Goal: Information Seeking & Learning: Learn about a topic

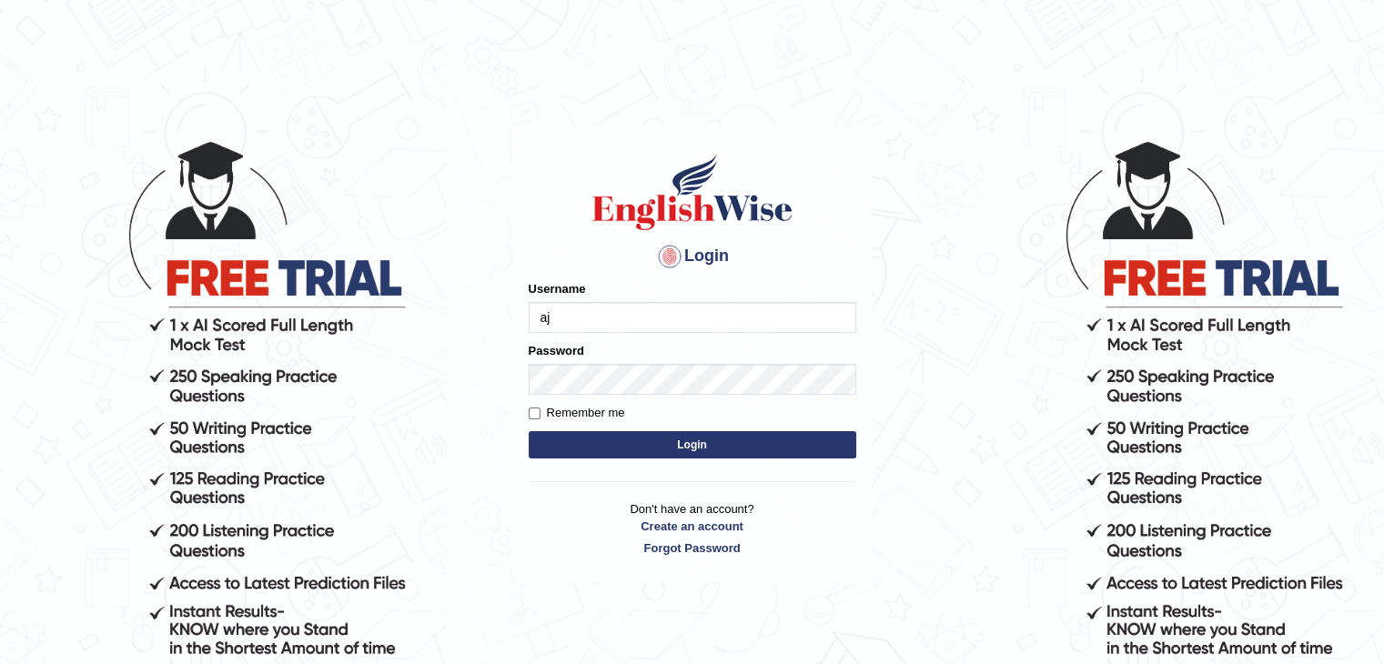
type input "ajnconcept"
click at [658, 440] on button "Login" at bounding box center [693, 444] width 328 height 27
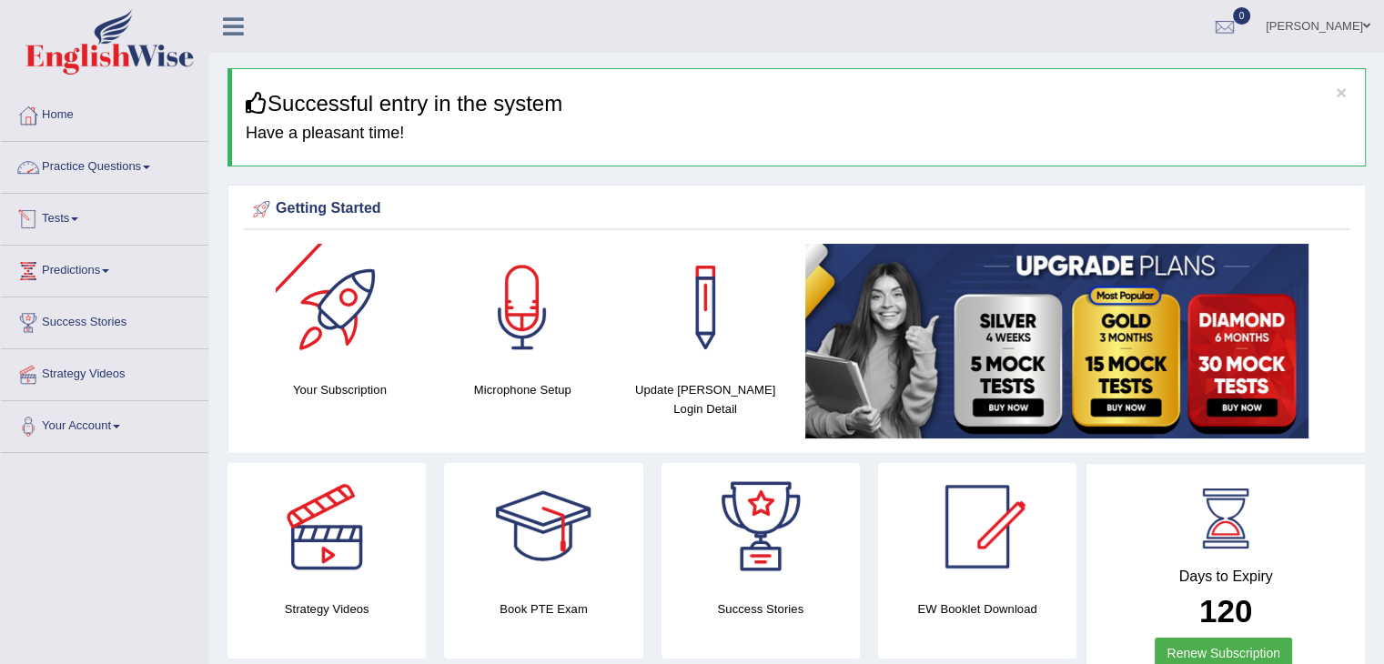
click at [155, 164] on link "Practice Questions" at bounding box center [104, 165] width 207 height 46
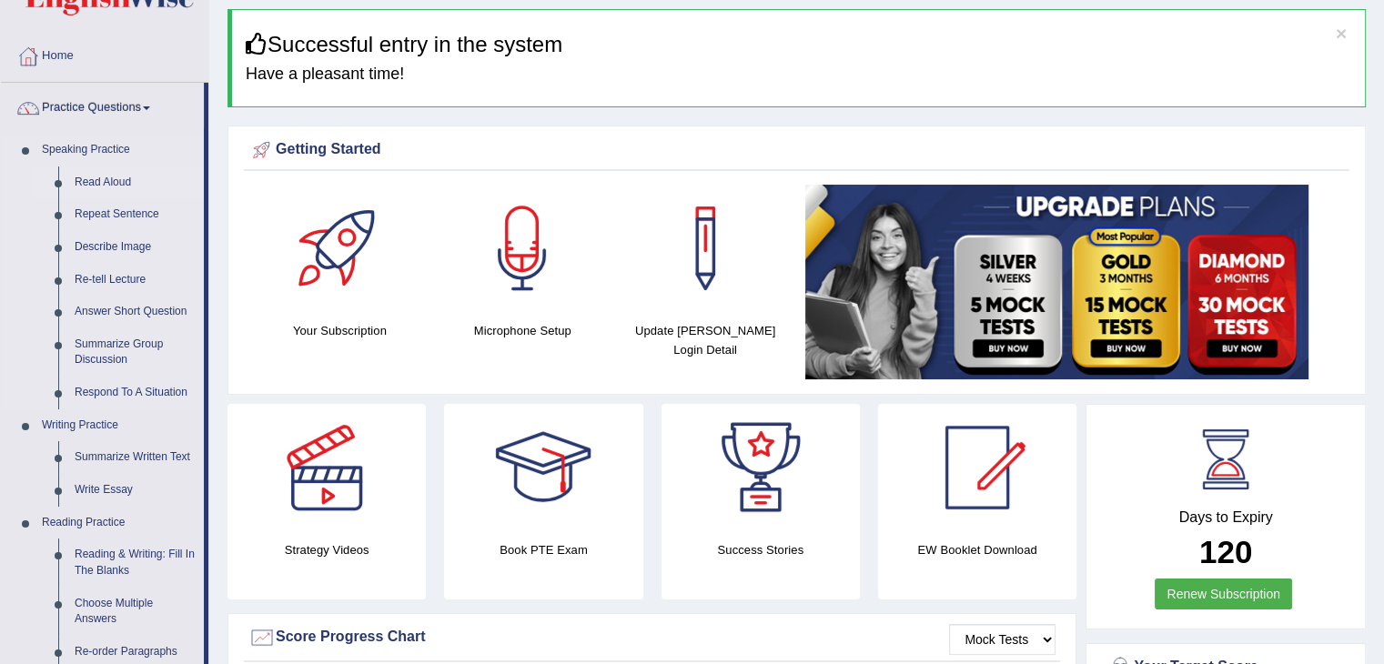
scroll to position [91, 0]
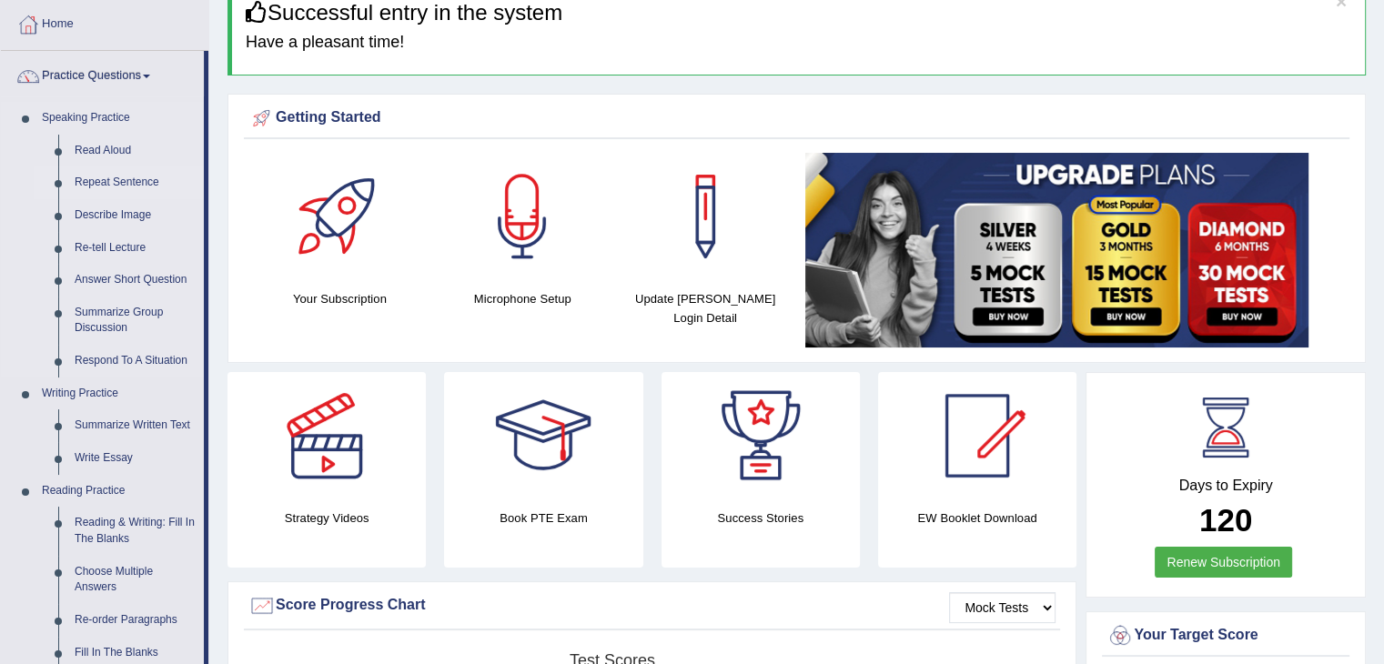
click at [142, 182] on link "Repeat Sentence" at bounding box center [134, 183] width 137 height 33
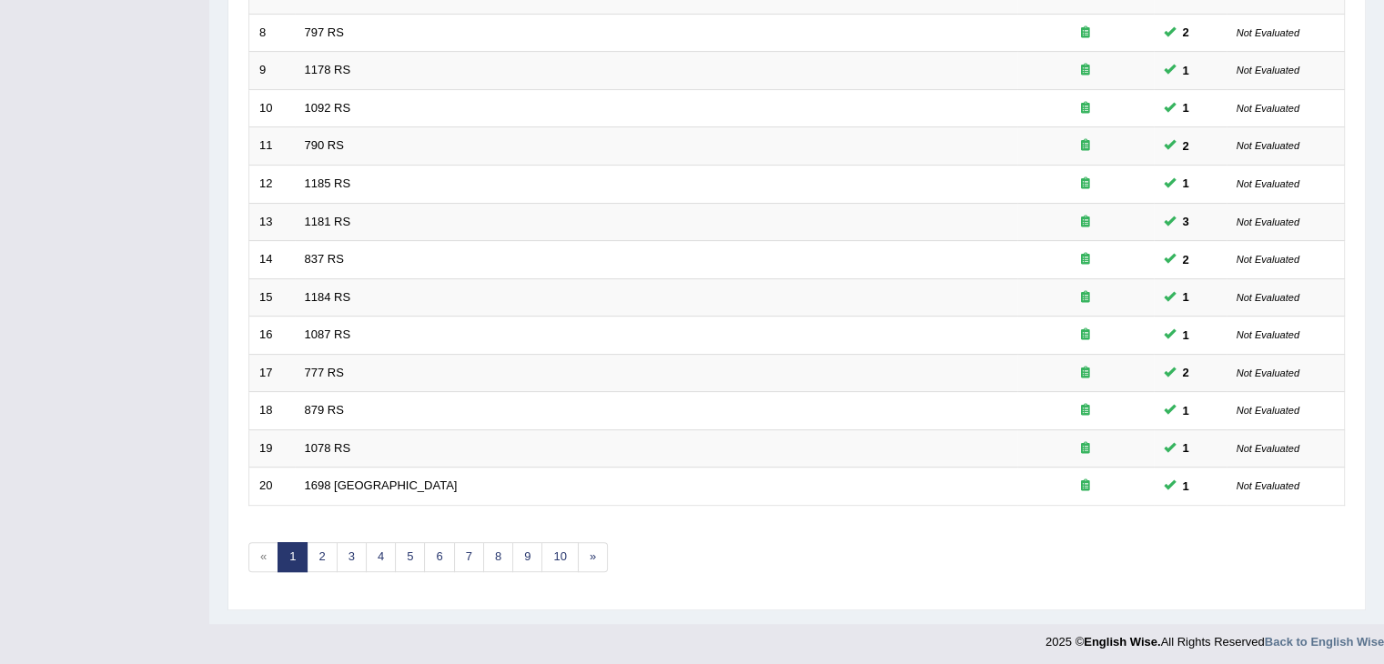
scroll to position [535, 0]
click at [328, 548] on link "2" at bounding box center [322, 557] width 30 height 30
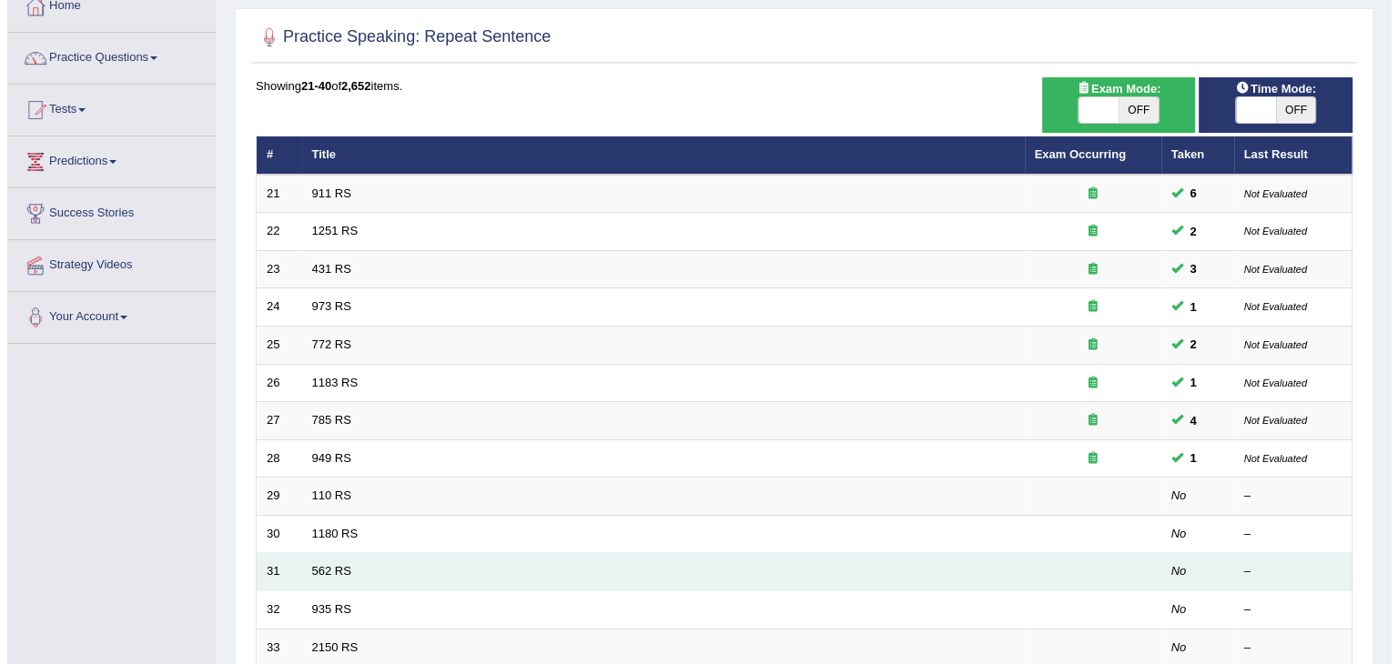
scroll to position [182, 0]
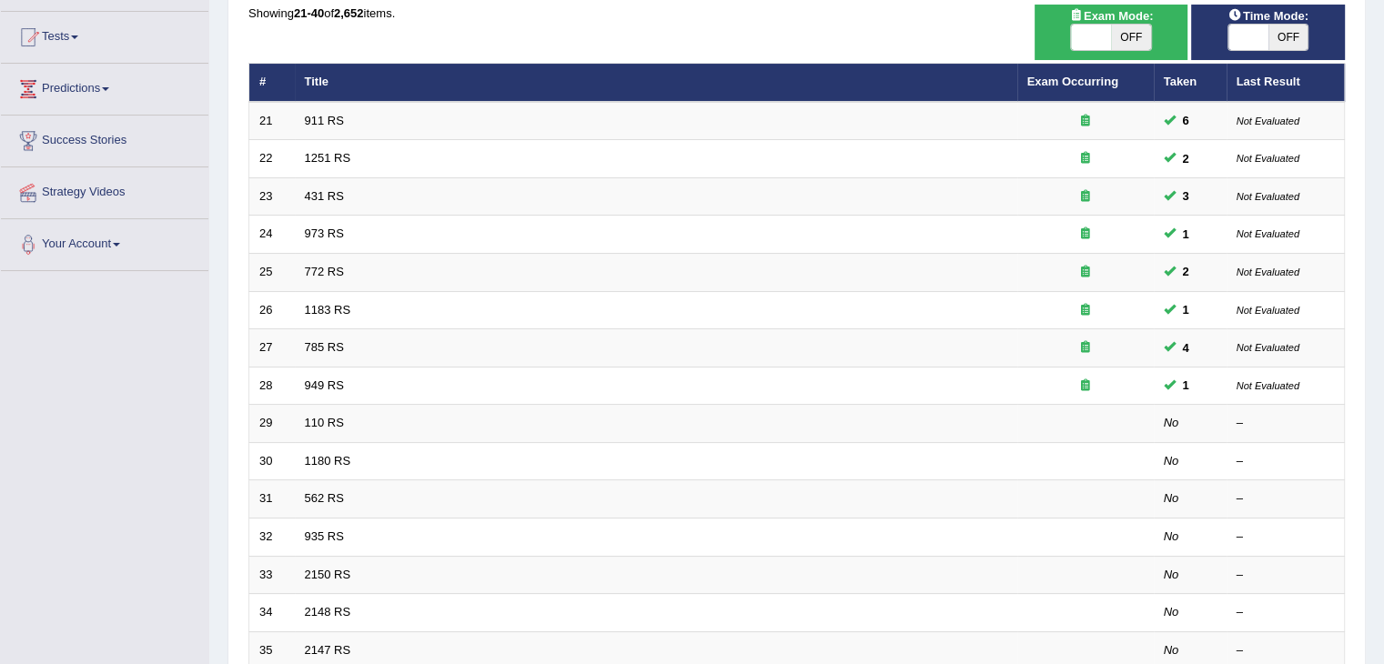
click at [1079, 33] on span at bounding box center [1091, 37] width 40 height 25
checkbox input "true"
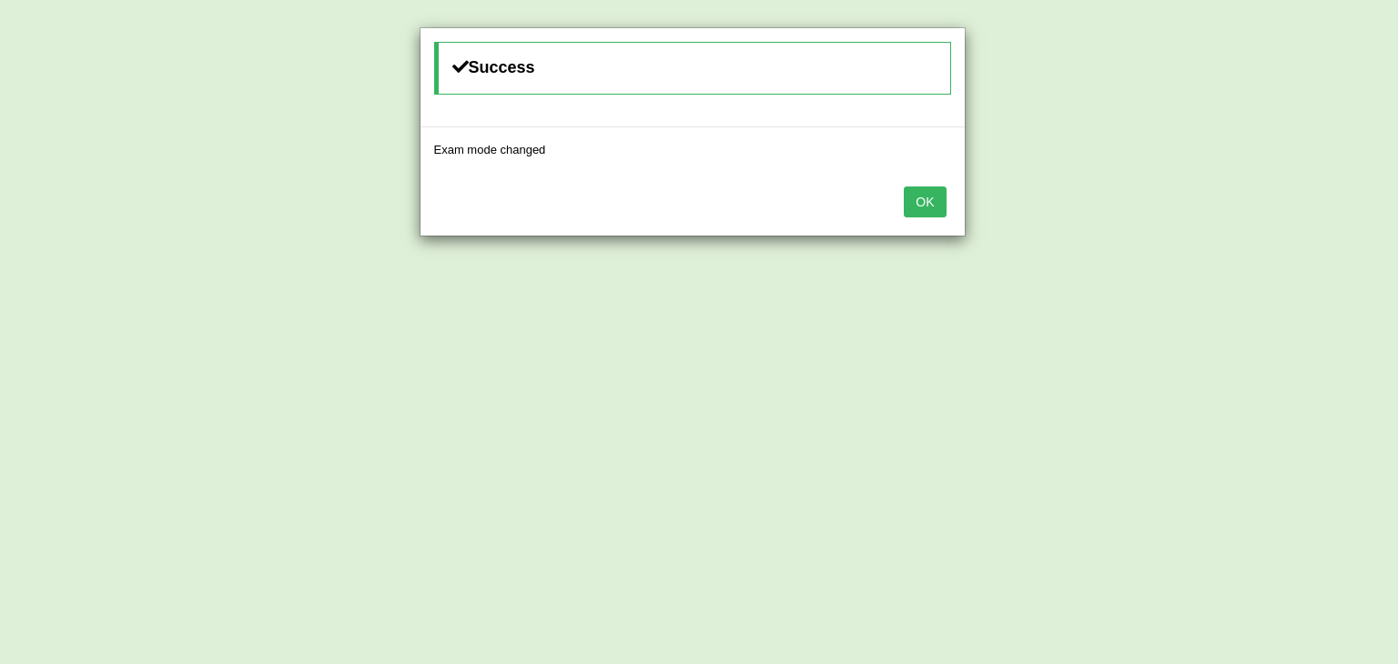
click at [920, 206] on button "OK" at bounding box center [925, 202] width 42 height 31
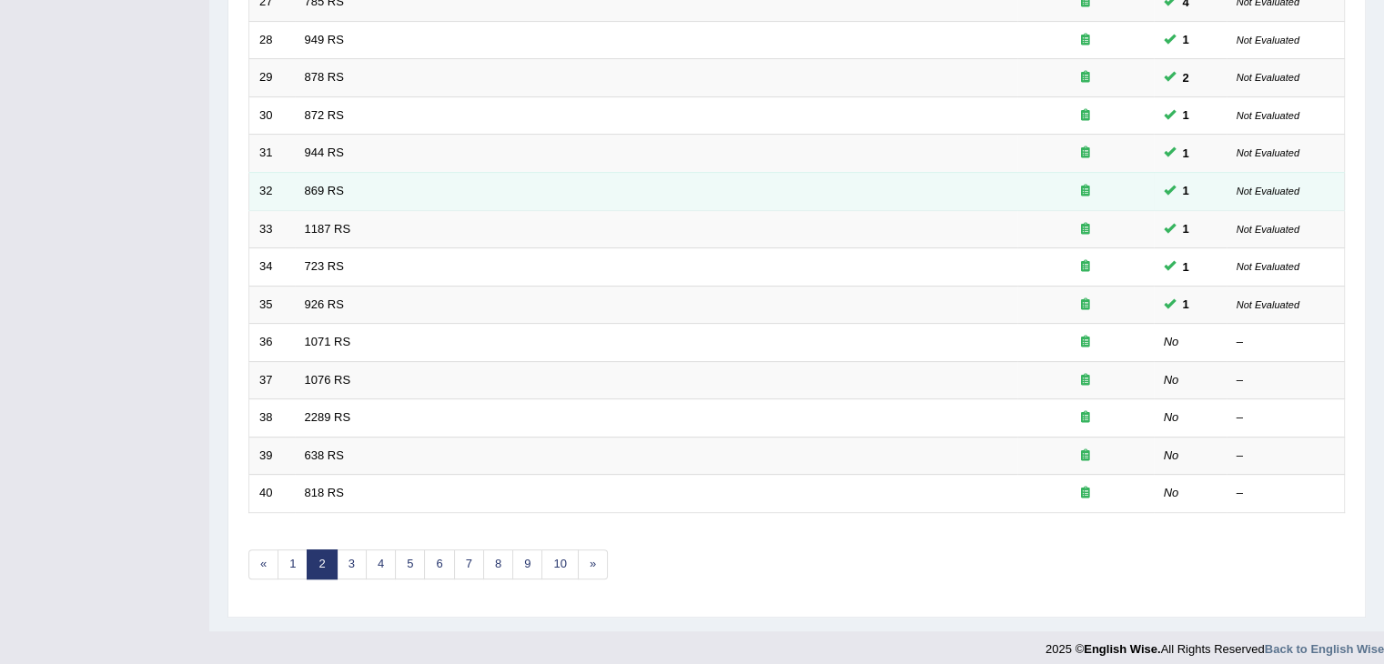
scroll to position [535, 0]
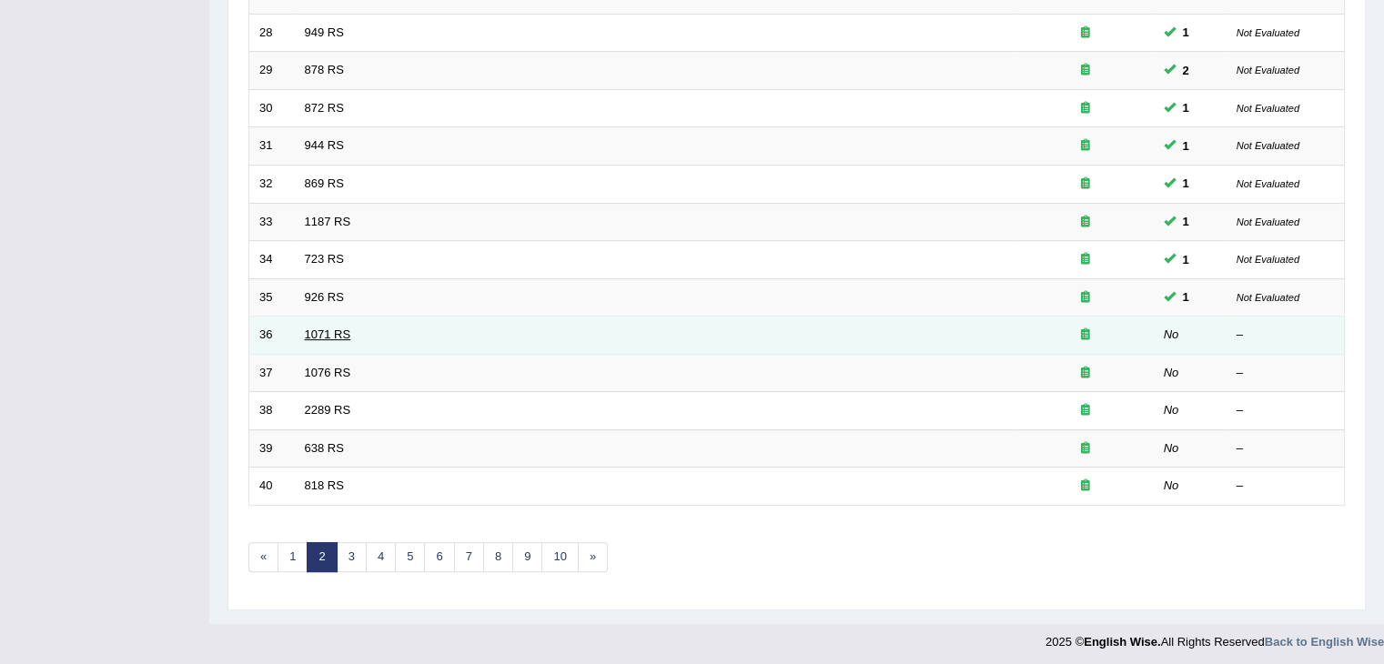
click at [325, 329] on link "1071 RS" at bounding box center [328, 335] width 46 height 14
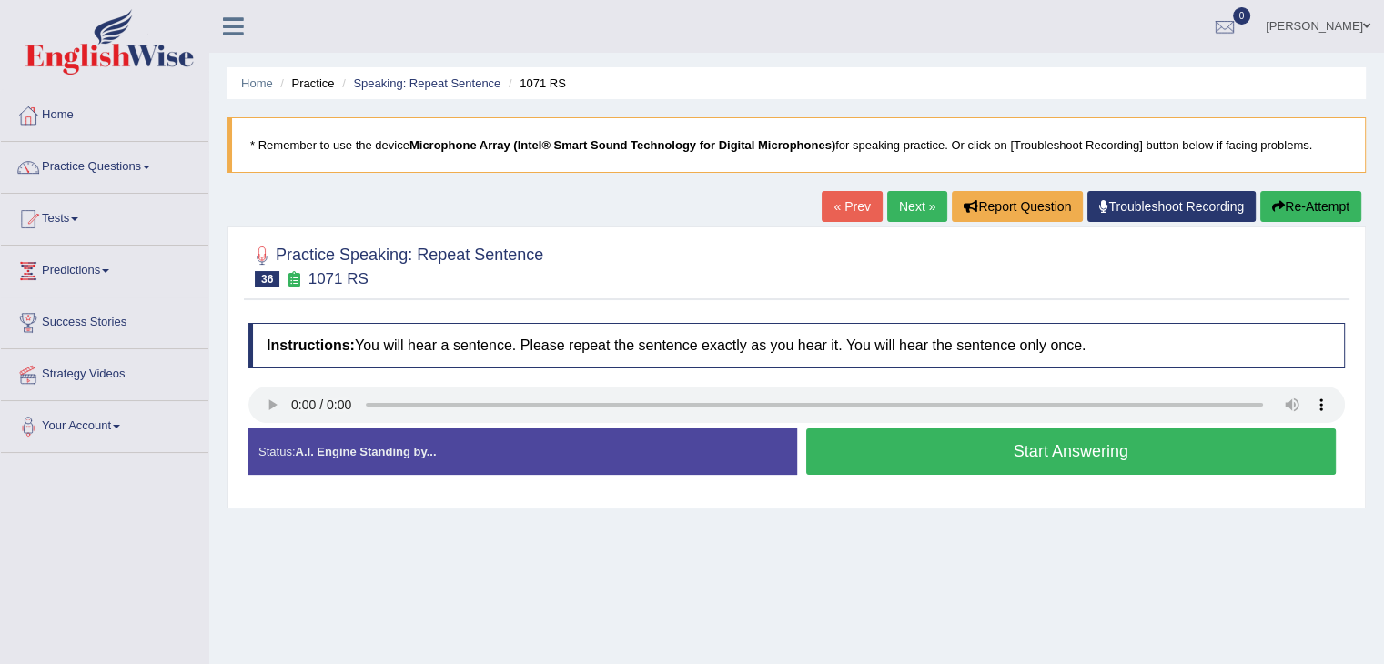
click at [263, 319] on div "Instructions: You will hear a sentence. Please repeat the sentence exactly as y…" at bounding box center [797, 406] width 1106 height 185
click at [885, 460] on button "Start Answering" at bounding box center [1071, 452] width 531 height 46
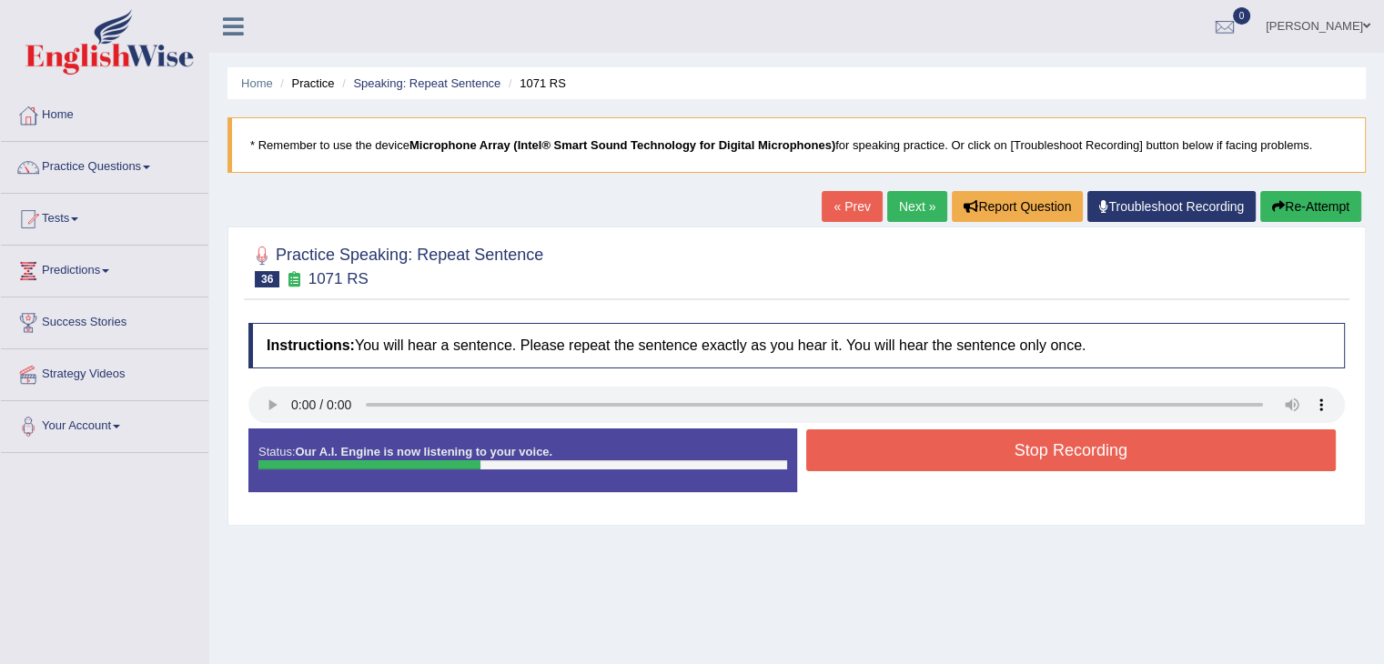
click at [1070, 445] on button "Stop Recording" at bounding box center [1071, 451] width 531 height 42
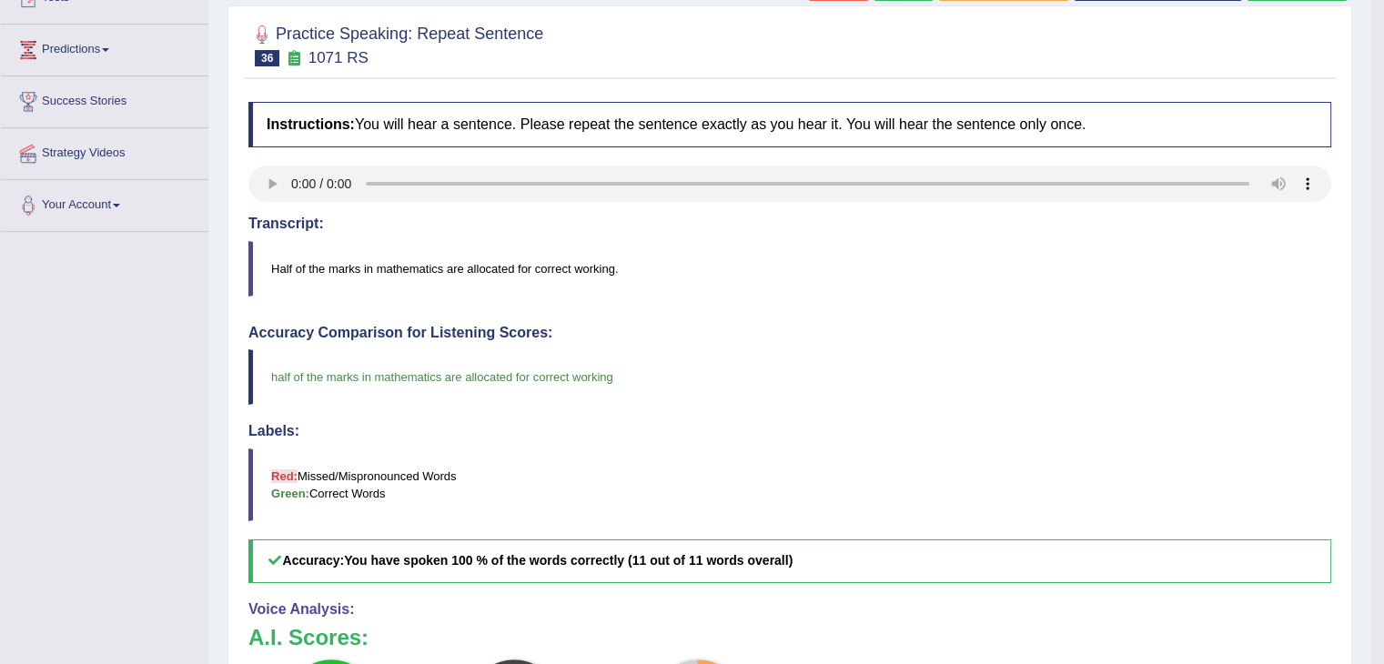
scroll to position [182, 0]
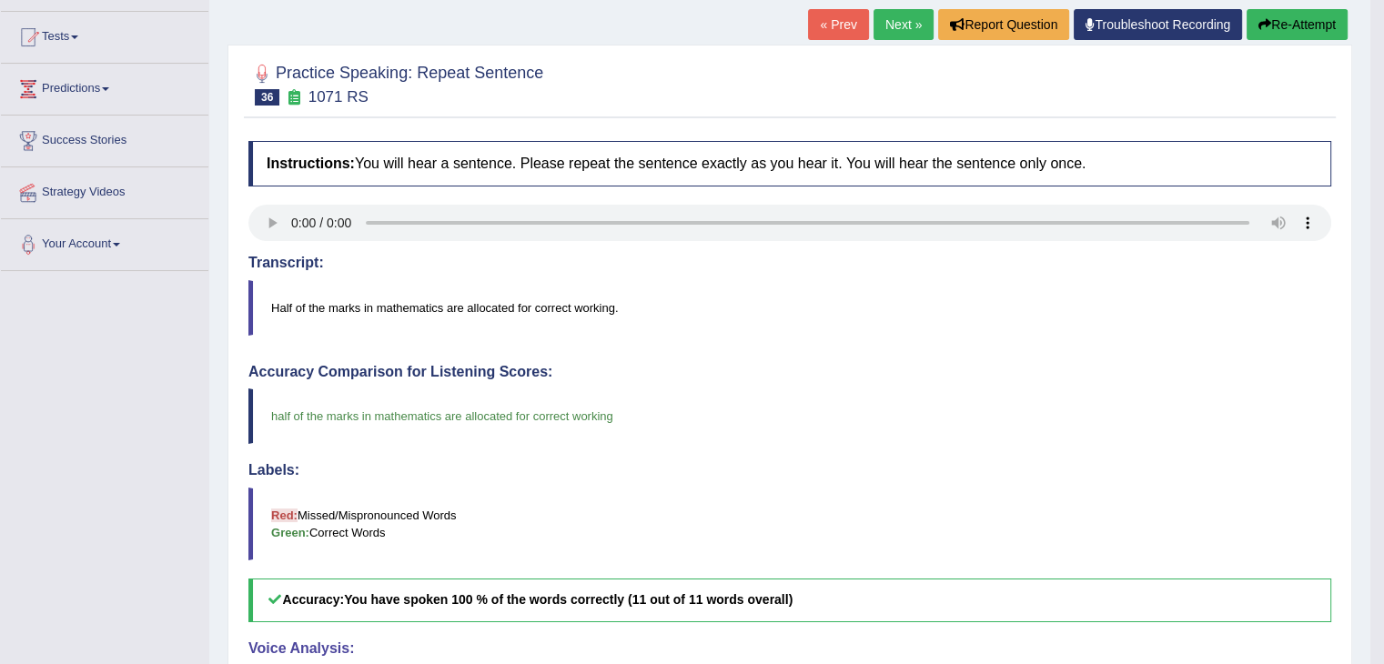
click at [892, 31] on link "Next »" at bounding box center [904, 24] width 60 height 31
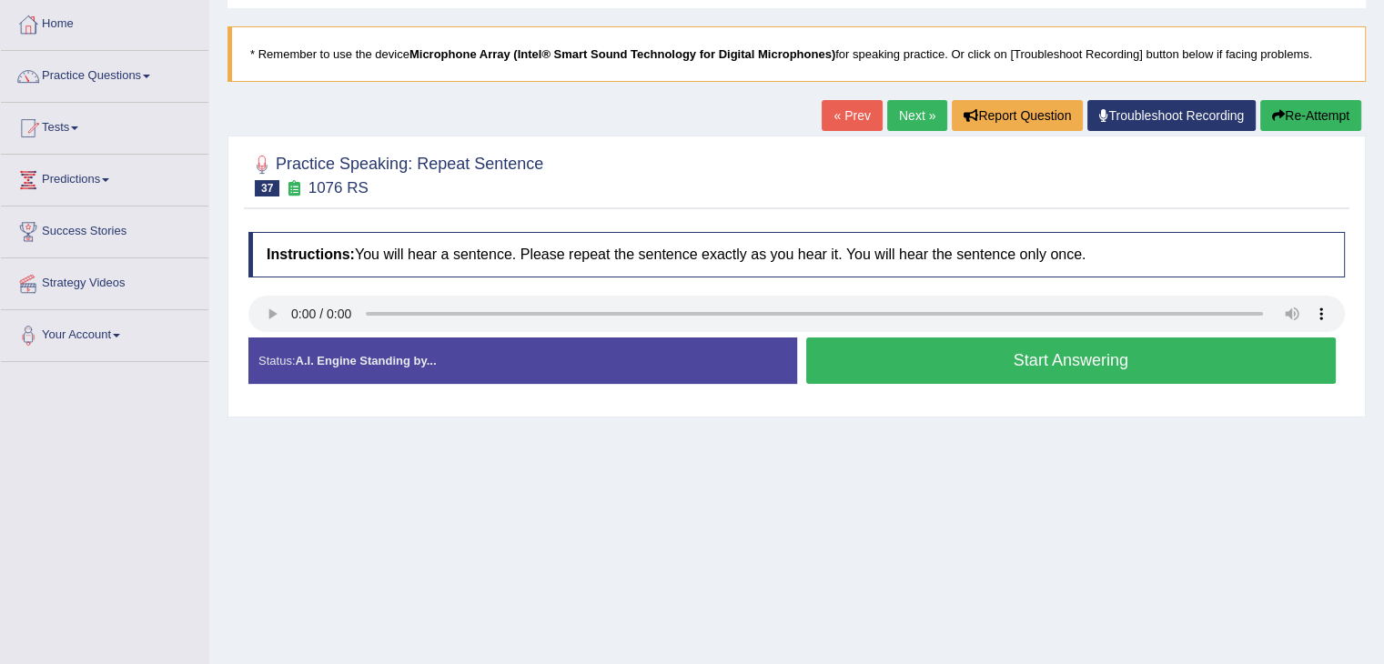
click at [914, 371] on button "Start Answering" at bounding box center [1071, 361] width 531 height 46
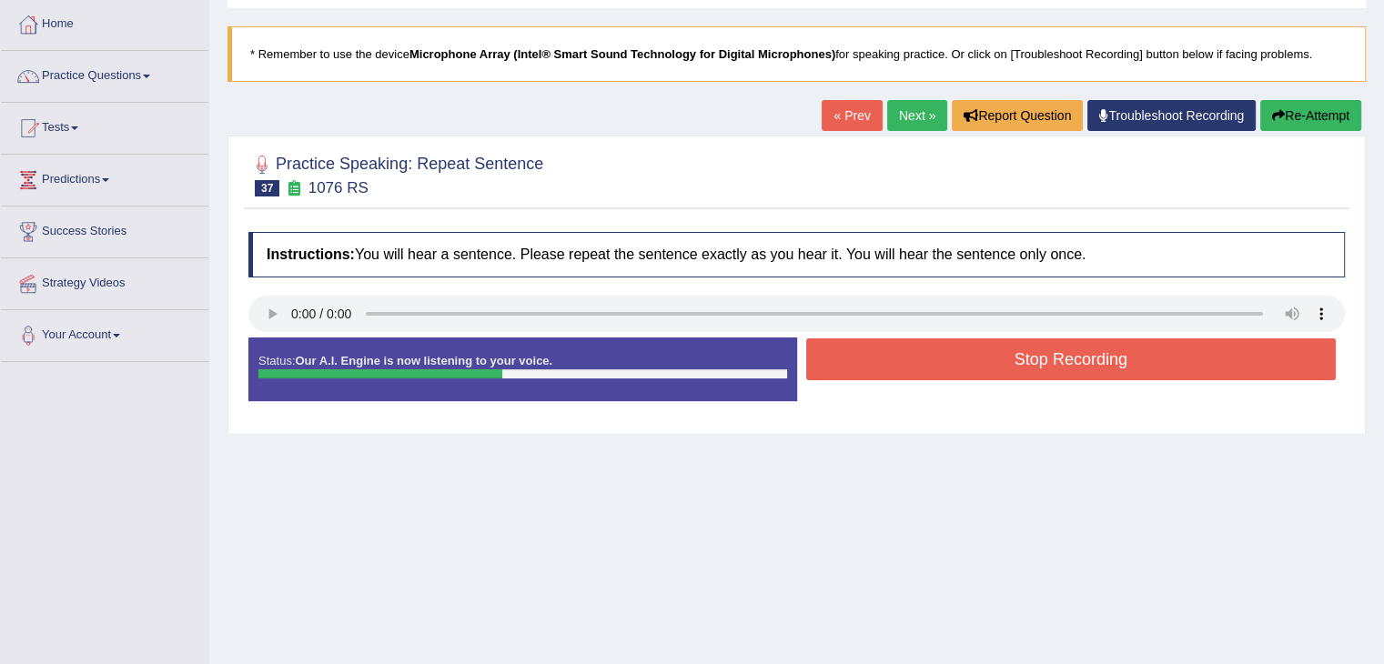
click at [937, 372] on button "Stop Recording" at bounding box center [1071, 360] width 531 height 42
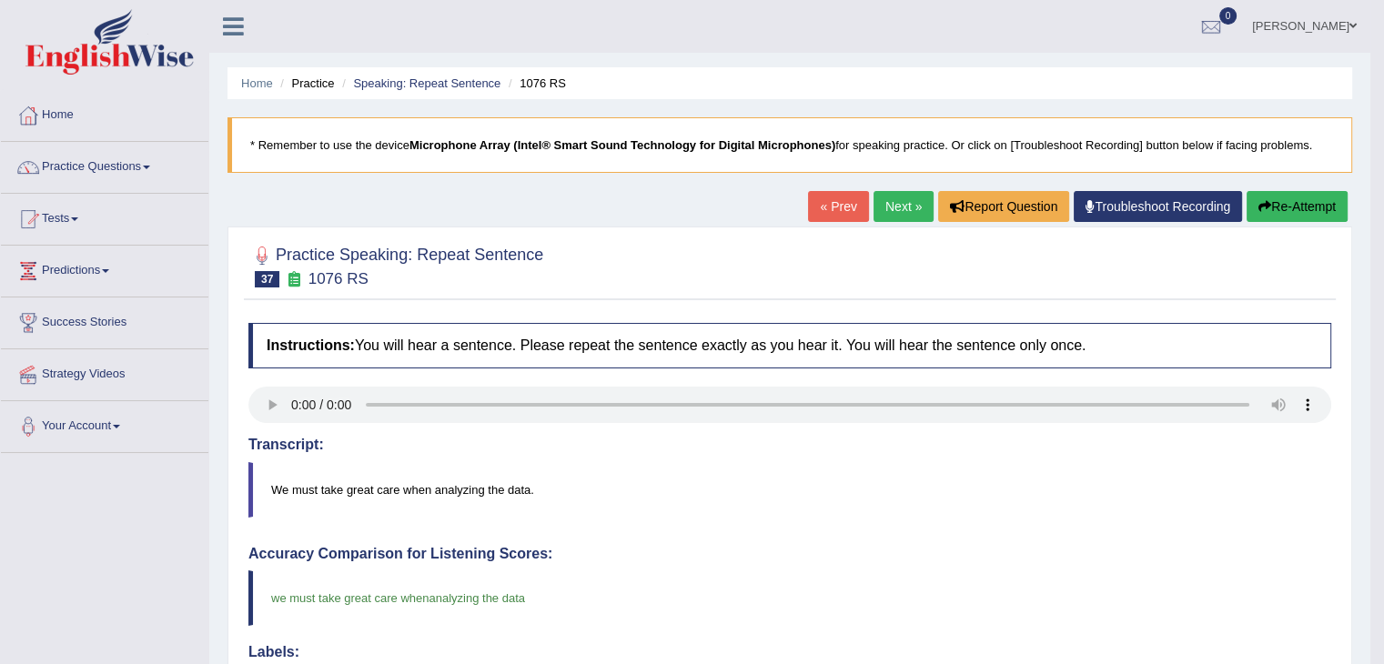
click at [891, 214] on link "Next »" at bounding box center [904, 206] width 60 height 31
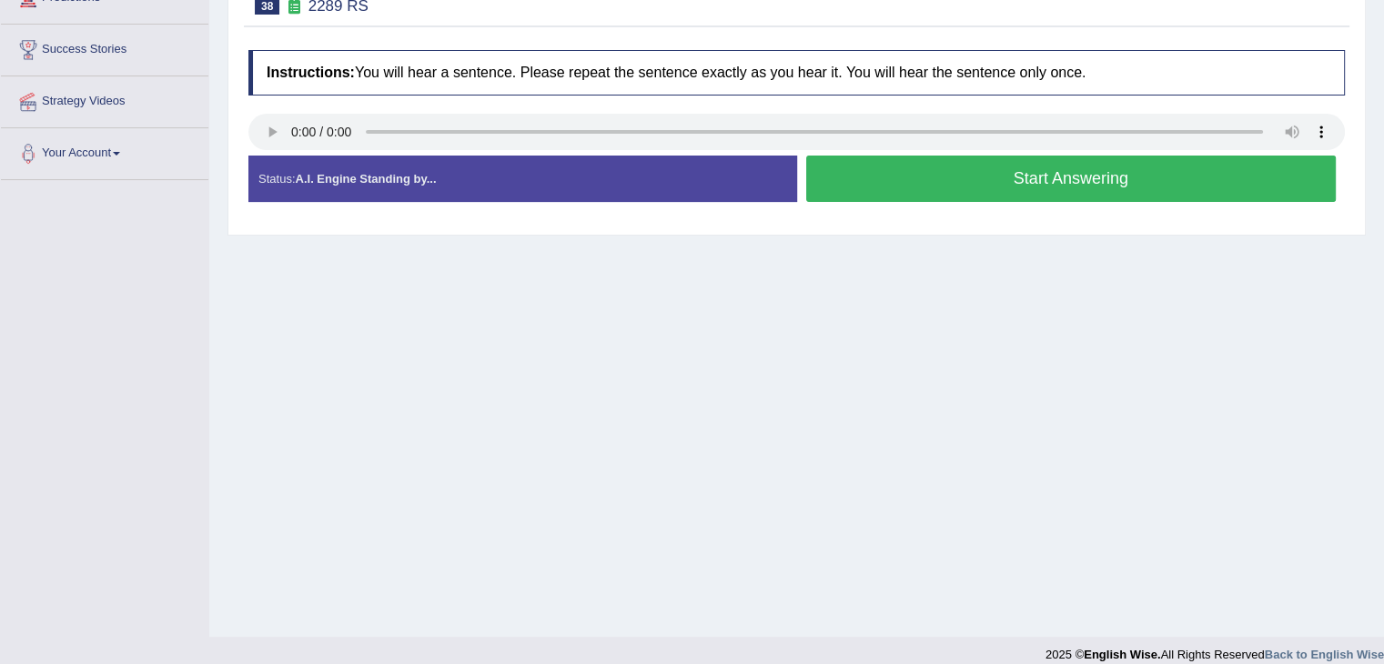
click at [914, 182] on button "Start Answering" at bounding box center [1071, 179] width 531 height 46
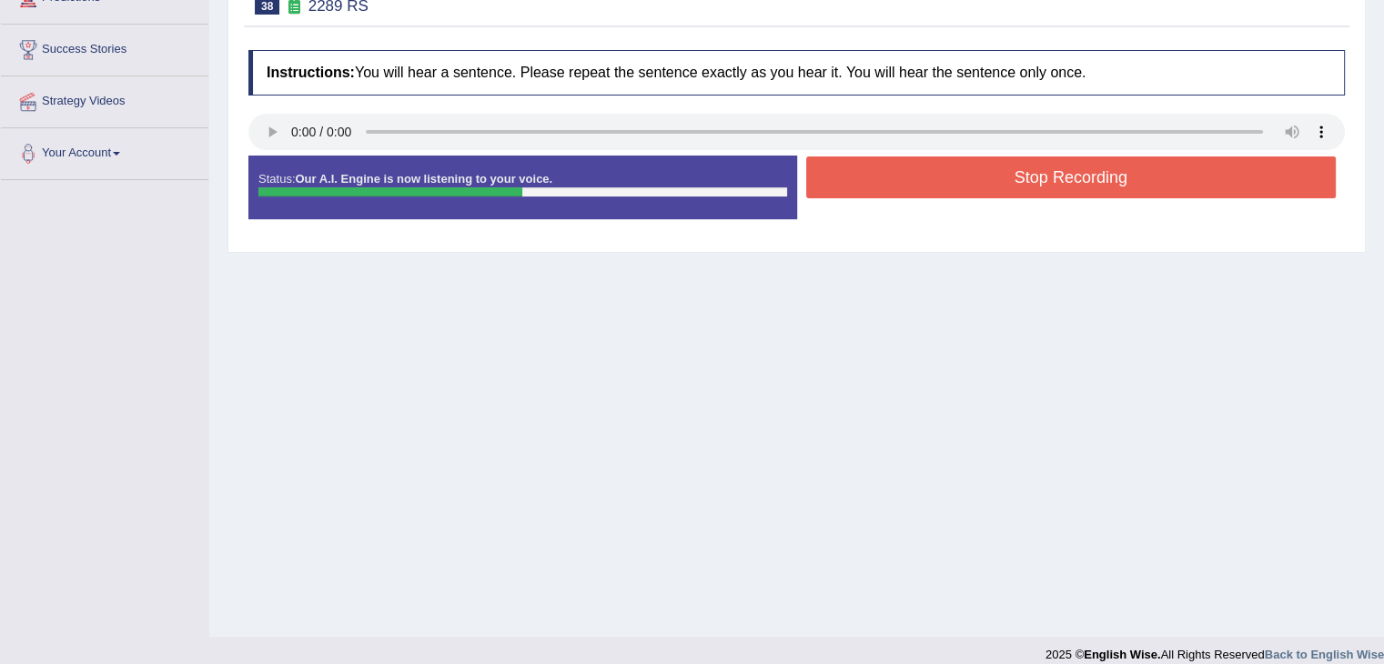
click at [1056, 183] on button "Stop Recording" at bounding box center [1071, 178] width 531 height 42
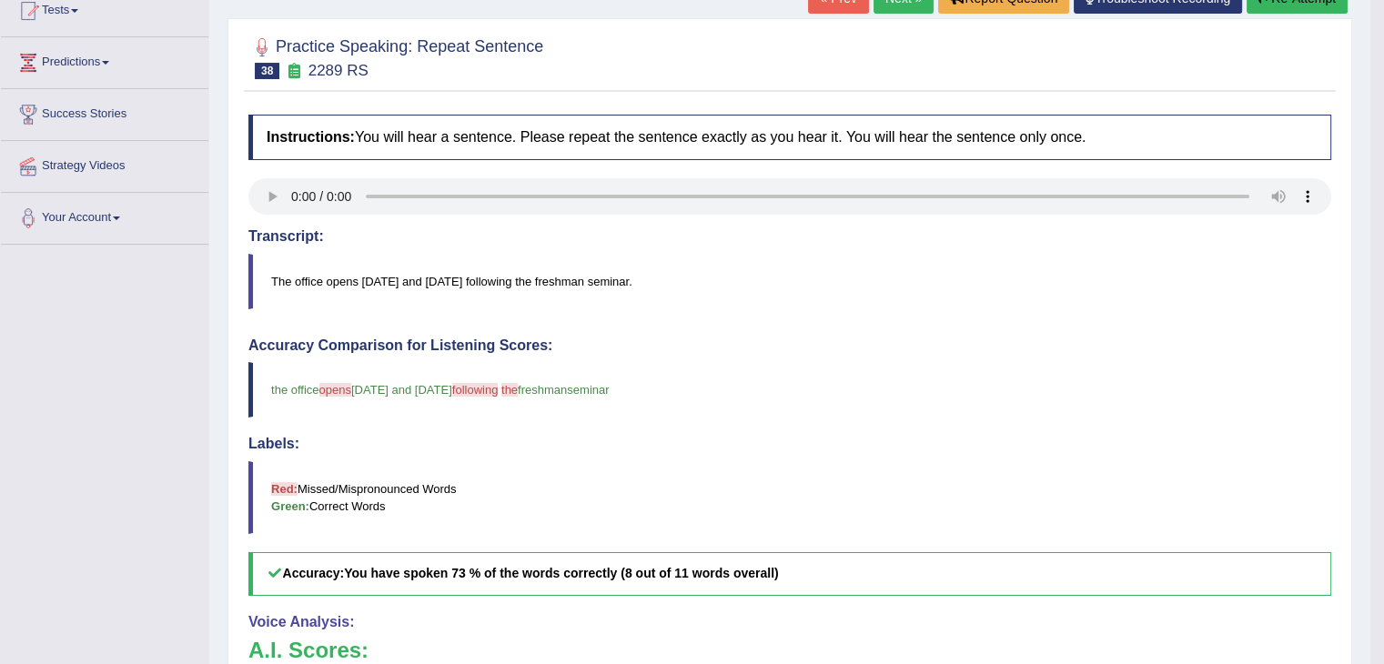
scroll to position [182, 0]
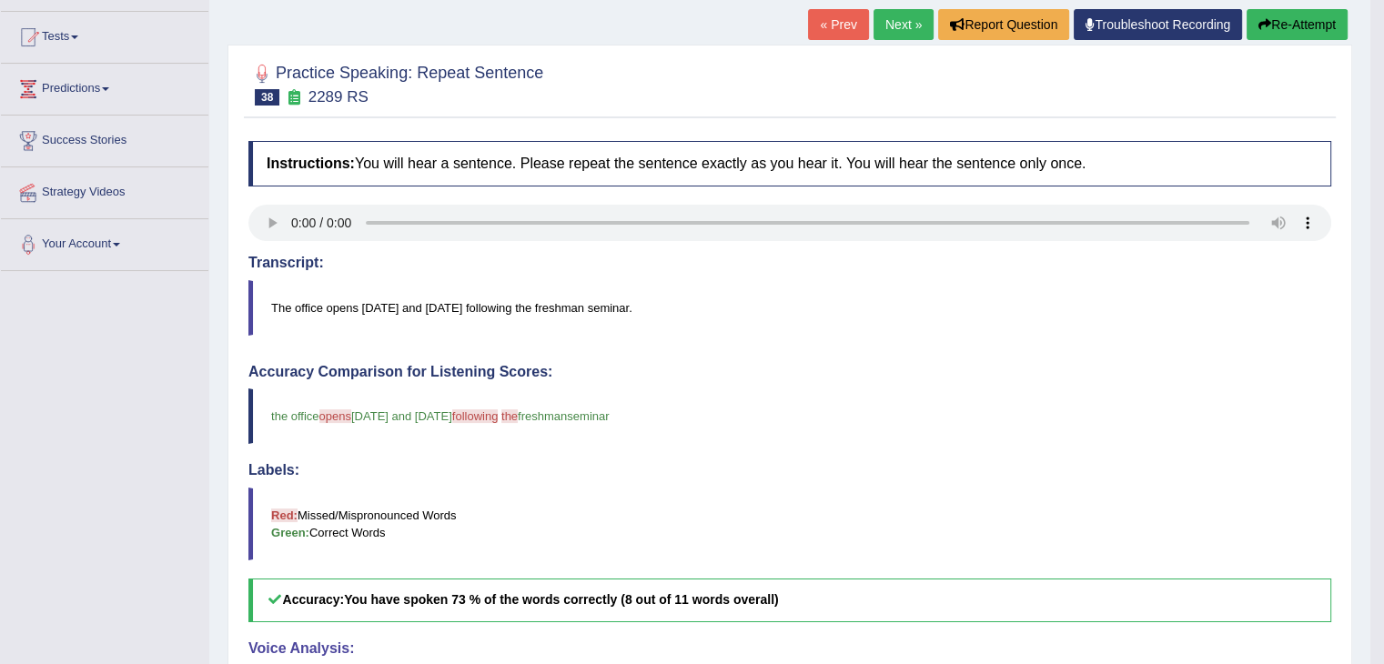
click at [1290, 23] on button "Re-Attempt" at bounding box center [1297, 24] width 101 height 31
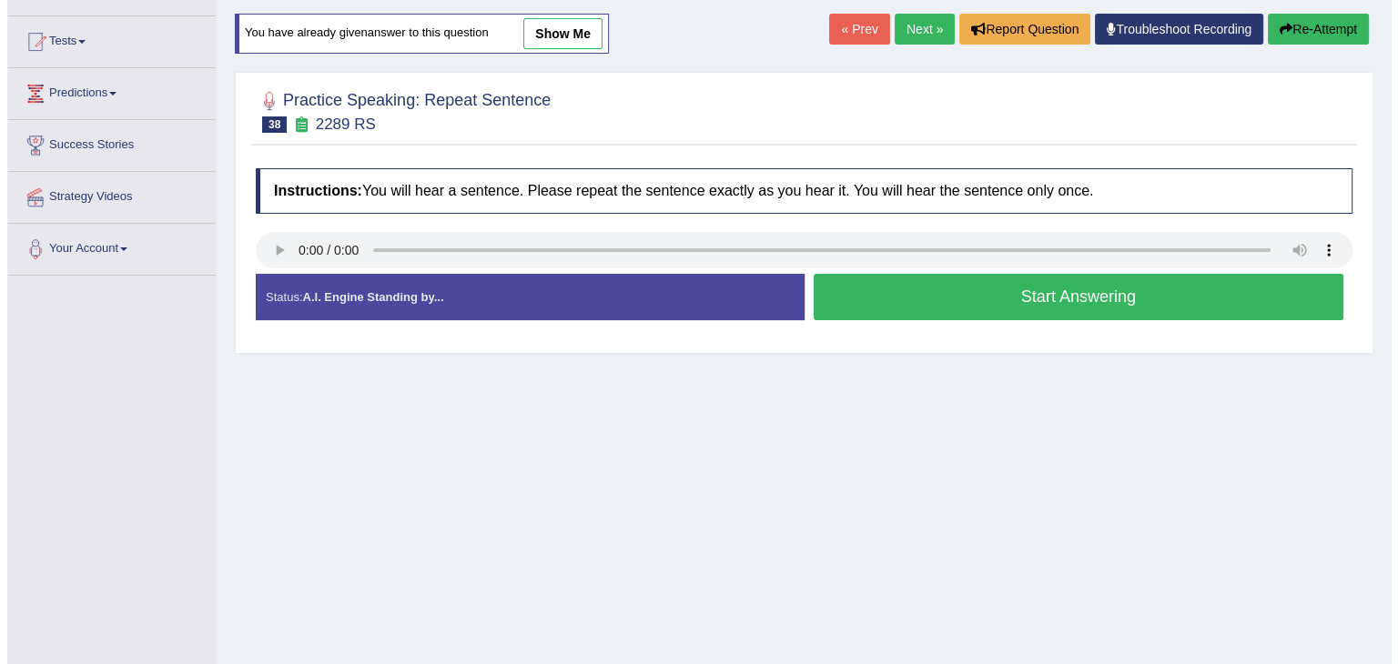
scroll to position [291, 0]
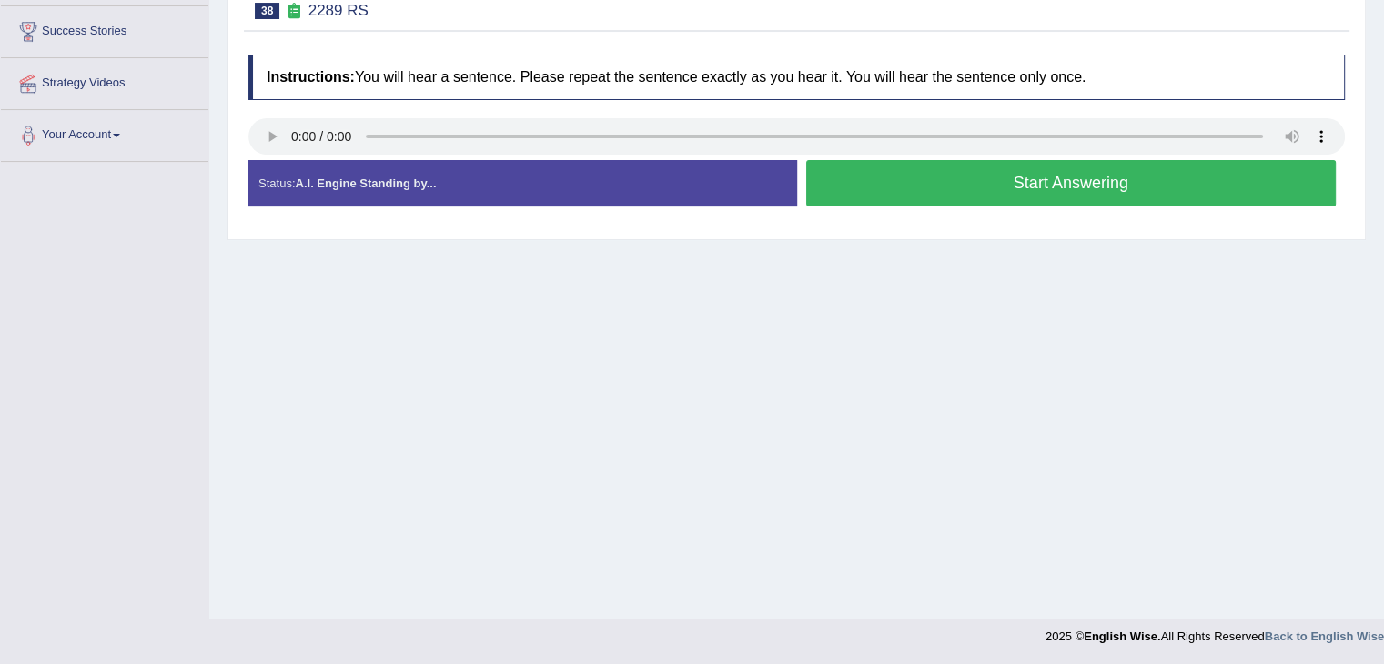
click at [868, 197] on button "Start Answering" at bounding box center [1071, 183] width 531 height 46
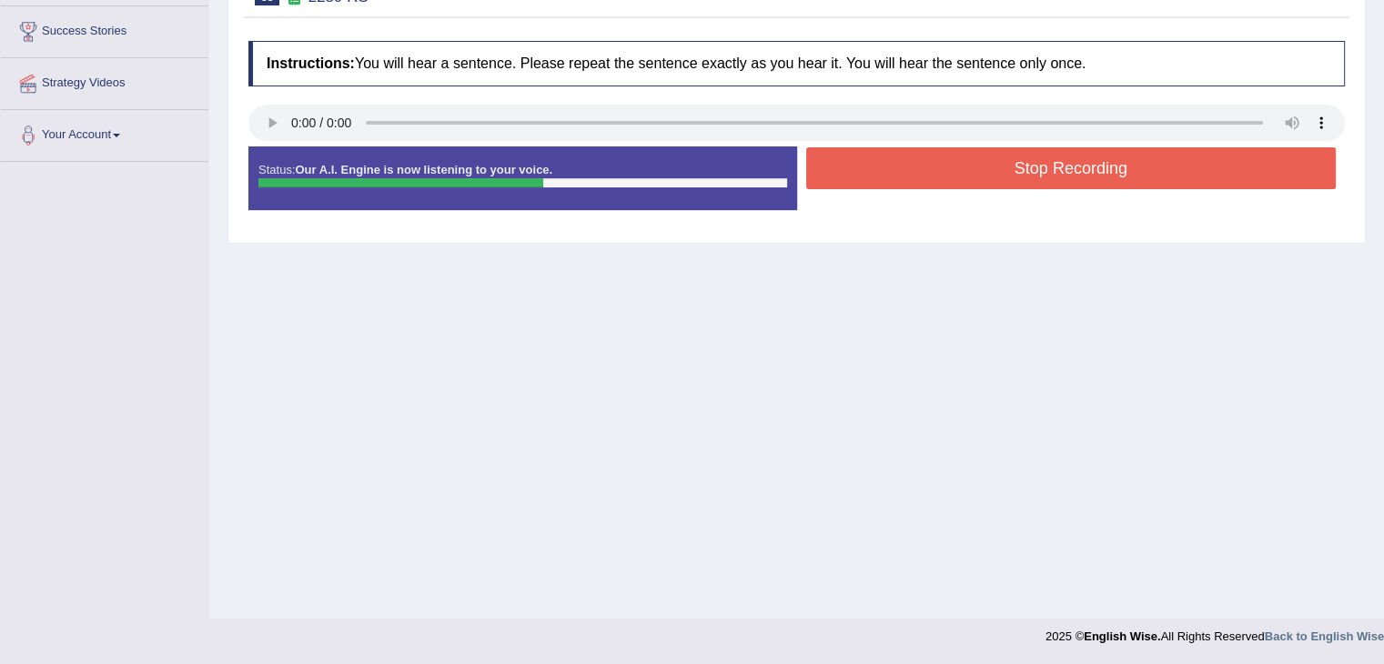
click at [1030, 182] on button "Stop Recording" at bounding box center [1071, 168] width 531 height 42
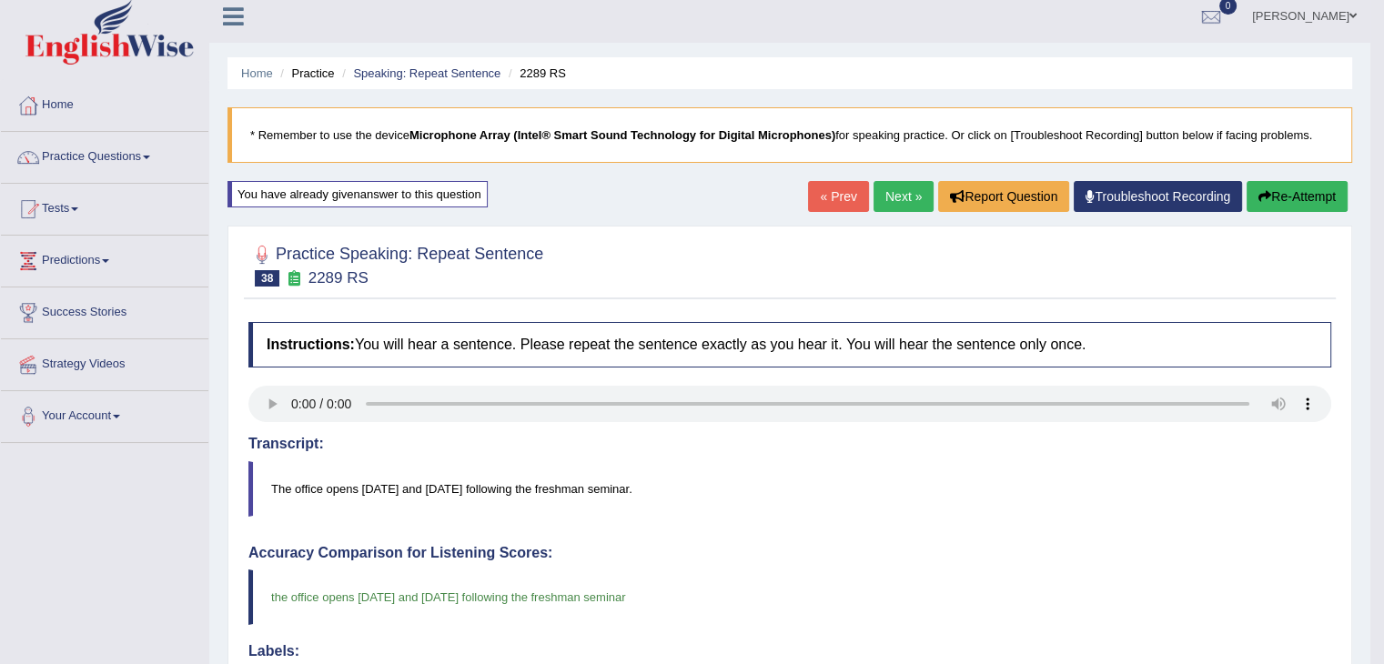
scroll to position [0, 0]
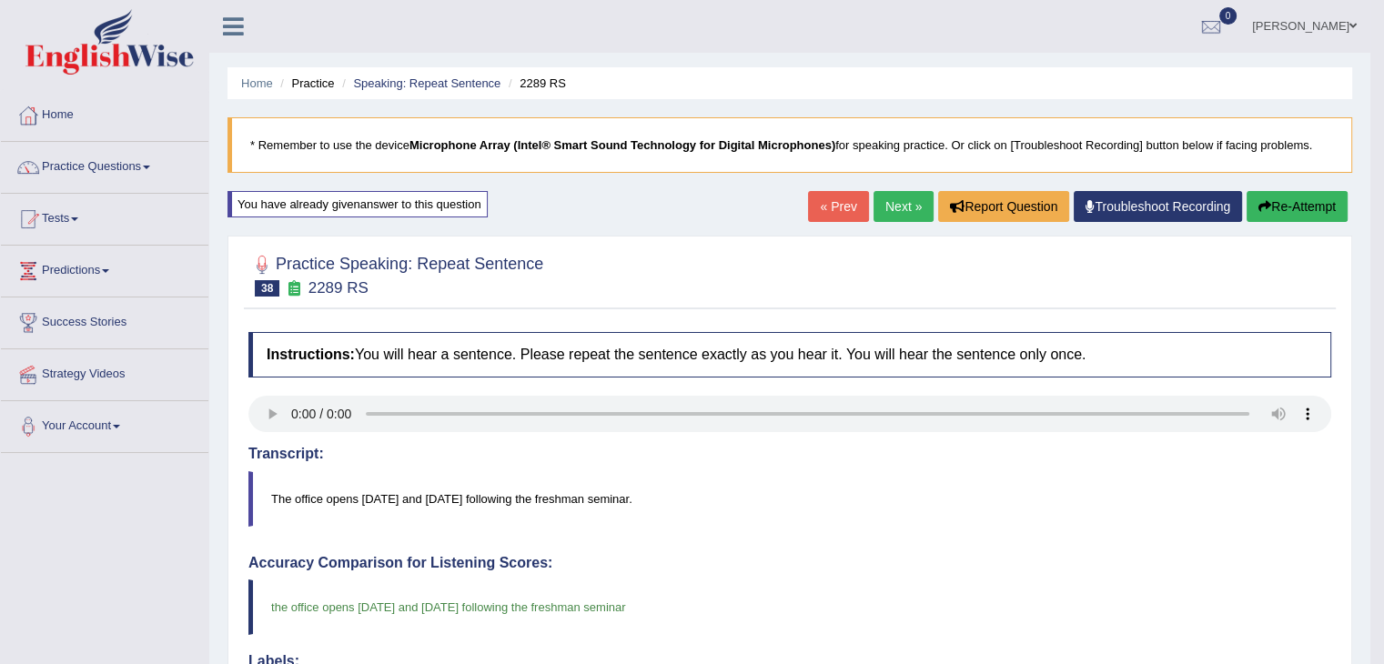
click at [885, 211] on link "Next »" at bounding box center [904, 206] width 60 height 31
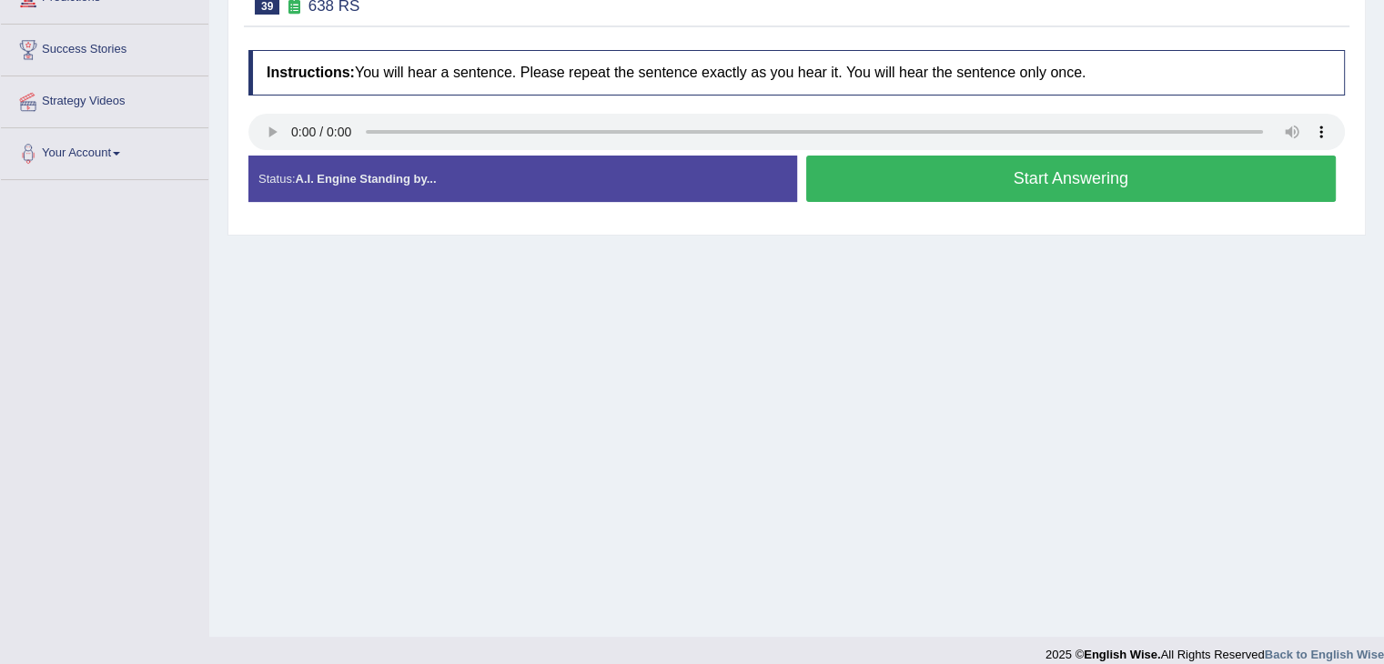
scroll to position [182, 0]
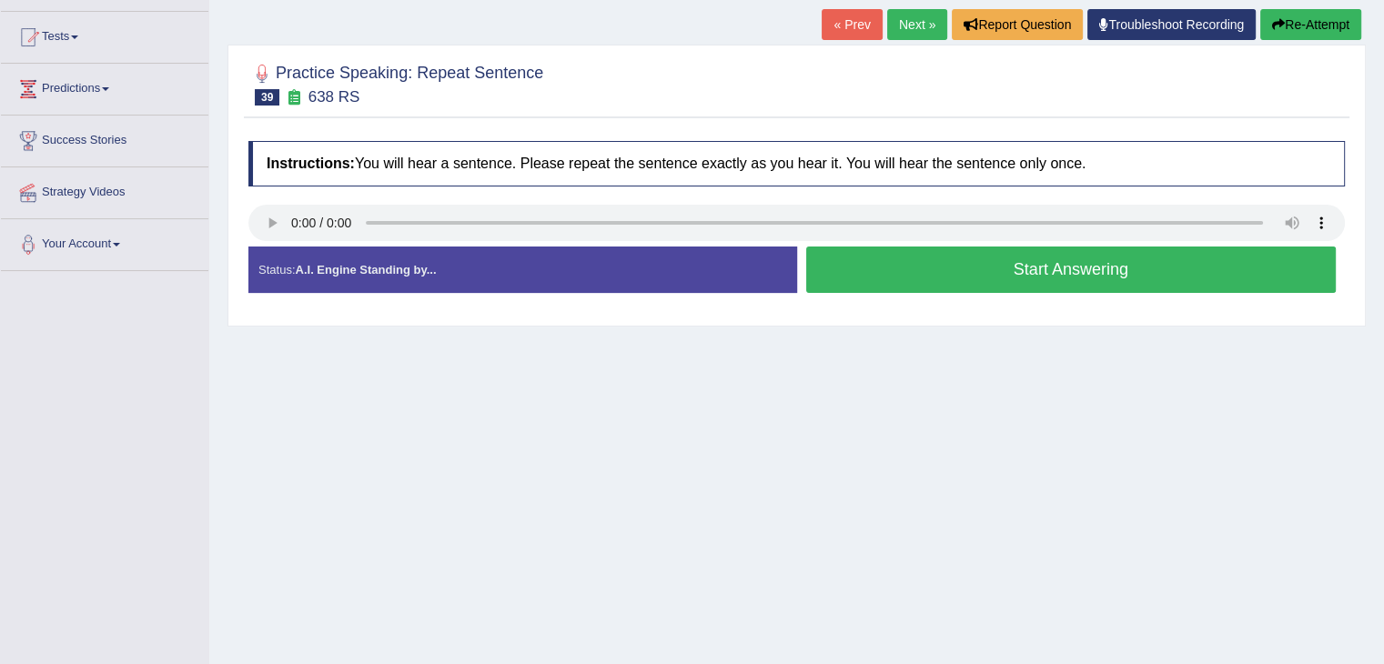
click at [985, 269] on button "Start Answering" at bounding box center [1071, 270] width 531 height 46
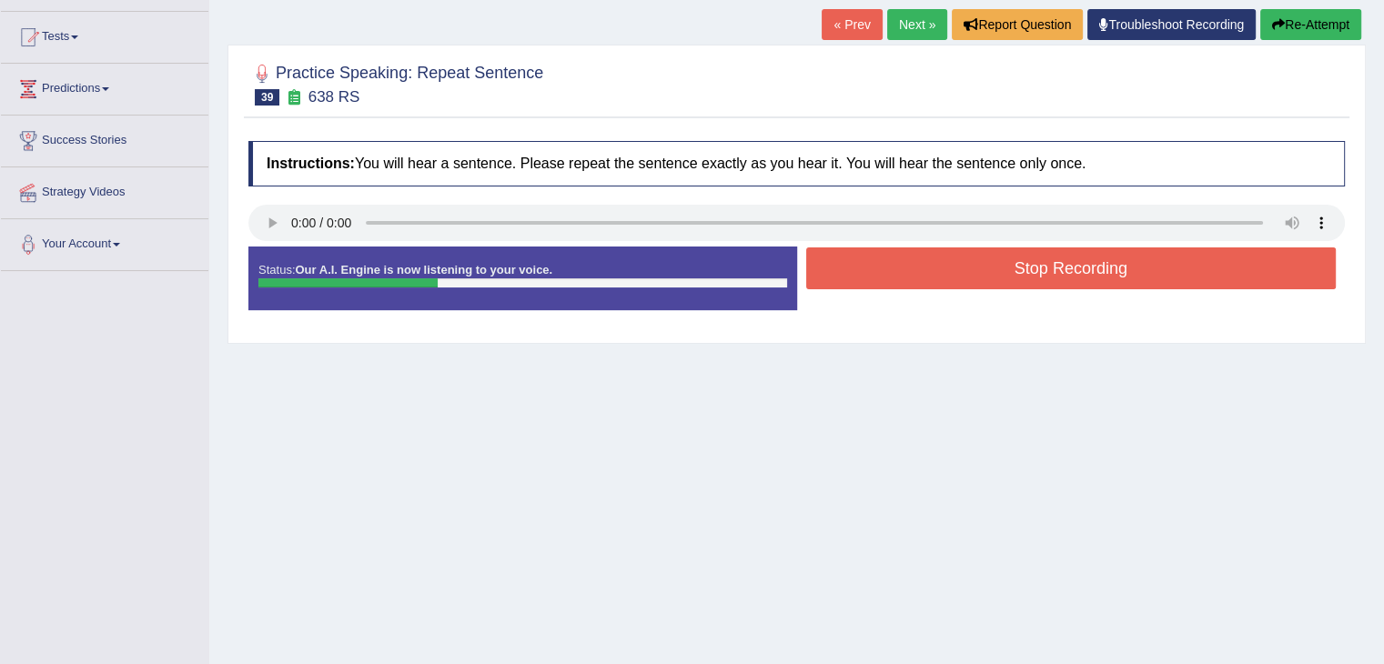
click at [1056, 271] on button "Stop Recording" at bounding box center [1071, 269] width 531 height 42
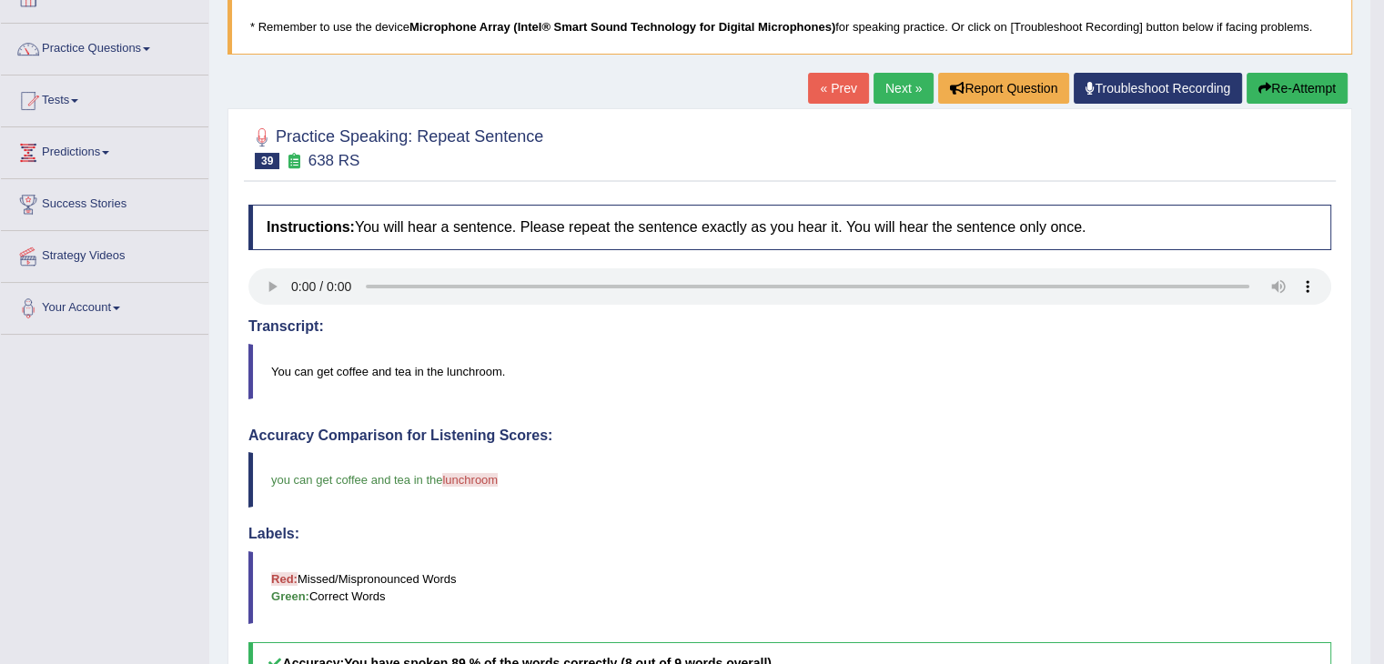
scroll to position [91, 0]
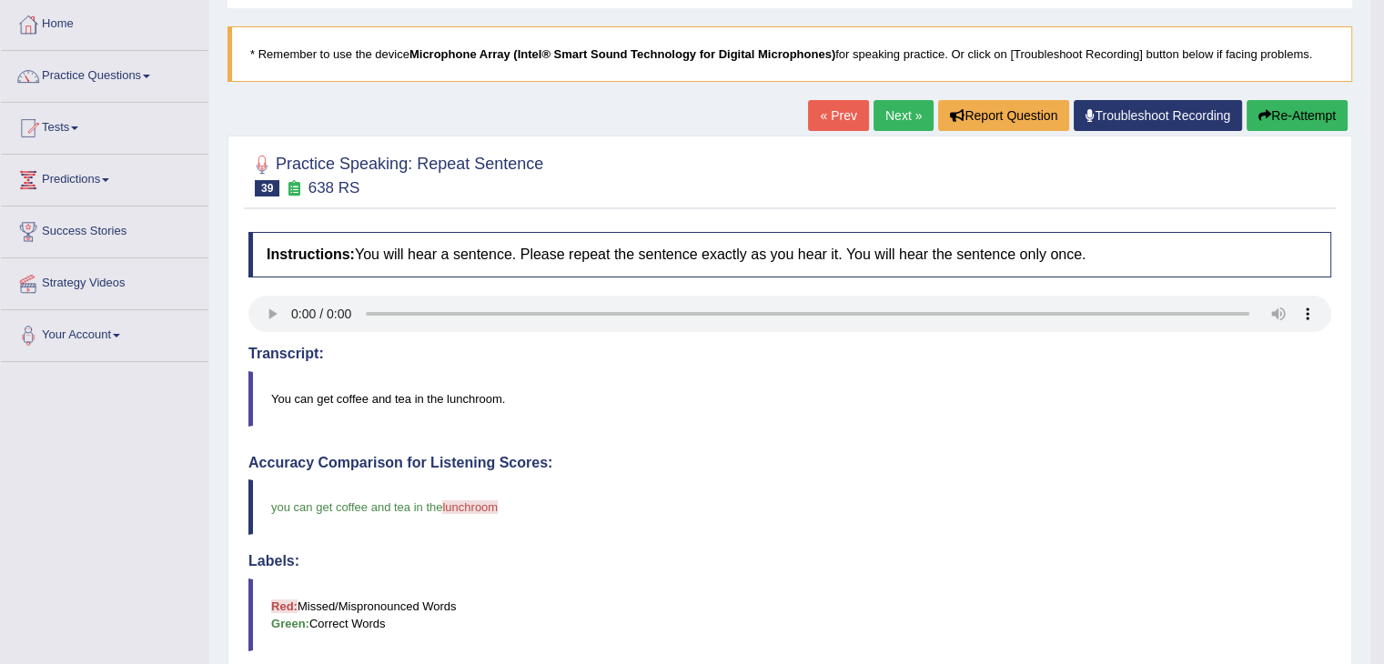
click at [1274, 121] on button "Re-Attempt" at bounding box center [1297, 115] width 101 height 31
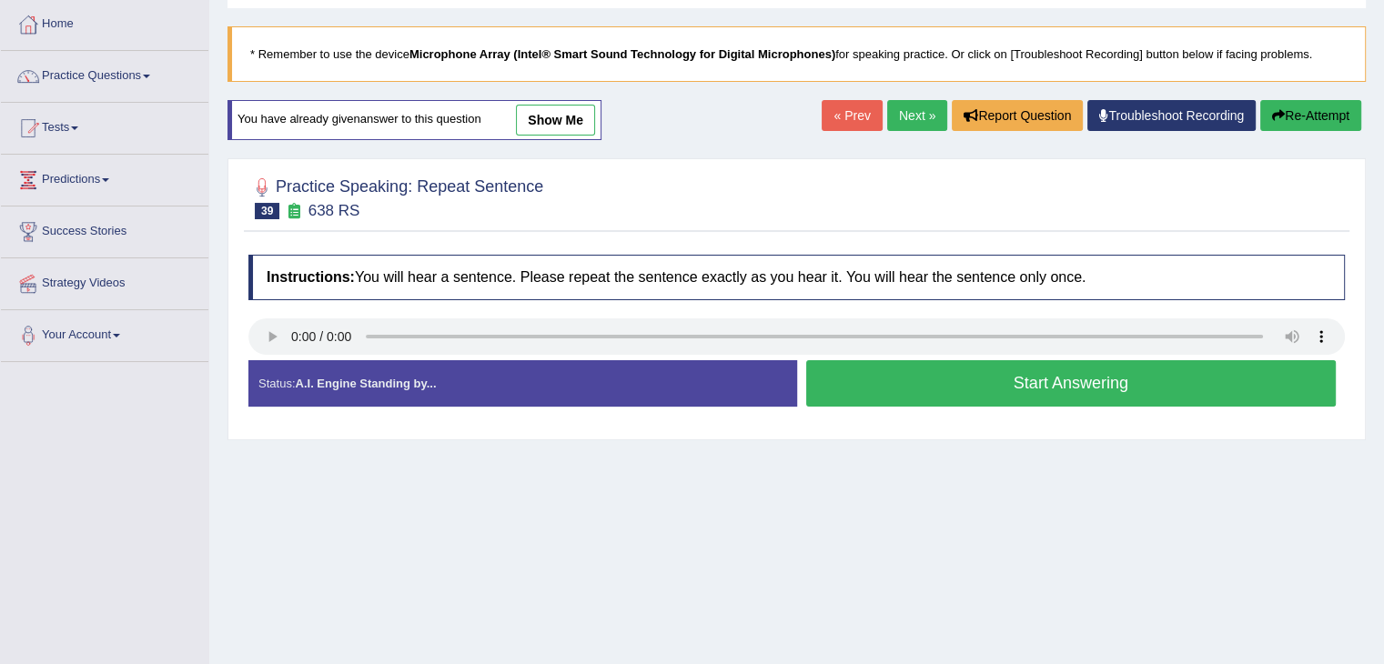
scroll to position [91, 0]
click at [856, 383] on button "Start Answering" at bounding box center [1071, 383] width 531 height 46
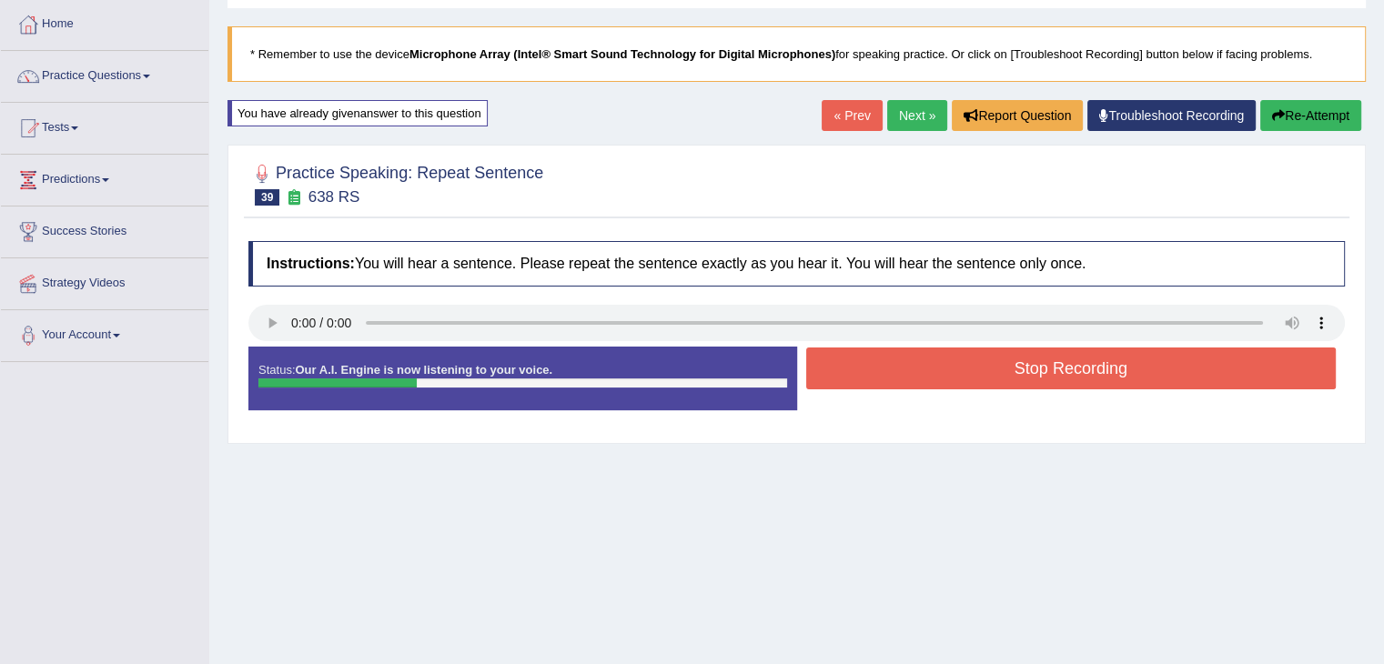
click at [924, 366] on button "Stop Recording" at bounding box center [1071, 369] width 531 height 42
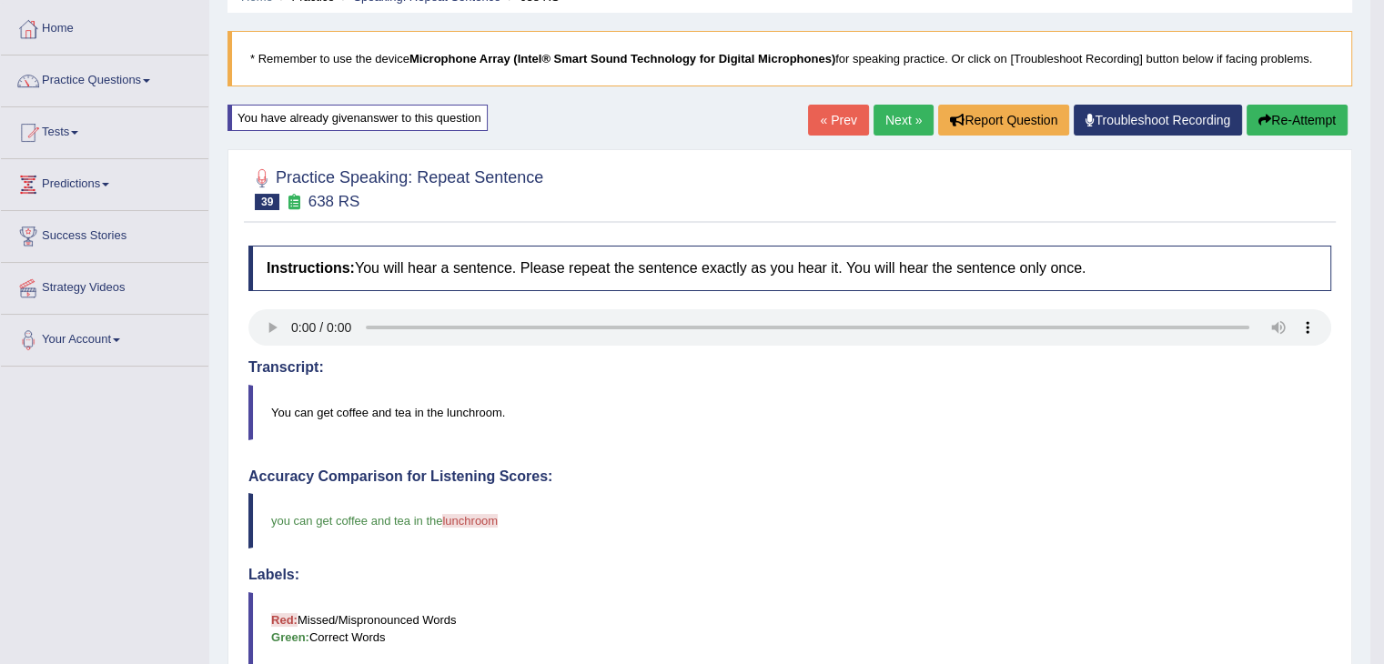
scroll to position [0, 0]
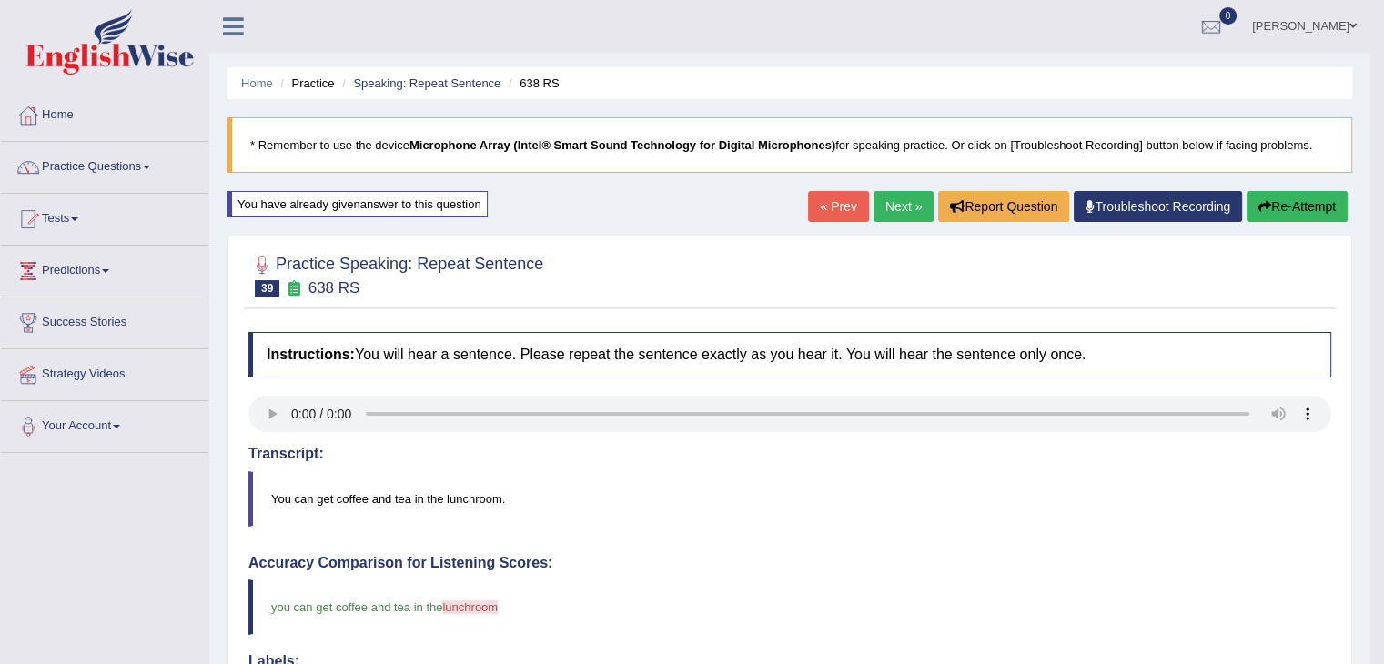
click at [1267, 213] on button "Re-Attempt" at bounding box center [1297, 206] width 101 height 31
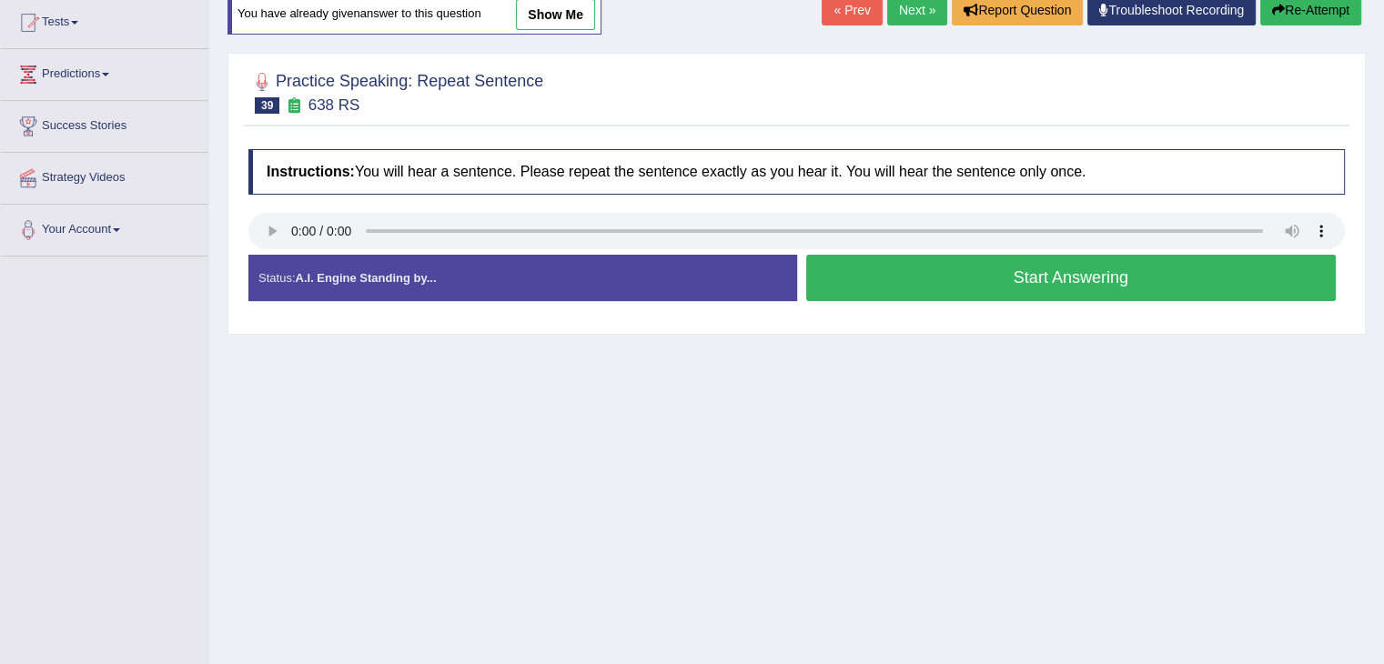
click at [1030, 281] on button "Start Answering" at bounding box center [1071, 278] width 531 height 46
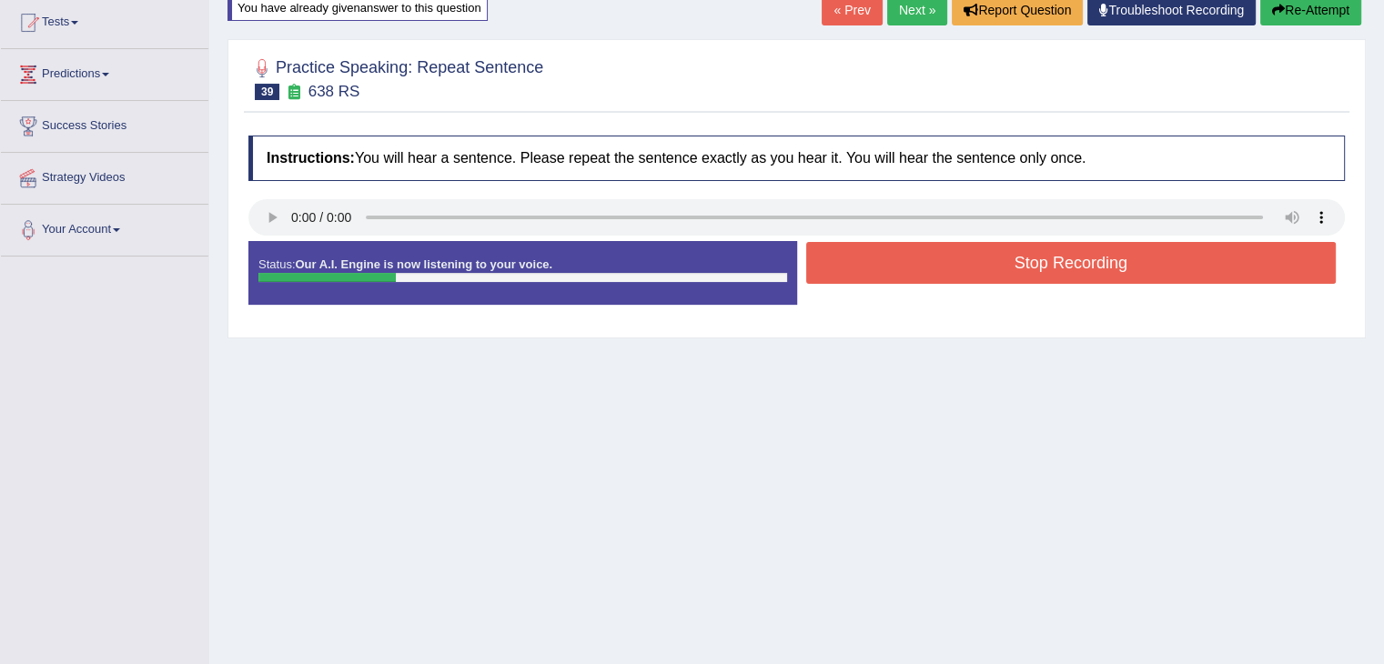
click at [1034, 270] on button "Stop Recording" at bounding box center [1071, 263] width 531 height 42
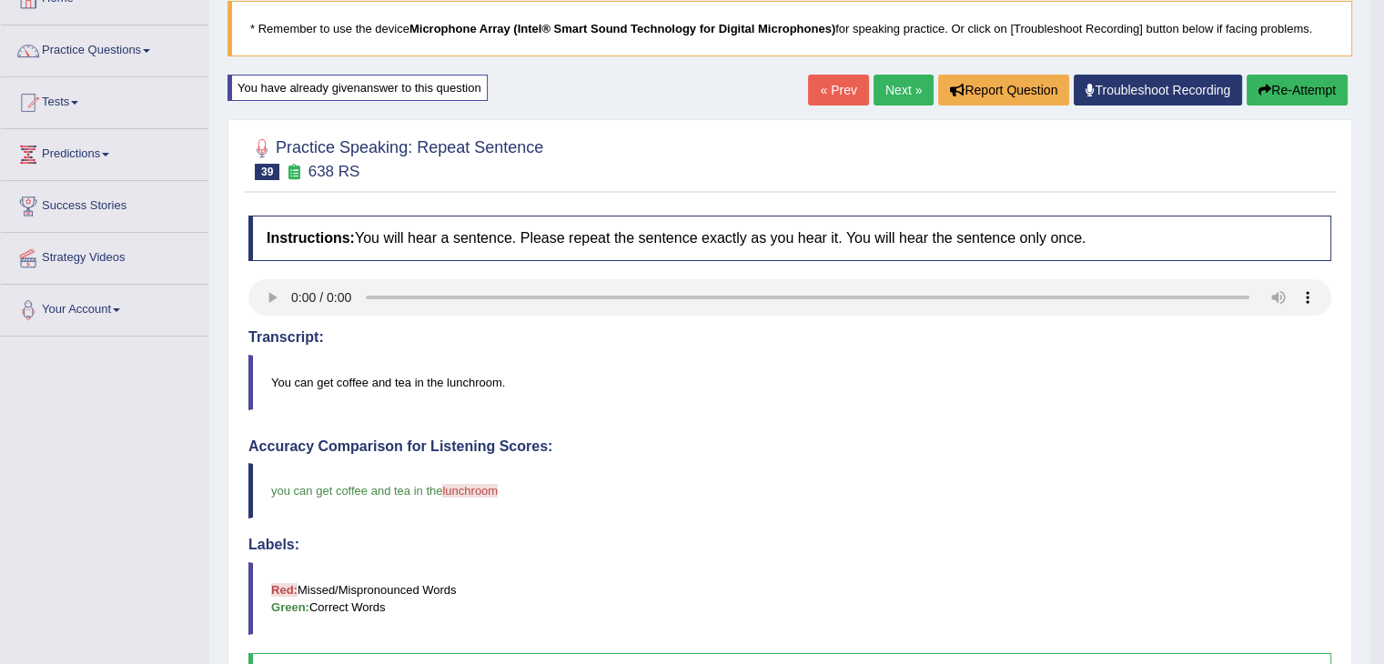
scroll to position [106, 0]
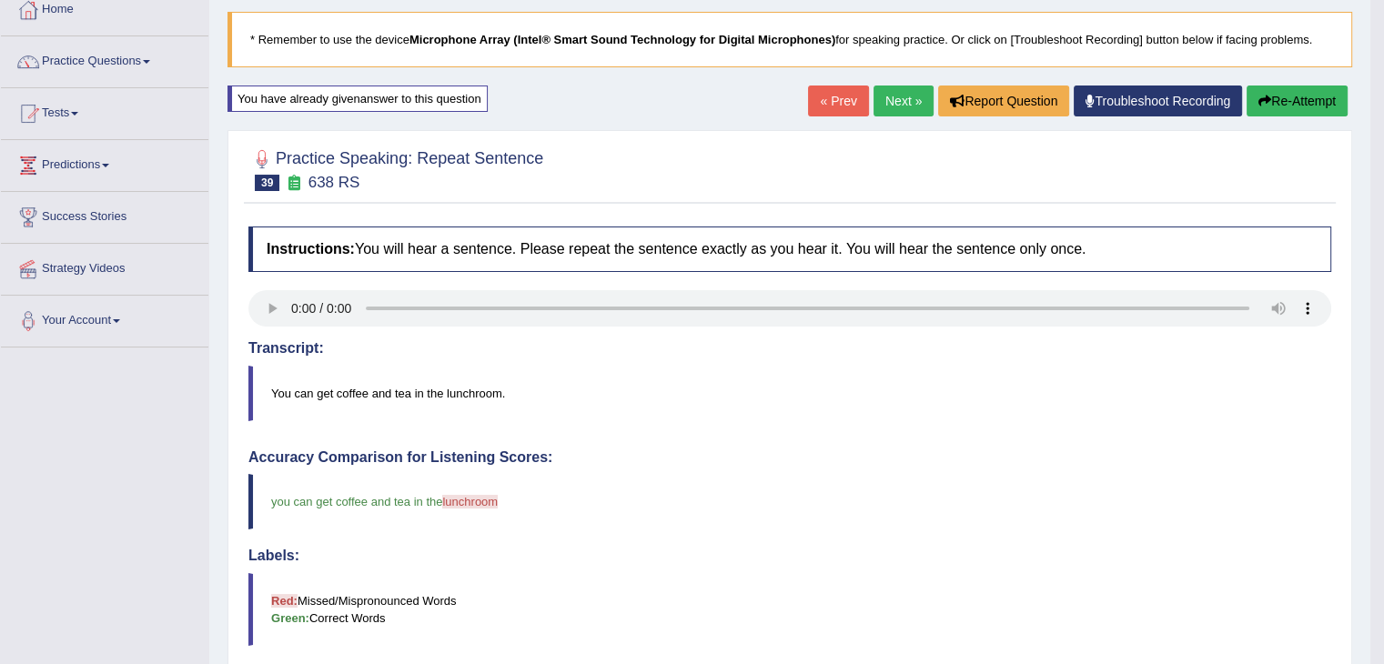
click at [1270, 99] on button "Re-Attempt" at bounding box center [1297, 101] width 101 height 31
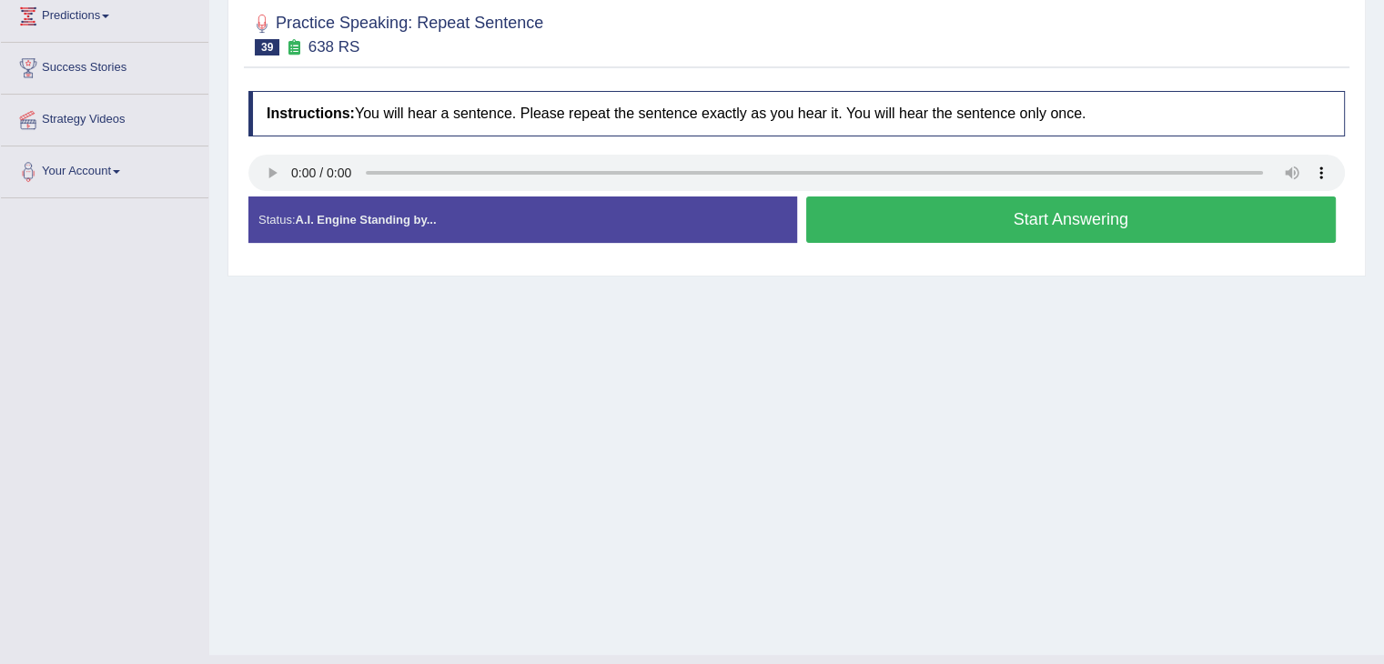
scroll to position [288, 0]
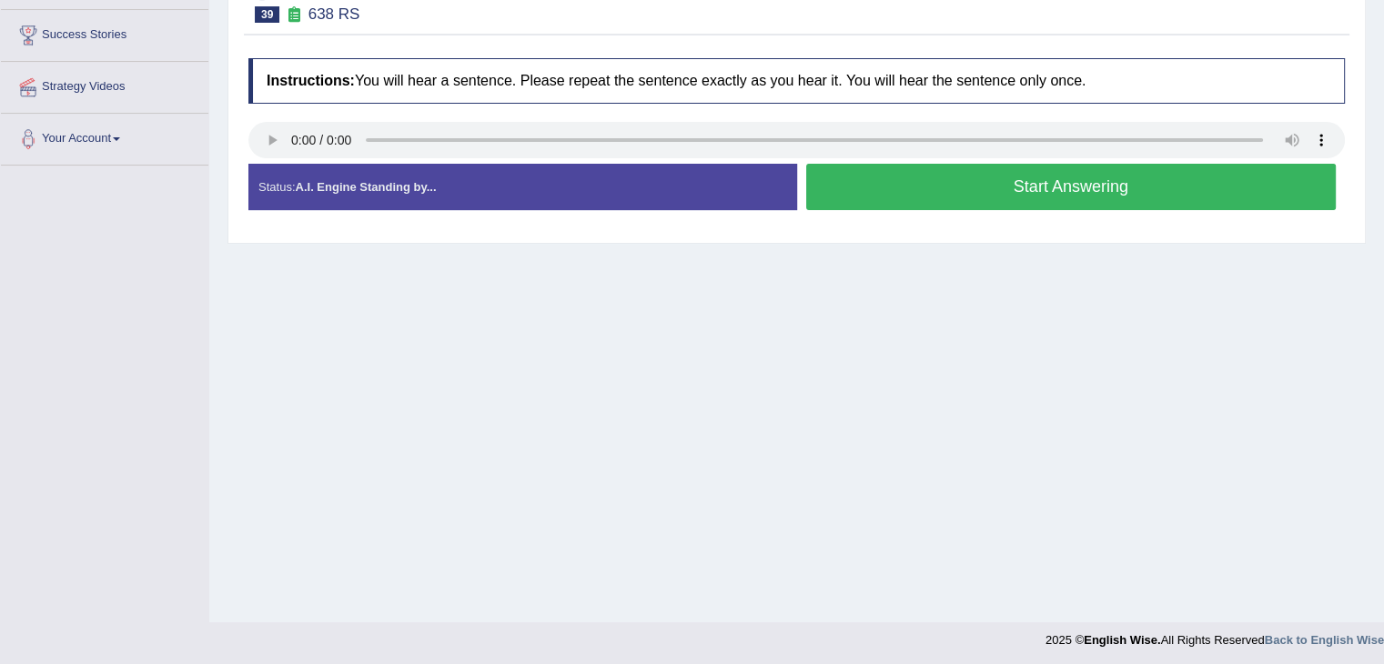
click at [978, 204] on button "Start Answering" at bounding box center [1071, 187] width 531 height 46
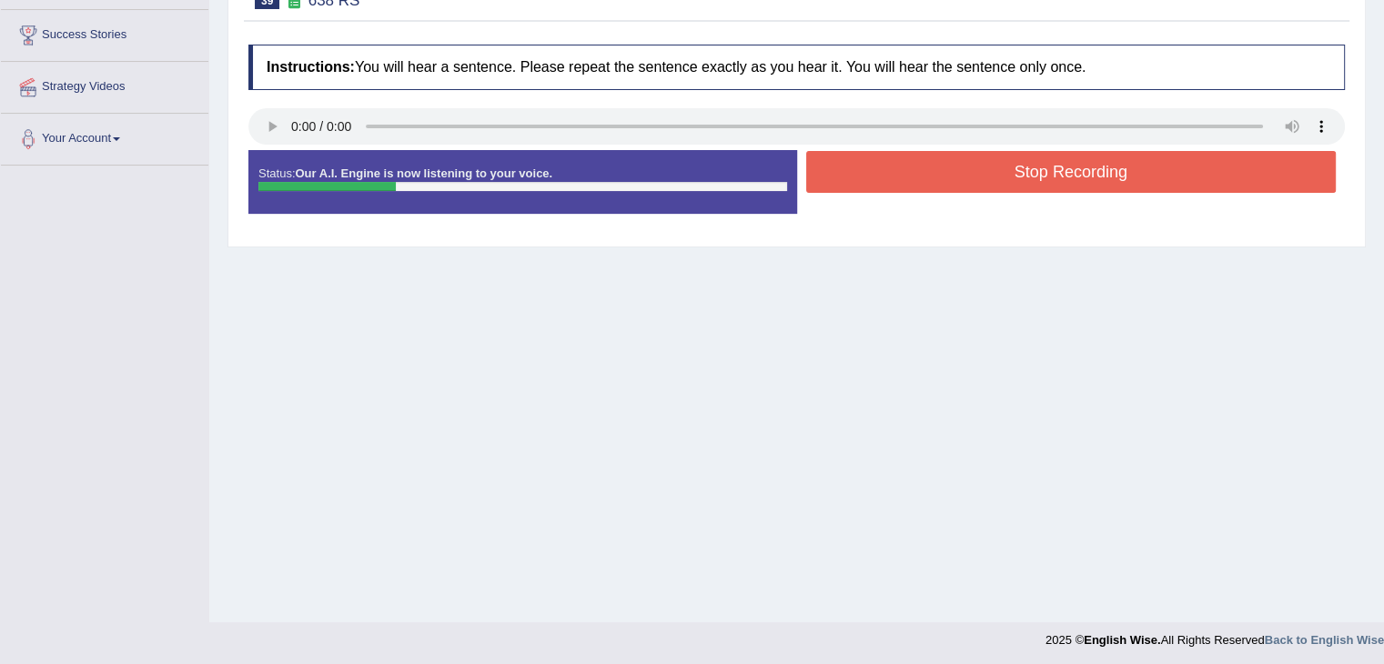
click at [987, 191] on div "Stop Recording" at bounding box center [1071, 174] width 549 height 46
click at [991, 180] on button "Stop Recording" at bounding box center [1071, 172] width 531 height 42
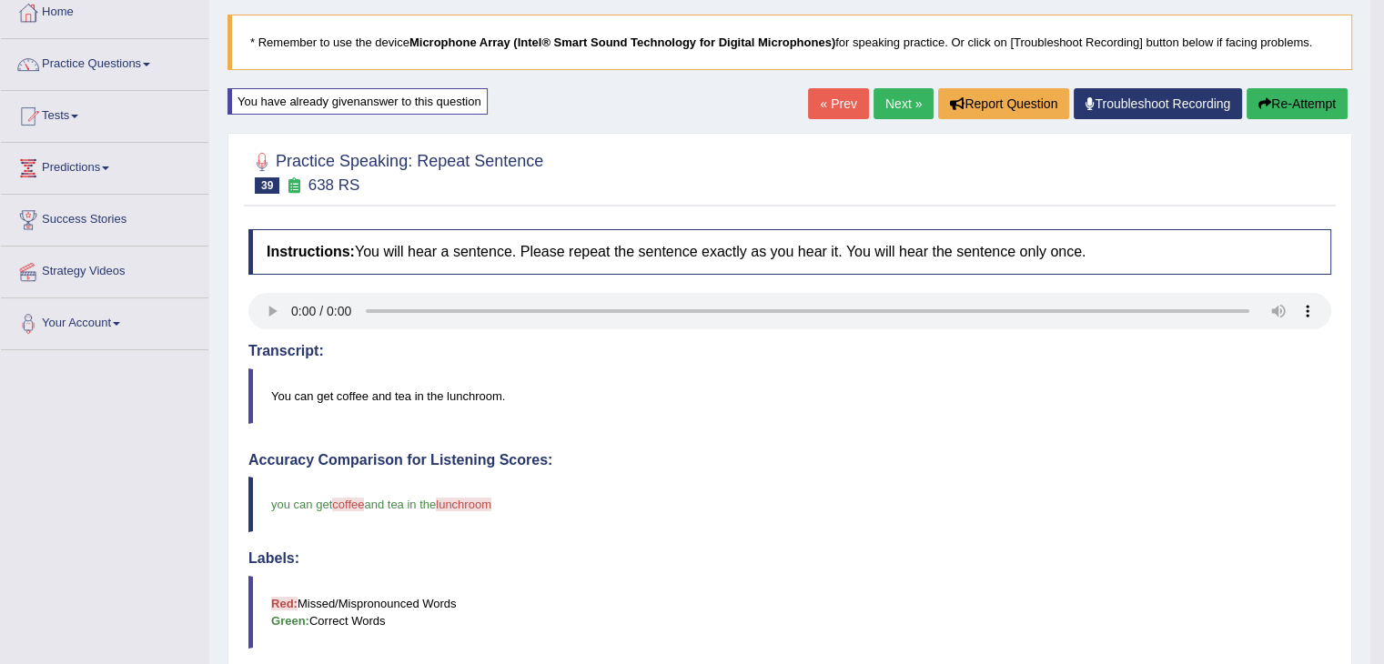
scroll to position [15, 0]
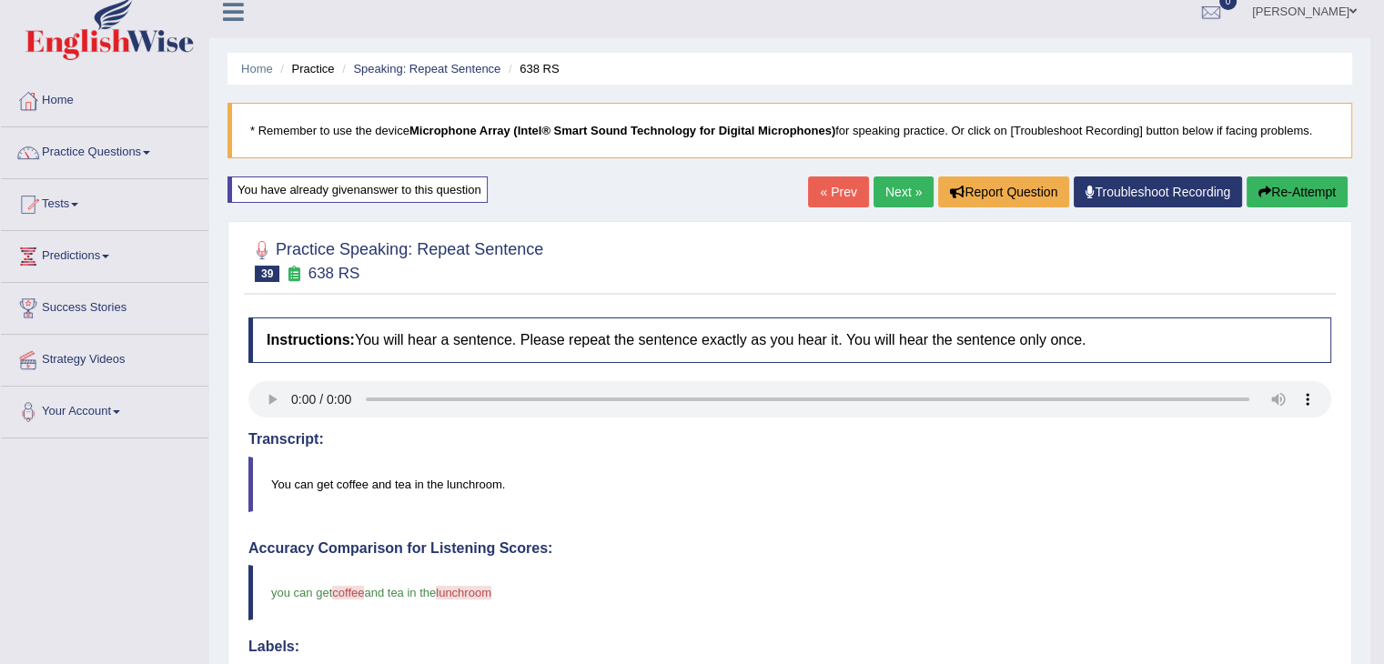
click at [1274, 181] on button "Re-Attempt" at bounding box center [1297, 192] width 101 height 31
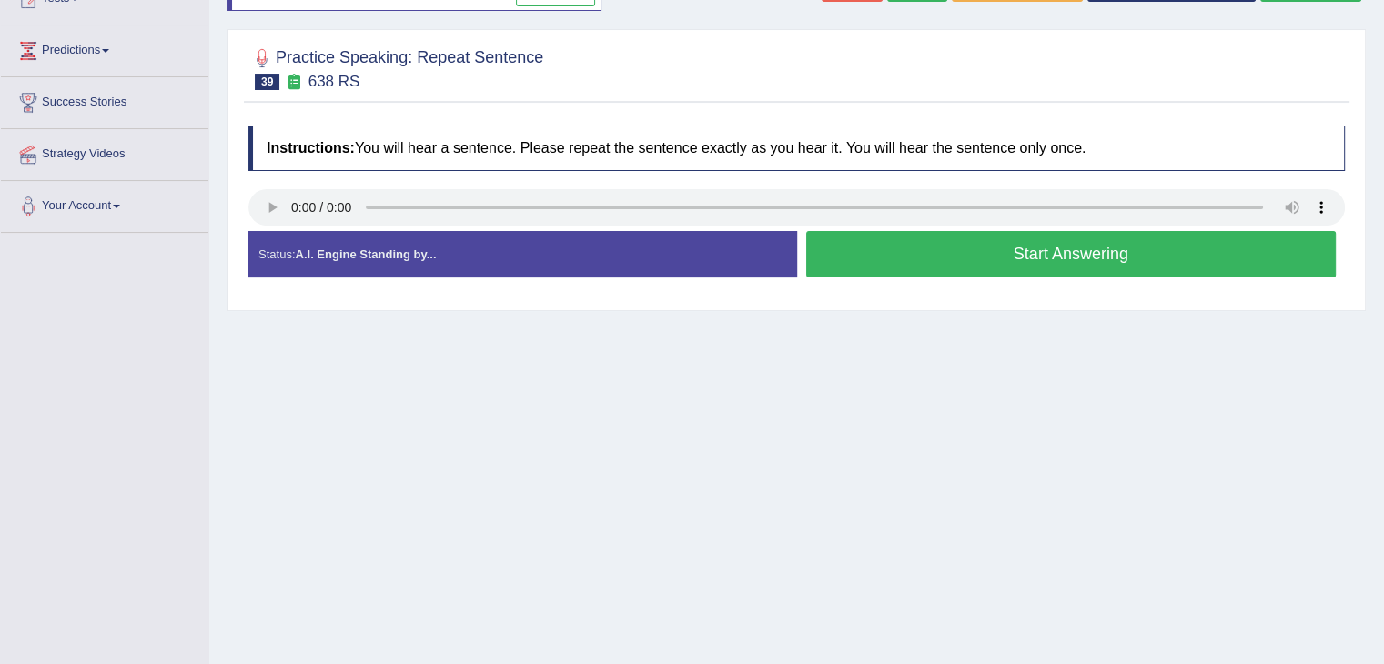
click at [1040, 258] on button "Start Answering" at bounding box center [1071, 254] width 531 height 46
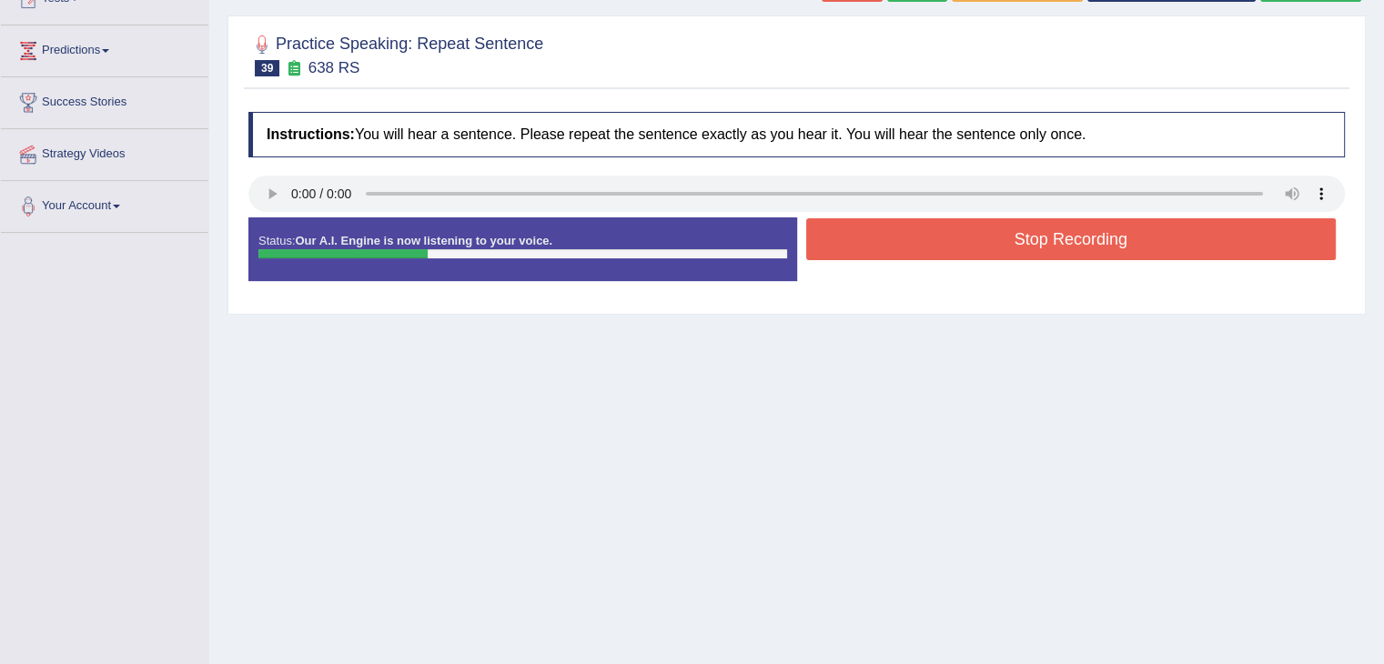
click at [1002, 244] on button "Stop Recording" at bounding box center [1071, 239] width 531 height 42
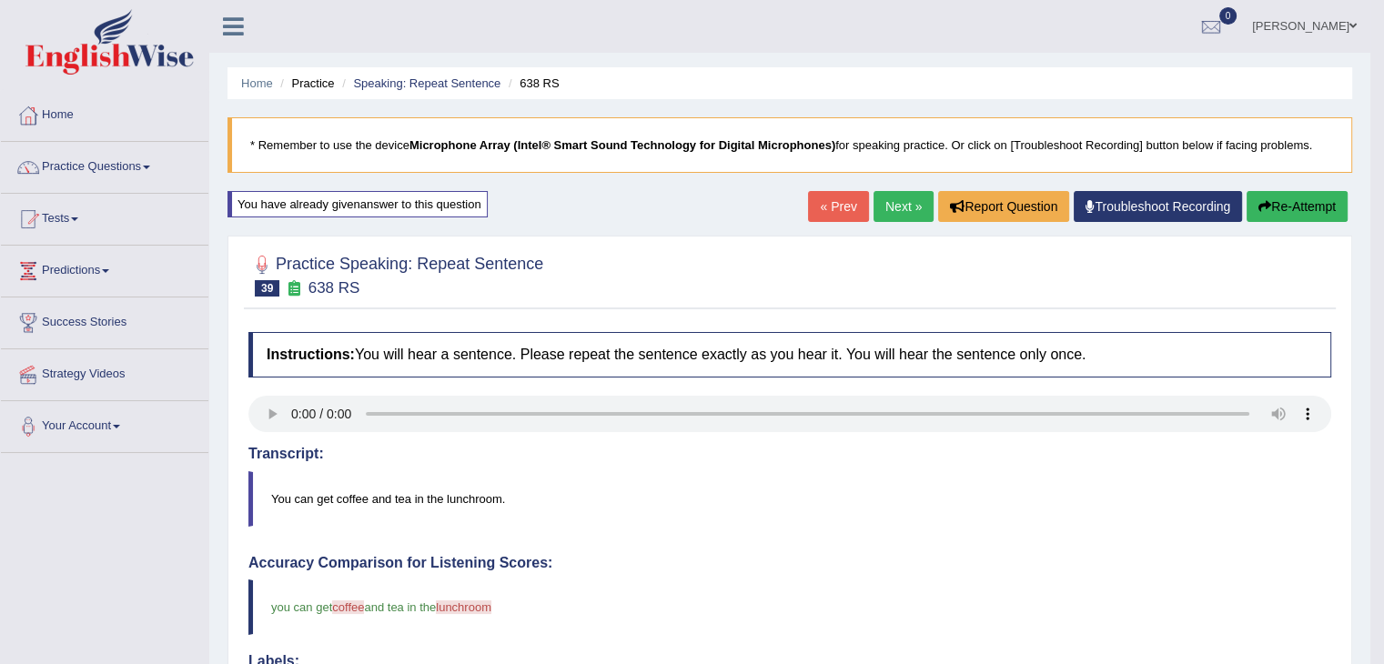
click at [1259, 207] on icon "button" at bounding box center [1265, 206] width 13 height 13
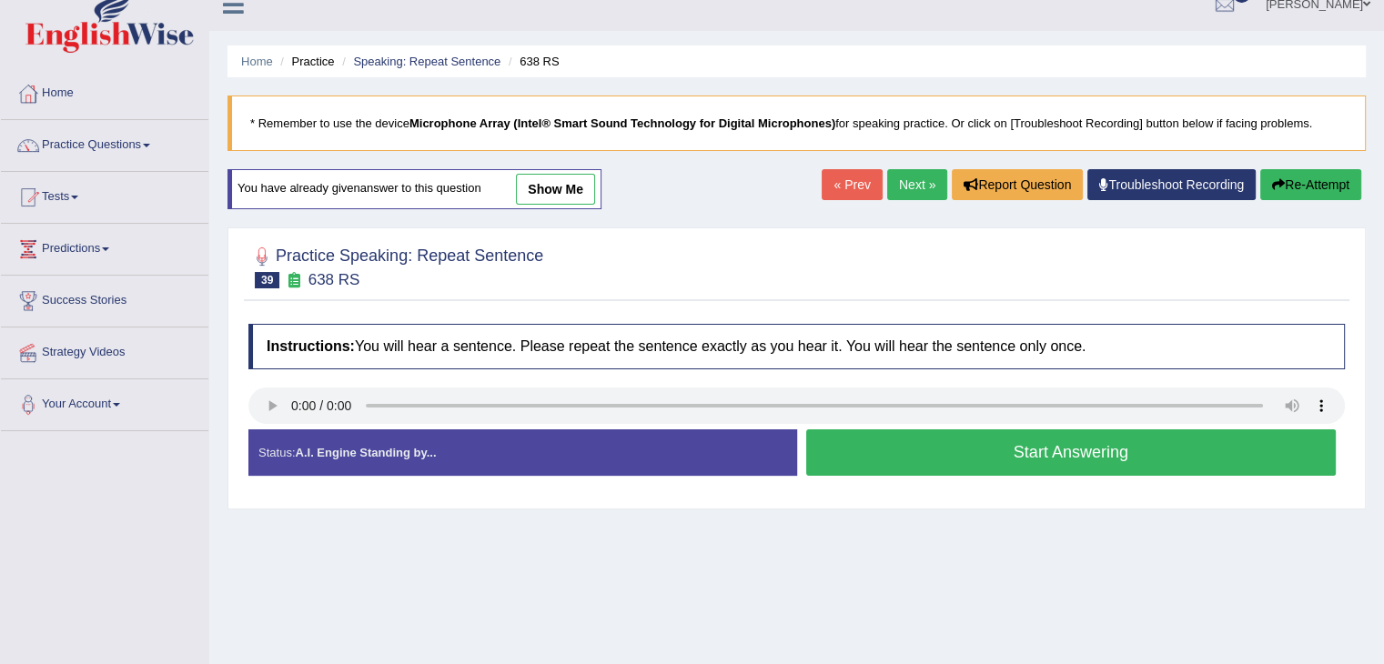
scroll to position [18, 0]
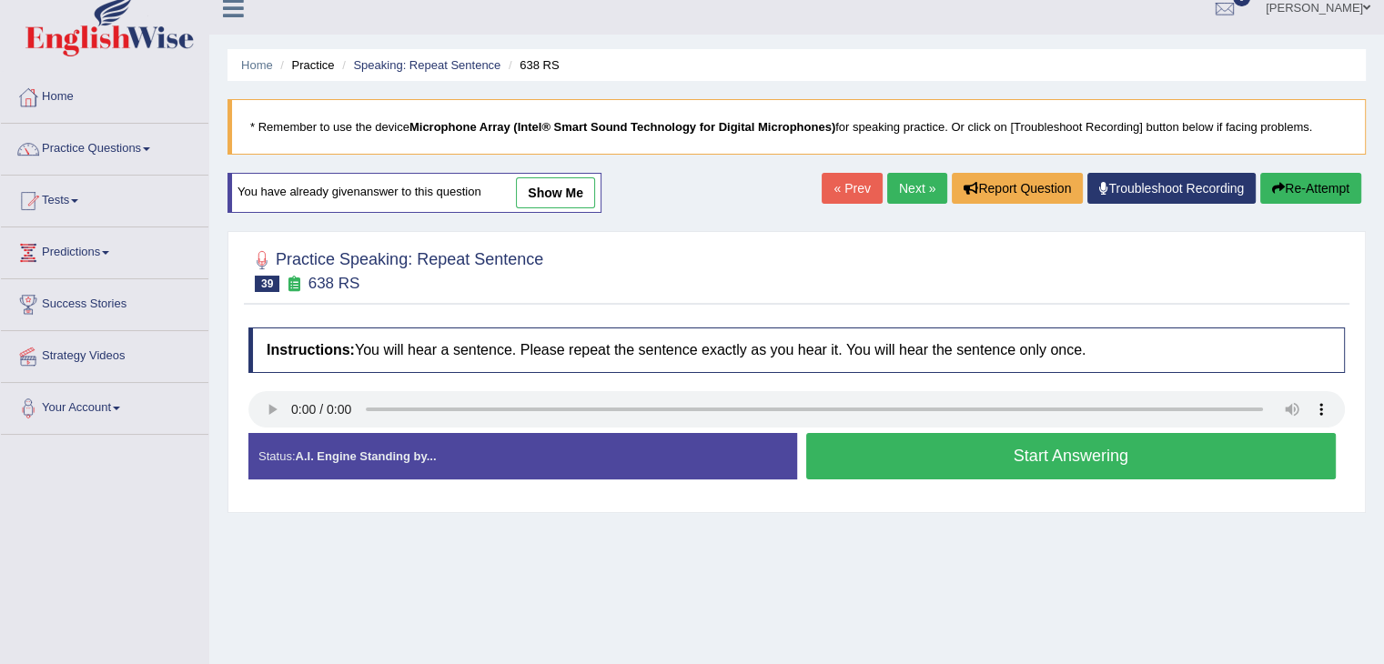
click at [948, 447] on button "Start Answering" at bounding box center [1071, 456] width 531 height 46
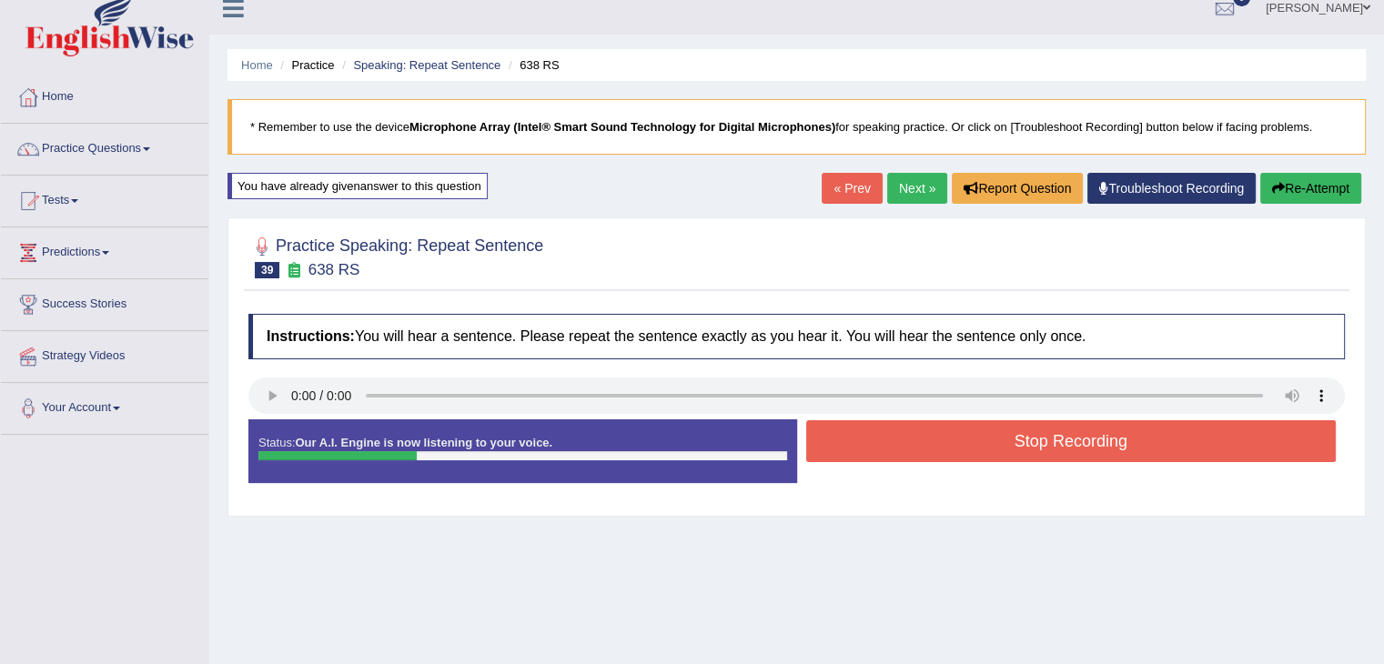
click at [967, 452] on button "Stop Recording" at bounding box center [1071, 441] width 531 height 42
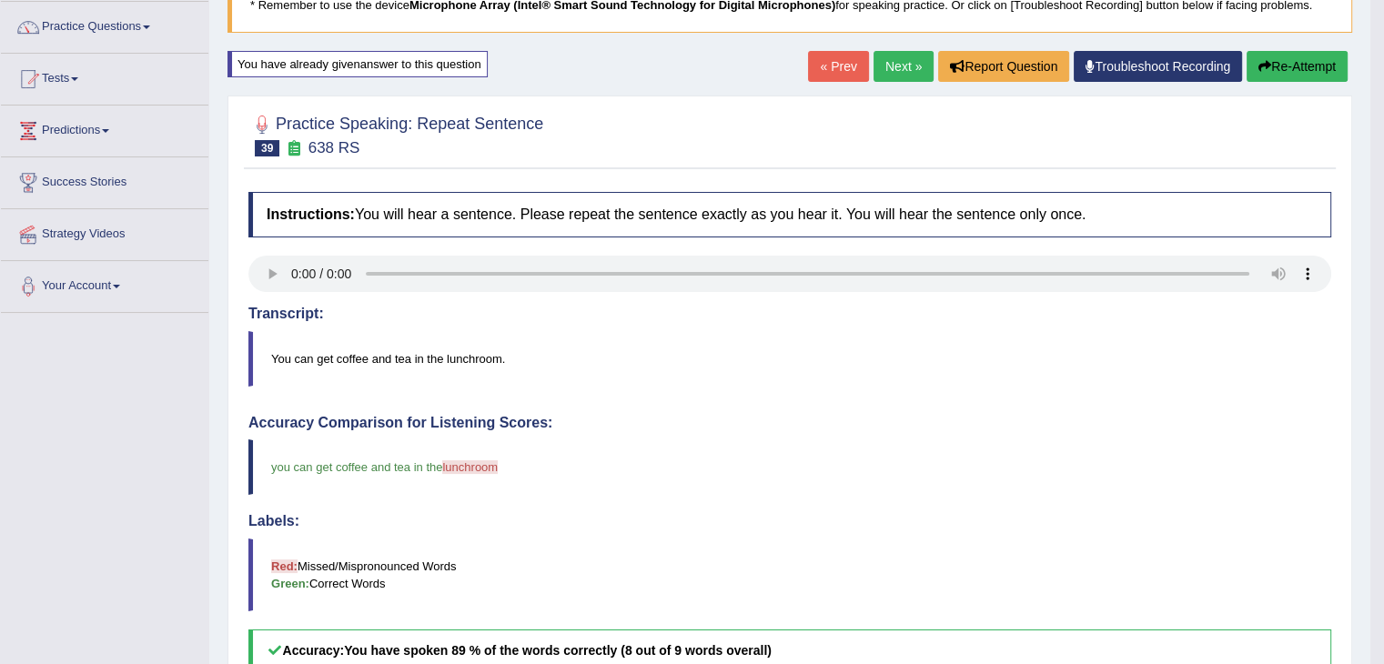
scroll to position [109, 0]
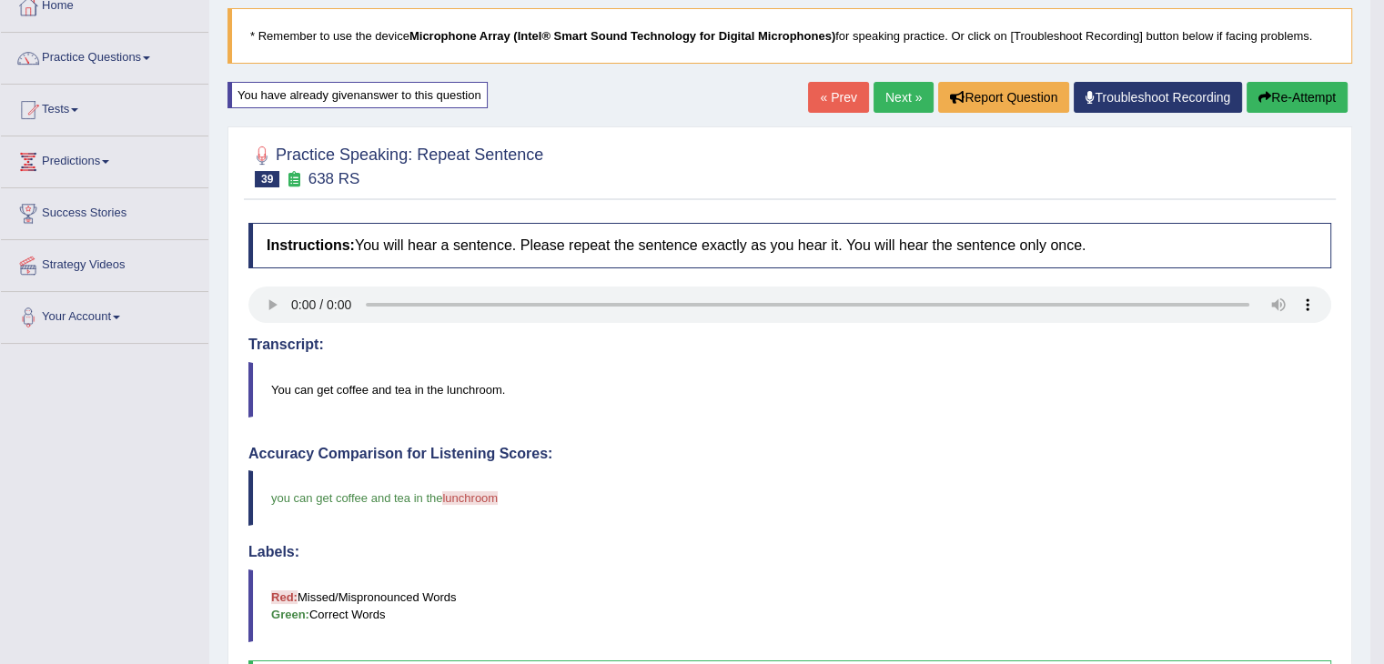
click at [909, 94] on link "Next »" at bounding box center [904, 97] width 60 height 31
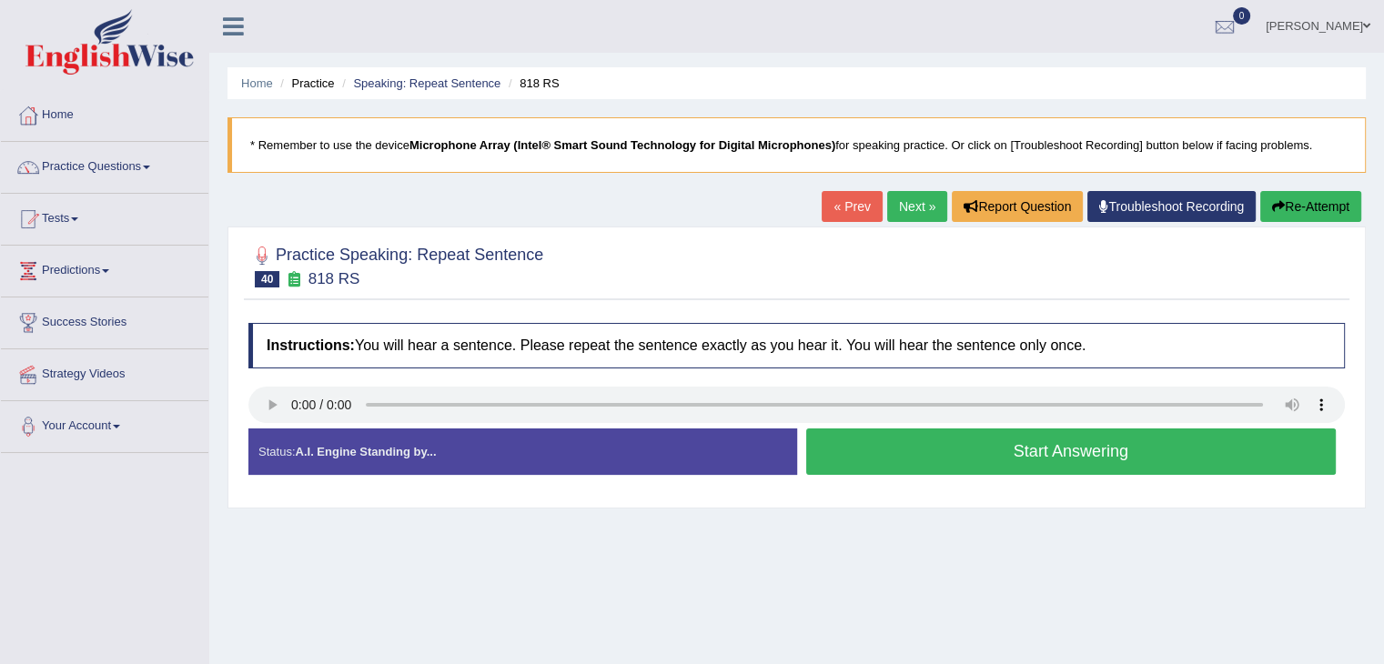
click at [946, 440] on button "Start Answering" at bounding box center [1071, 452] width 531 height 46
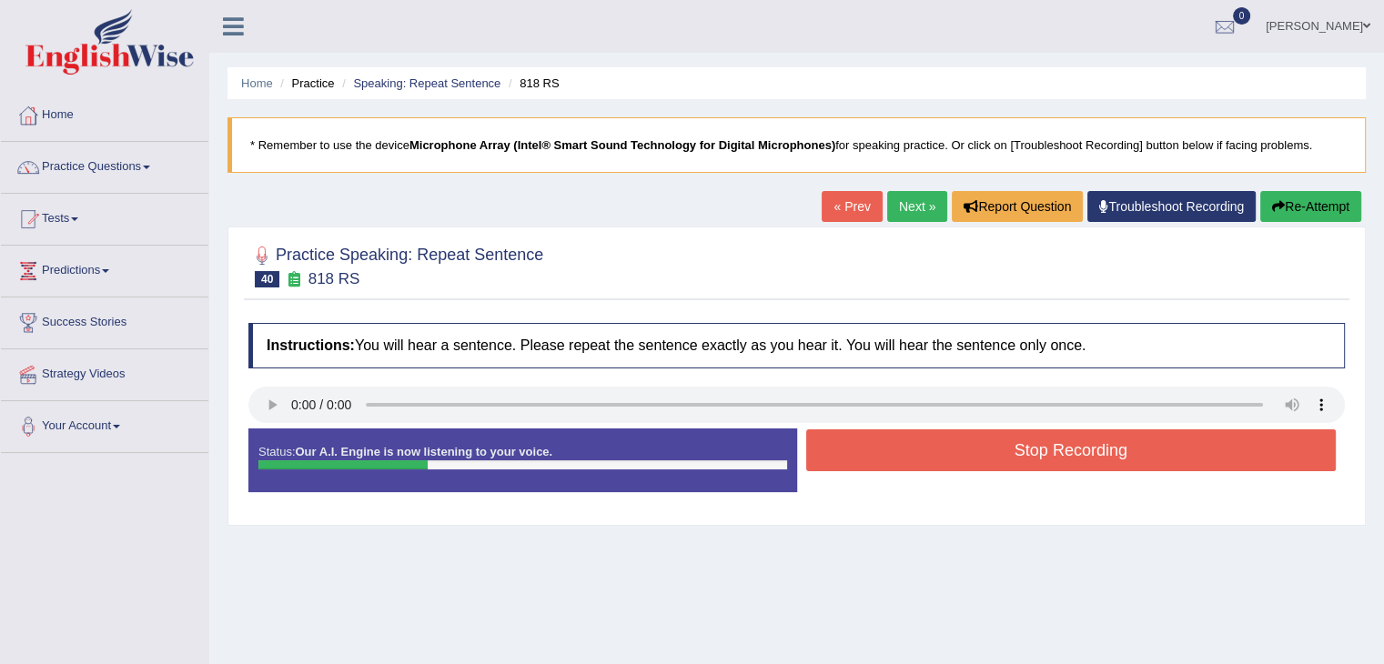
click at [1007, 459] on button "Stop Recording" at bounding box center [1071, 451] width 531 height 42
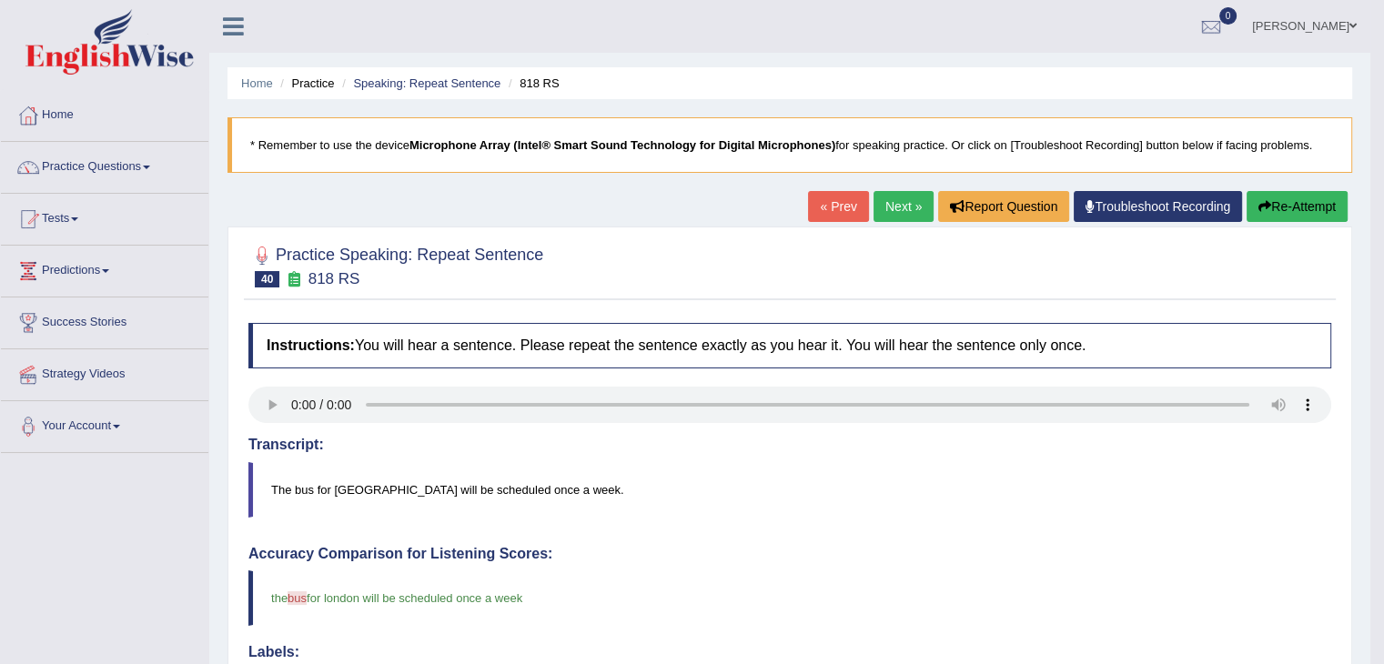
click at [883, 216] on link "Next »" at bounding box center [904, 206] width 60 height 31
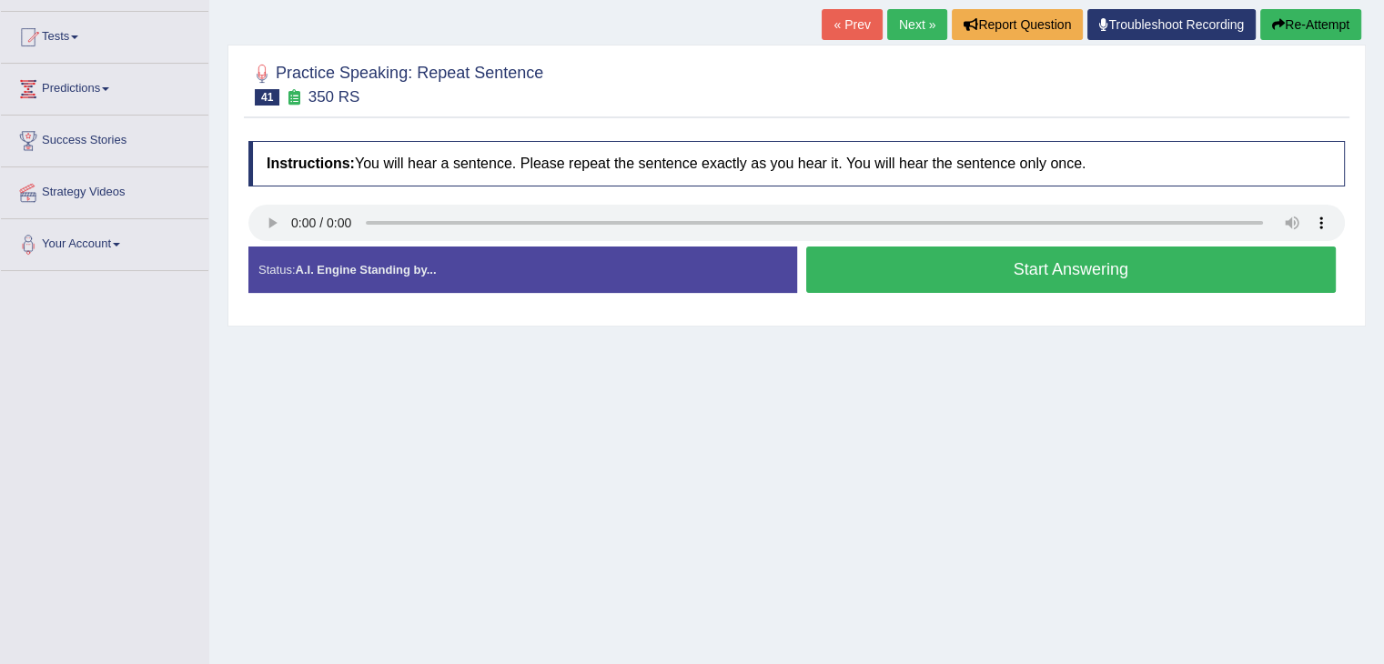
click at [931, 281] on button "Start Answering" at bounding box center [1071, 270] width 531 height 46
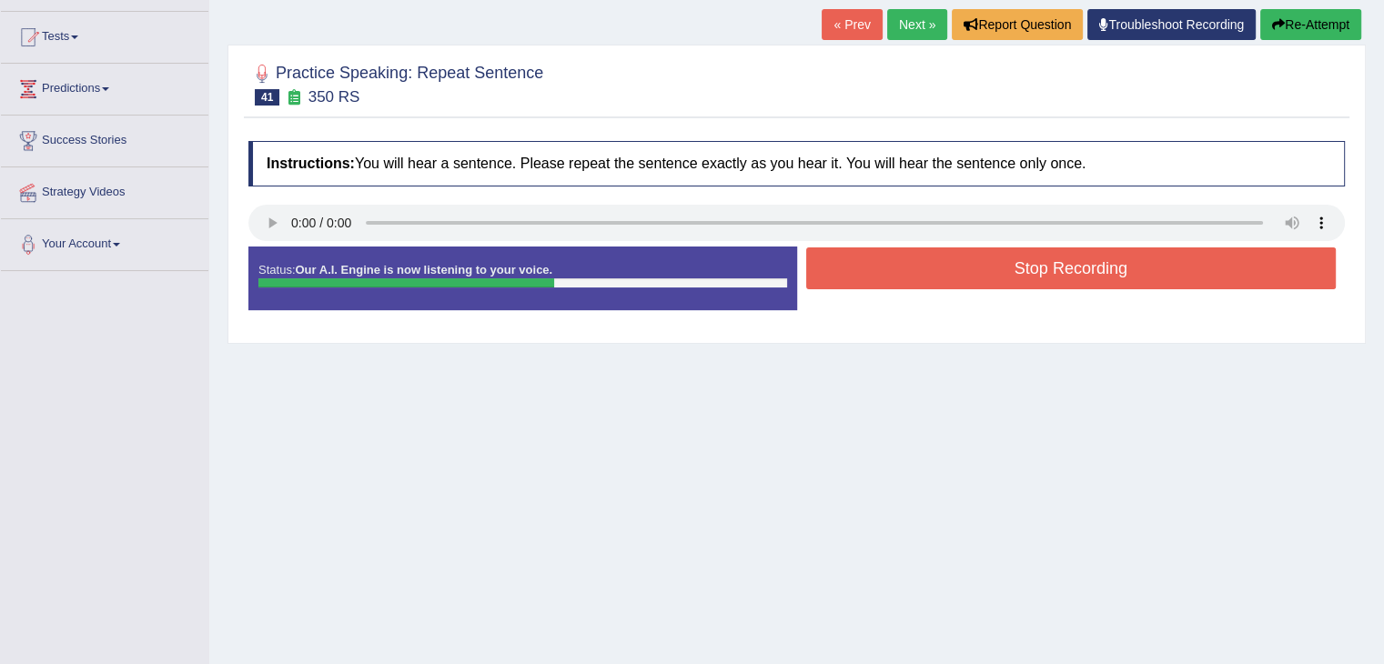
click at [982, 267] on button "Stop Recording" at bounding box center [1071, 269] width 531 height 42
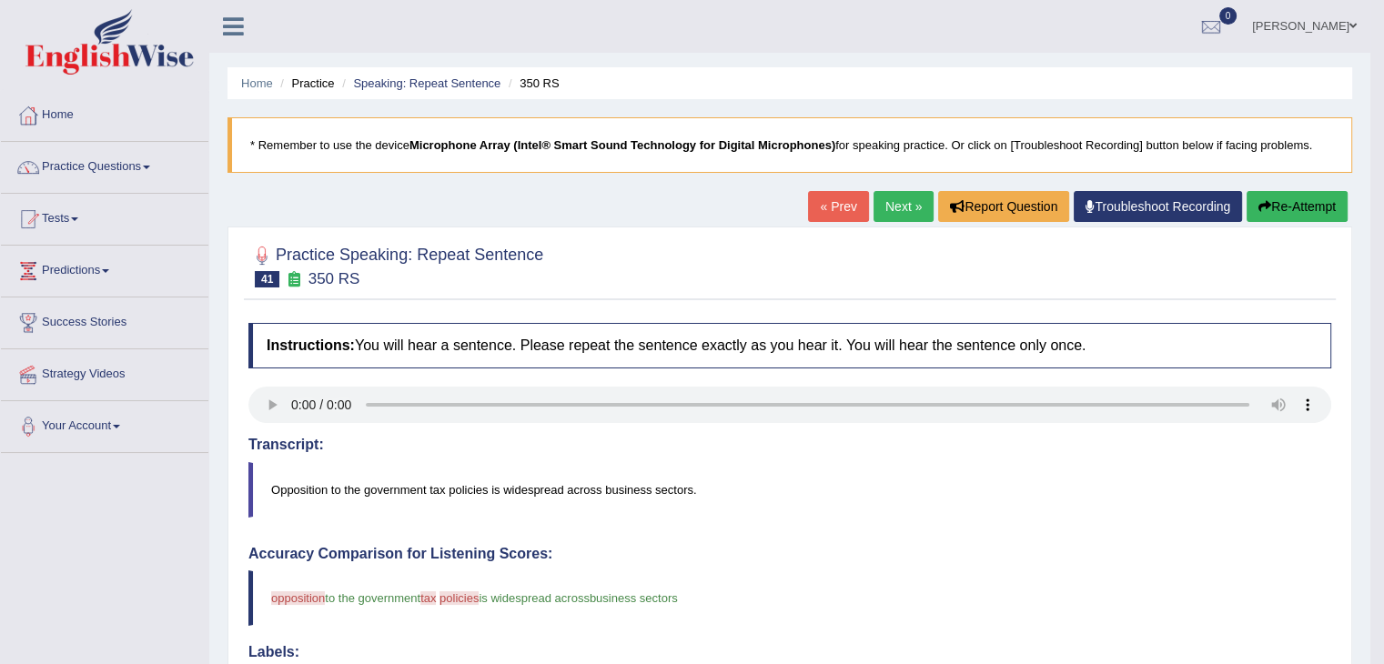
click at [1267, 210] on icon "button" at bounding box center [1265, 206] width 13 height 13
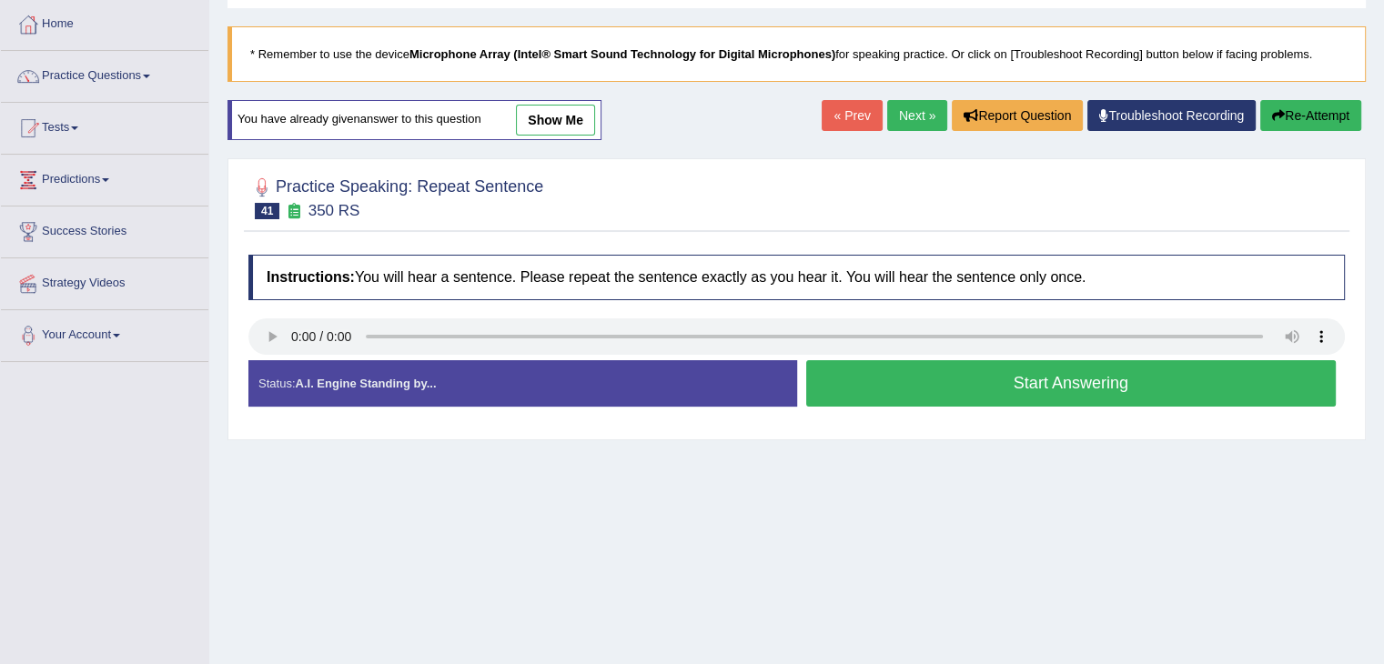
click at [1083, 380] on button "Start Answering" at bounding box center [1071, 383] width 531 height 46
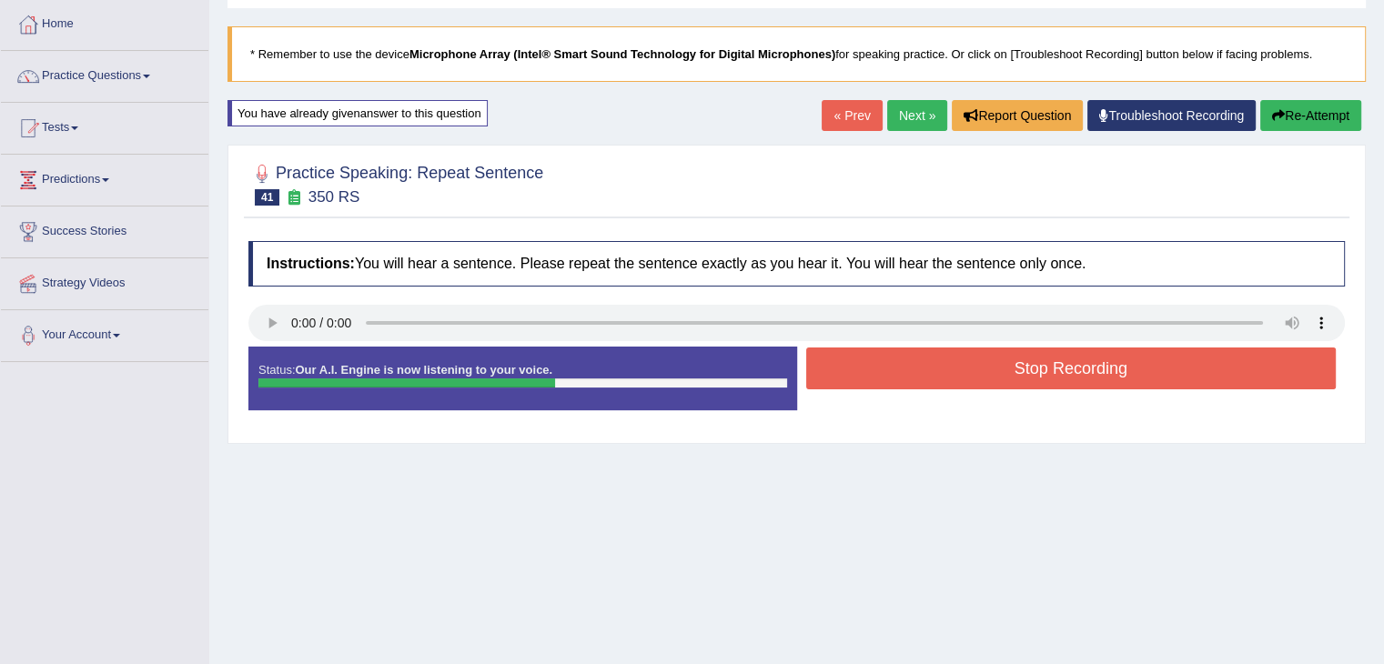
click at [1301, 116] on button "Re-Attempt" at bounding box center [1310, 115] width 101 height 31
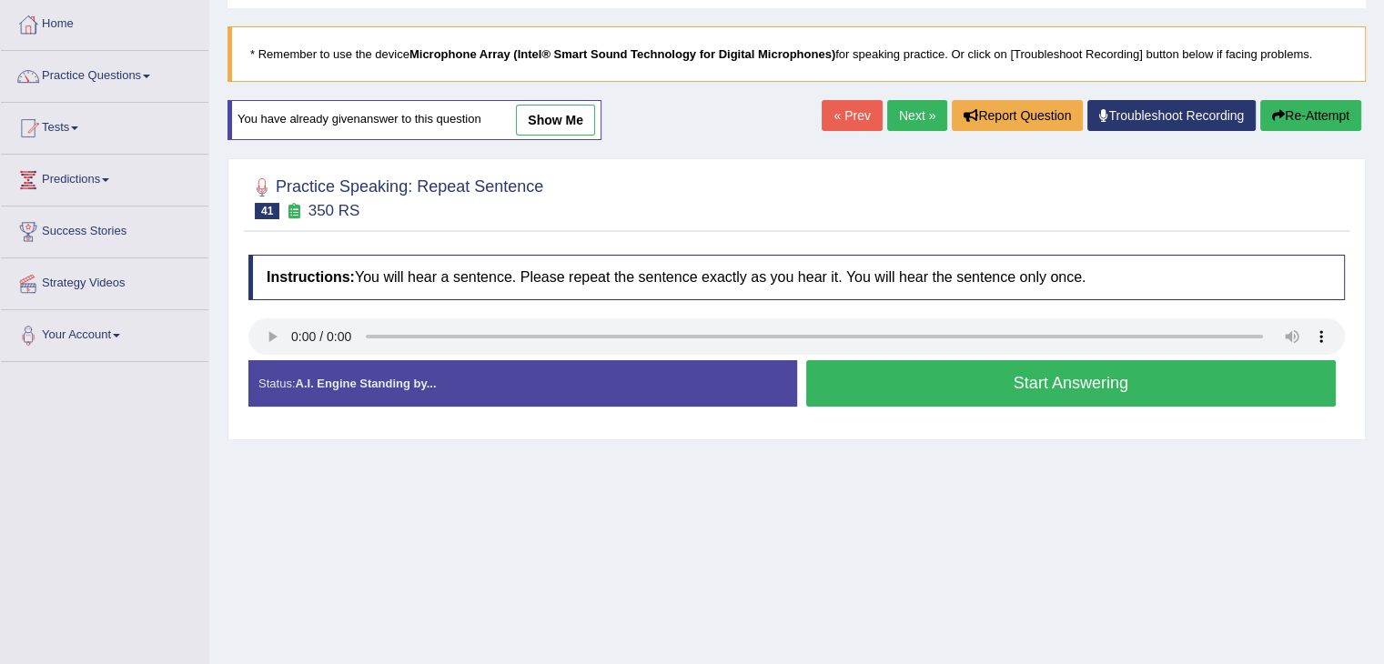
click at [1024, 380] on button "Start Answering" at bounding box center [1071, 383] width 531 height 46
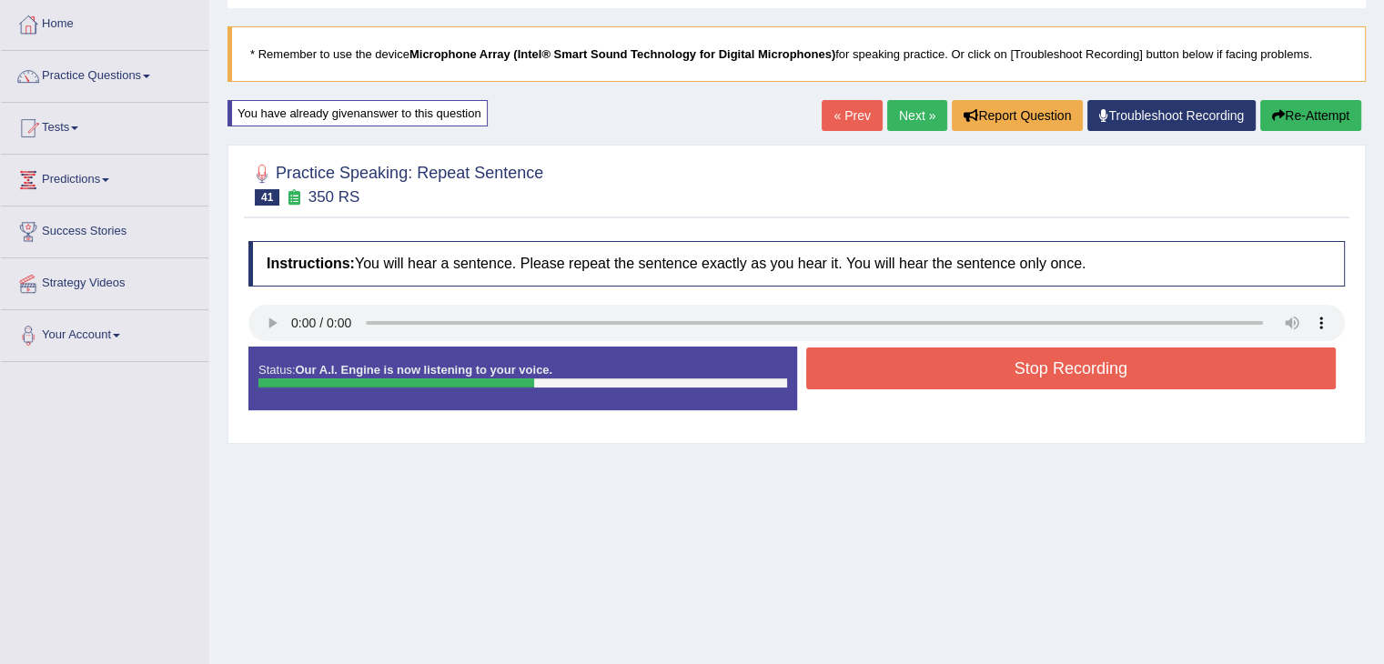
click at [1148, 380] on button "Stop Recording" at bounding box center [1071, 369] width 531 height 42
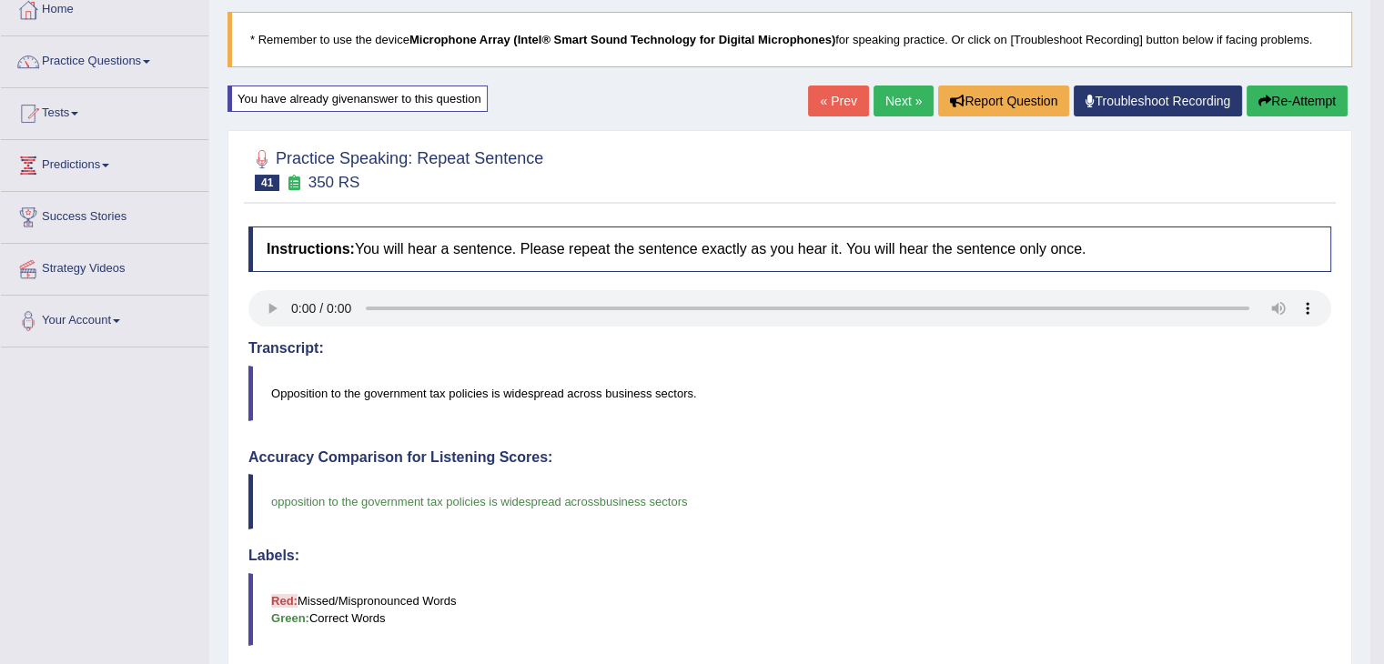
scroll to position [91, 0]
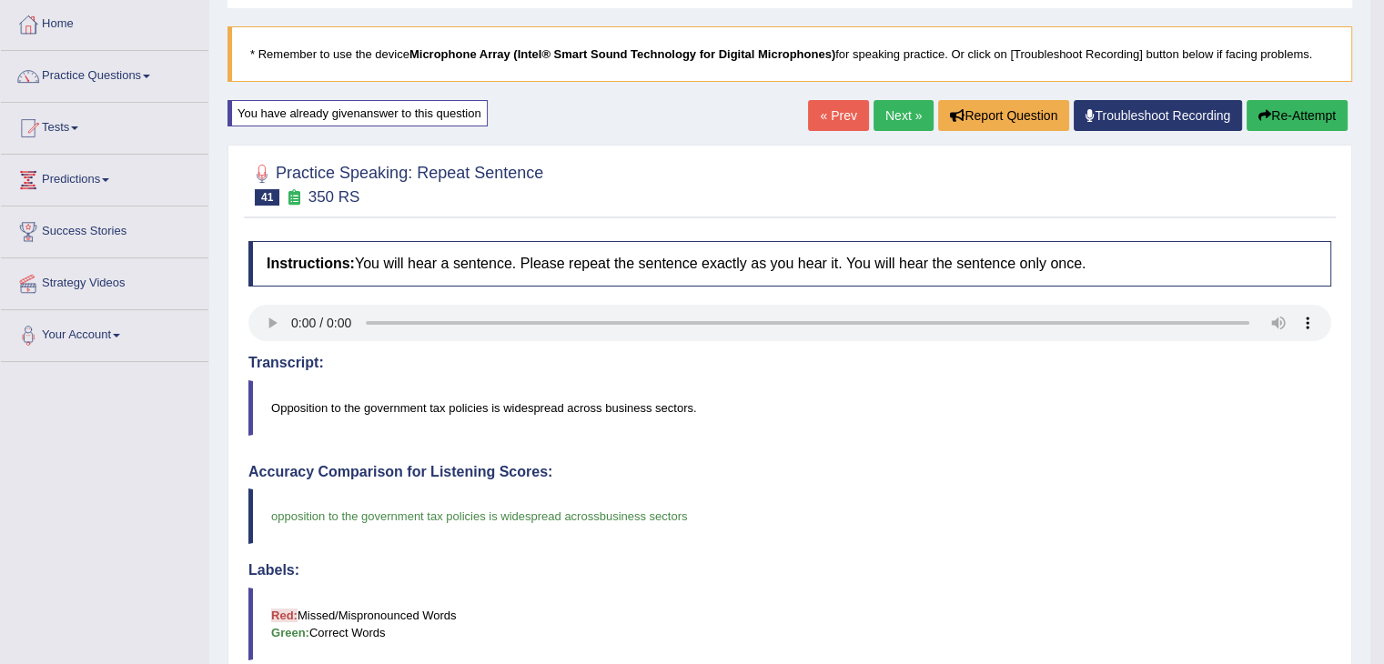
click at [881, 114] on link "Next »" at bounding box center [904, 115] width 60 height 31
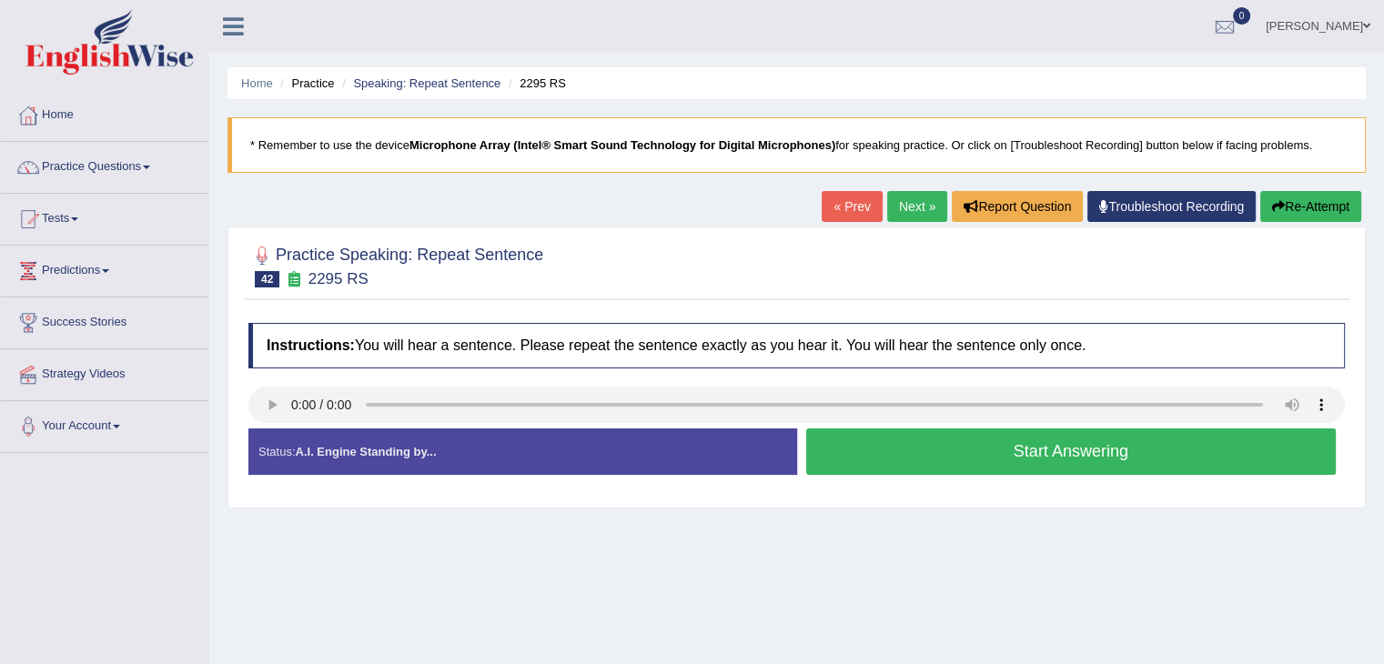
click at [1019, 459] on button "Start Answering" at bounding box center [1071, 452] width 531 height 46
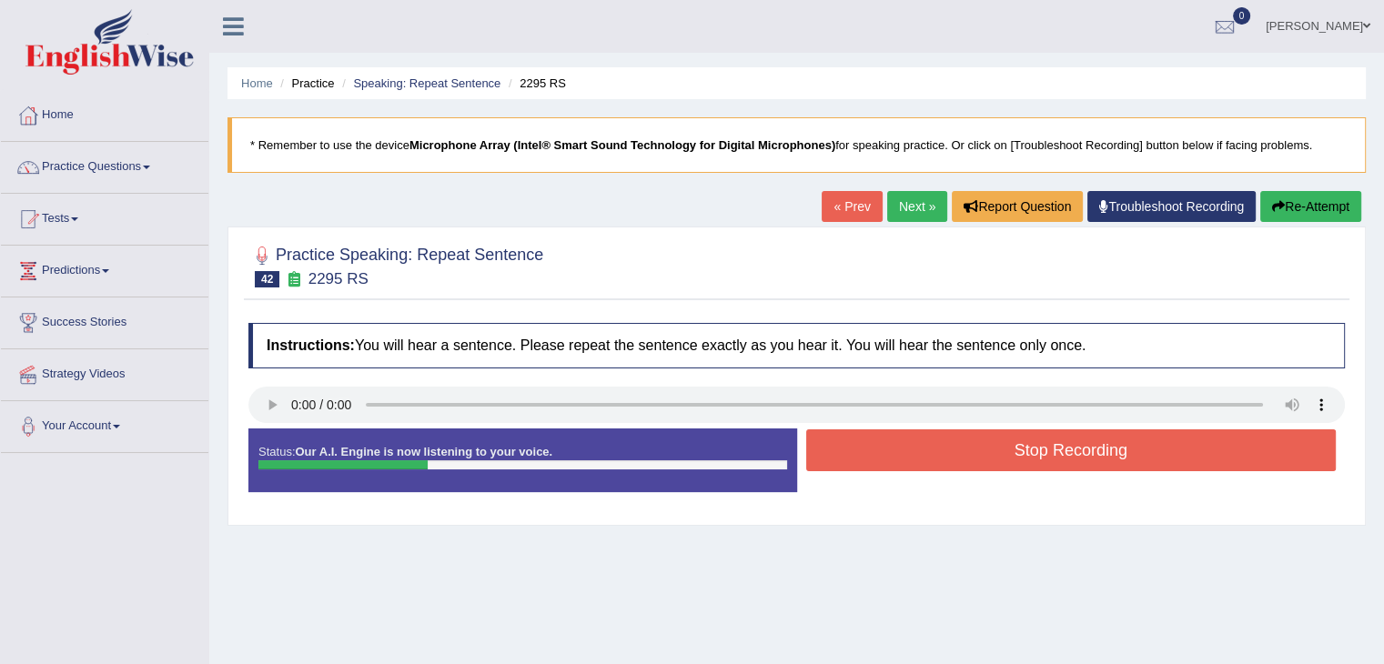
click at [1048, 445] on button "Stop Recording" at bounding box center [1071, 451] width 531 height 42
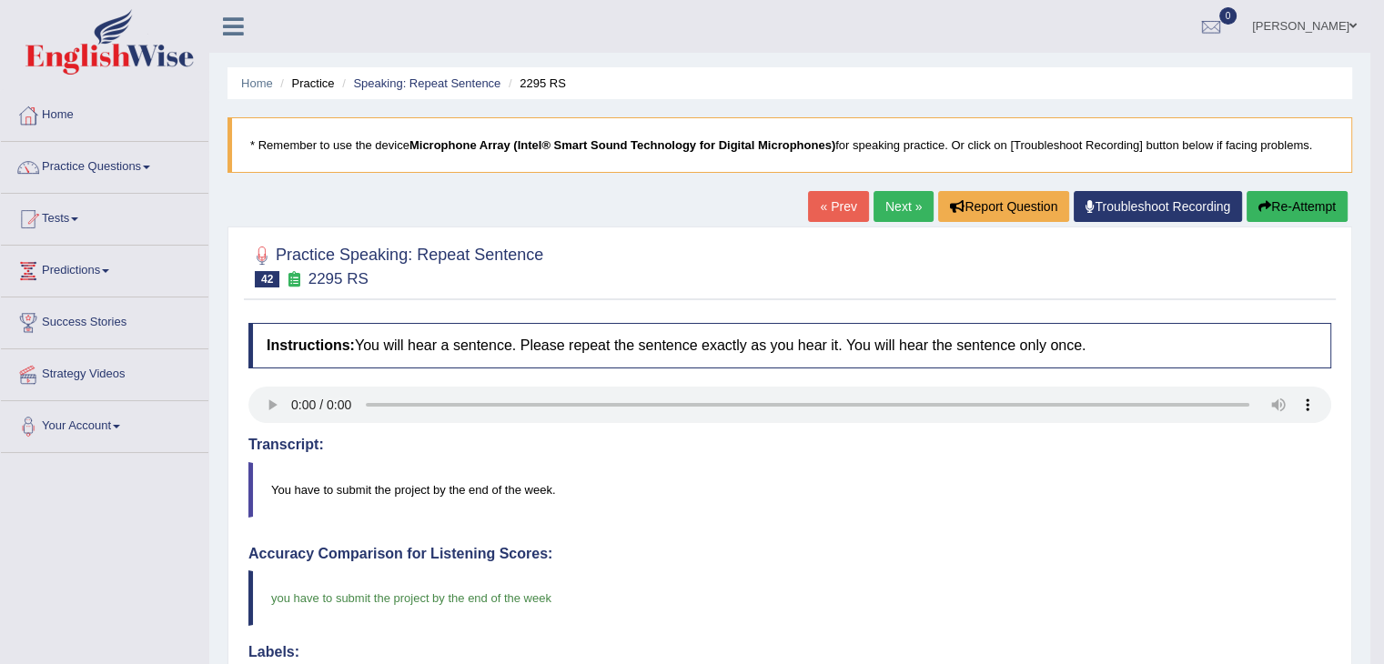
click at [884, 204] on link "Next »" at bounding box center [904, 206] width 60 height 31
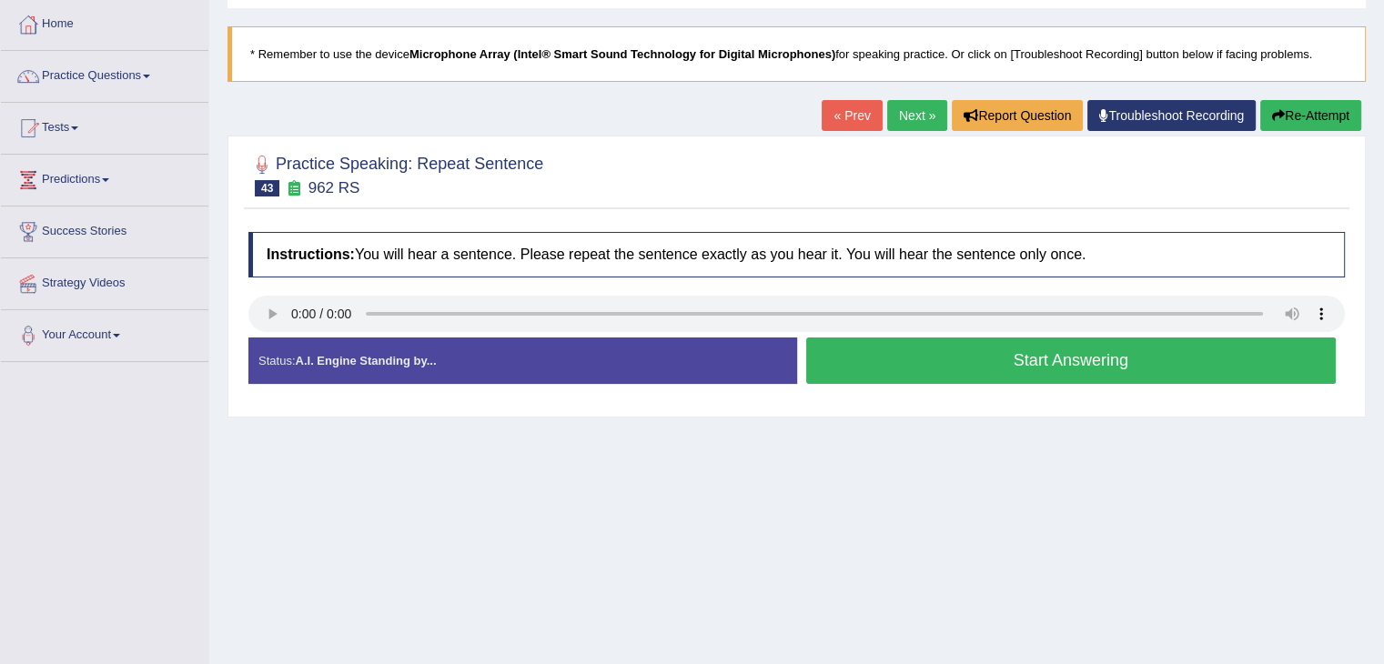
click at [975, 372] on button "Start Answering" at bounding box center [1071, 361] width 531 height 46
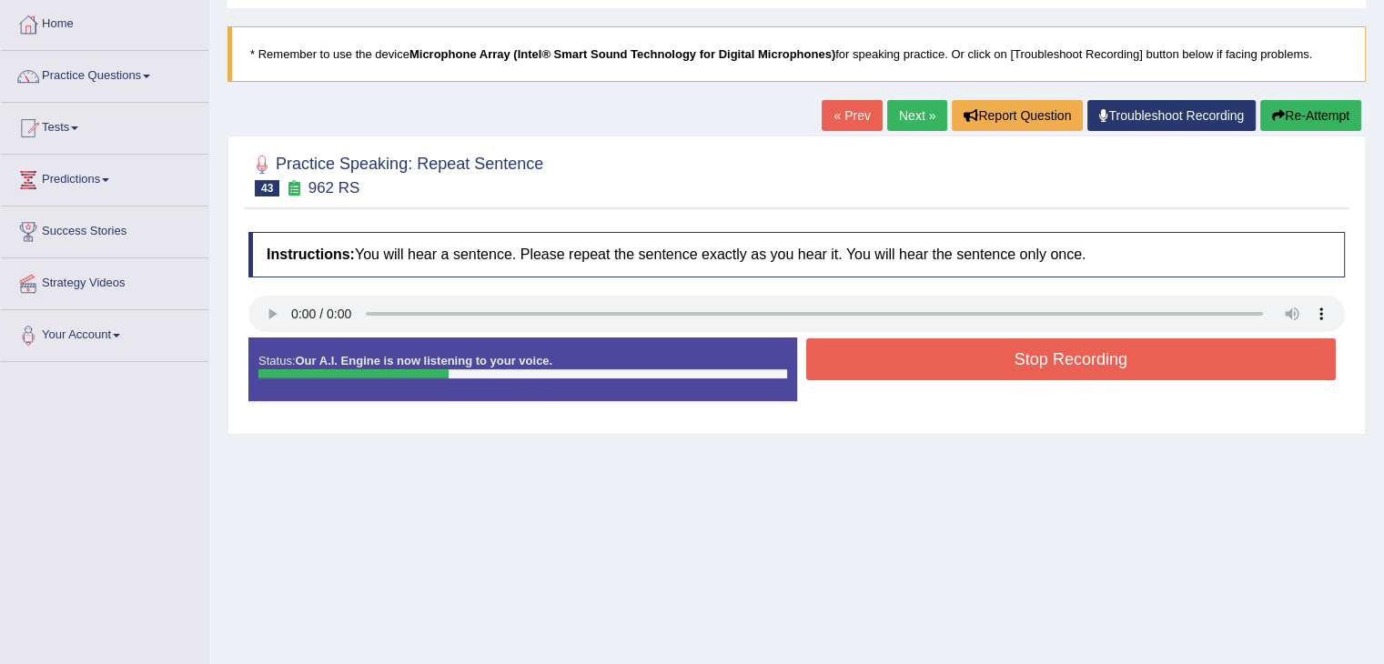
click at [972, 358] on button "Stop Recording" at bounding box center [1071, 360] width 531 height 42
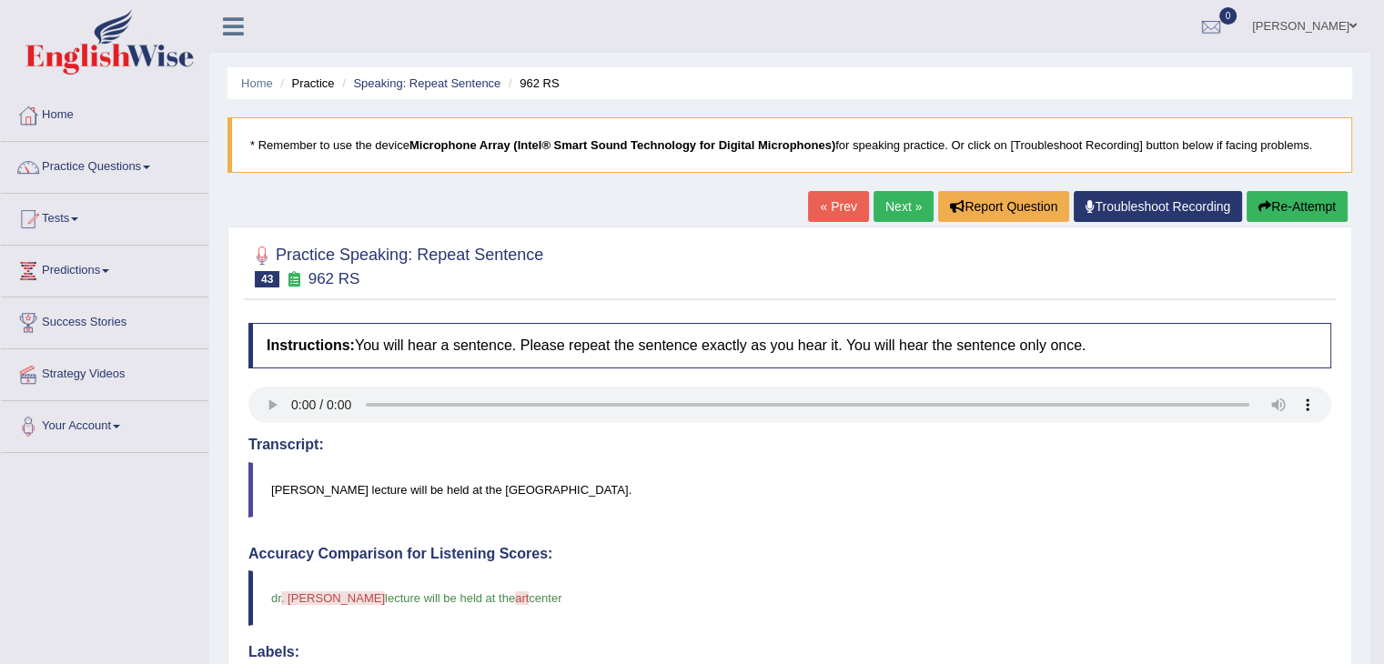
click at [1314, 197] on button "Re-Attempt" at bounding box center [1297, 206] width 101 height 31
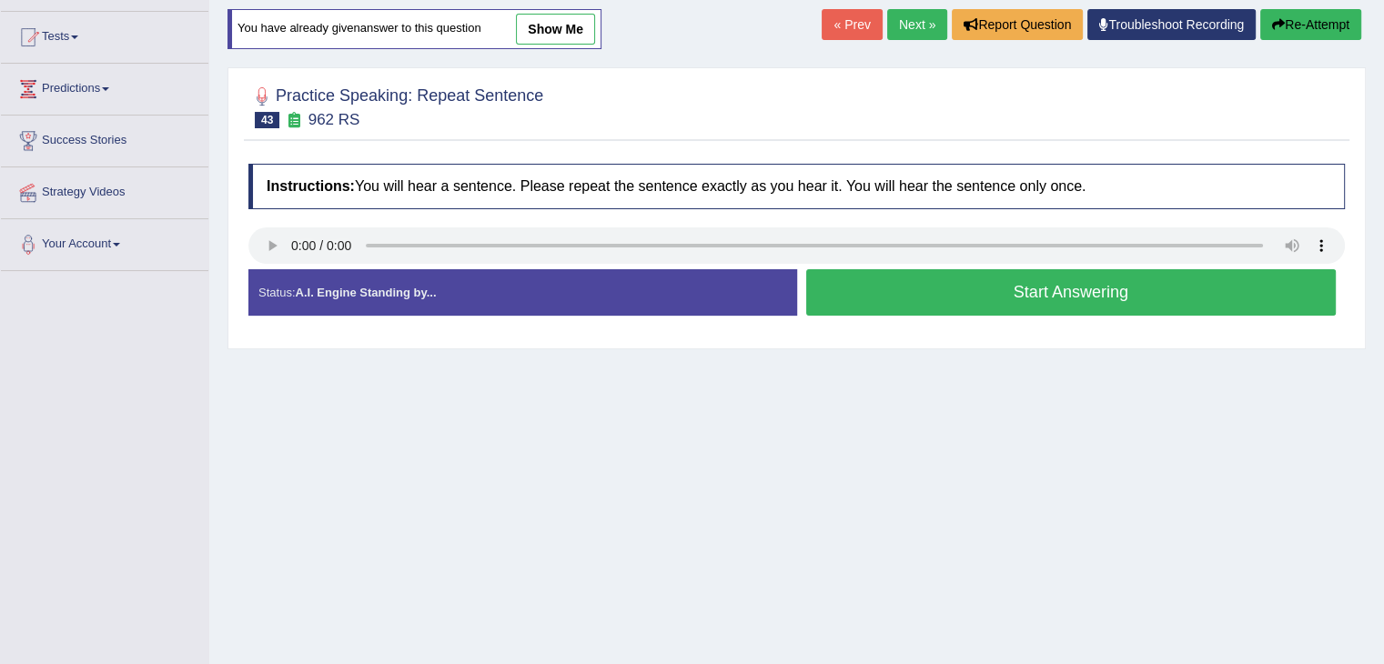
click at [1037, 299] on button "Start Answering" at bounding box center [1071, 292] width 531 height 46
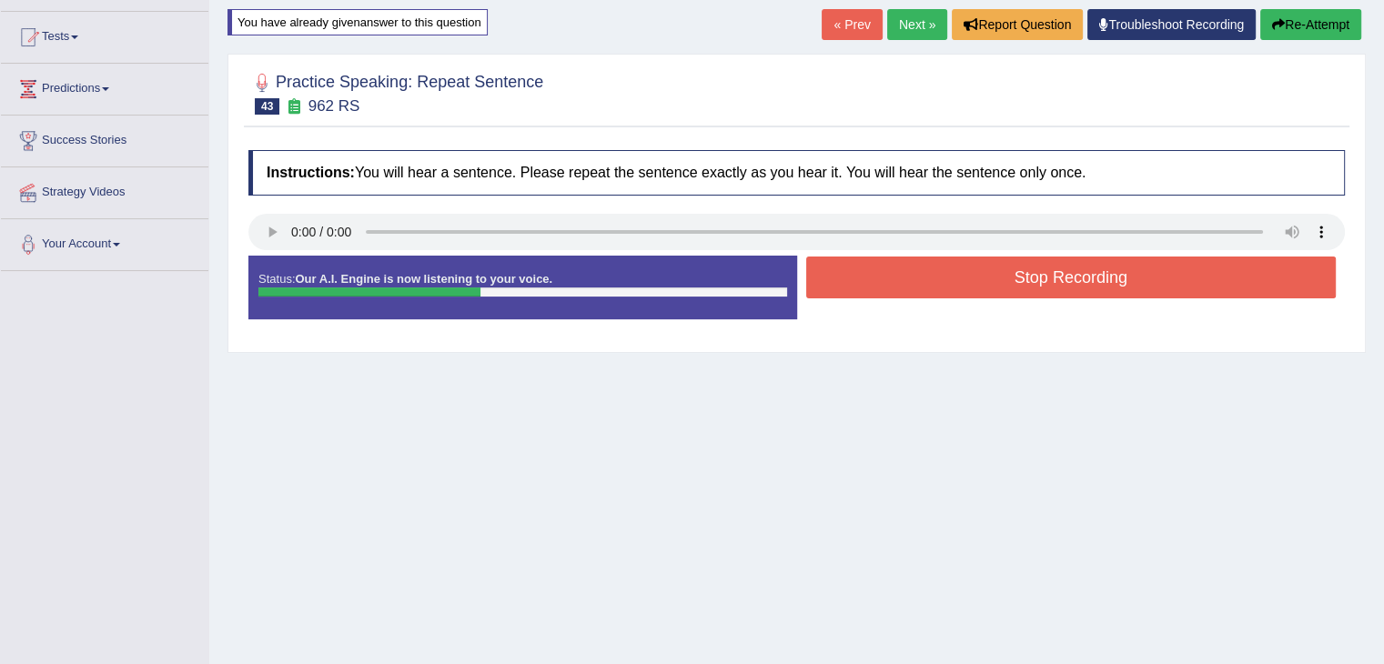
click at [1000, 268] on button "Stop Recording" at bounding box center [1071, 278] width 531 height 42
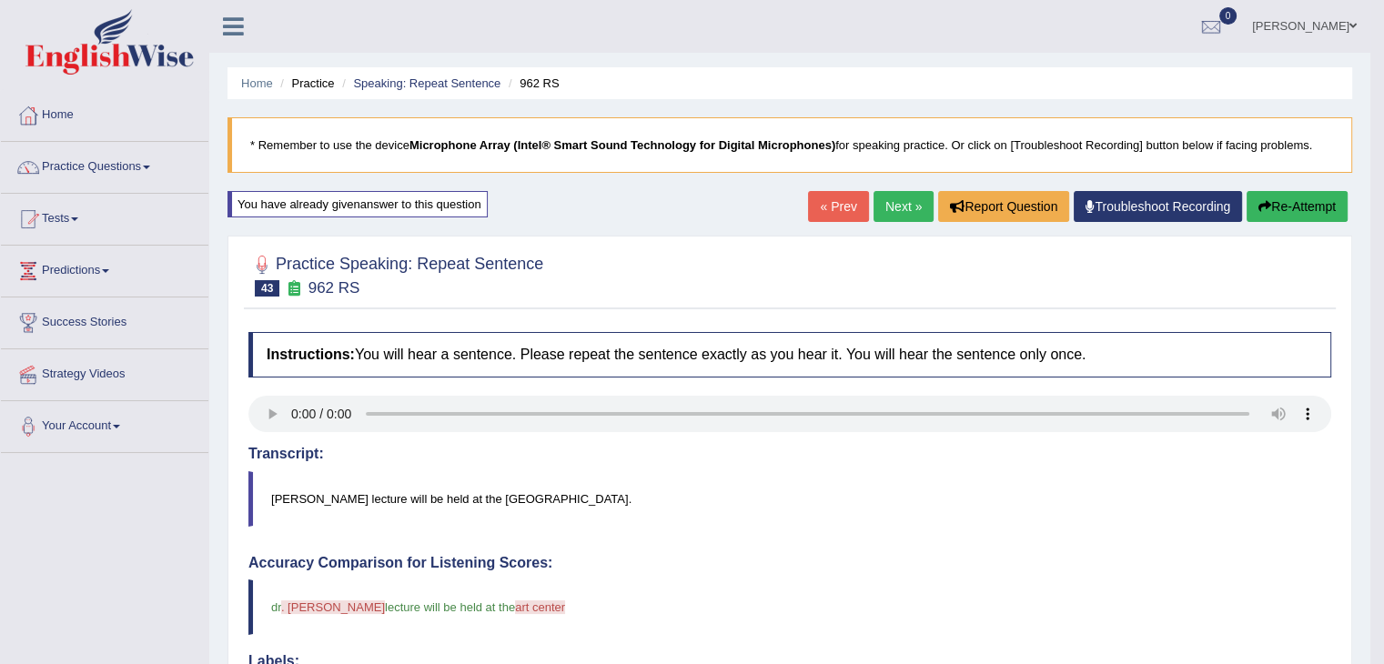
click at [1281, 197] on button "Re-Attempt" at bounding box center [1297, 206] width 101 height 31
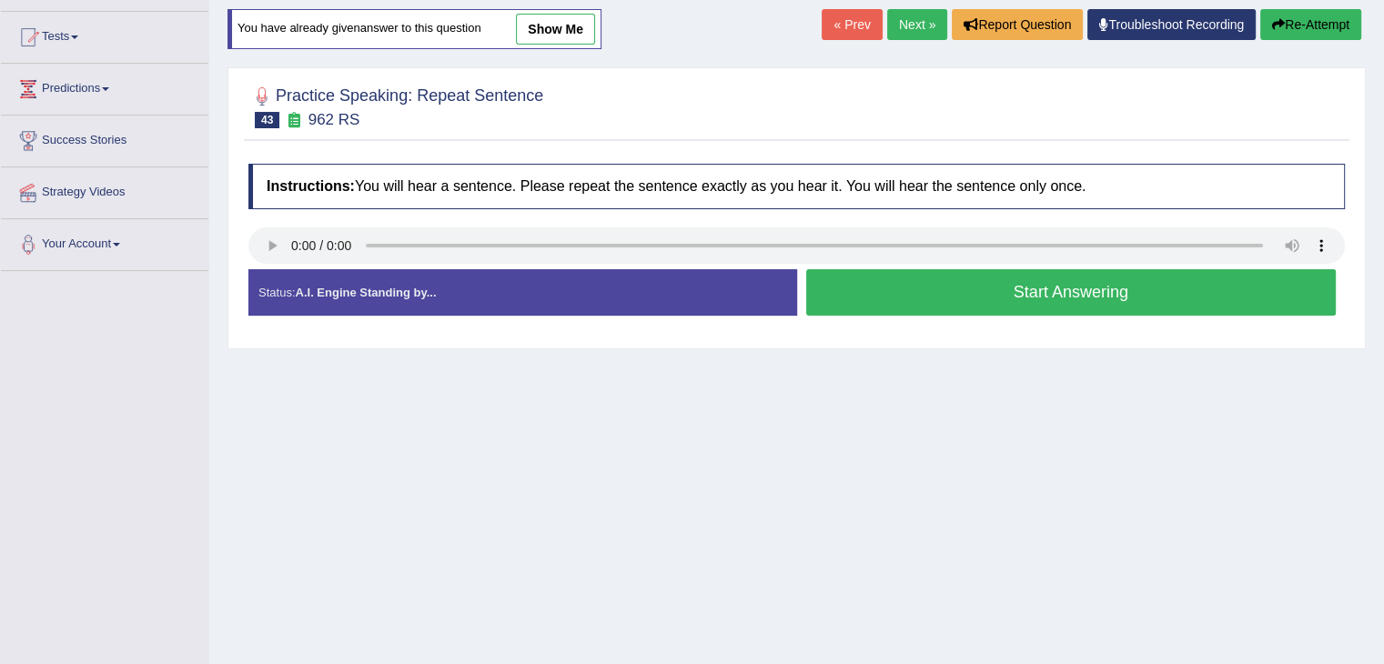
click at [1056, 292] on button "Start Answering" at bounding box center [1071, 292] width 531 height 46
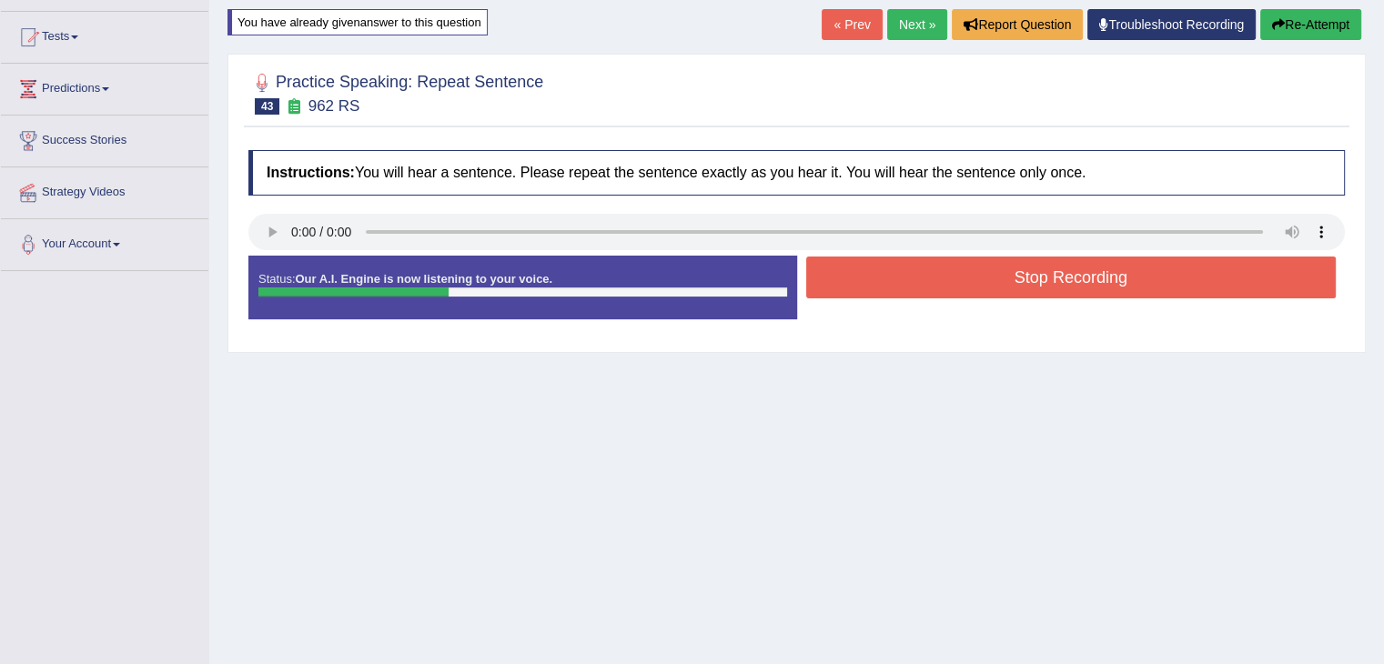
click at [1107, 288] on button "Stop Recording" at bounding box center [1071, 278] width 531 height 42
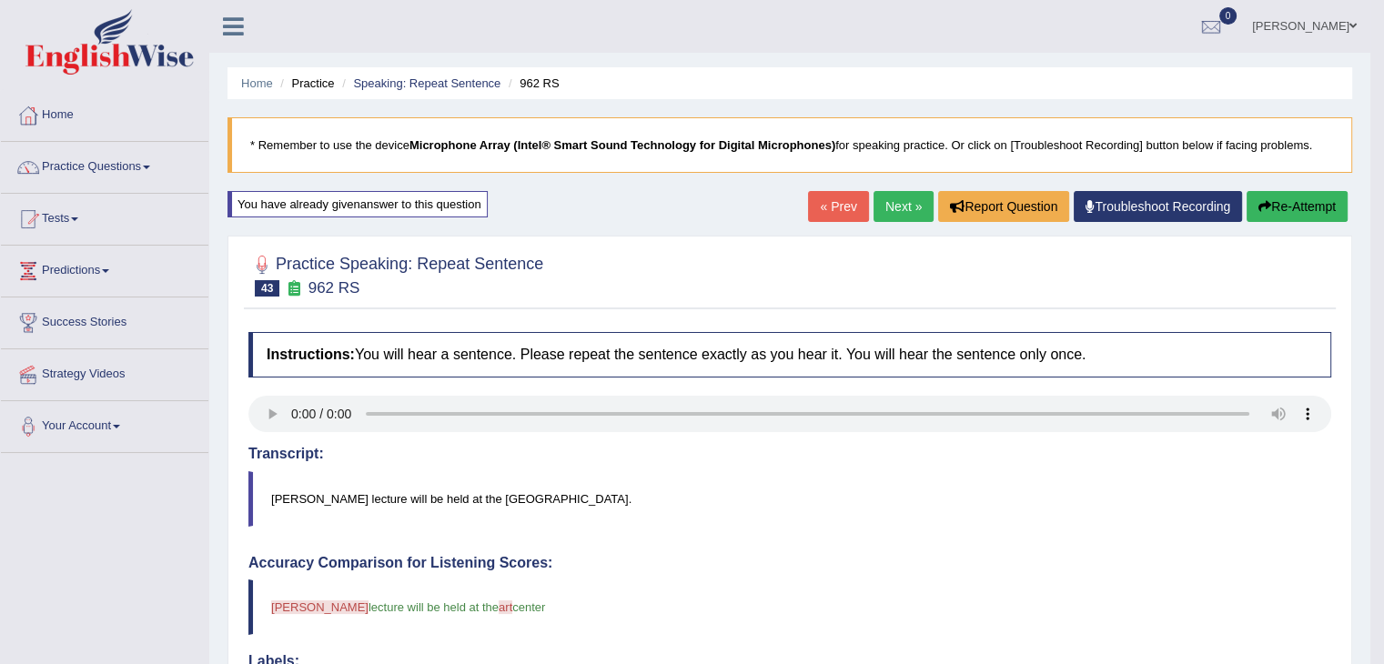
click at [1263, 211] on icon "button" at bounding box center [1265, 206] width 13 height 13
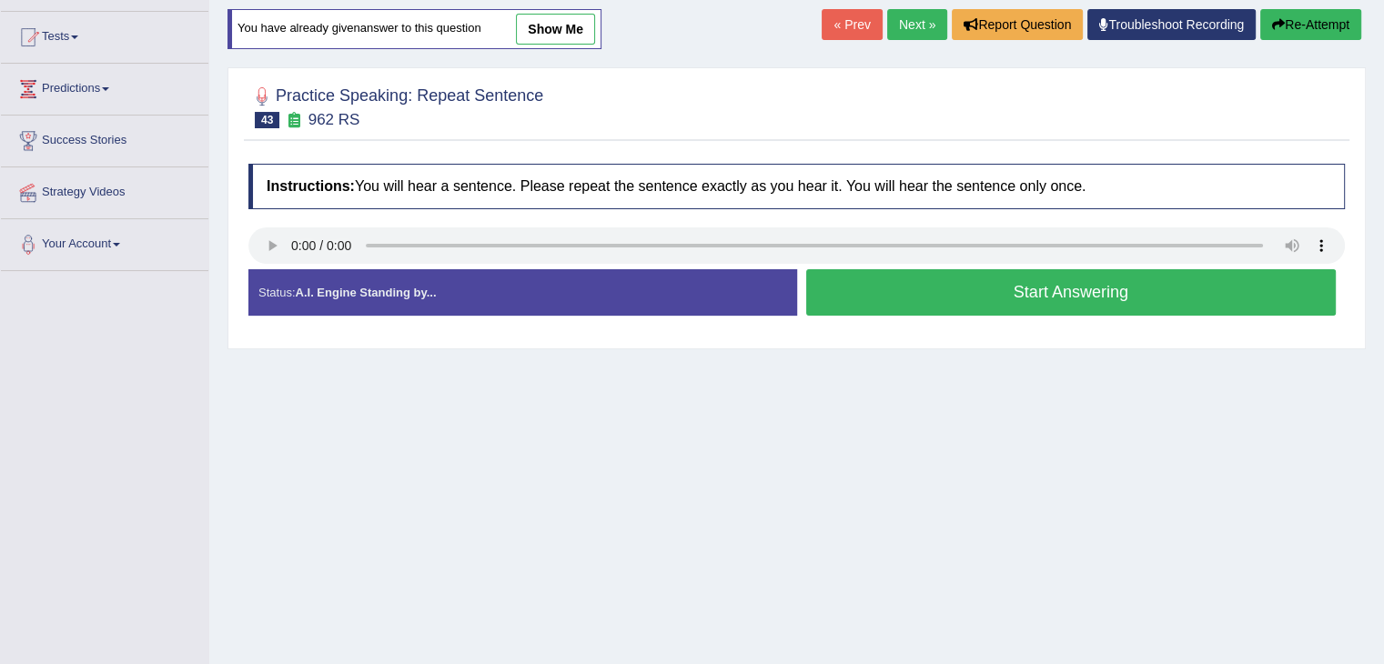
click at [1000, 307] on button "Start Answering" at bounding box center [1071, 292] width 531 height 46
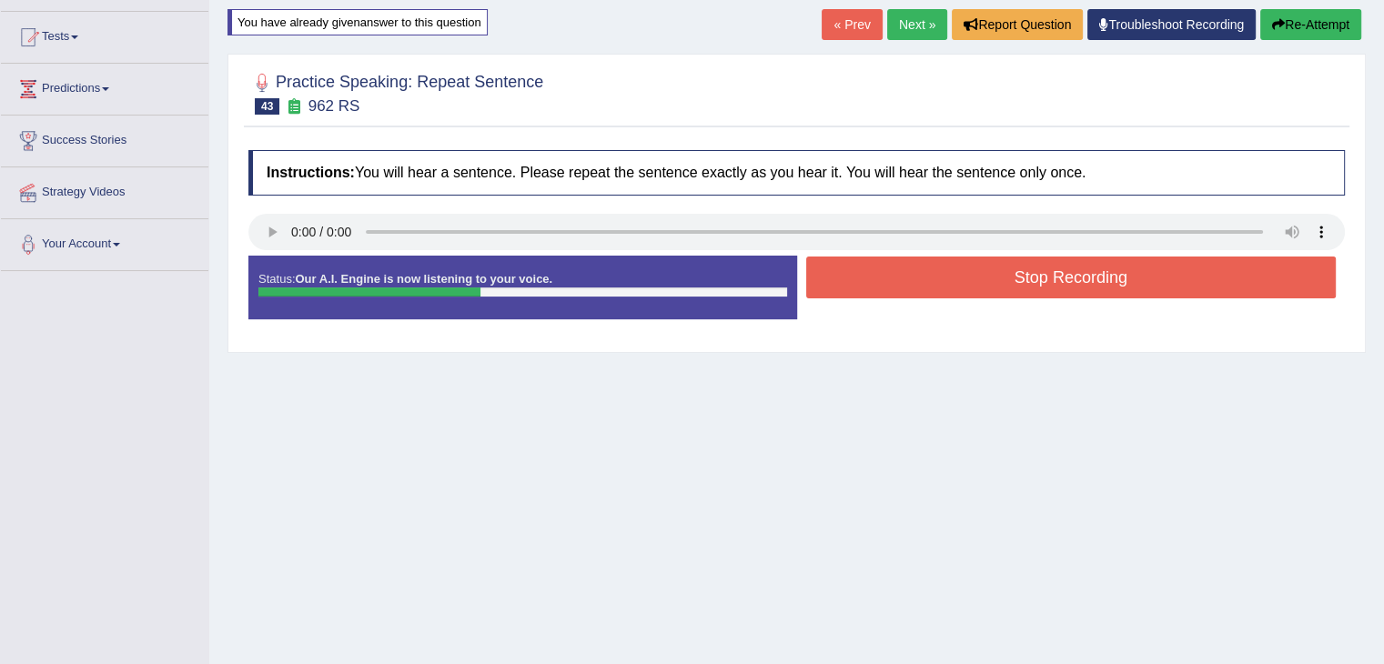
click at [983, 288] on button "Stop Recording" at bounding box center [1071, 278] width 531 height 42
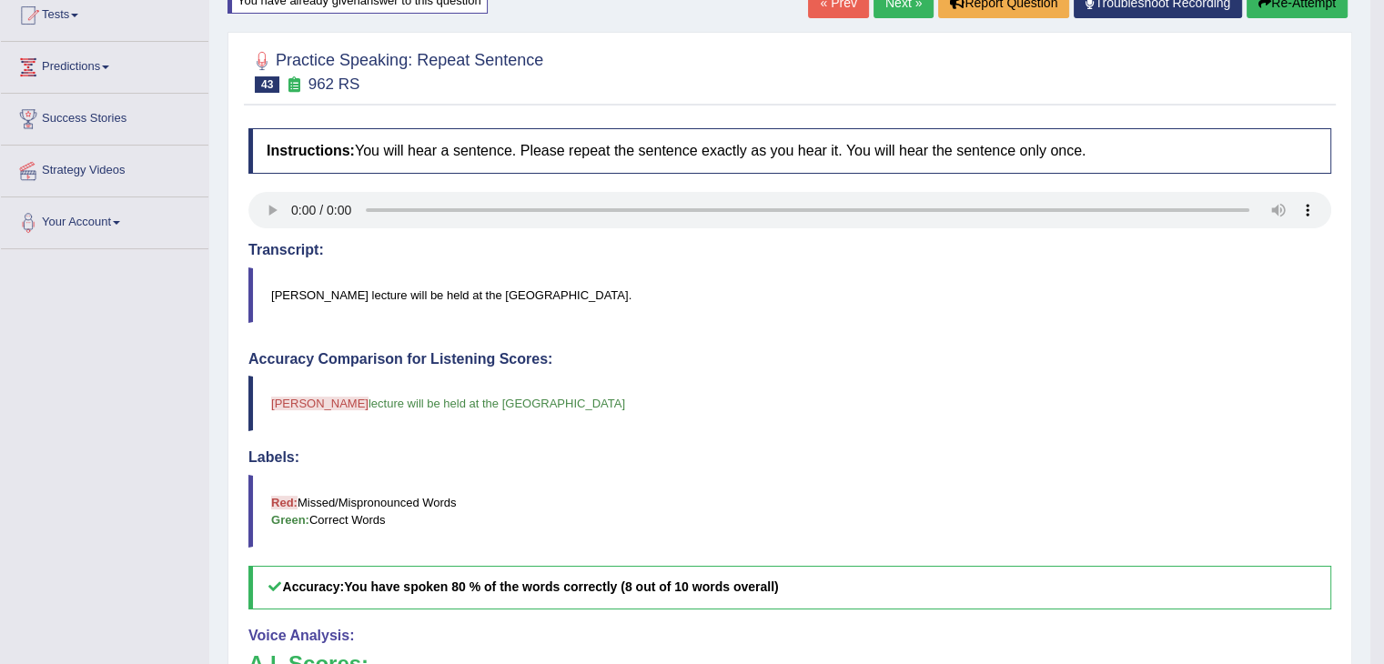
scroll to position [182, 0]
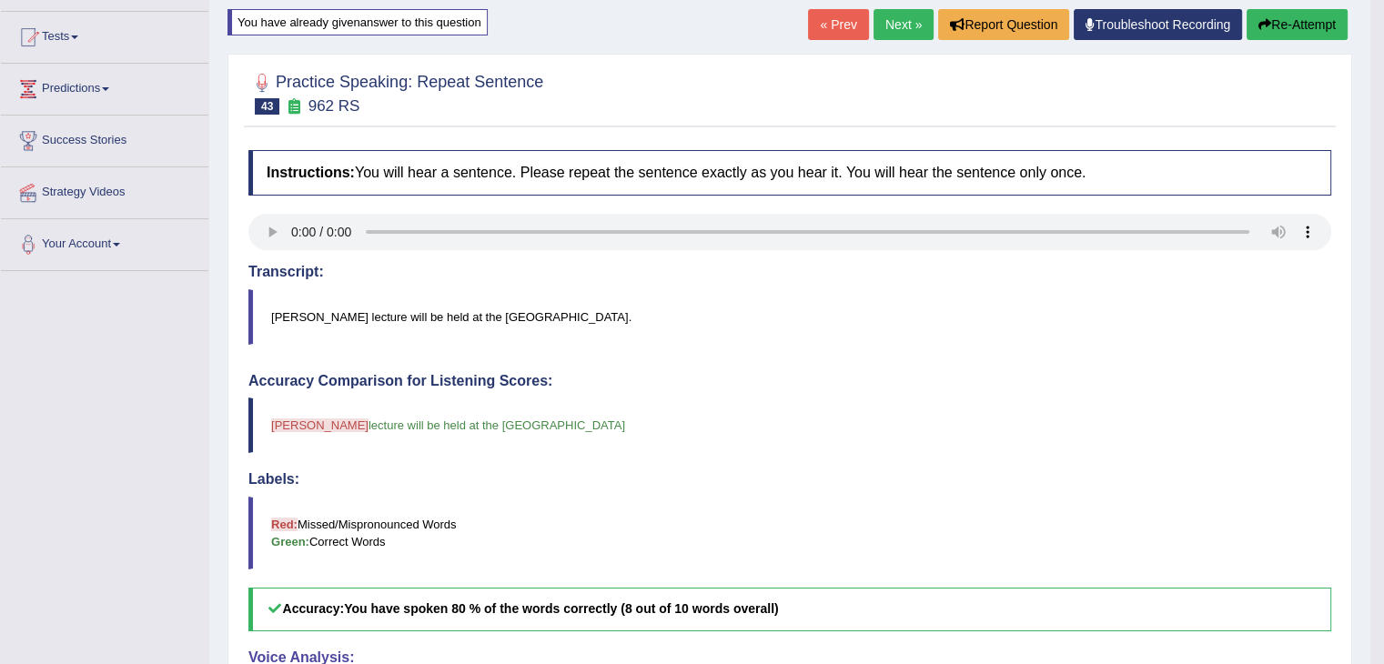
click at [1259, 29] on icon "button" at bounding box center [1265, 24] width 13 height 13
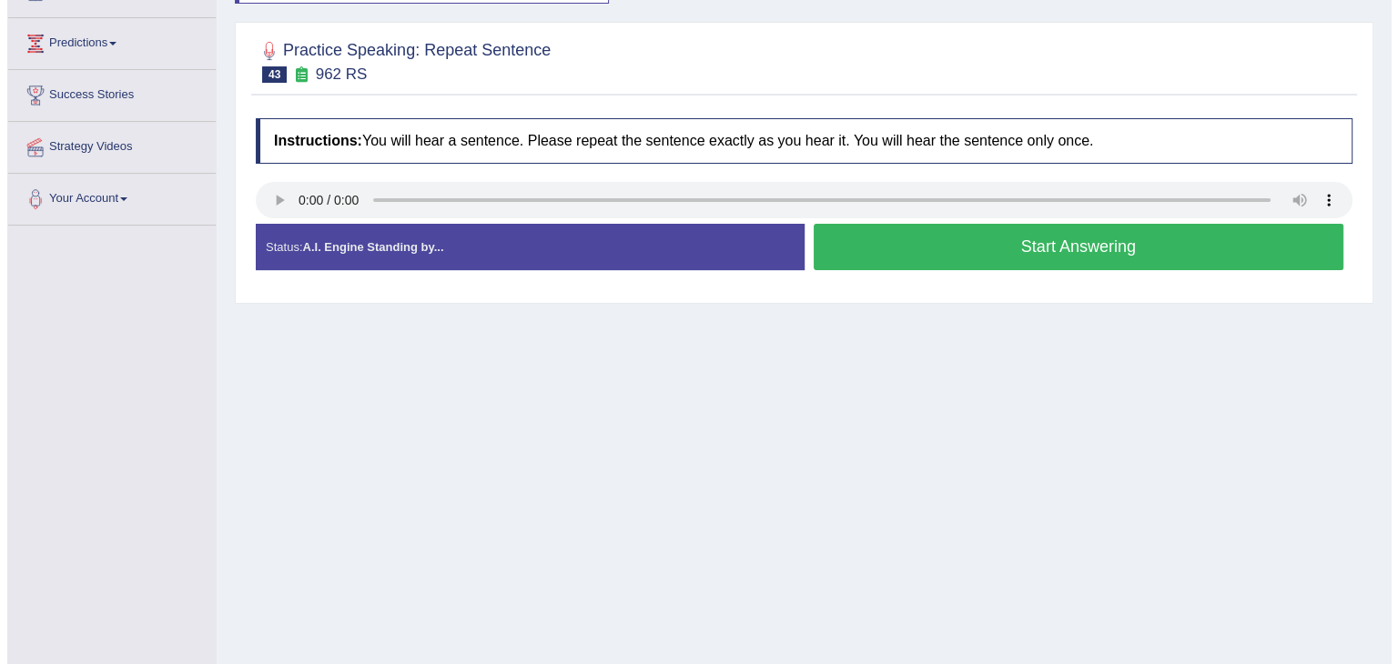
scroll to position [200, 0]
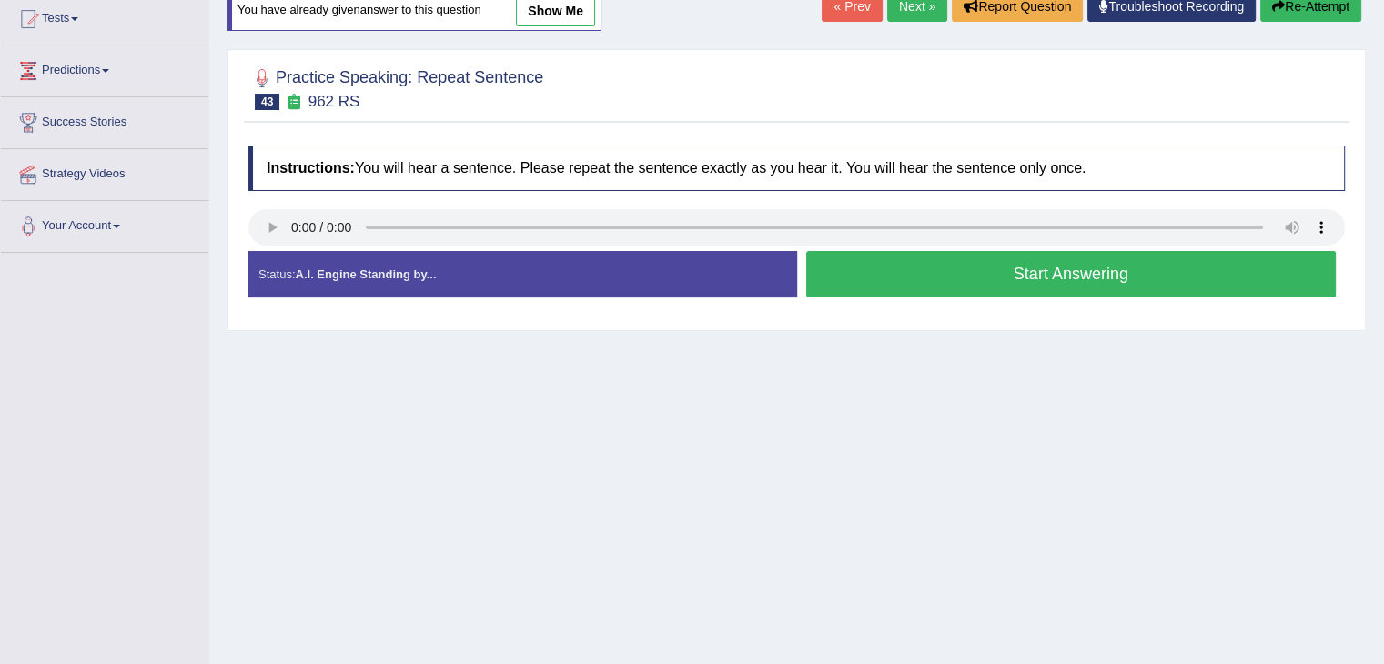
click at [926, 282] on button "Start Answering" at bounding box center [1071, 274] width 531 height 46
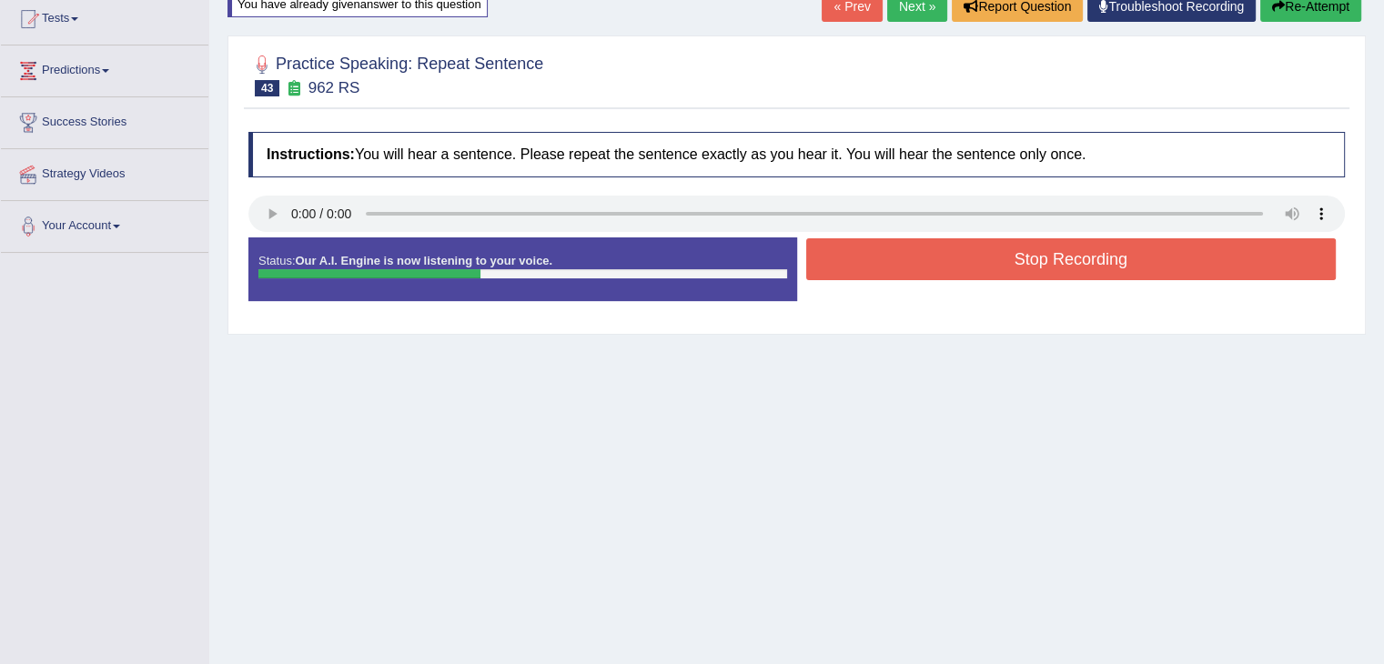
click at [959, 263] on button "Stop Recording" at bounding box center [1071, 259] width 531 height 42
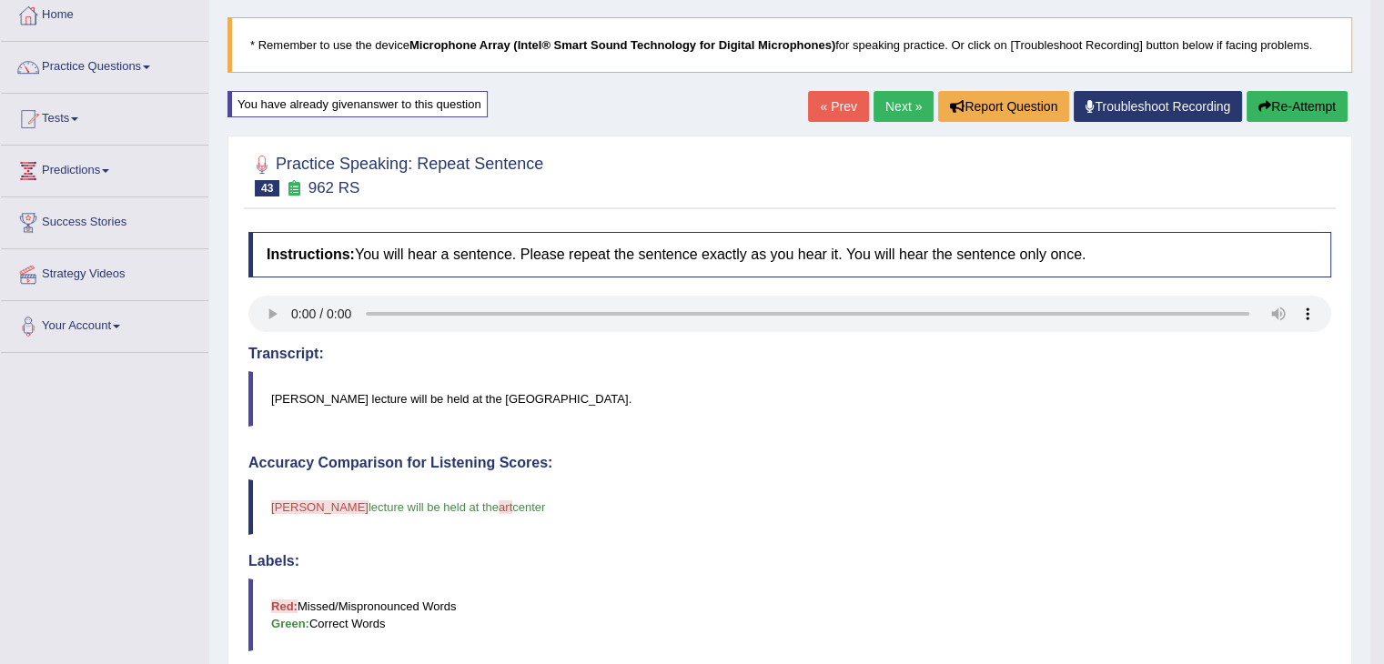
scroll to position [18, 0]
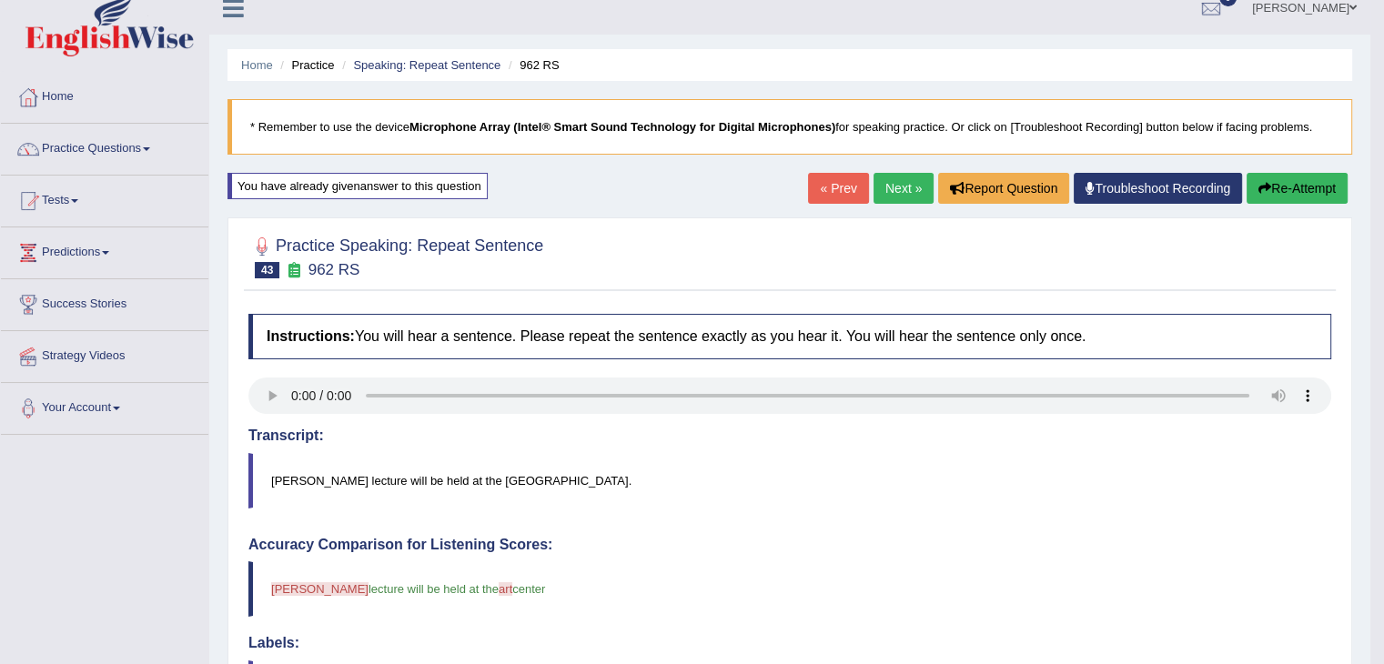
click at [1276, 187] on button "Re-Attempt" at bounding box center [1297, 188] width 101 height 31
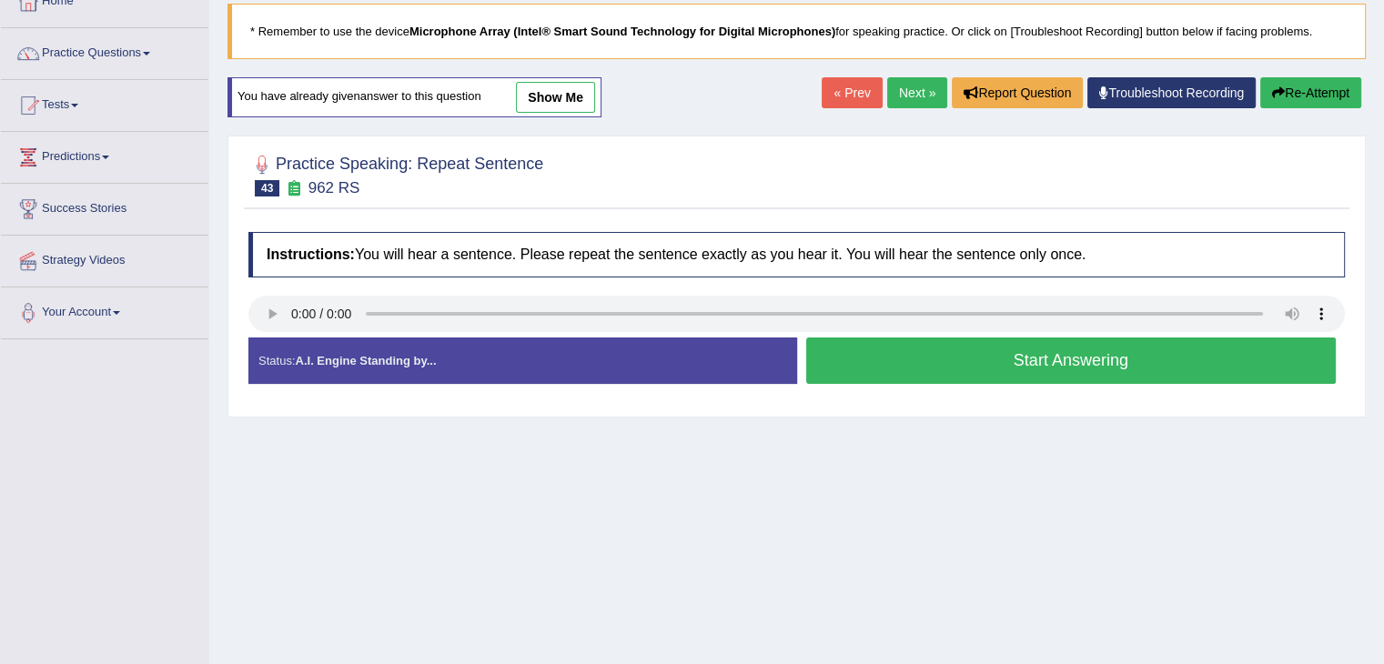
click at [972, 353] on button "Start Answering" at bounding box center [1071, 361] width 531 height 46
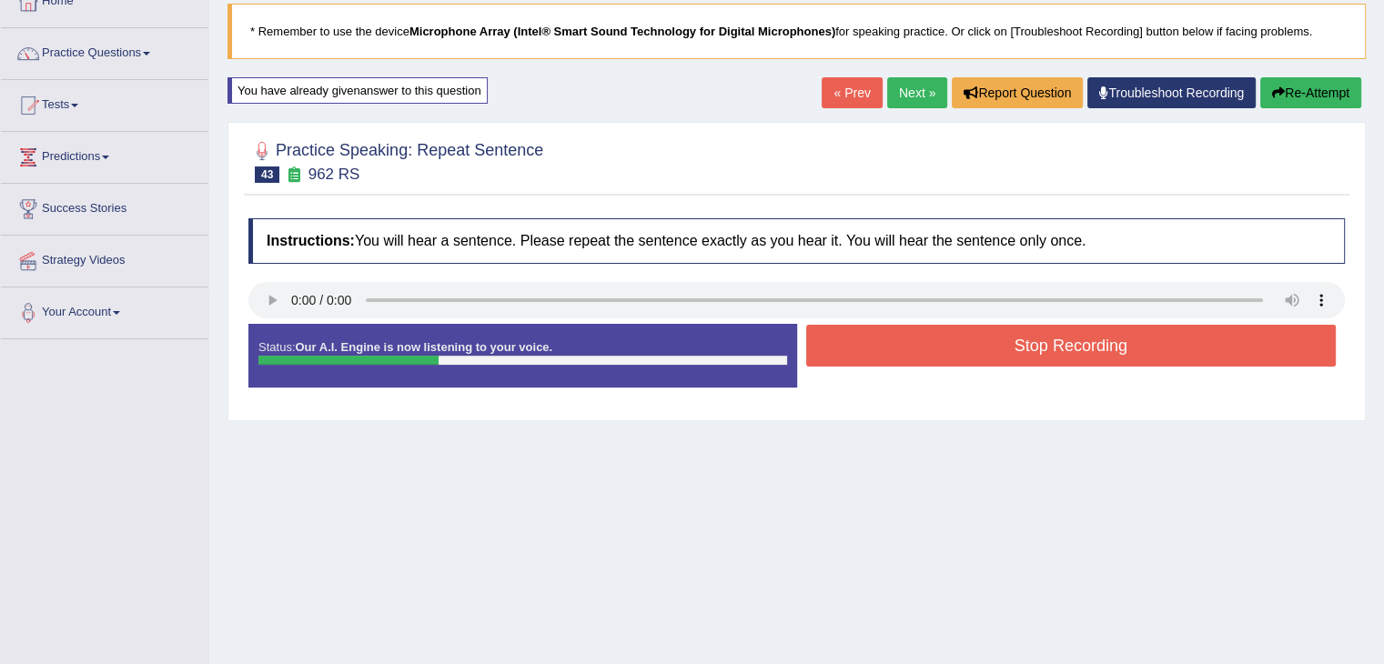
click at [914, 352] on button "Stop Recording" at bounding box center [1071, 346] width 531 height 42
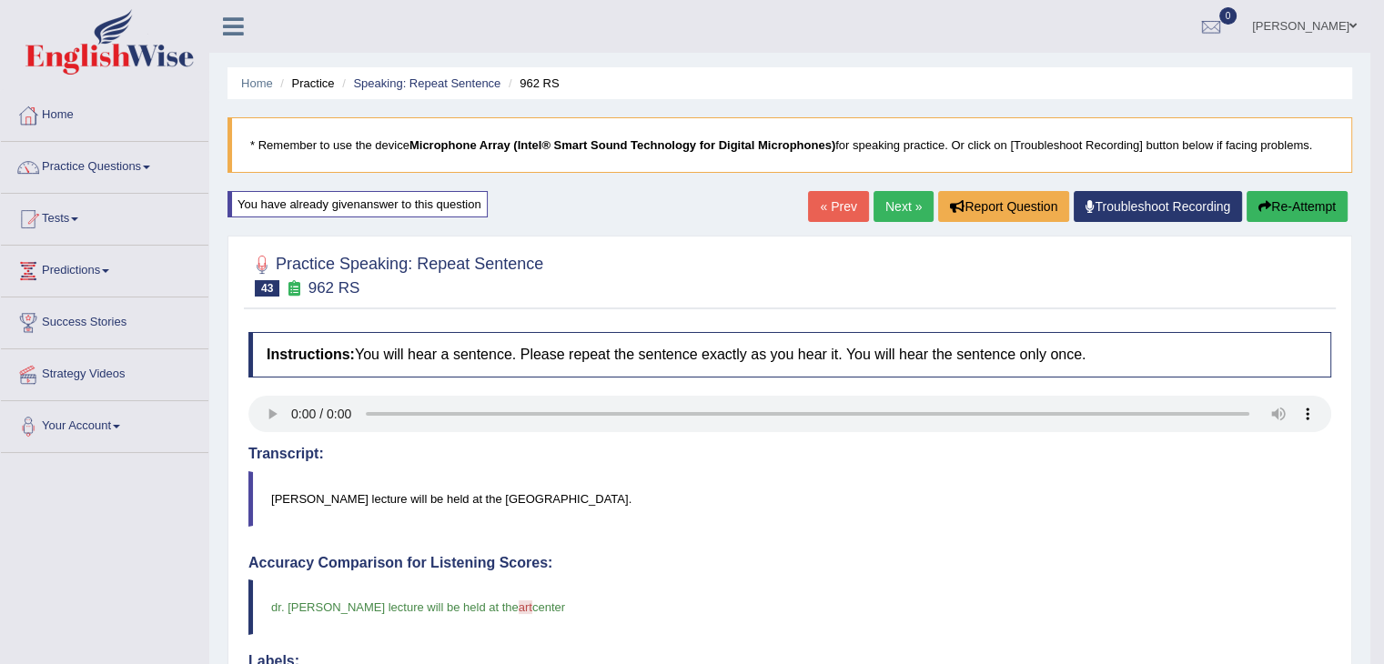
click at [879, 202] on link "Next »" at bounding box center [904, 206] width 60 height 31
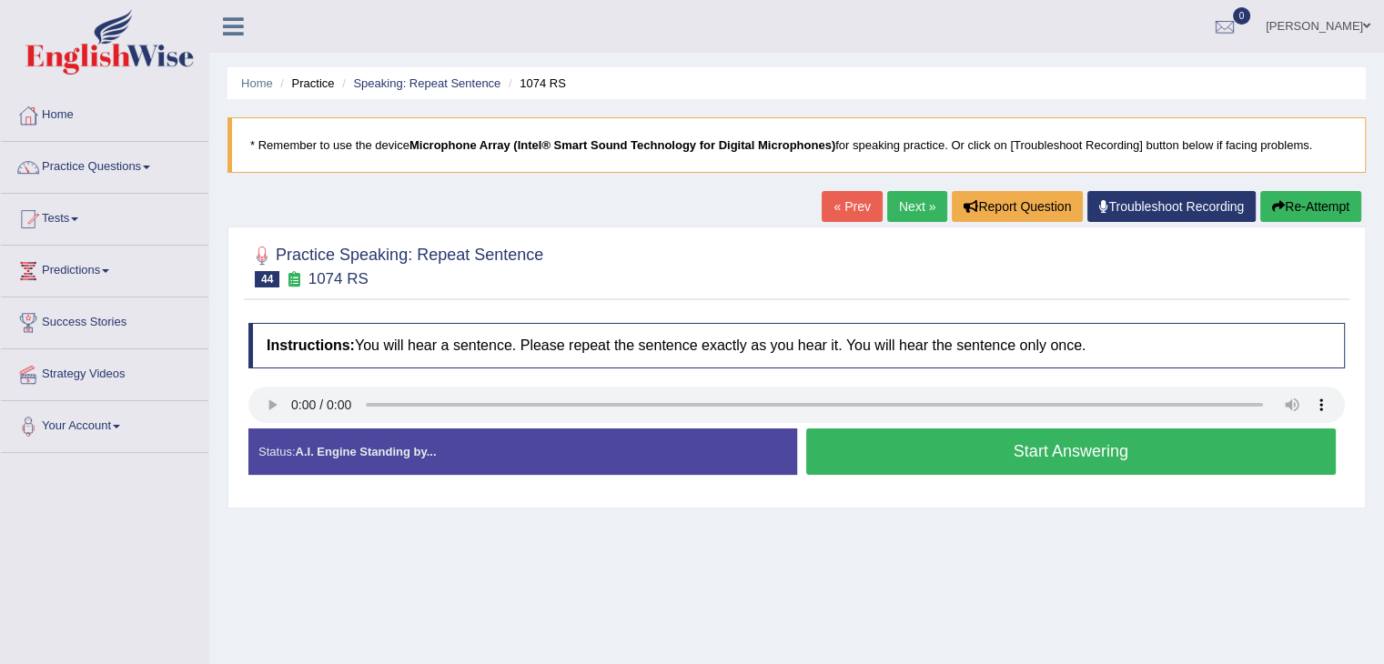
click at [885, 461] on button "Start Answering" at bounding box center [1071, 452] width 531 height 46
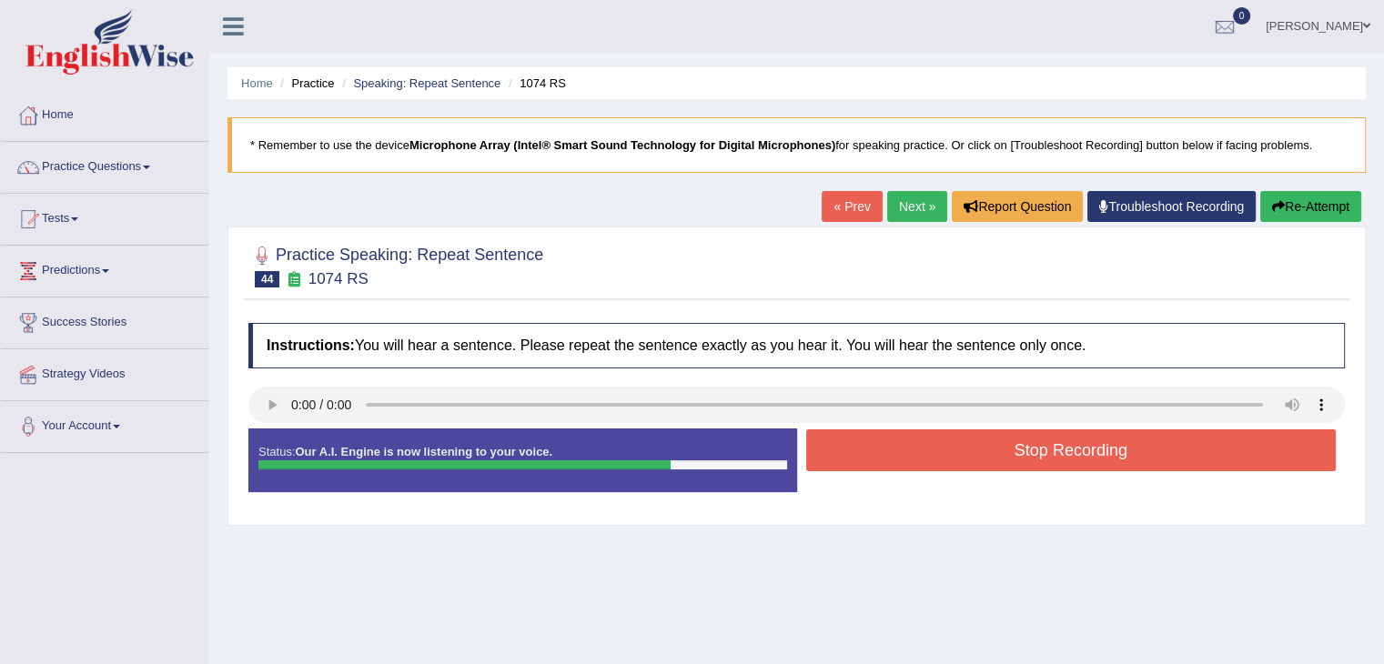
click at [958, 461] on button "Stop Recording" at bounding box center [1071, 451] width 531 height 42
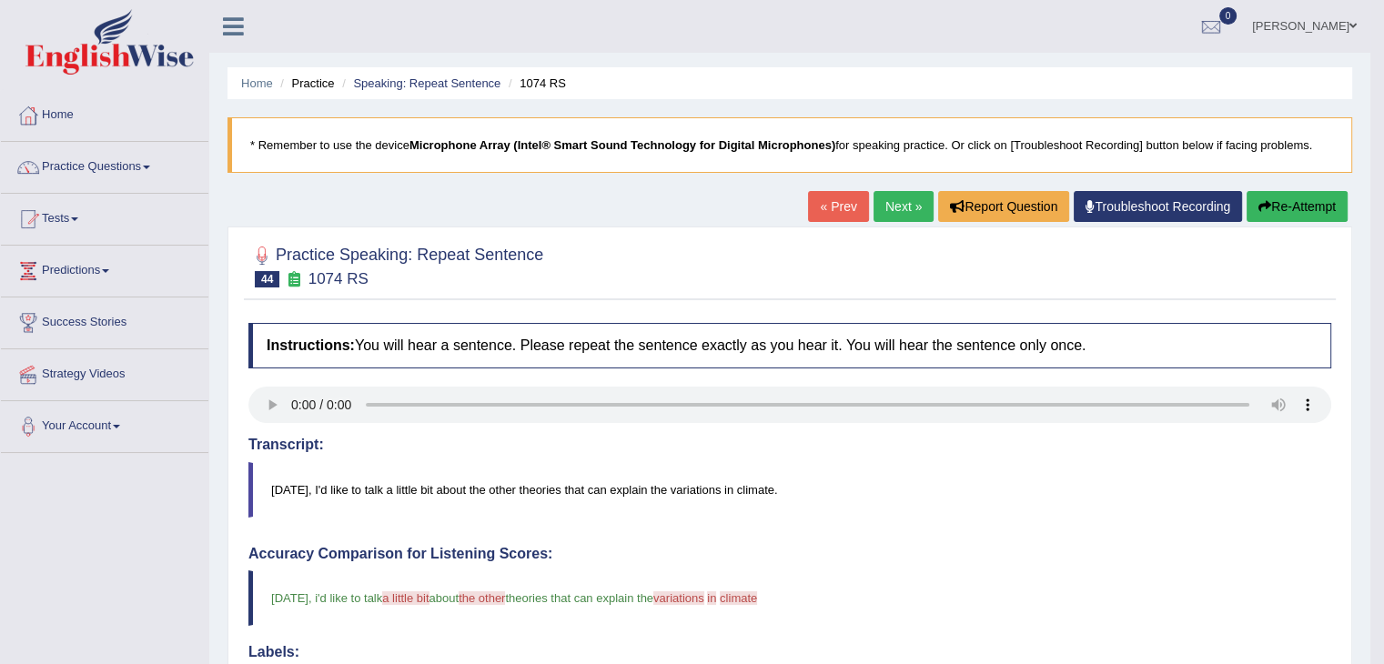
click at [1295, 200] on button "Re-Attempt" at bounding box center [1297, 206] width 101 height 31
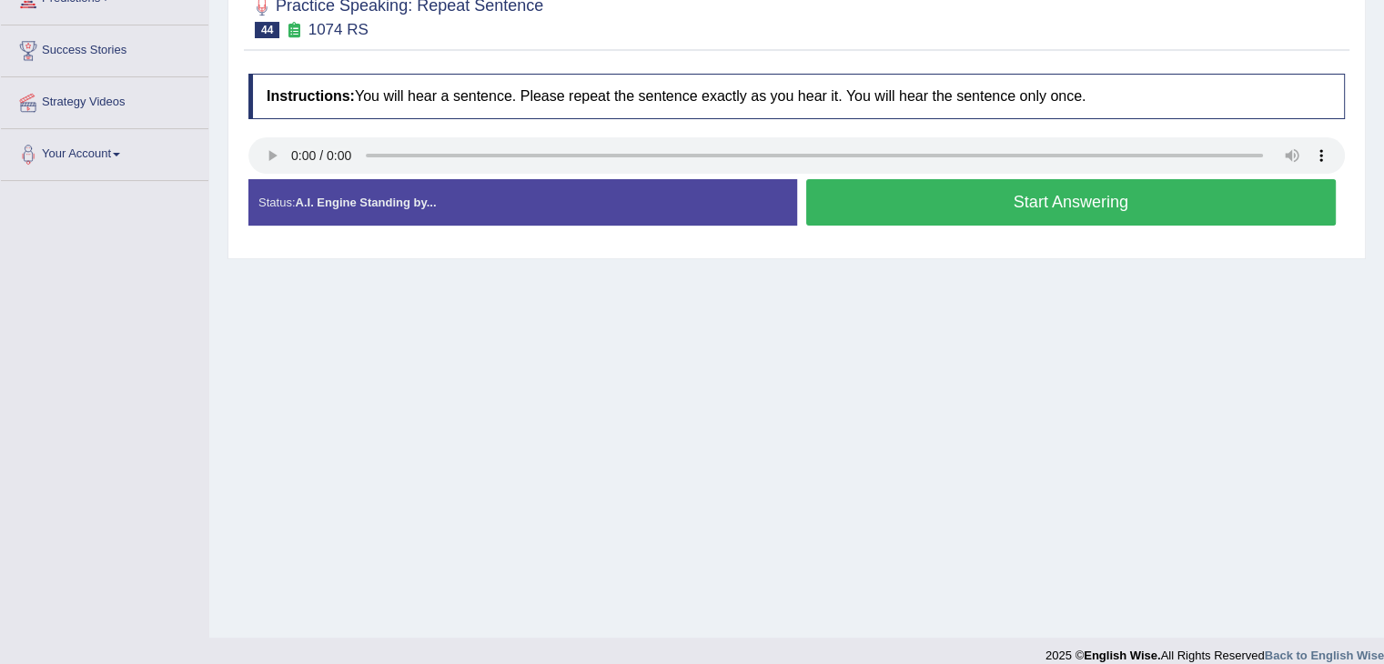
scroll to position [273, 0]
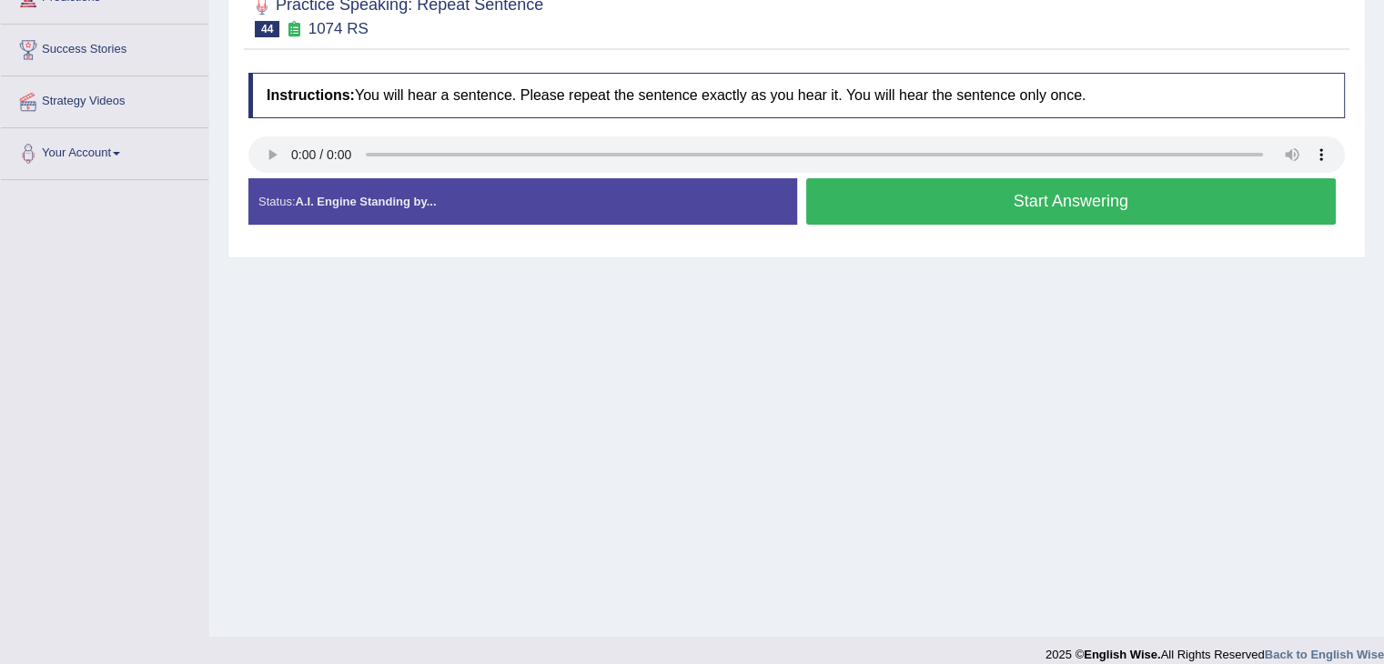
click at [1047, 211] on button "Start Answering" at bounding box center [1071, 201] width 531 height 46
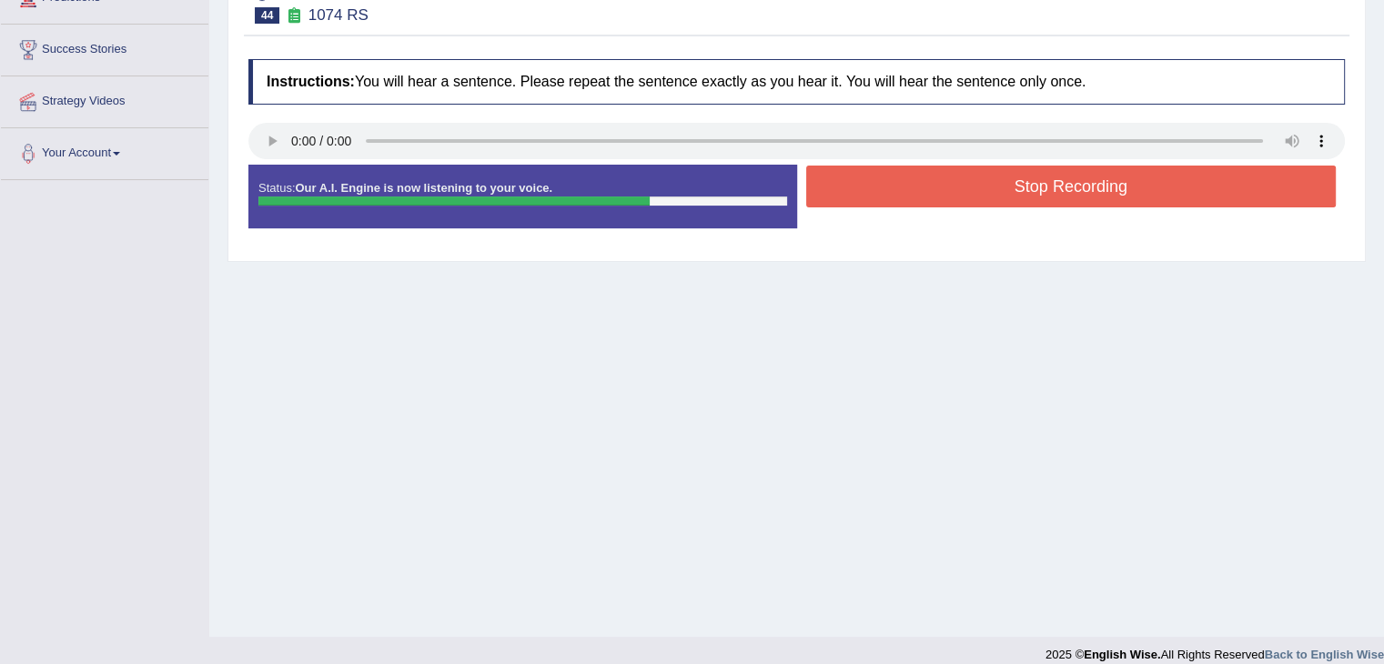
click at [1074, 201] on button "Stop Recording" at bounding box center [1071, 187] width 531 height 42
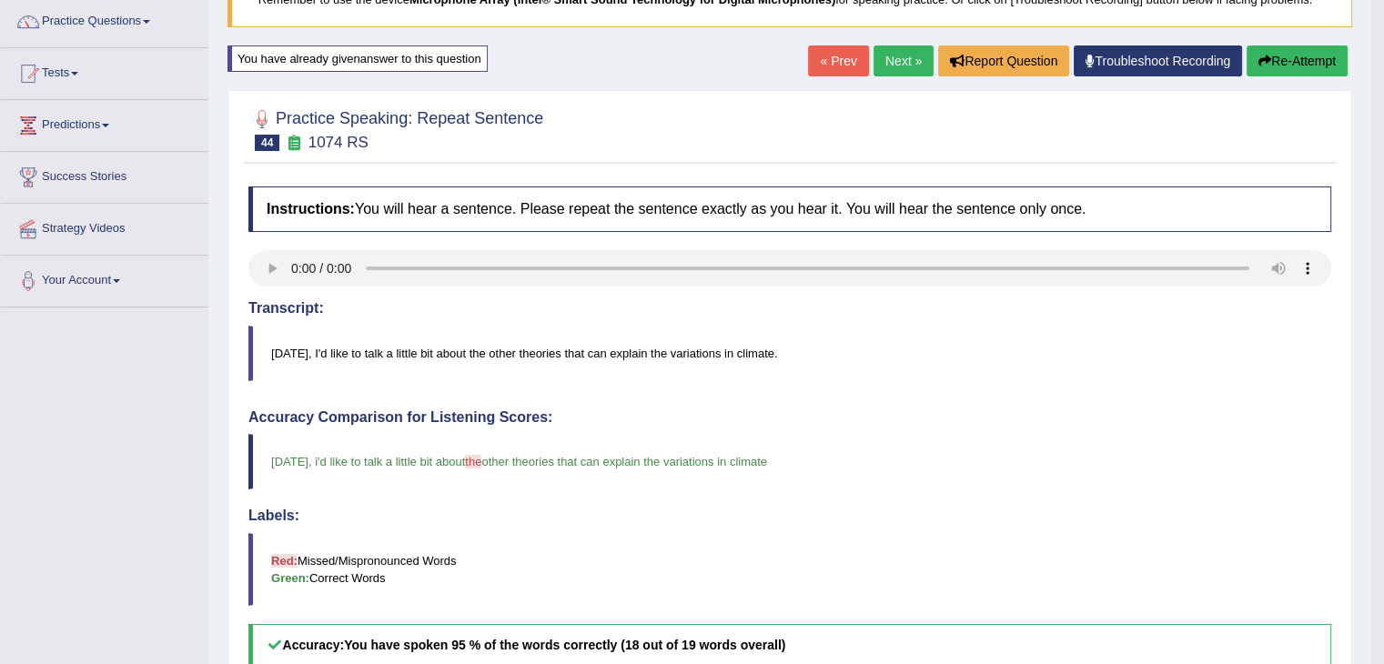
scroll to position [91, 0]
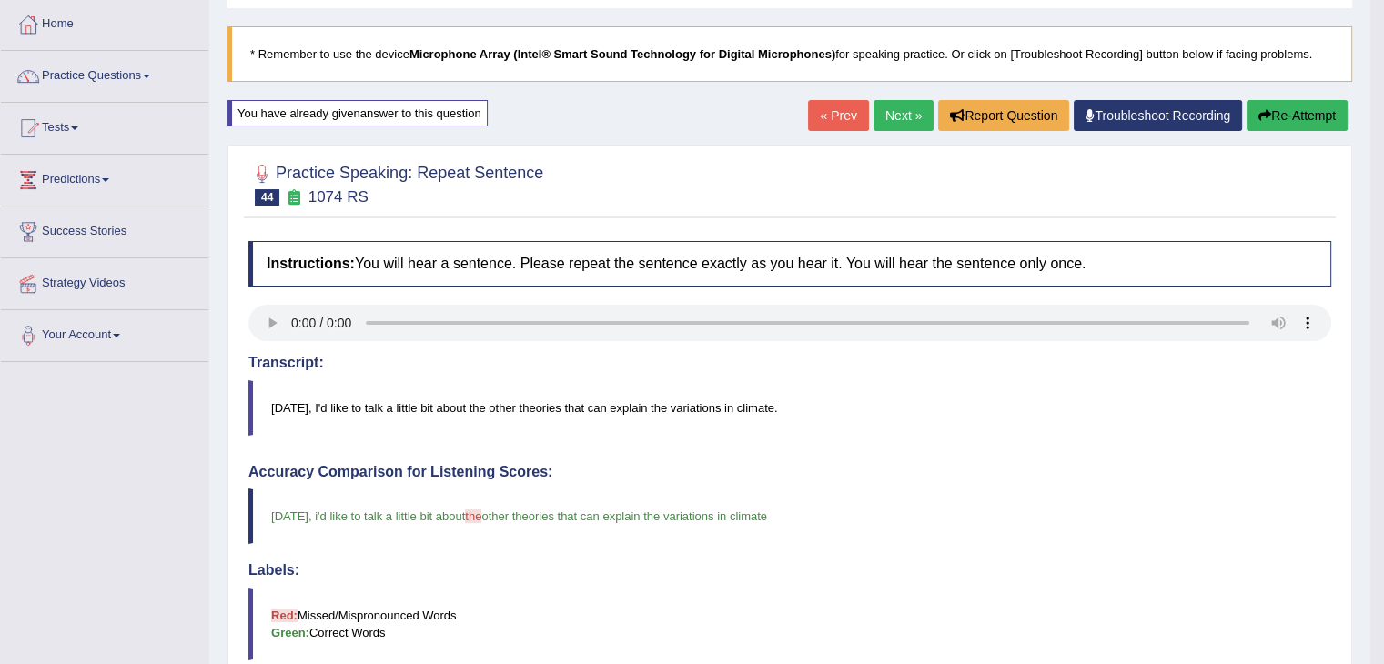
click at [897, 116] on link "Next »" at bounding box center [904, 115] width 60 height 31
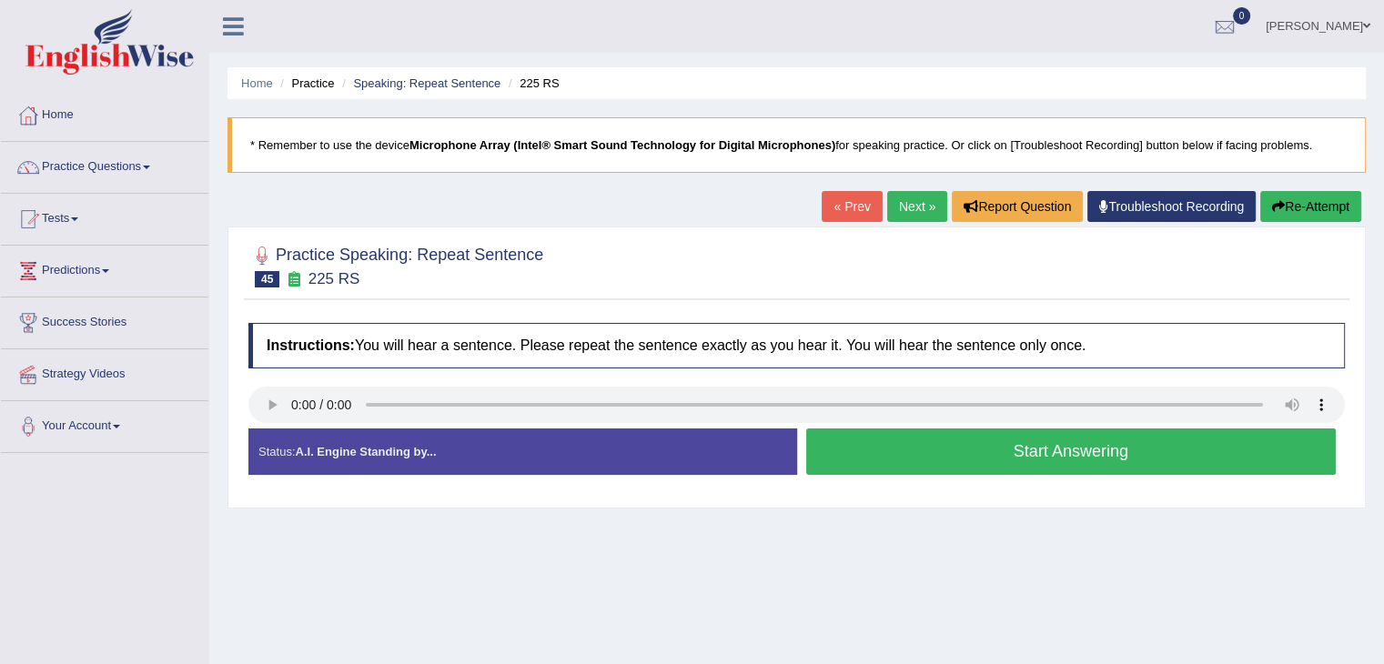
click at [1007, 460] on button "Start Answering" at bounding box center [1071, 452] width 531 height 46
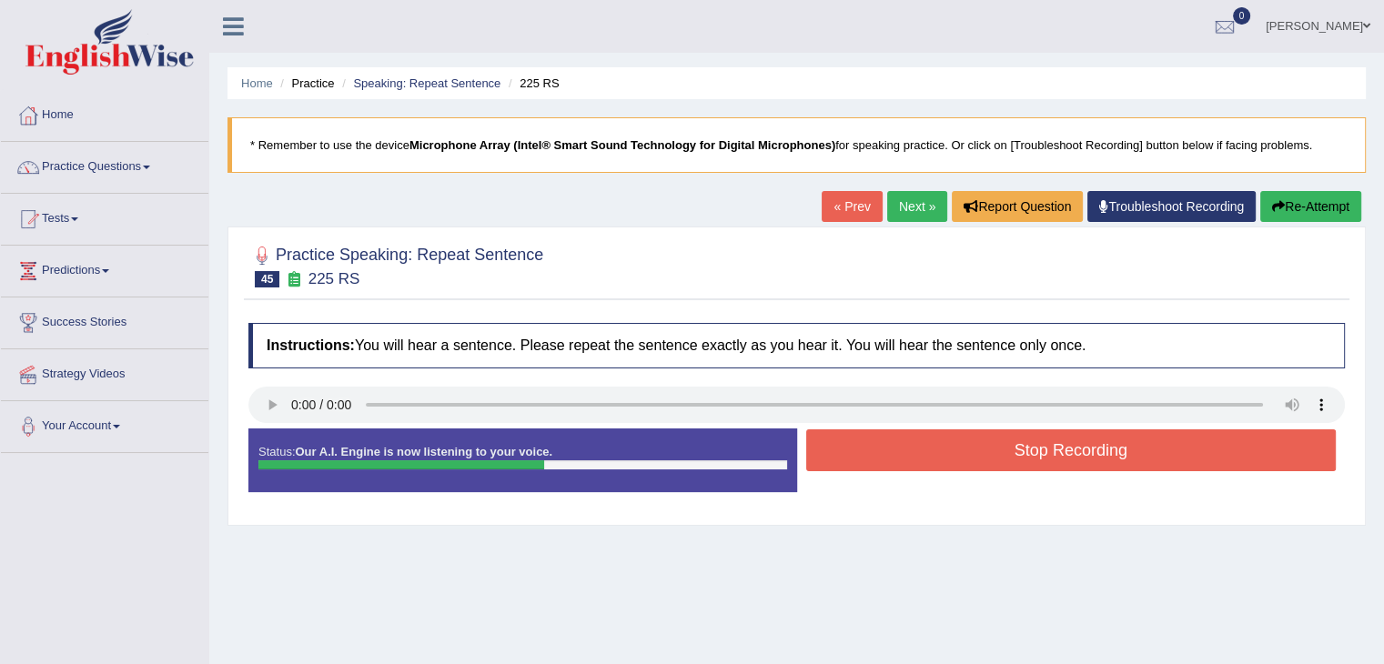
click at [1015, 455] on button "Stop Recording" at bounding box center [1071, 451] width 531 height 42
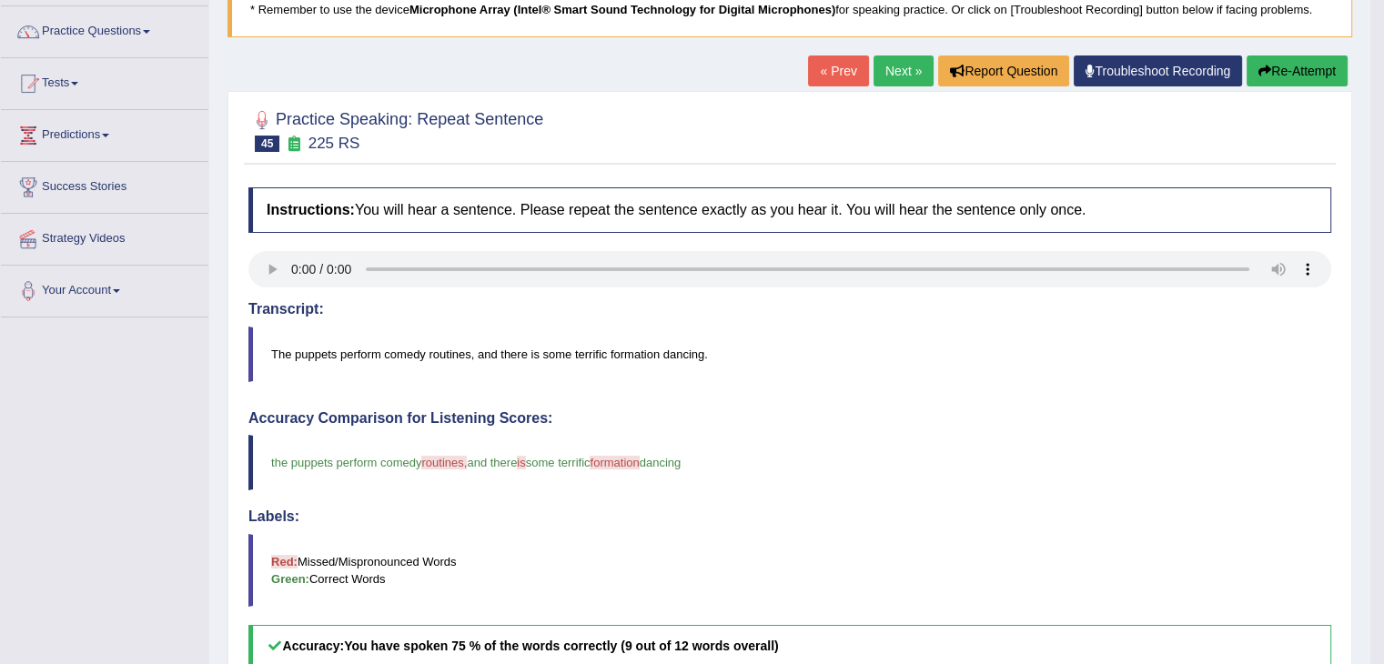
scroll to position [91, 0]
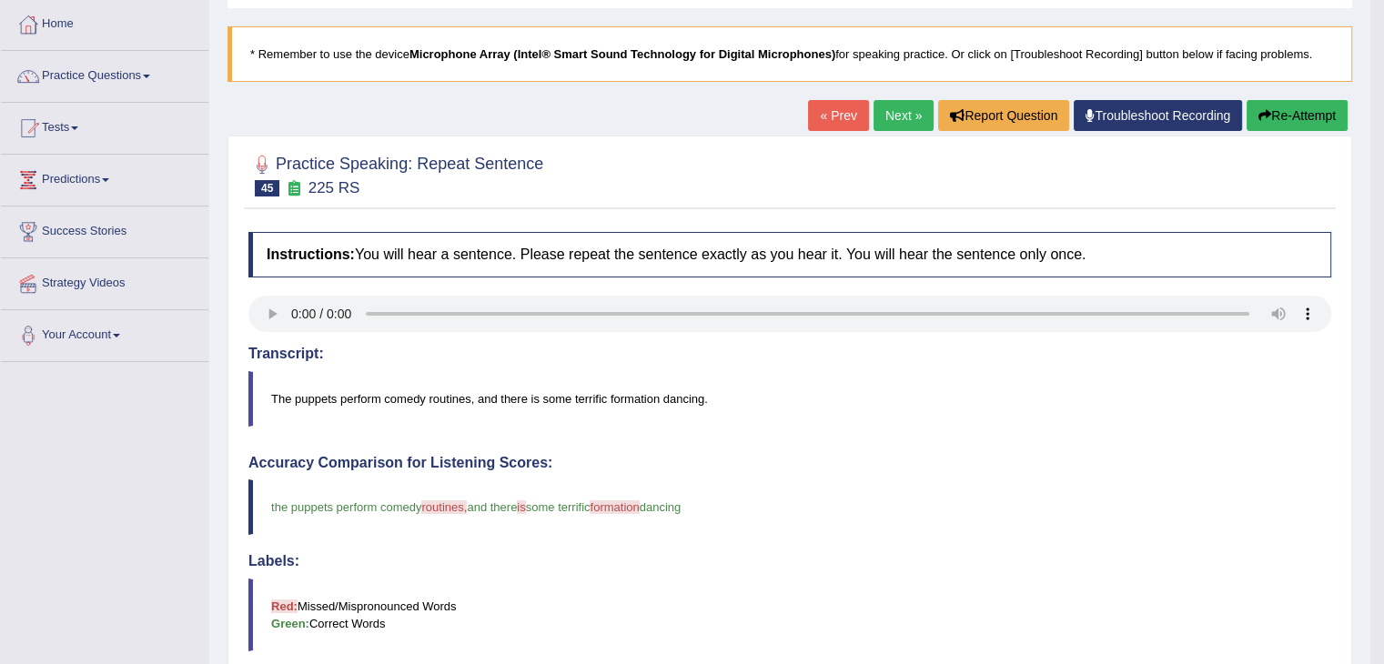
click at [1309, 118] on button "Re-Attempt" at bounding box center [1297, 115] width 101 height 31
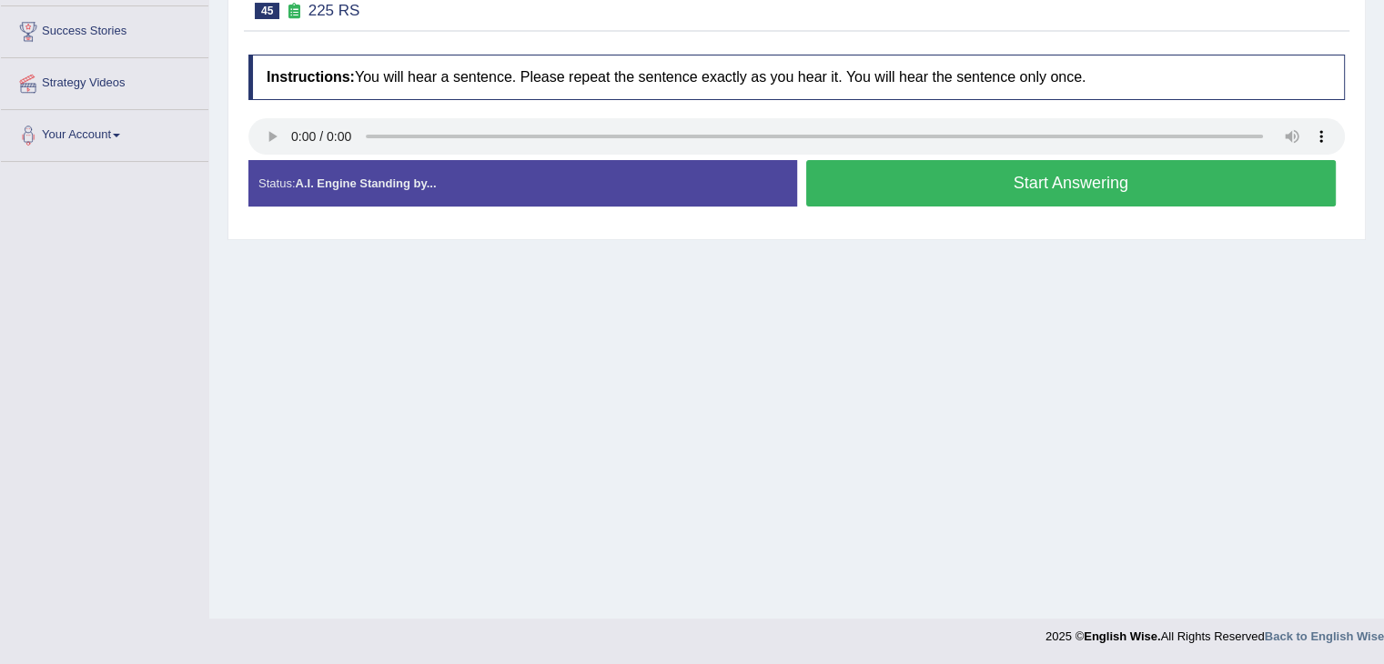
click at [1046, 193] on button "Start Answering" at bounding box center [1071, 183] width 531 height 46
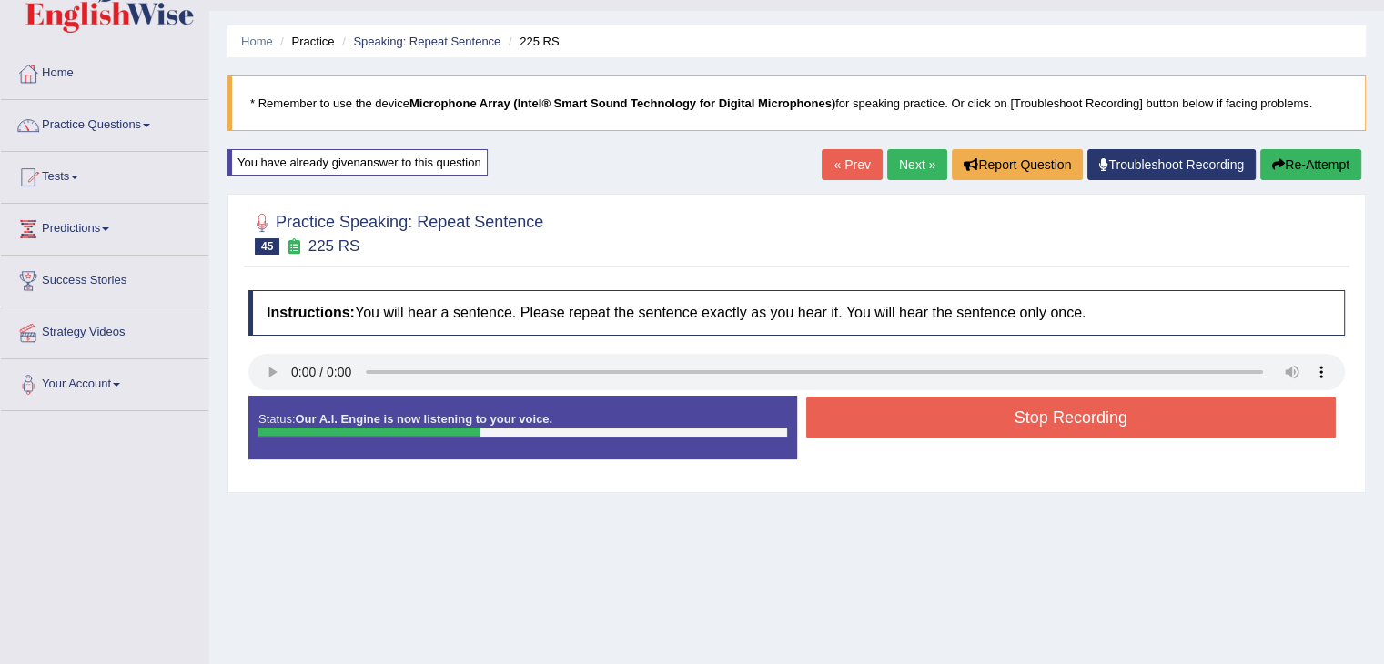
scroll to position [18, 0]
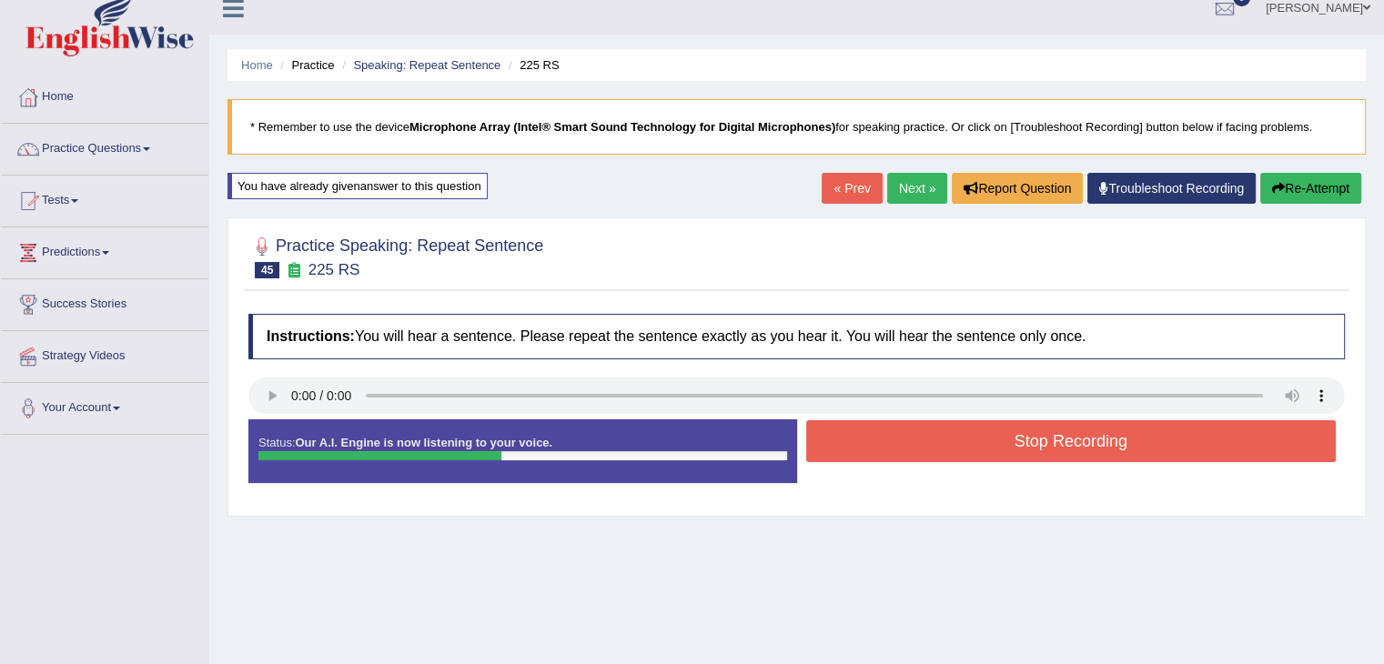
click at [1294, 189] on button "Re-Attempt" at bounding box center [1310, 188] width 101 height 31
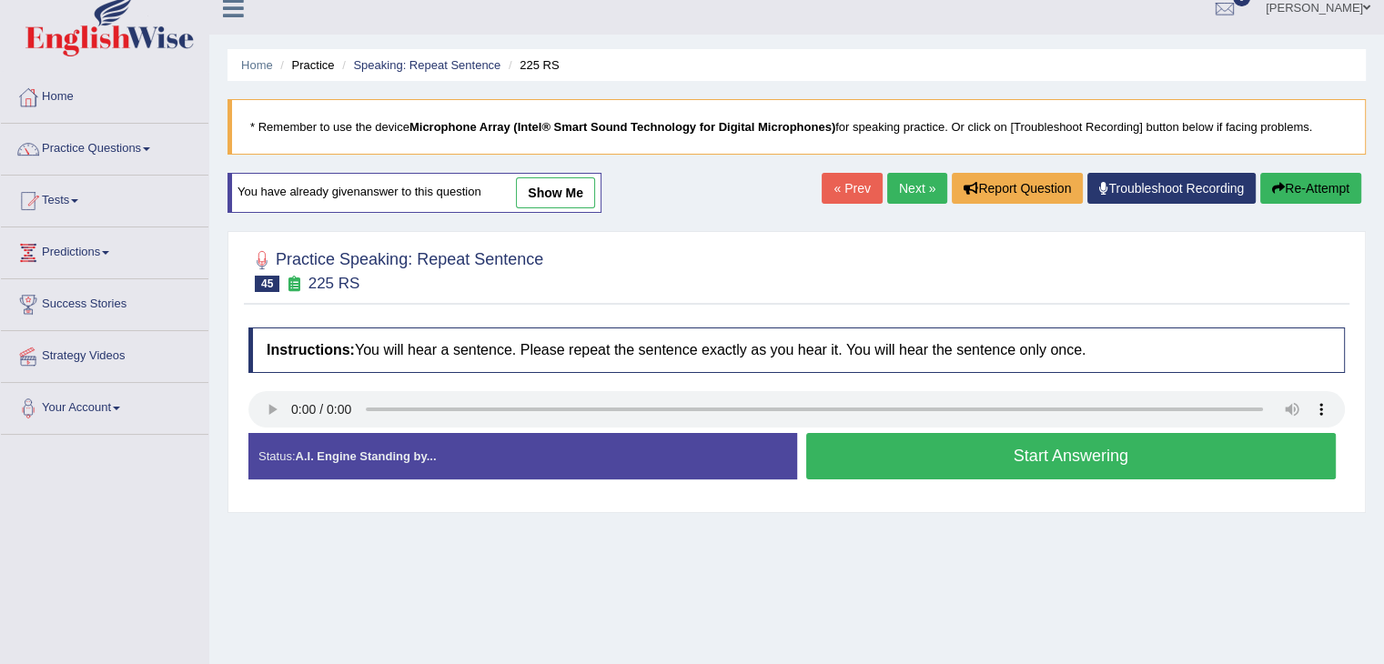
click at [1292, 185] on button "Re-Attempt" at bounding box center [1310, 188] width 101 height 31
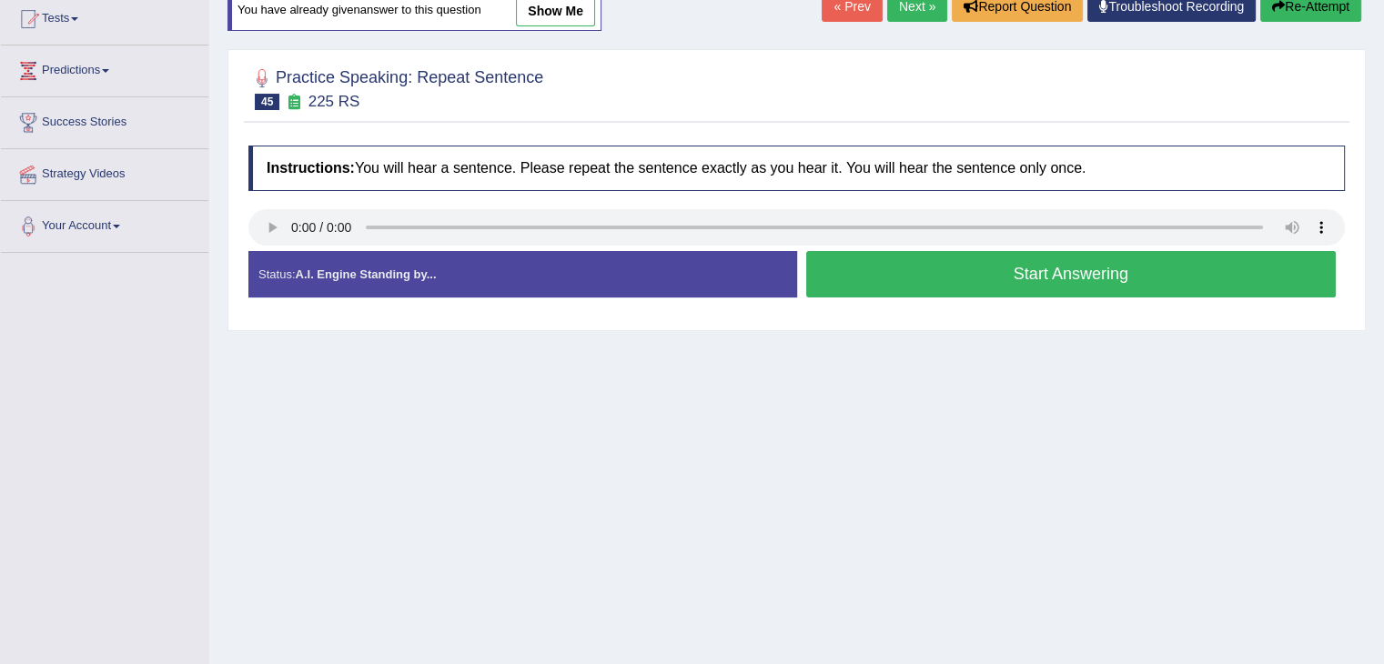
click at [1008, 269] on button "Start Answering" at bounding box center [1071, 274] width 531 height 46
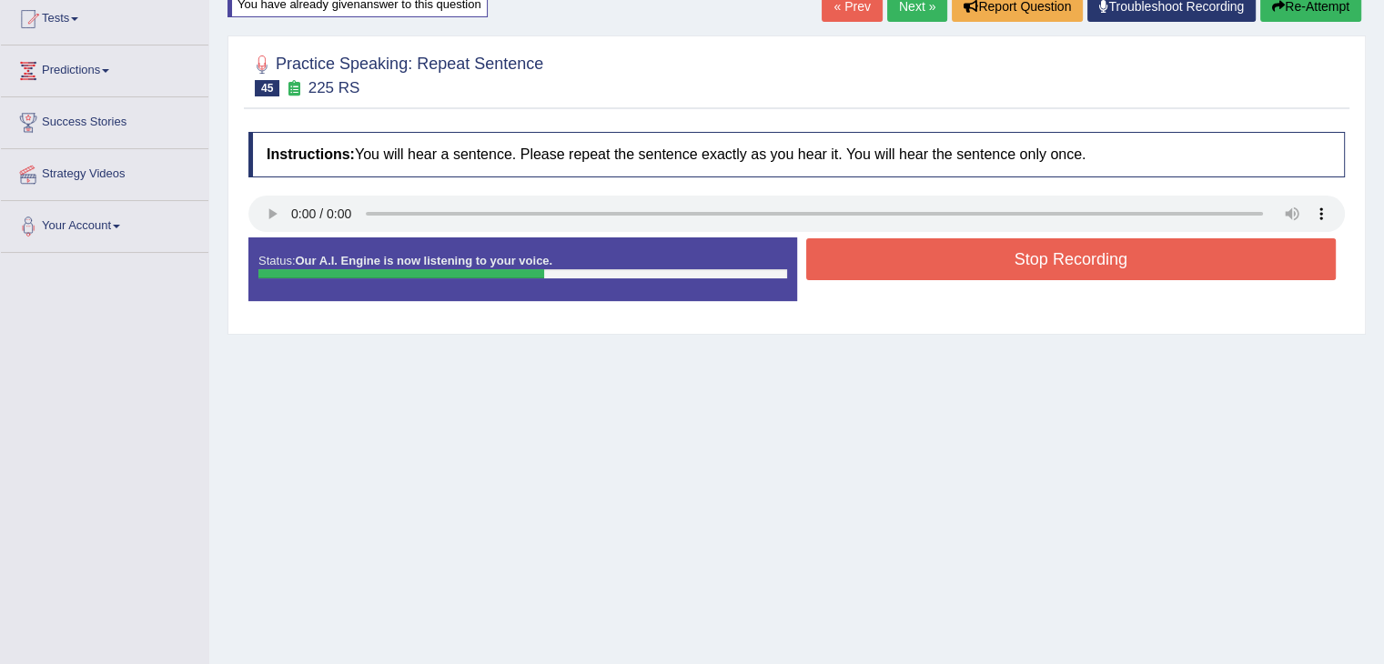
click at [1059, 261] on button "Stop Recording" at bounding box center [1071, 259] width 531 height 42
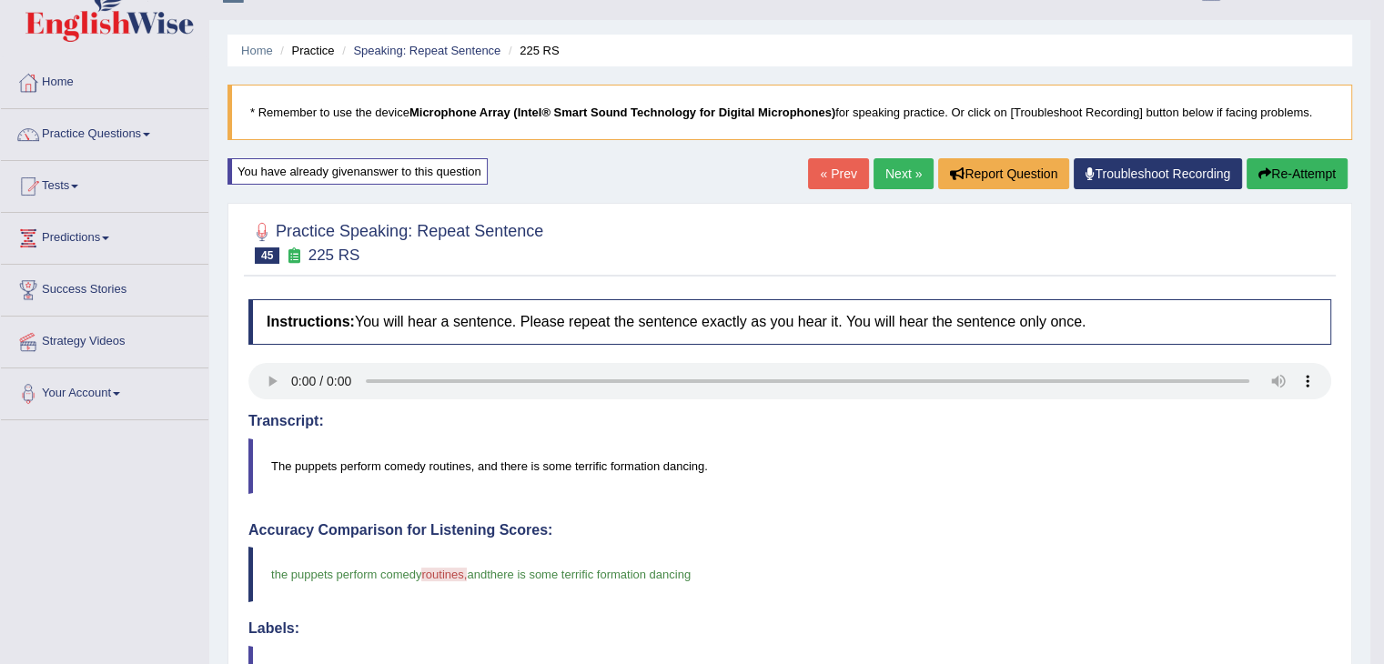
scroll to position [18, 0]
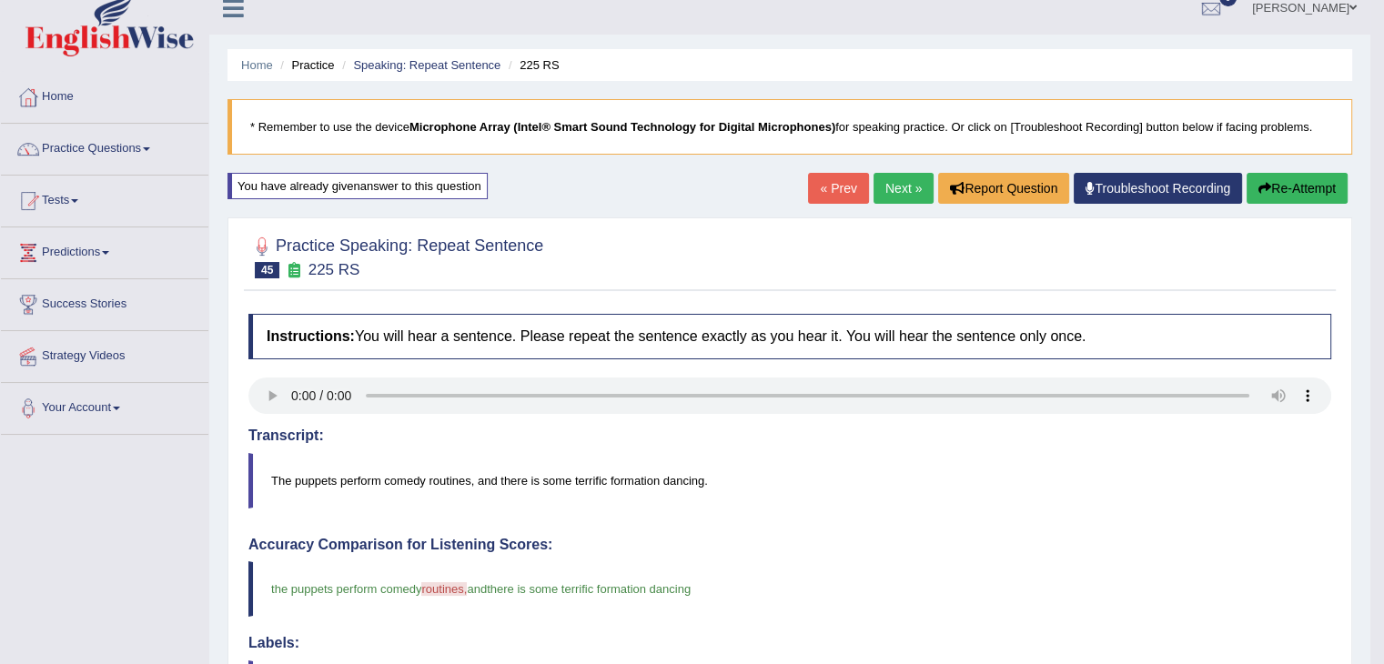
click at [880, 187] on link "Next »" at bounding box center [904, 188] width 60 height 31
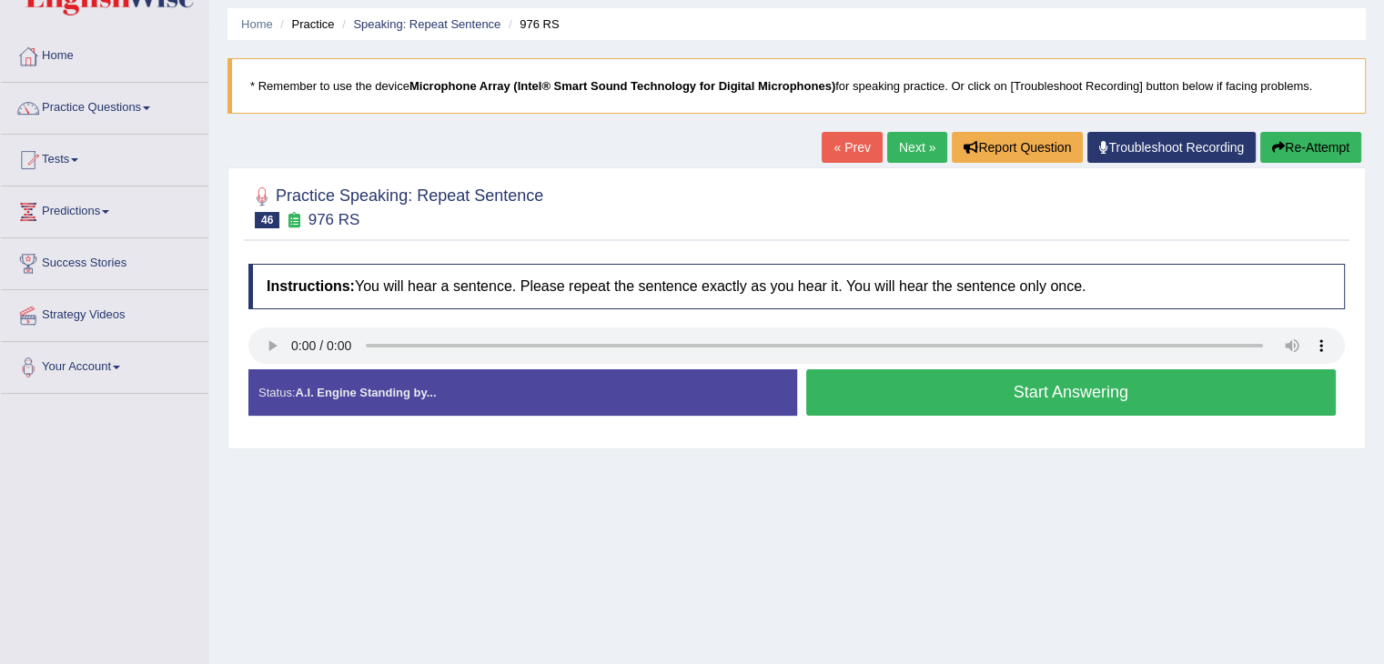
scroll to position [91, 0]
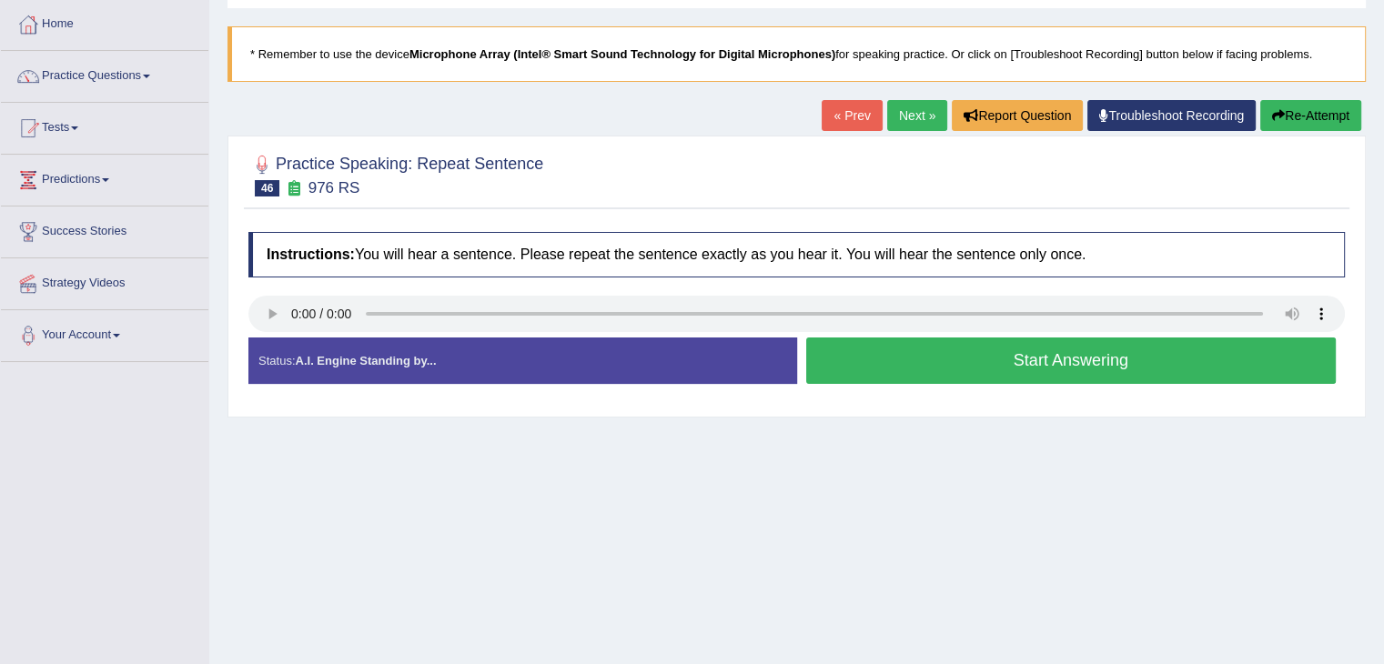
click at [906, 347] on button "Start Answering" at bounding box center [1071, 361] width 531 height 46
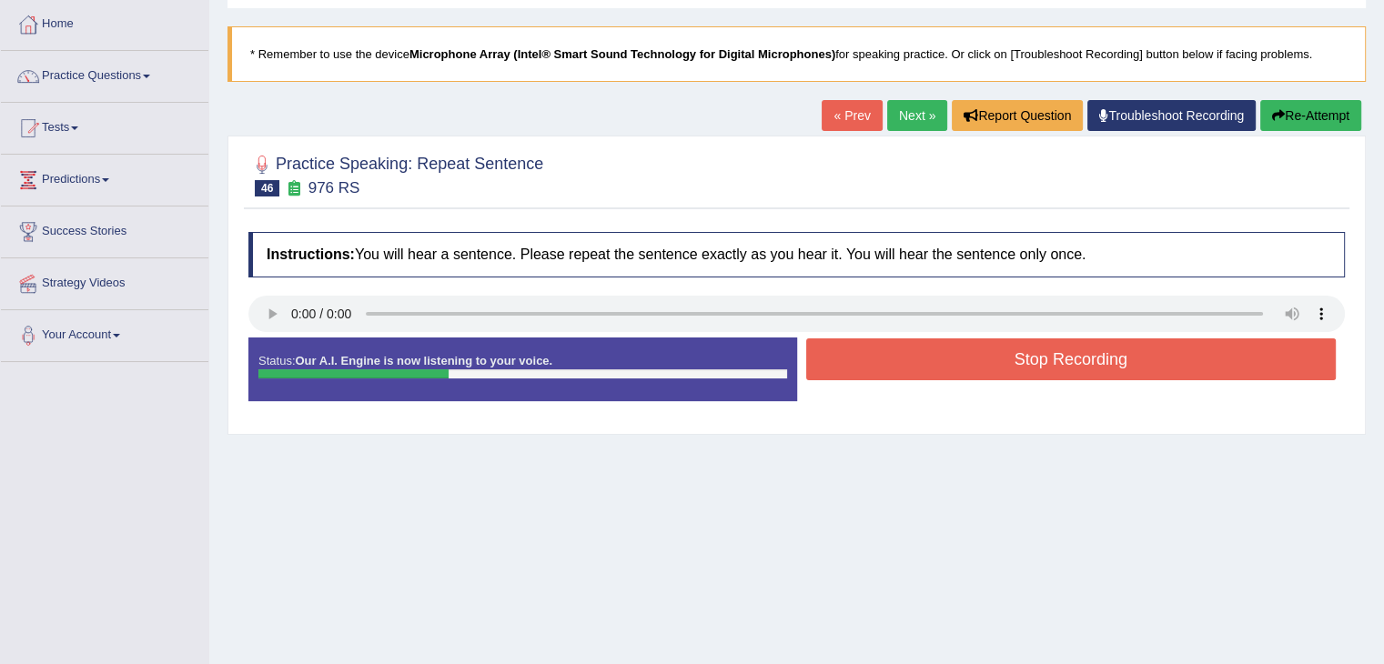
click at [1071, 346] on button "Stop Recording" at bounding box center [1071, 360] width 531 height 42
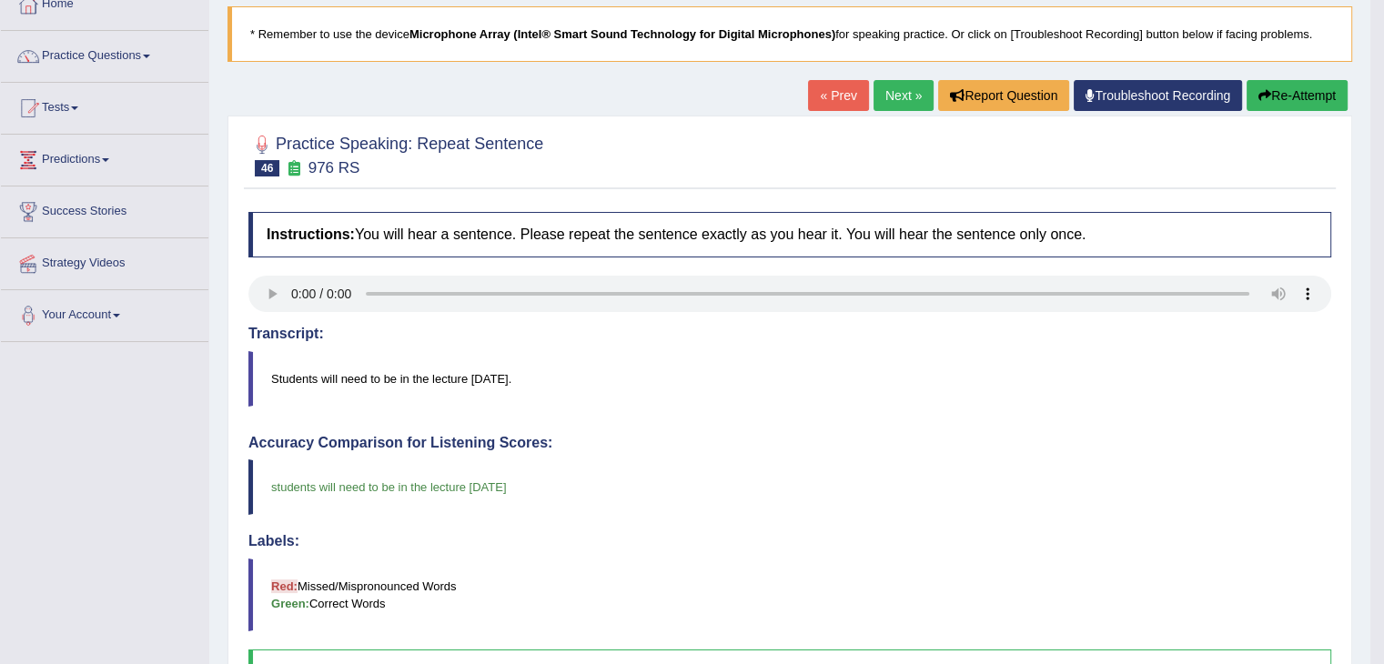
scroll to position [0, 0]
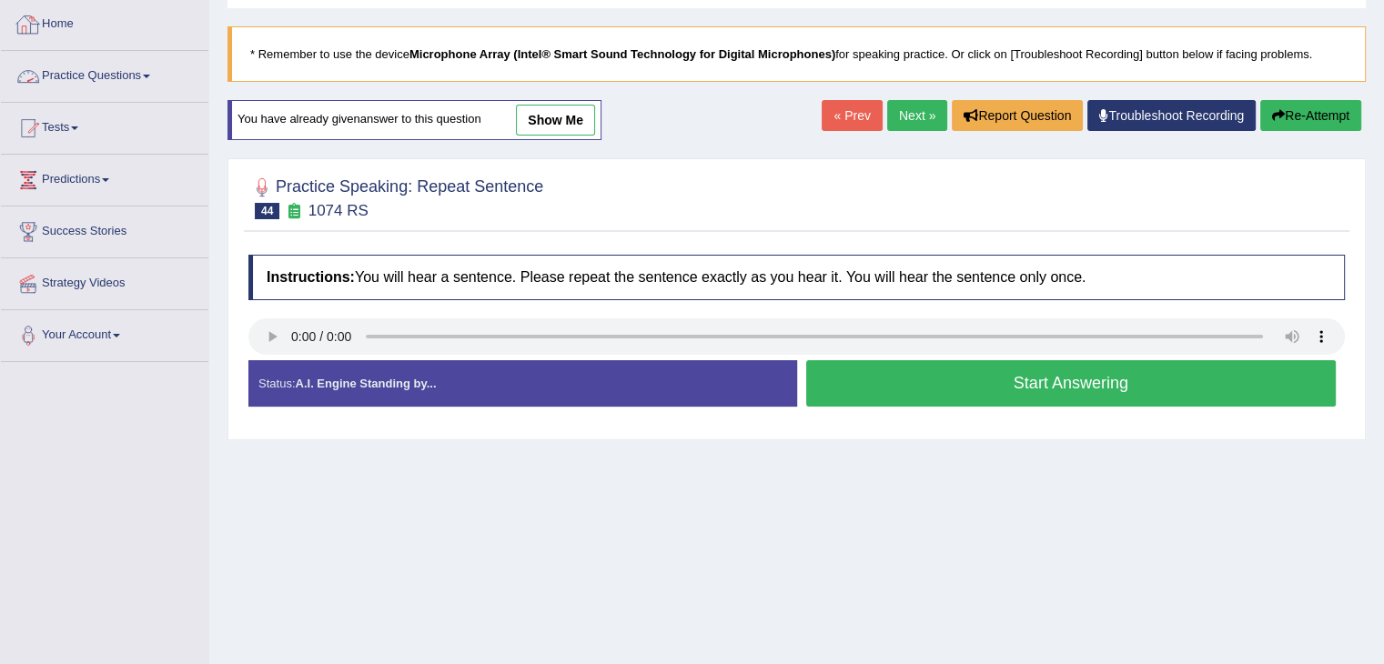
click at [157, 78] on link "Practice Questions" at bounding box center [104, 74] width 207 height 46
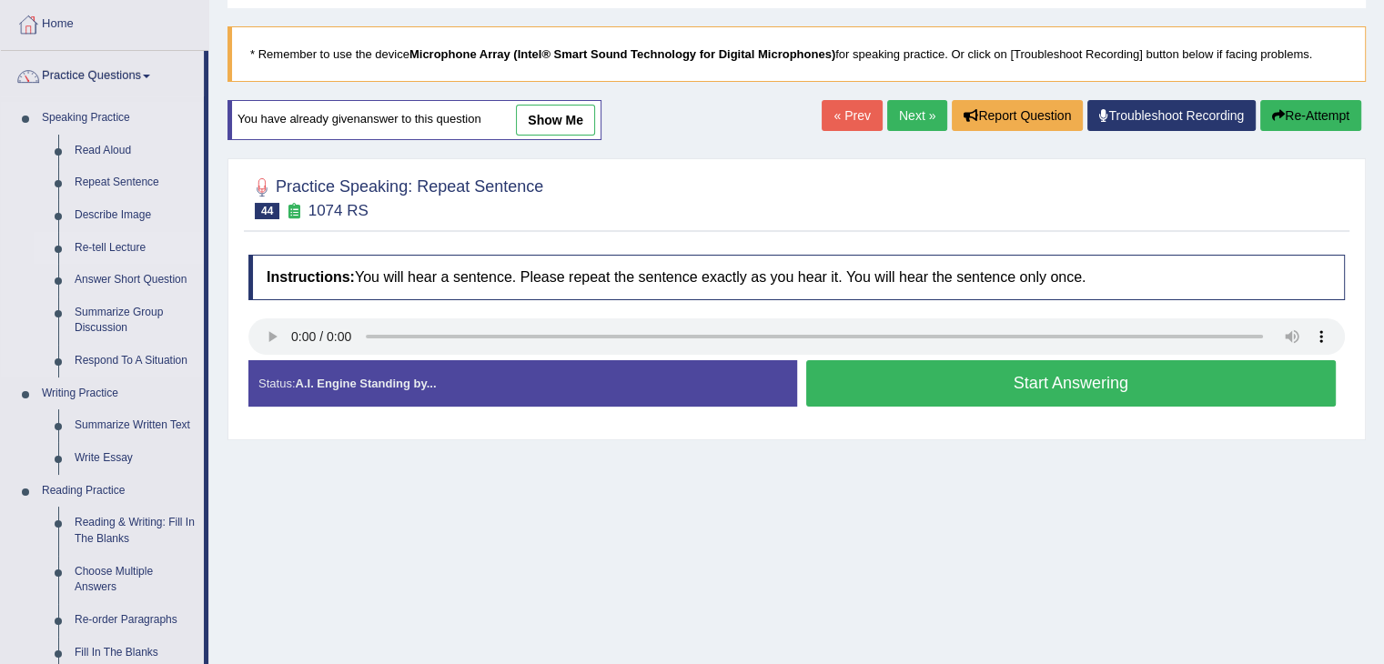
click at [101, 248] on link "Re-tell Lecture" at bounding box center [134, 248] width 137 height 33
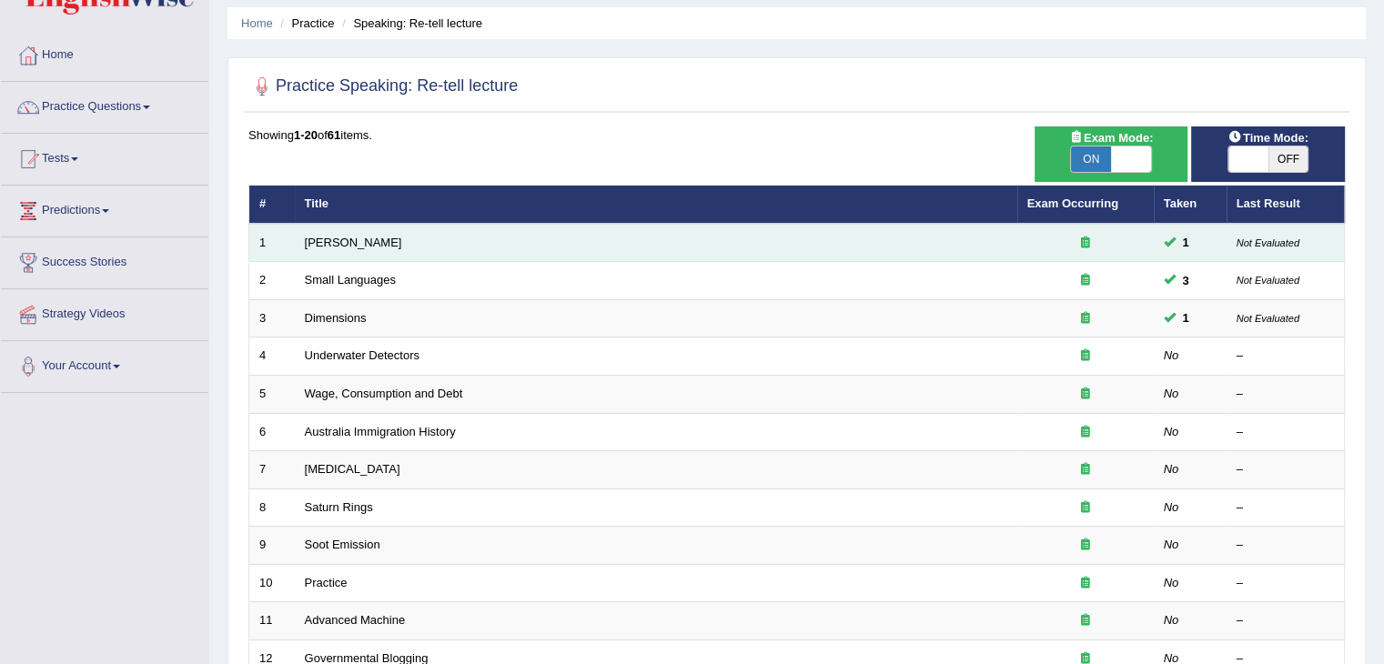
scroll to position [91, 0]
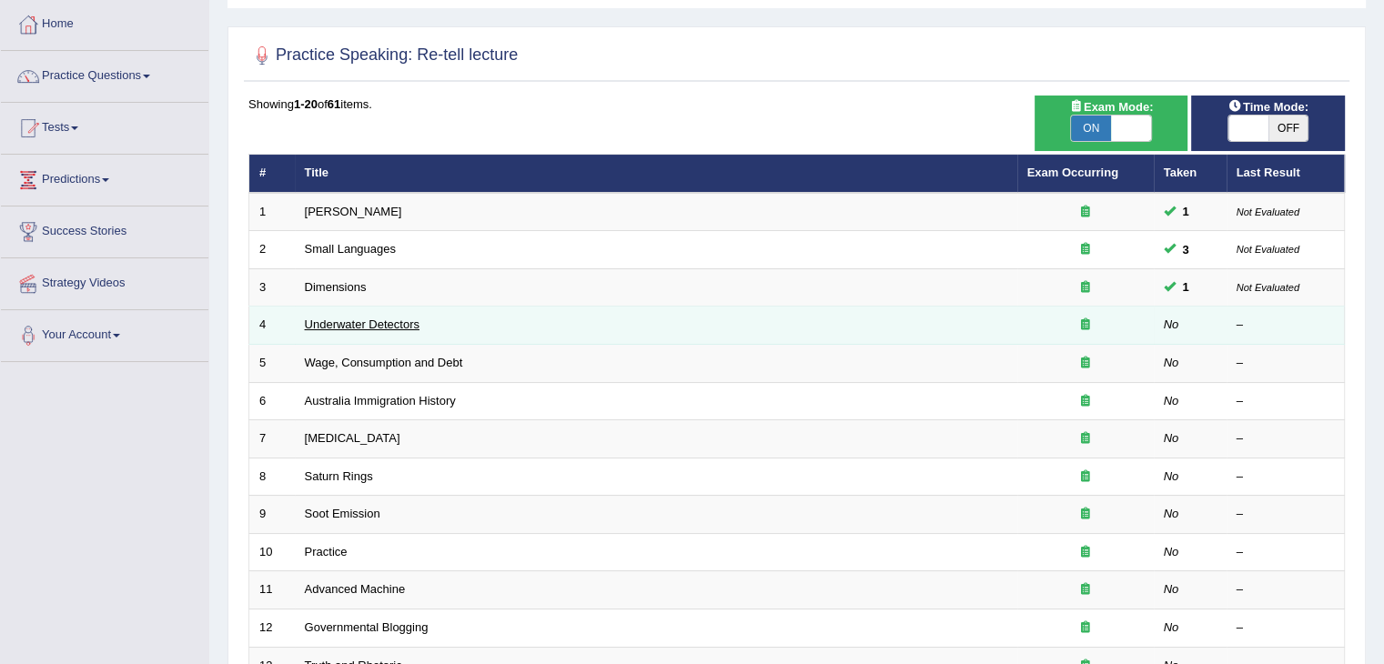
click at [347, 323] on link "Underwater Detectors" at bounding box center [362, 325] width 115 height 14
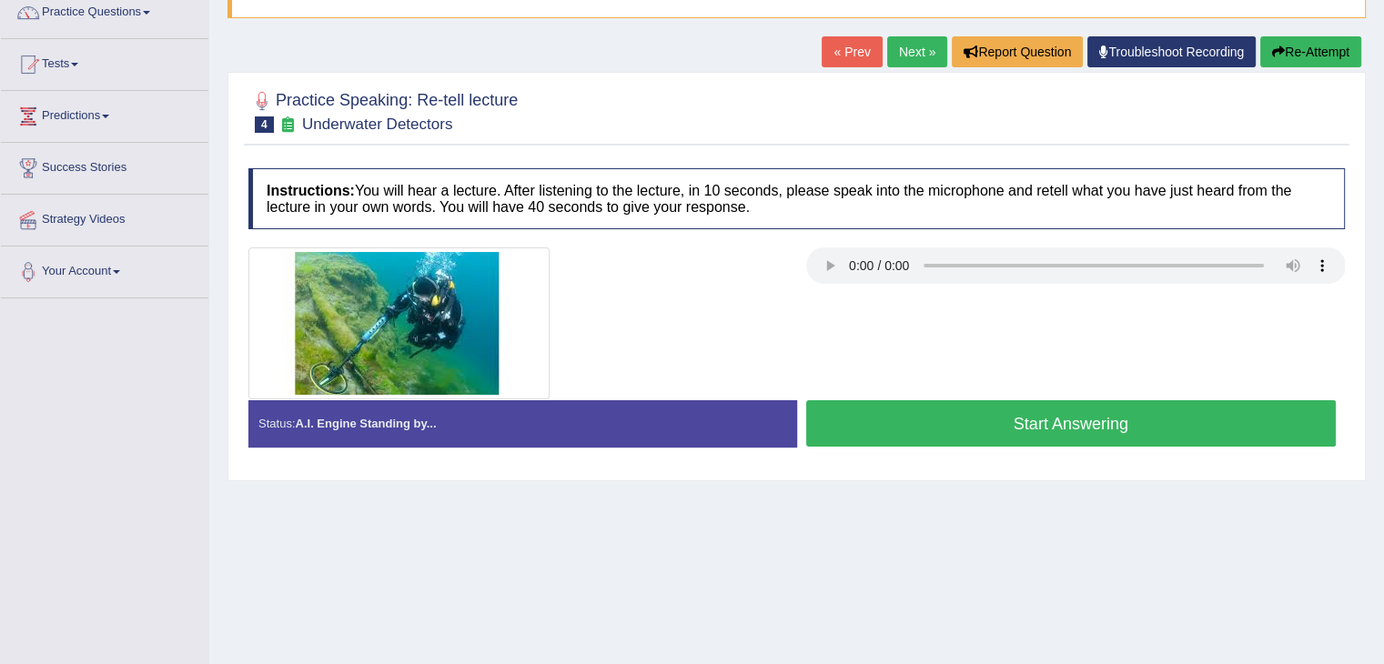
scroll to position [109, 0]
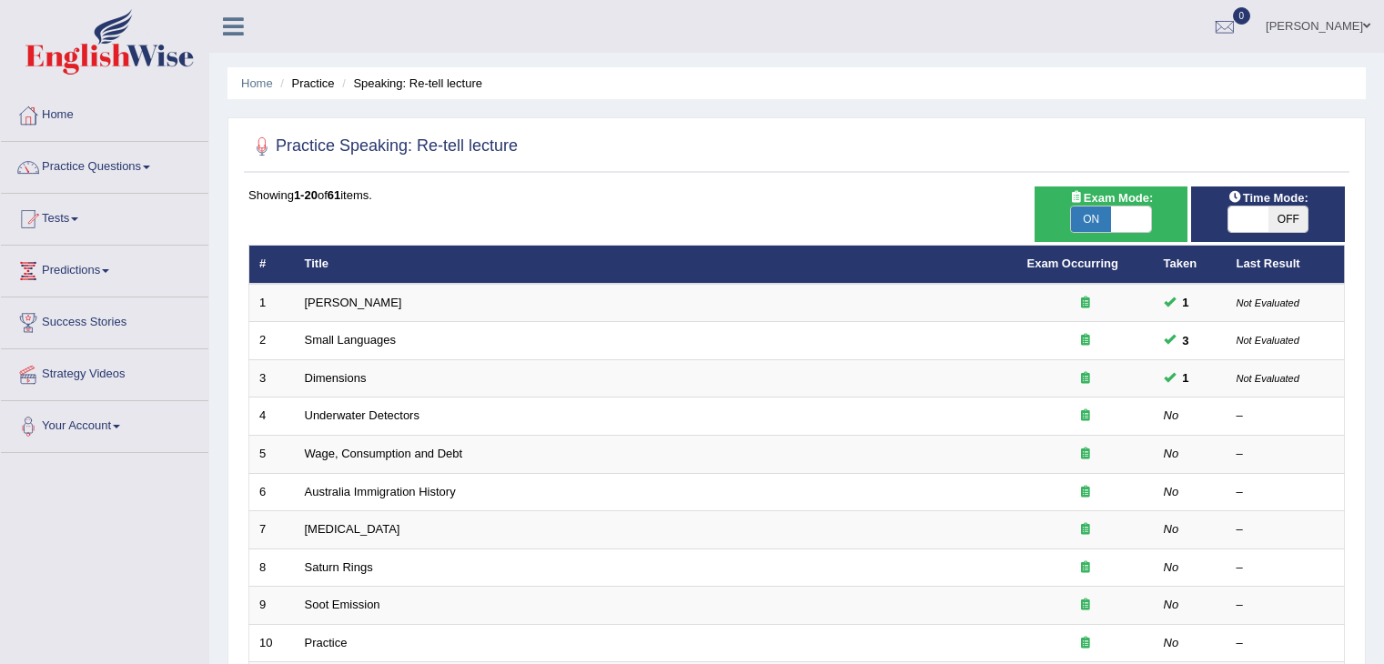
scroll to position [91, 0]
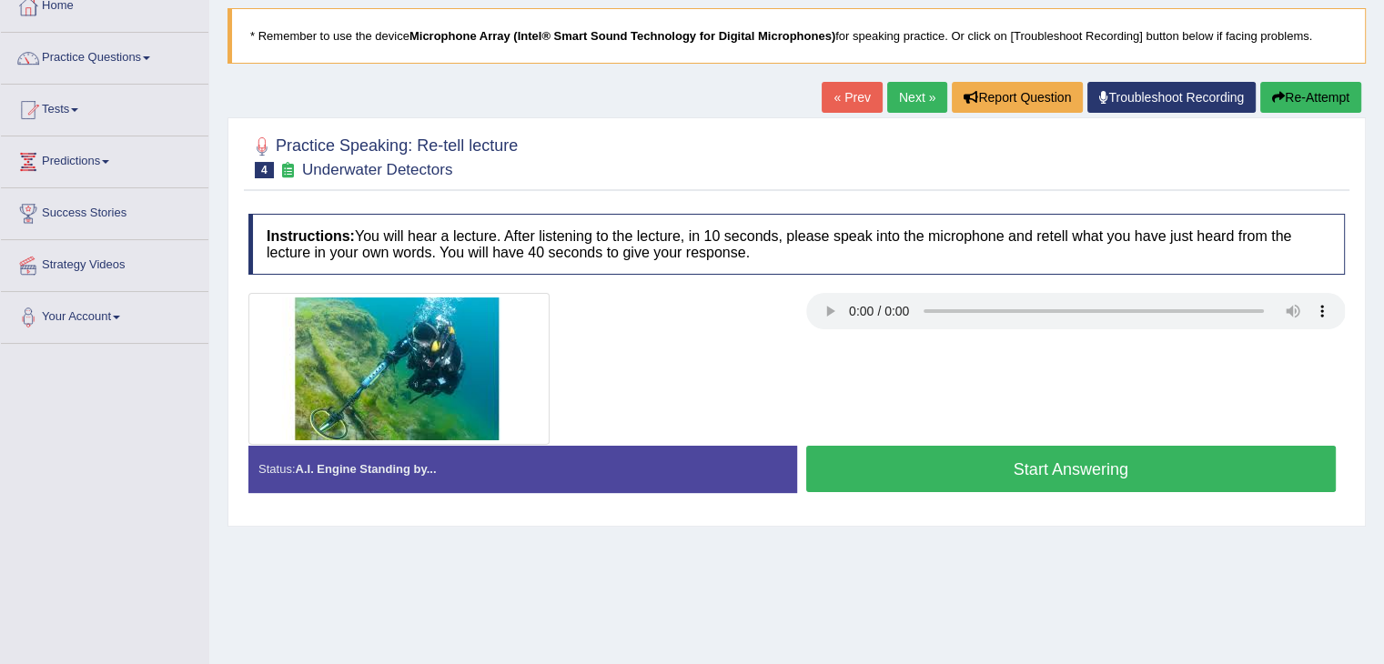
click at [1028, 471] on button "Start Answering" at bounding box center [1071, 469] width 531 height 46
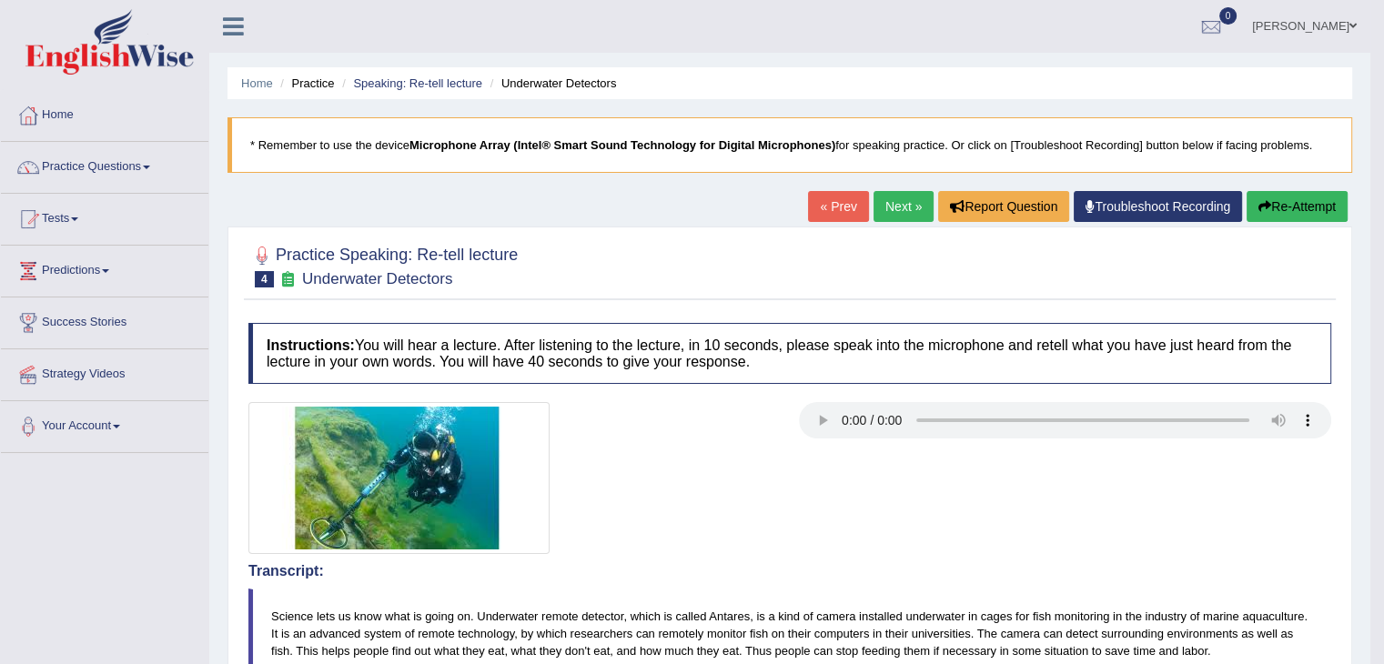
click at [1280, 197] on button "Re-Attempt" at bounding box center [1297, 206] width 101 height 31
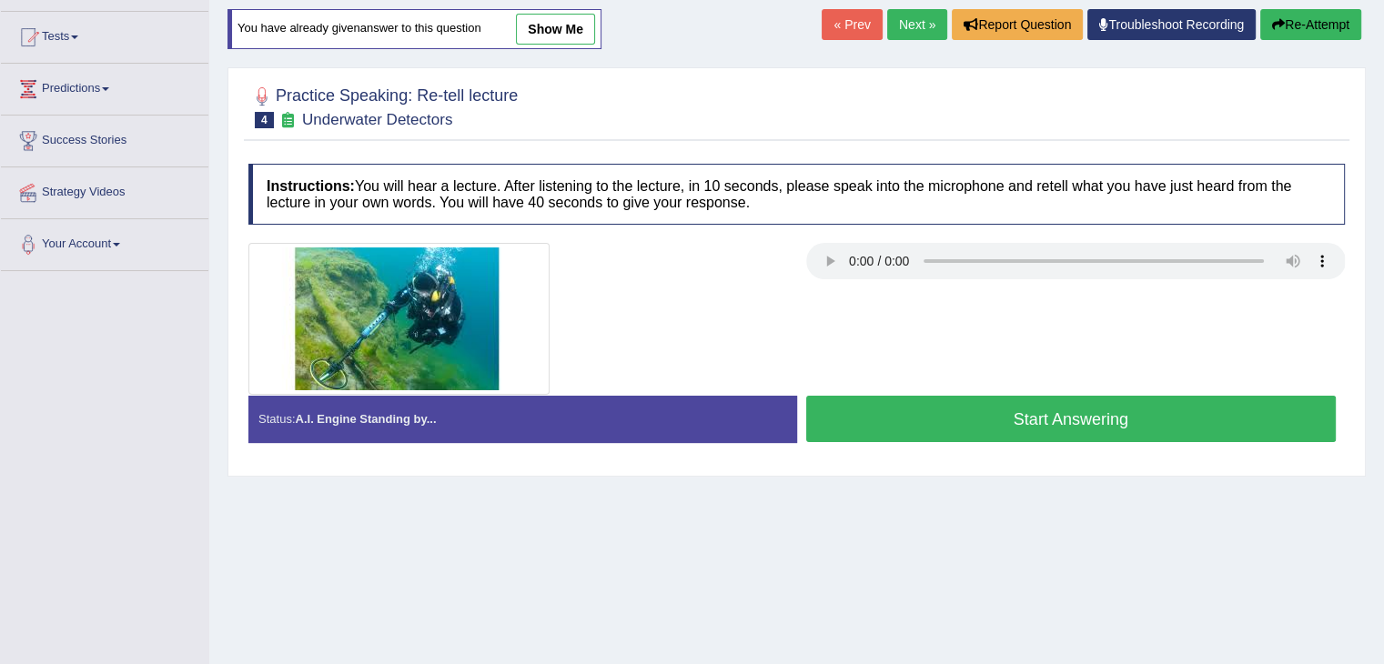
click at [1126, 421] on button "Start Answering" at bounding box center [1071, 419] width 531 height 46
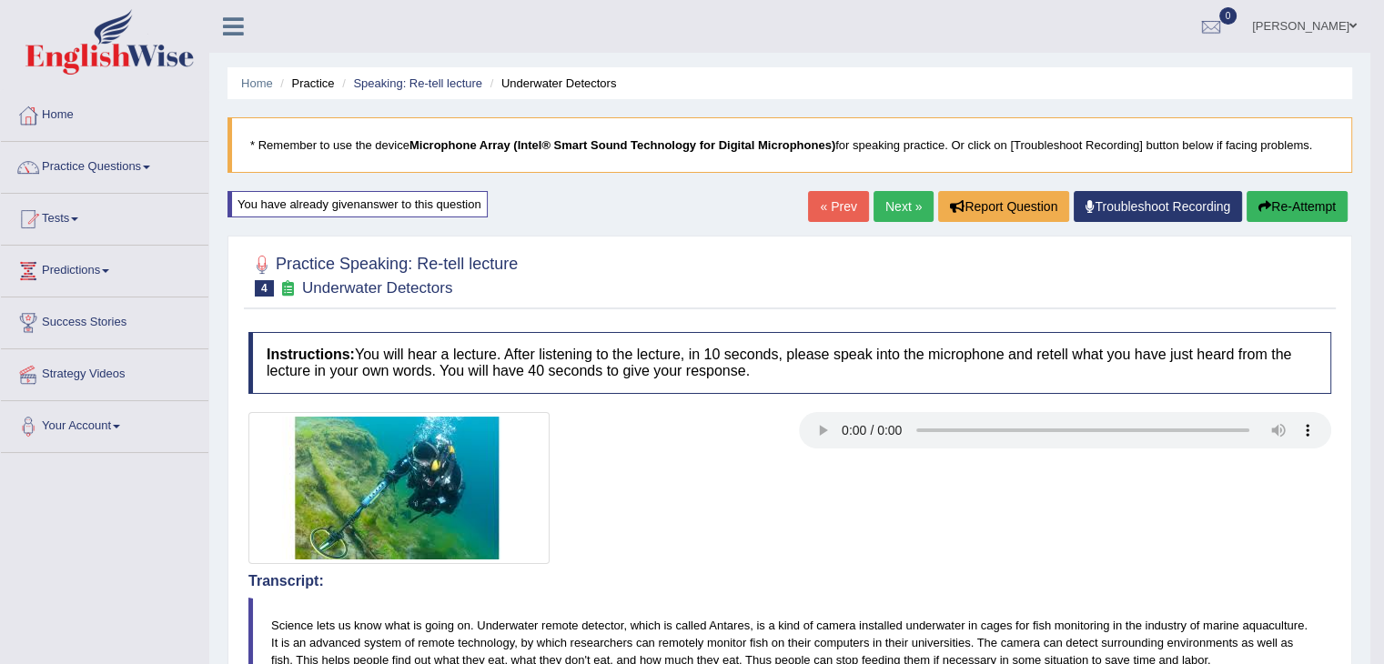
click at [1297, 210] on button "Re-Attempt" at bounding box center [1297, 206] width 101 height 31
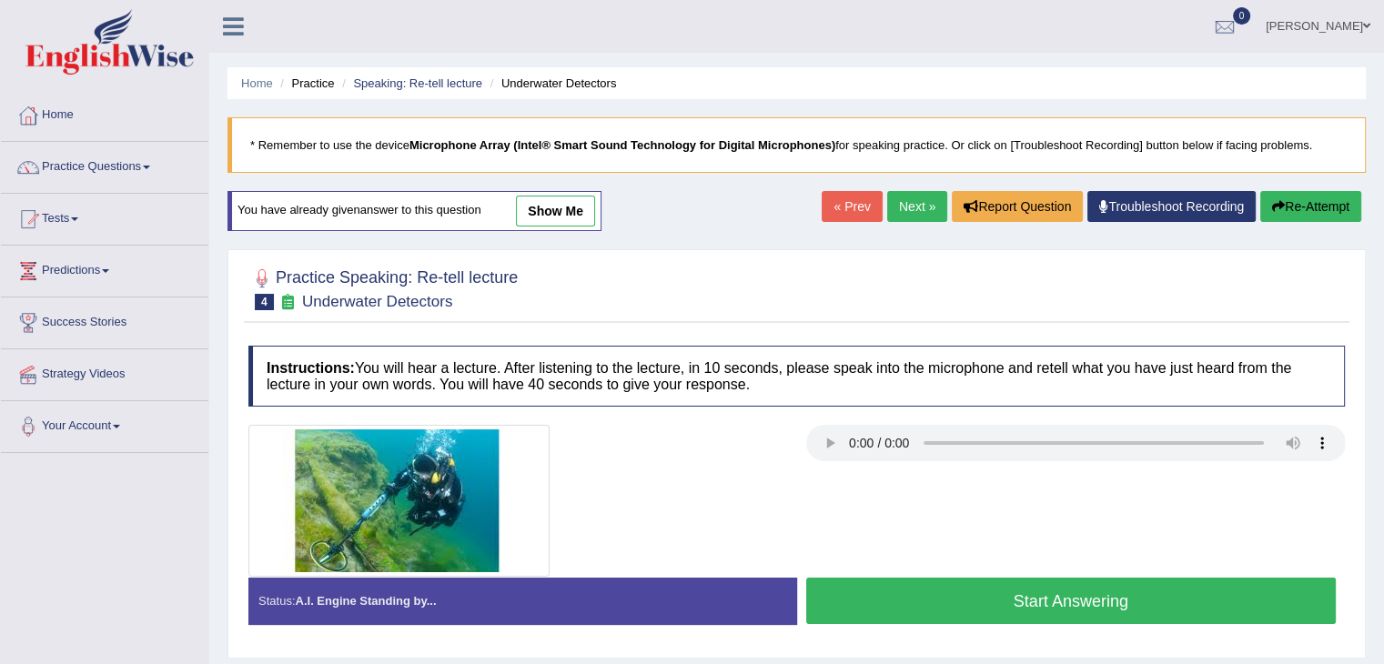
click at [1089, 598] on button "Start Answering" at bounding box center [1071, 601] width 531 height 46
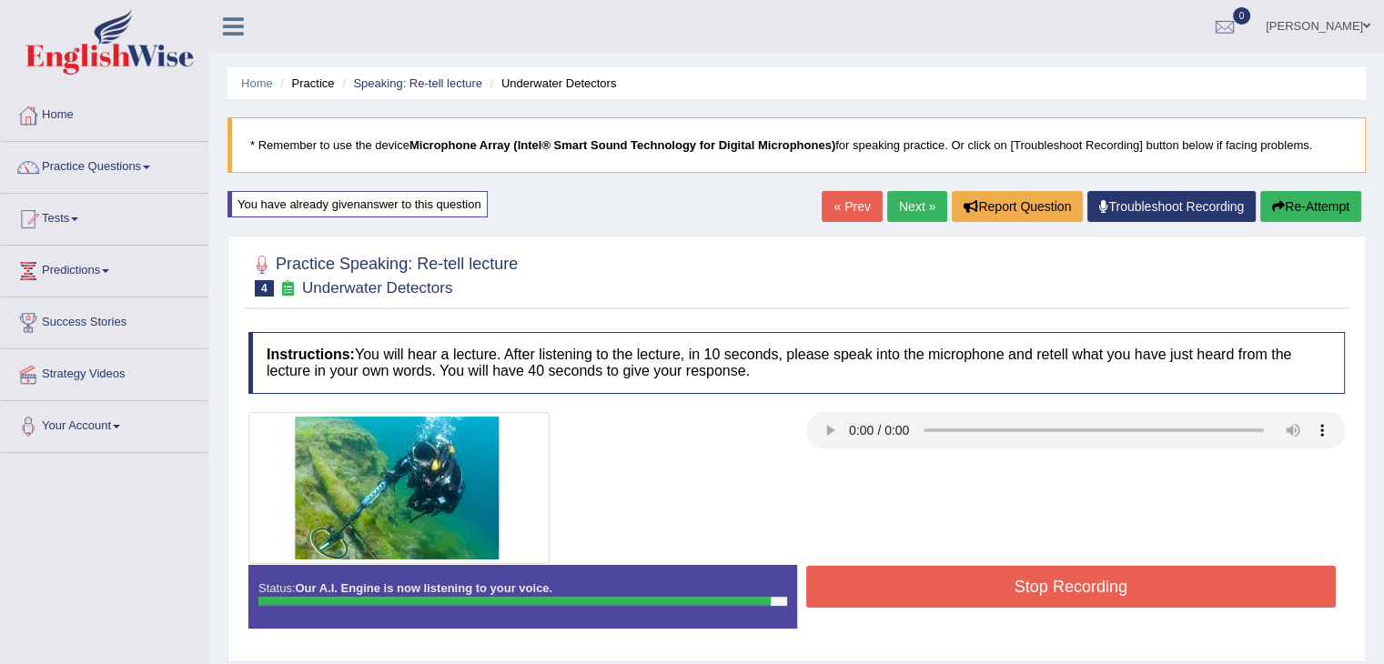
click at [1283, 216] on button "Re-Attempt" at bounding box center [1310, 206] width 101 height 31
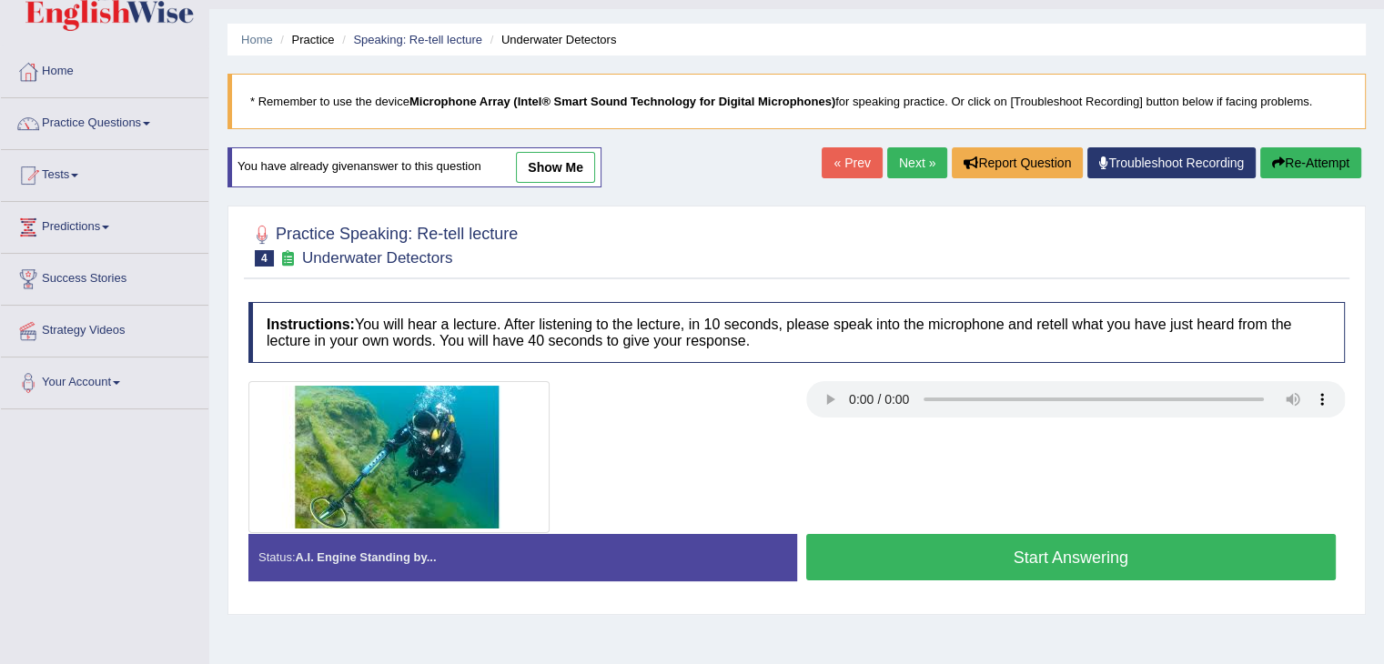
scroll to position [18, 0]
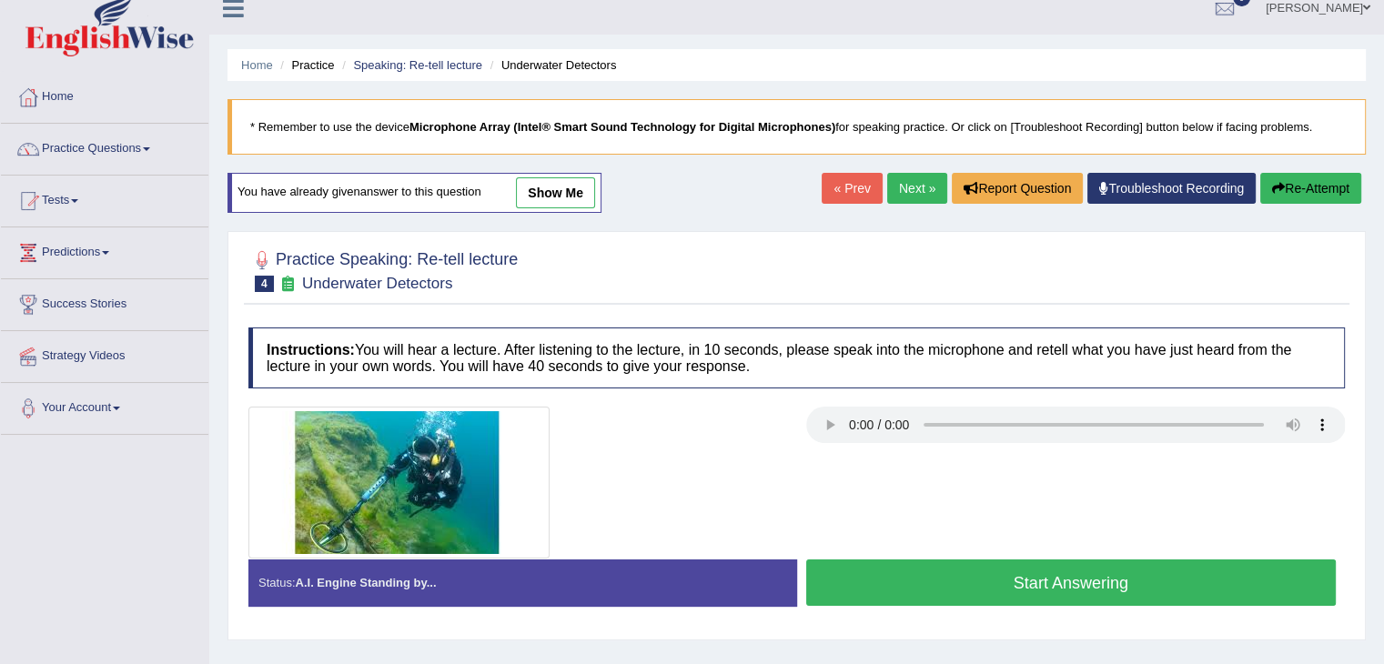
click at [570, 190] on link "show me" at bounding box center [555, 192] width 79 height 31
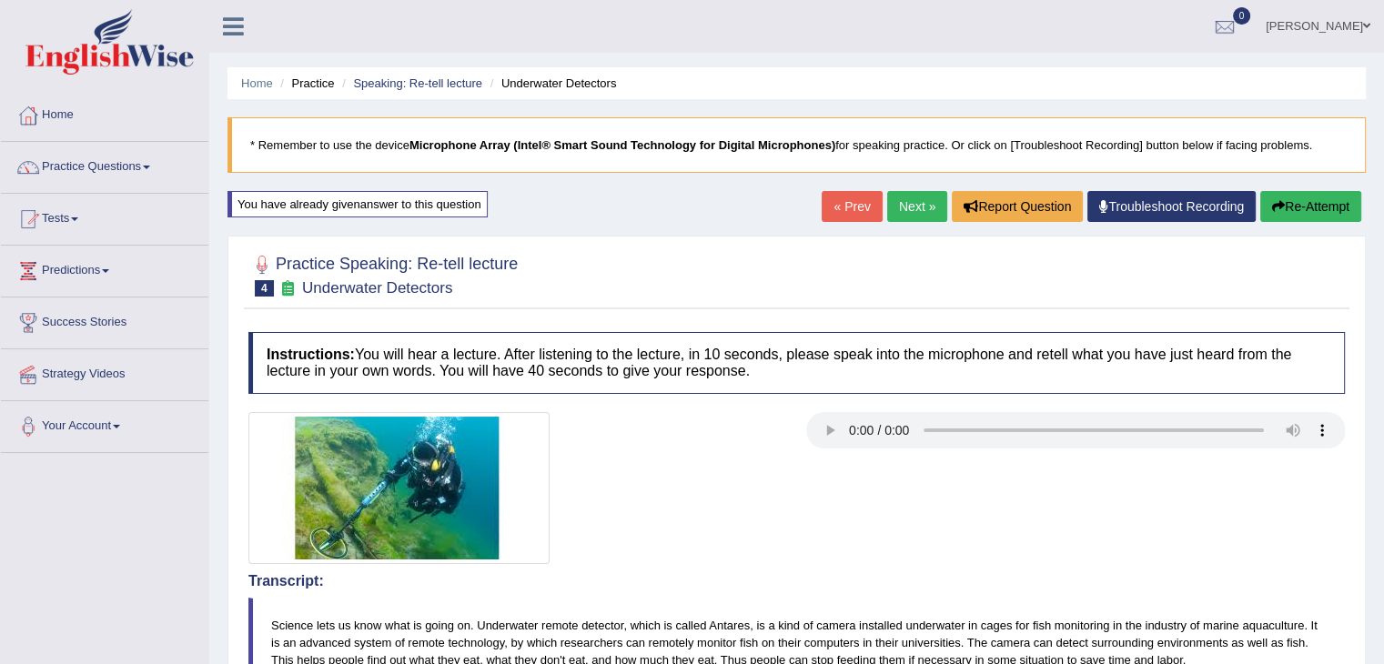
scroll to position [0, 0]
click at [1314, 197] on button "Re-Attempt" at bounding box center [1310, 206] width 101 height 31
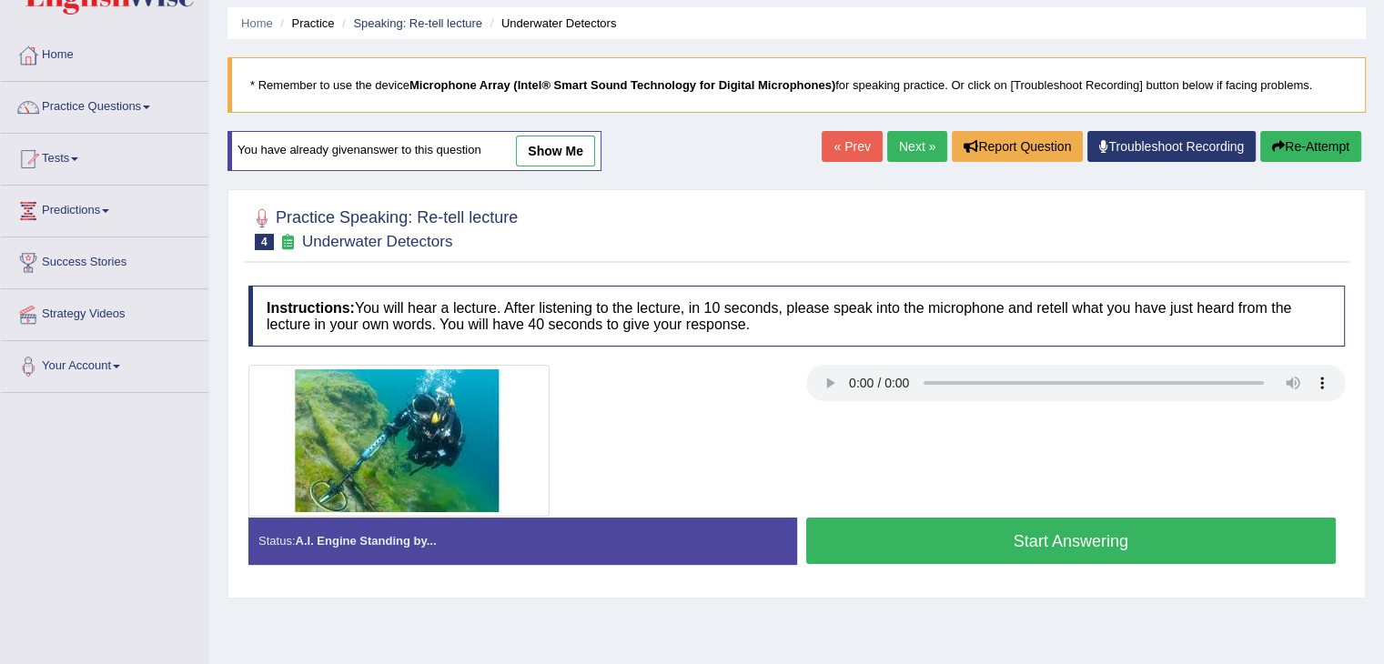
scroll to position [91, 0]
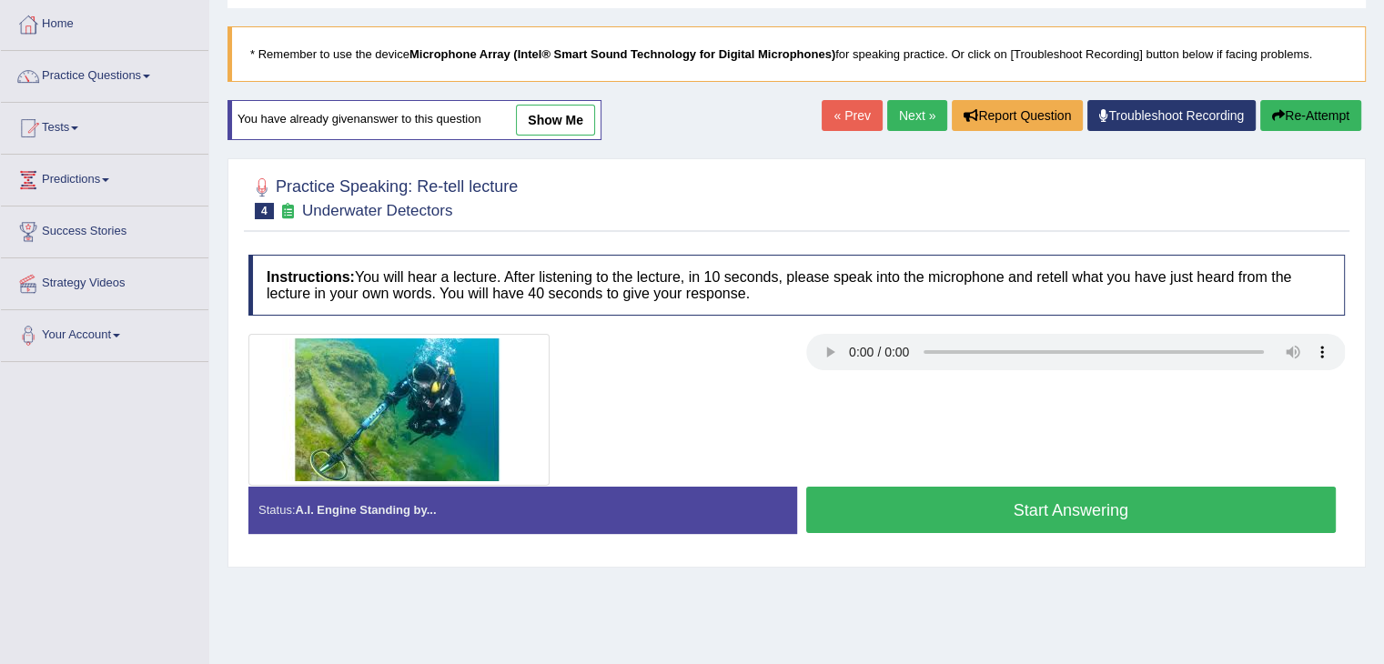
click at [1169, 514] on button "Start Answering" at bounding box center [1071, 510] width 531 height 46
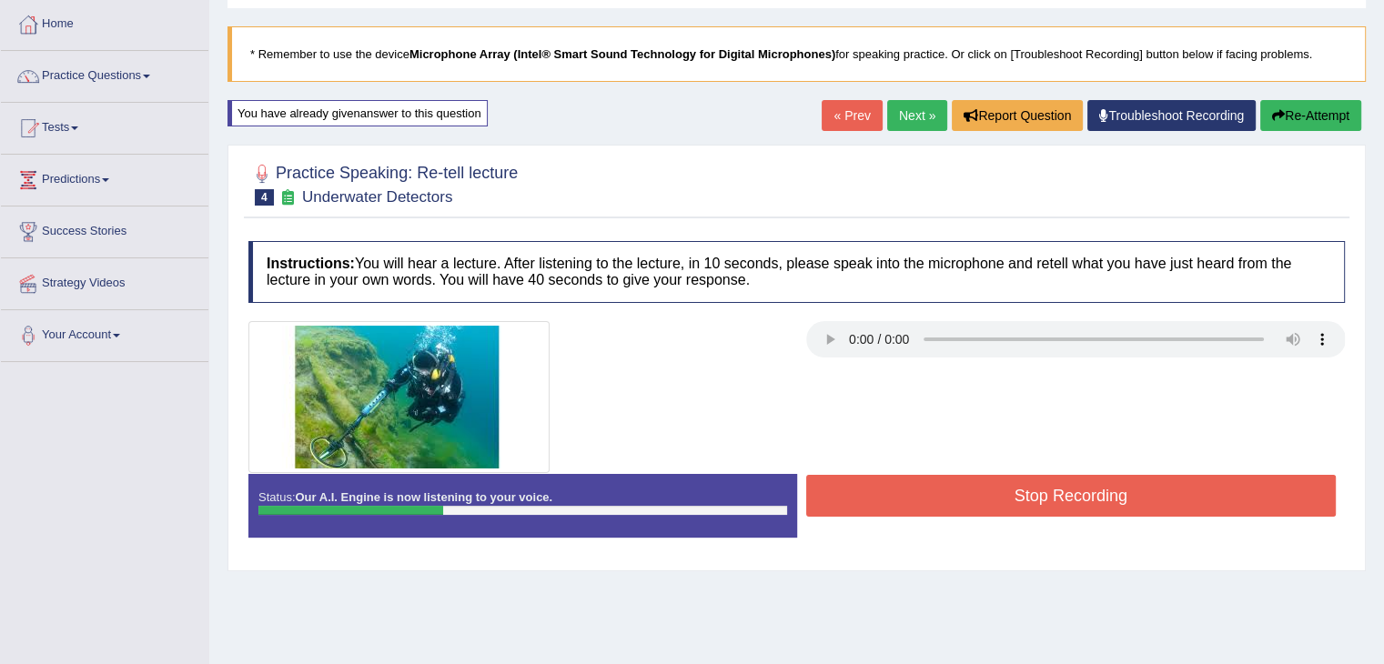
click at [1318, 108] on button "Re-Attempt" at bounding box center [1310, 115] width 101 height 31
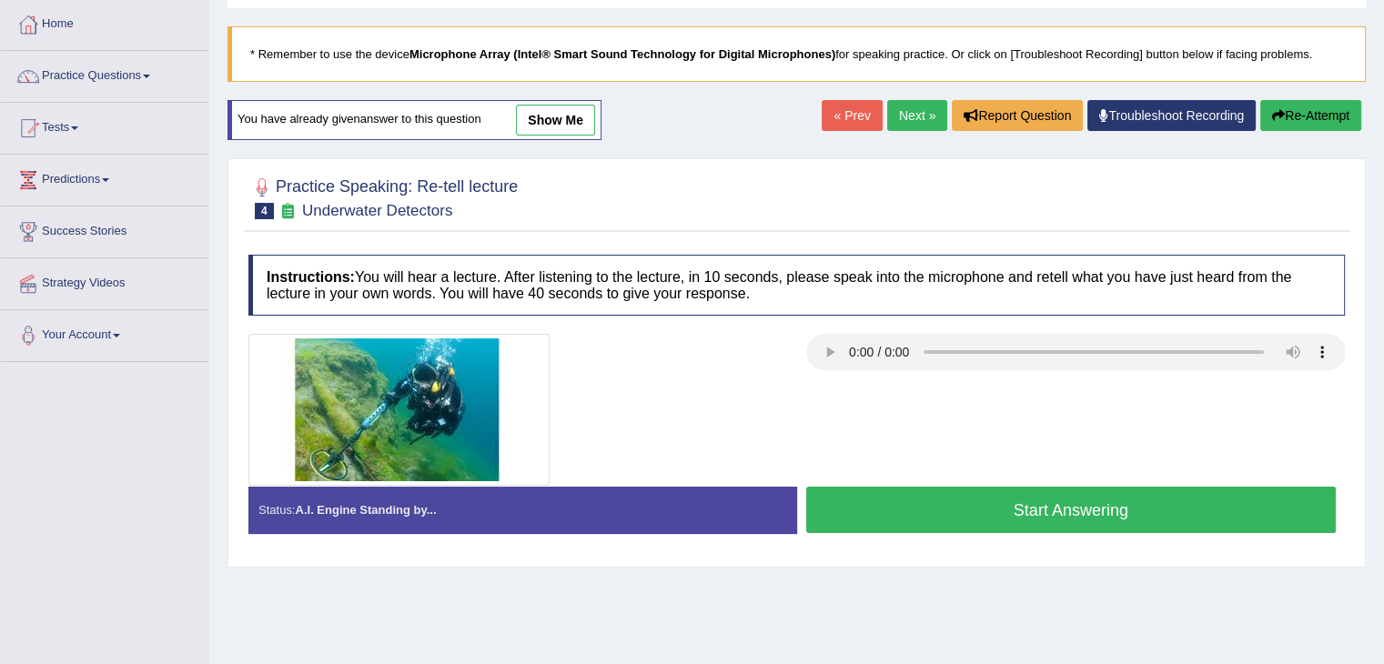
click at [1293, 122] on button "Re-Attempt" at bounding box center [1310, 115] width 101 height 31
click at [1016, 511] on button "Start Answering" at bounding box center [1071, 510] width 531 height 46
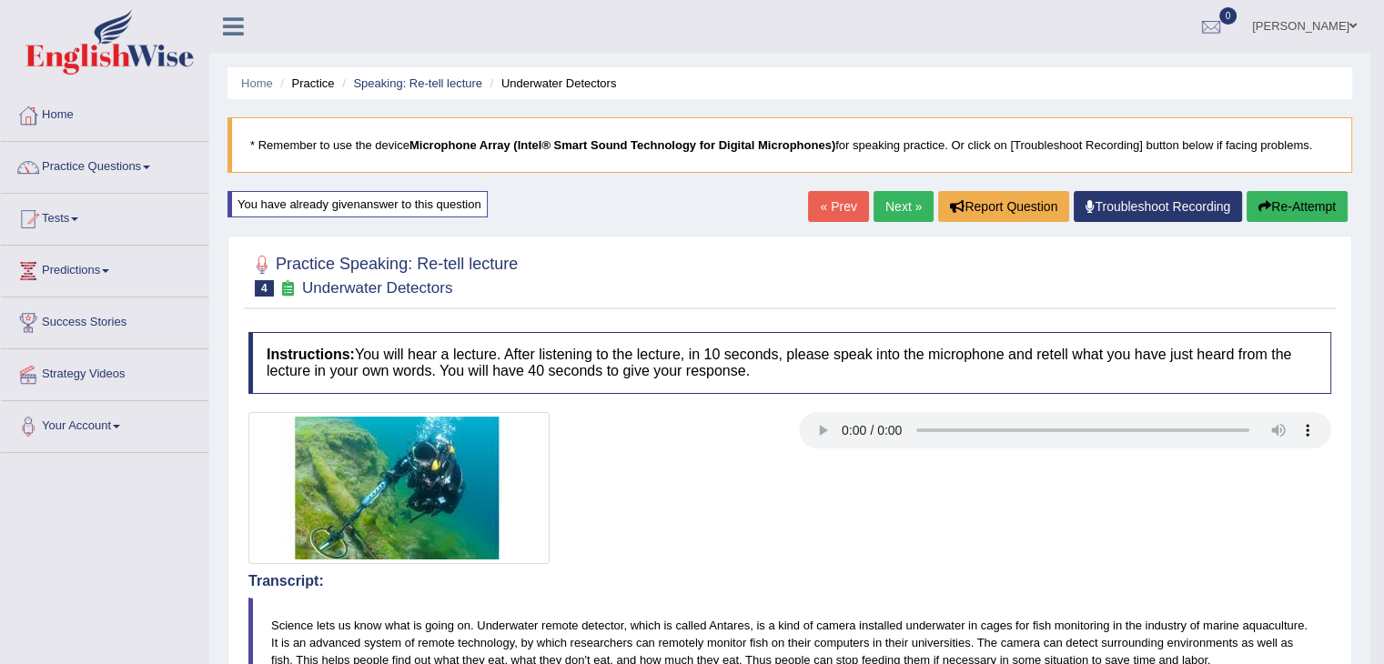
click at [1295, 212] on button "Re-Attempt" at bounding box center [1297, 206] width 101 height 31
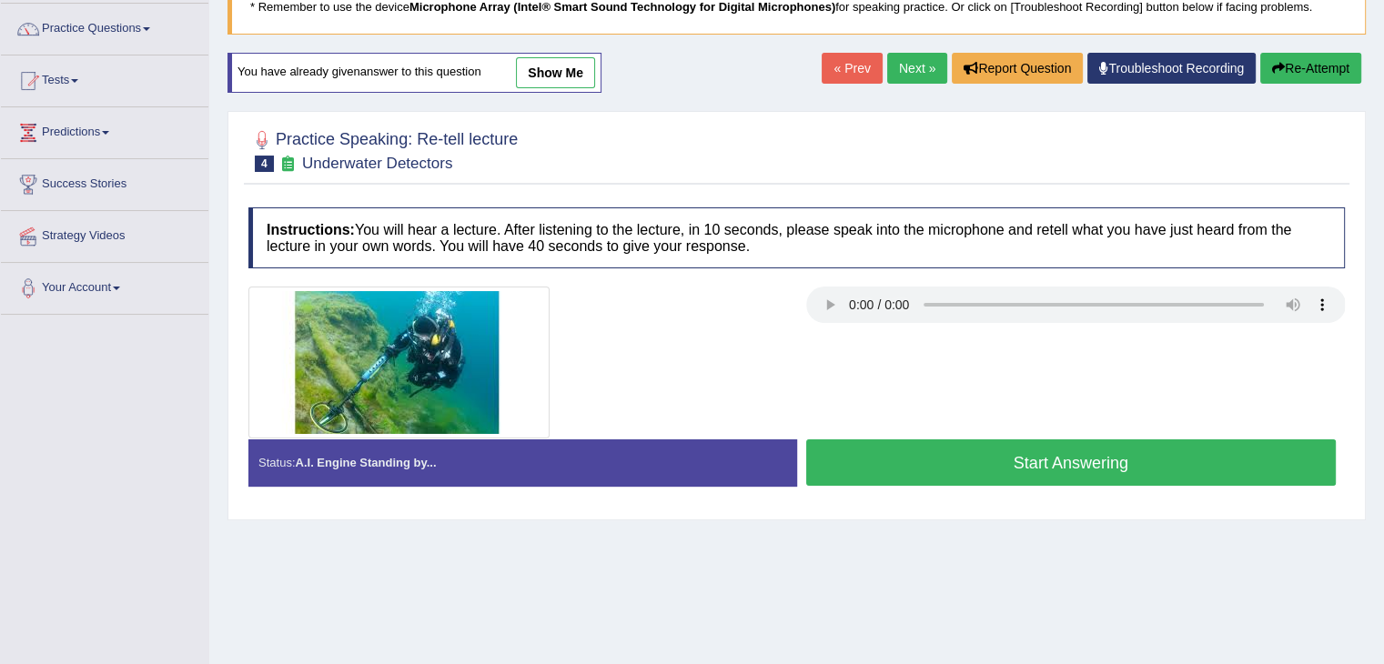
scroll to position [182, 0]
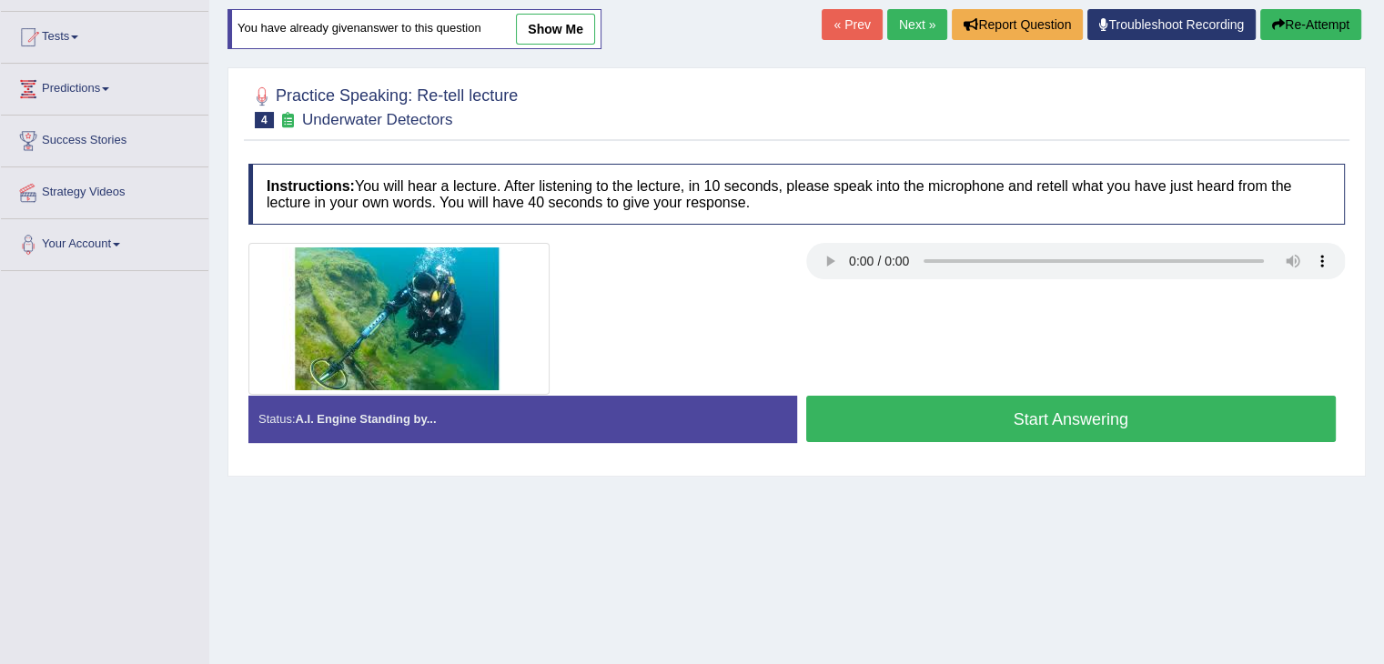
click at [1065, 432] on button "Start Answering" at bounding box center [1071, 419] width 531 height 46
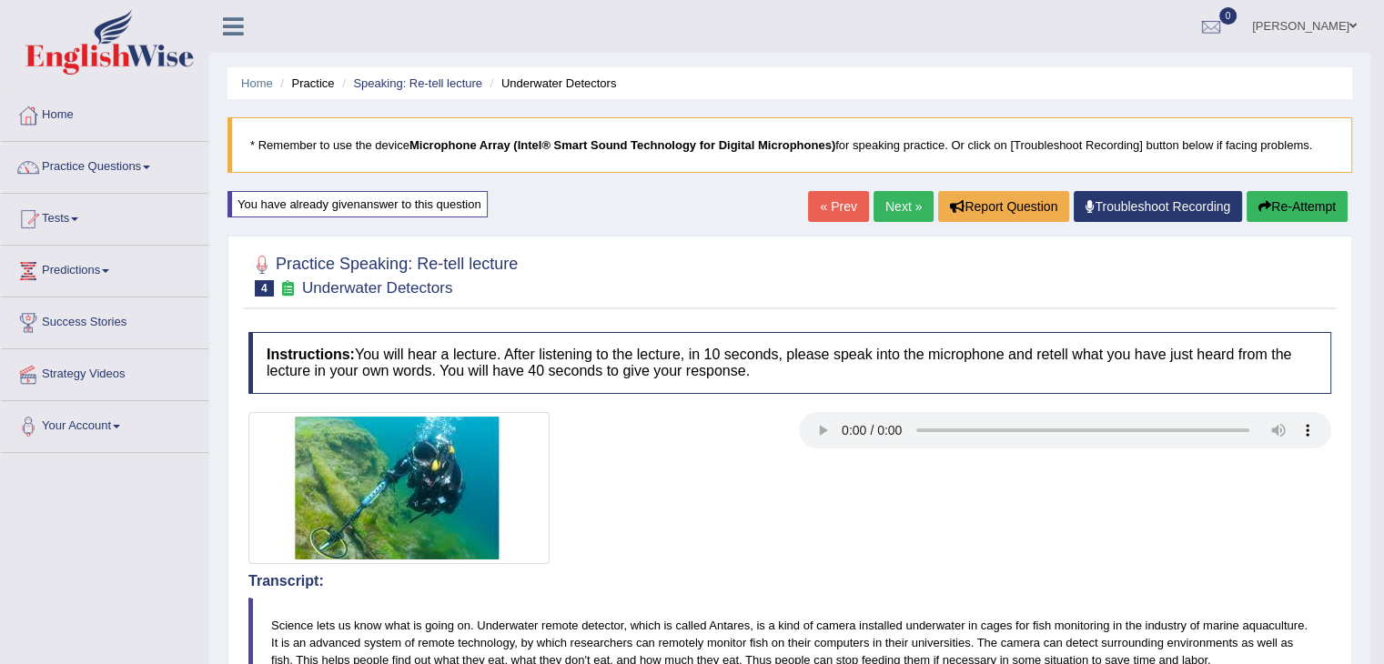
scroll to position [0, 0]
click at [1300, 214] on button "Re-Attempt" at bounding box center [1297, 206] width 101 height 31
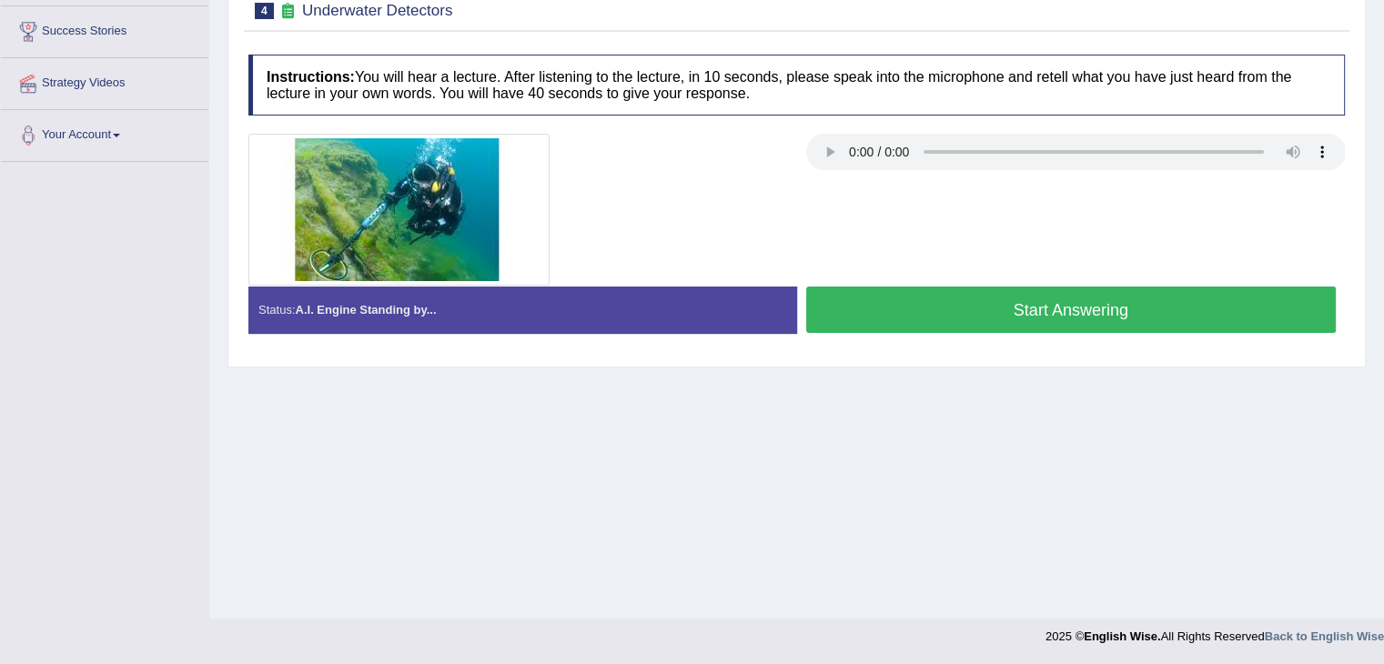
click at [1058, 317] on button "Start Answering" at bounding box center [1071, 310] width 531 height 46
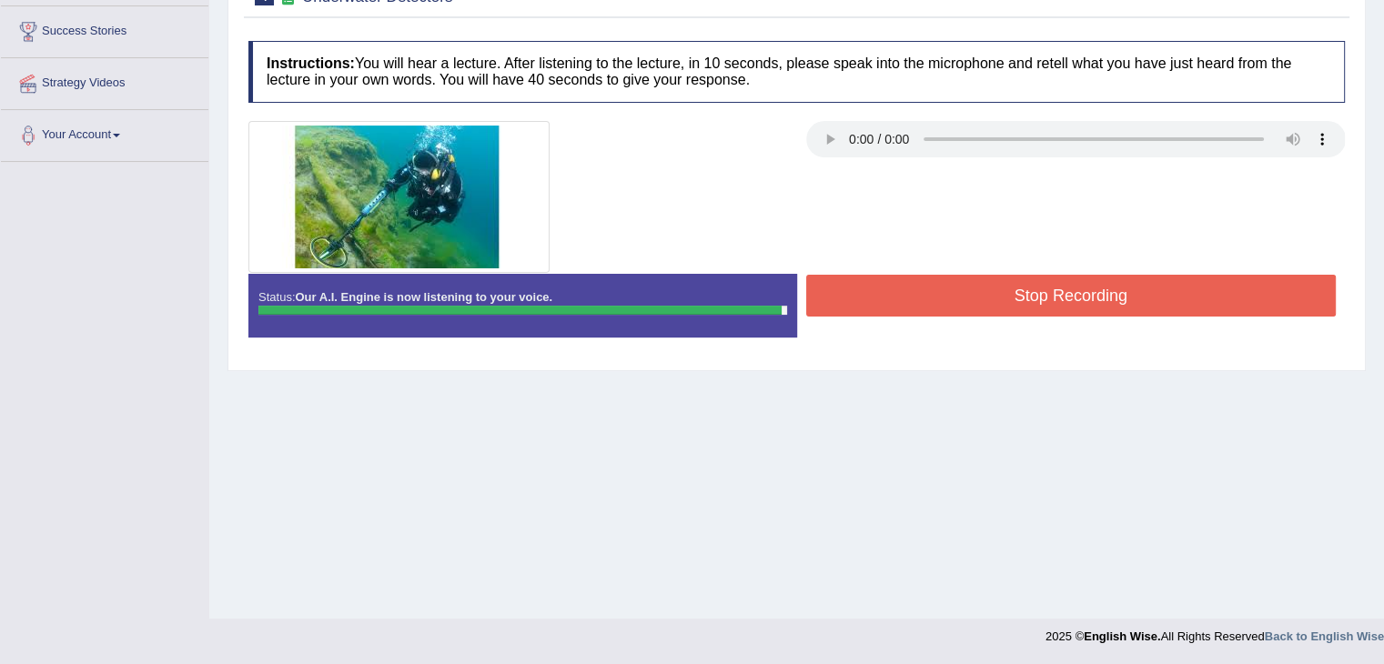
click at [1114, 305] on button "Stop Recording" at bounding box center [1071, 296] width 531 height 42
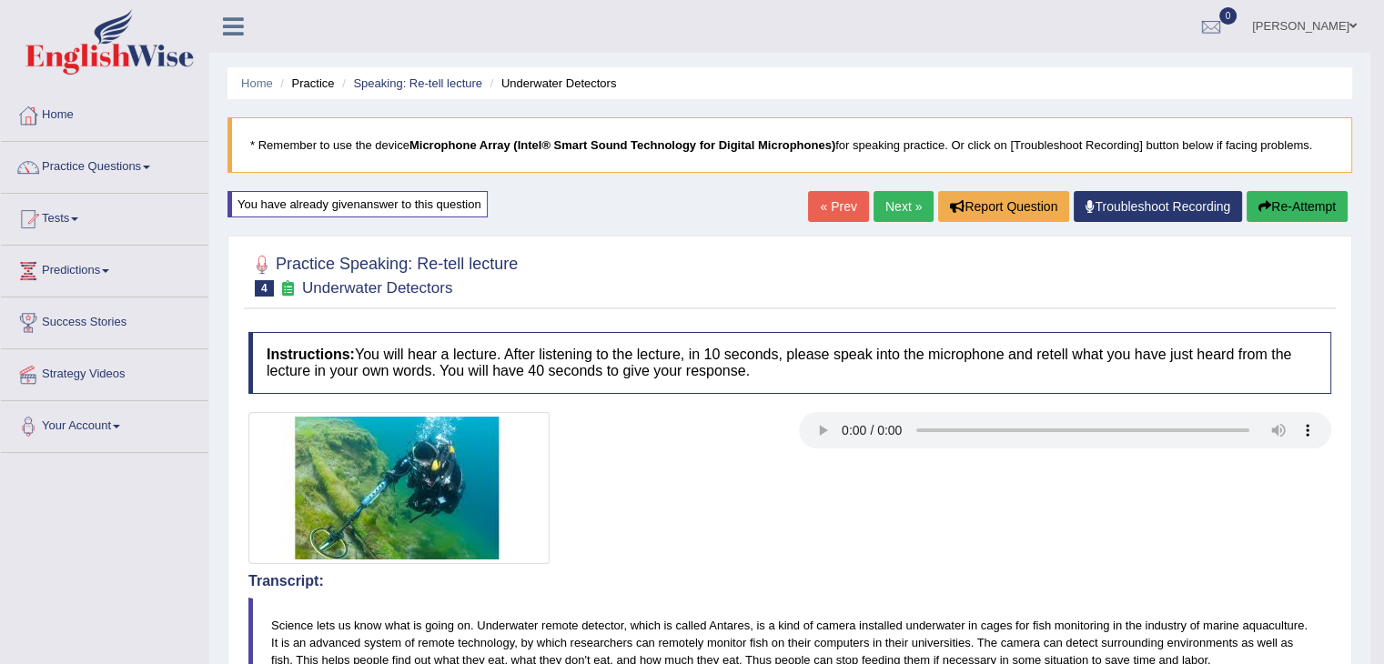
click at [475, 200] on div "You have already given answer to this question" at bounding box center [358, 204] width 260 height 26
click at [887, 207] on link "Next »" at bounding box center [904, 206] width 60 height 31
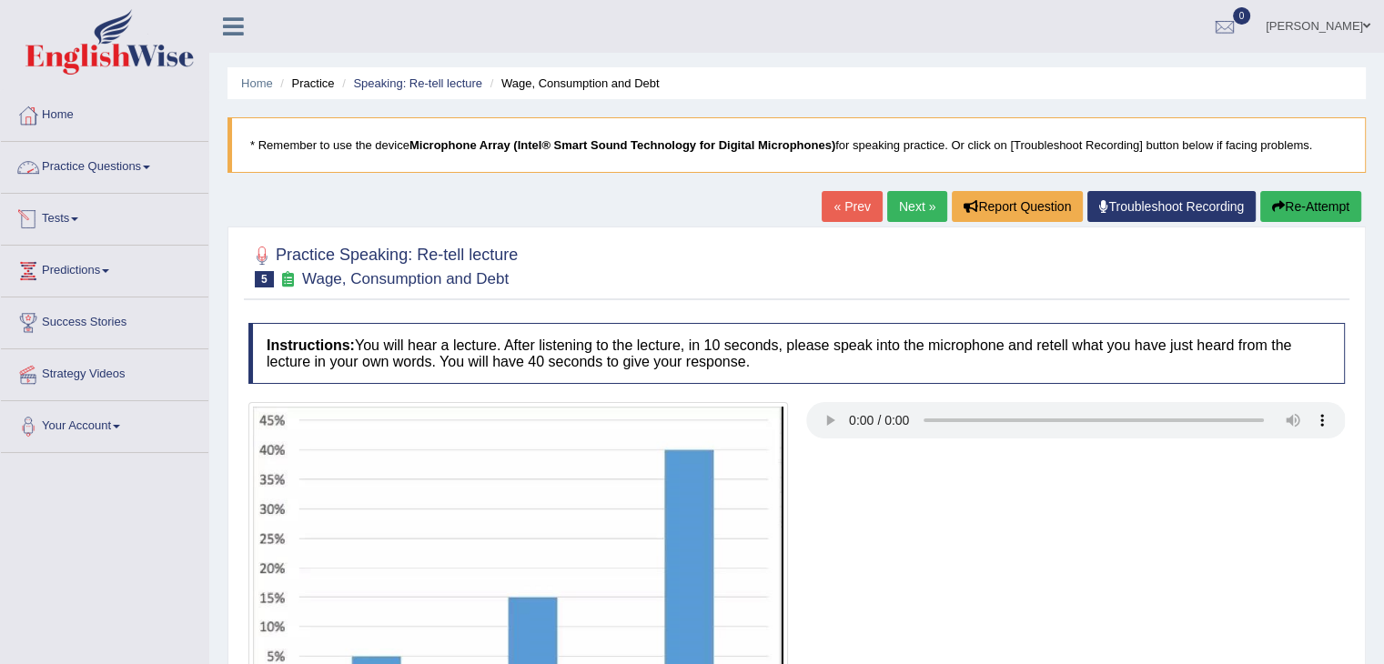
click at [150, 167] on span at bounding box center [146, 168] width 7 height 4
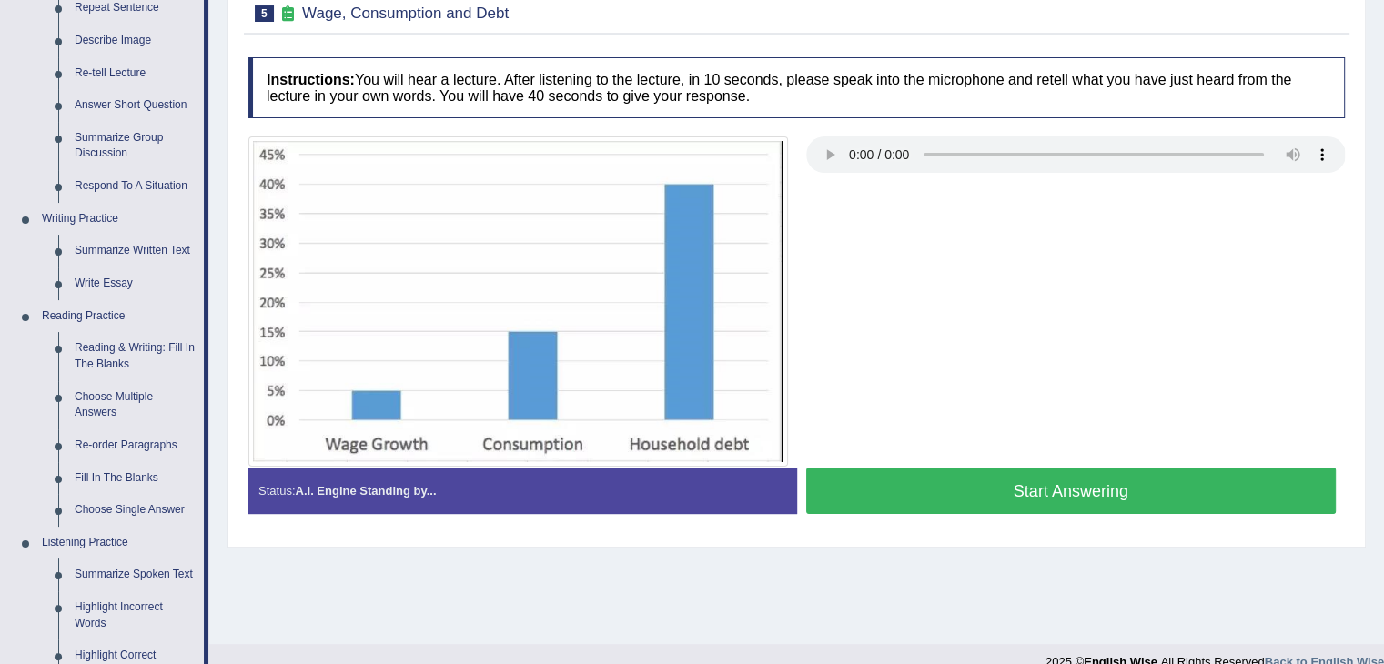
scroll to position [273, 0]
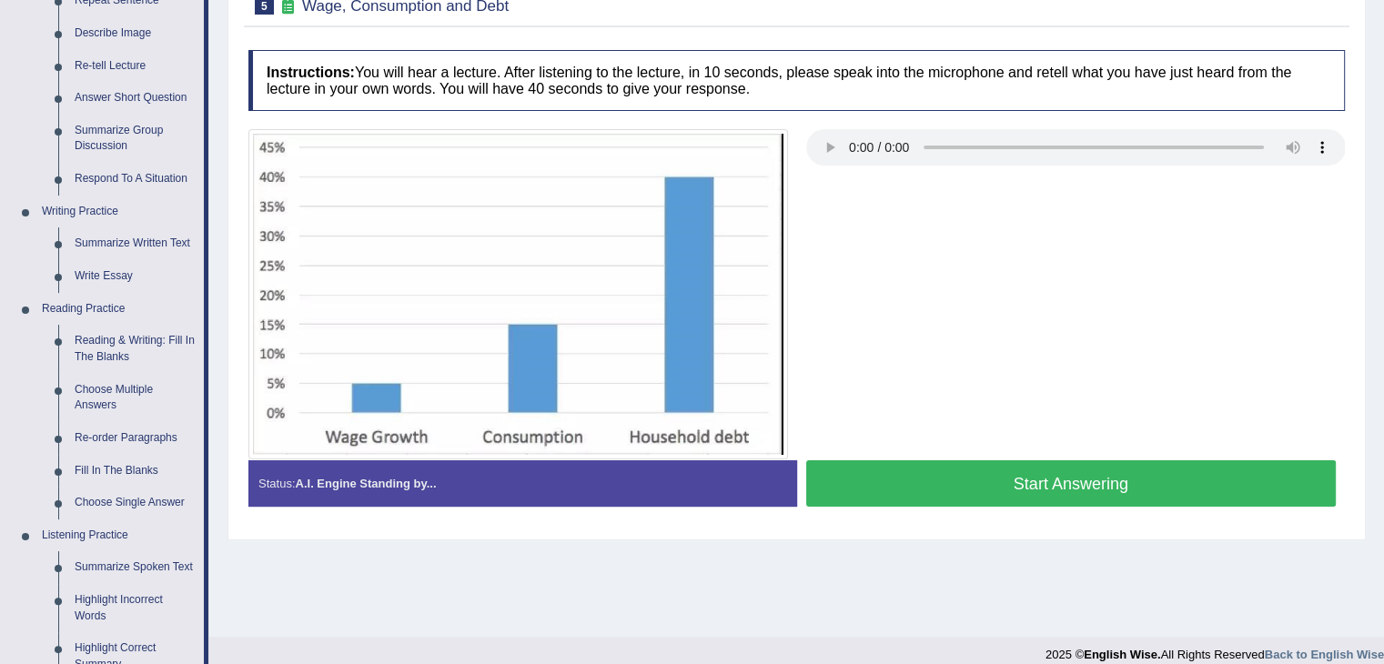
click at [967, 481] on button "Start Answering" at bounding box center [1071, 484] width 531 height 46
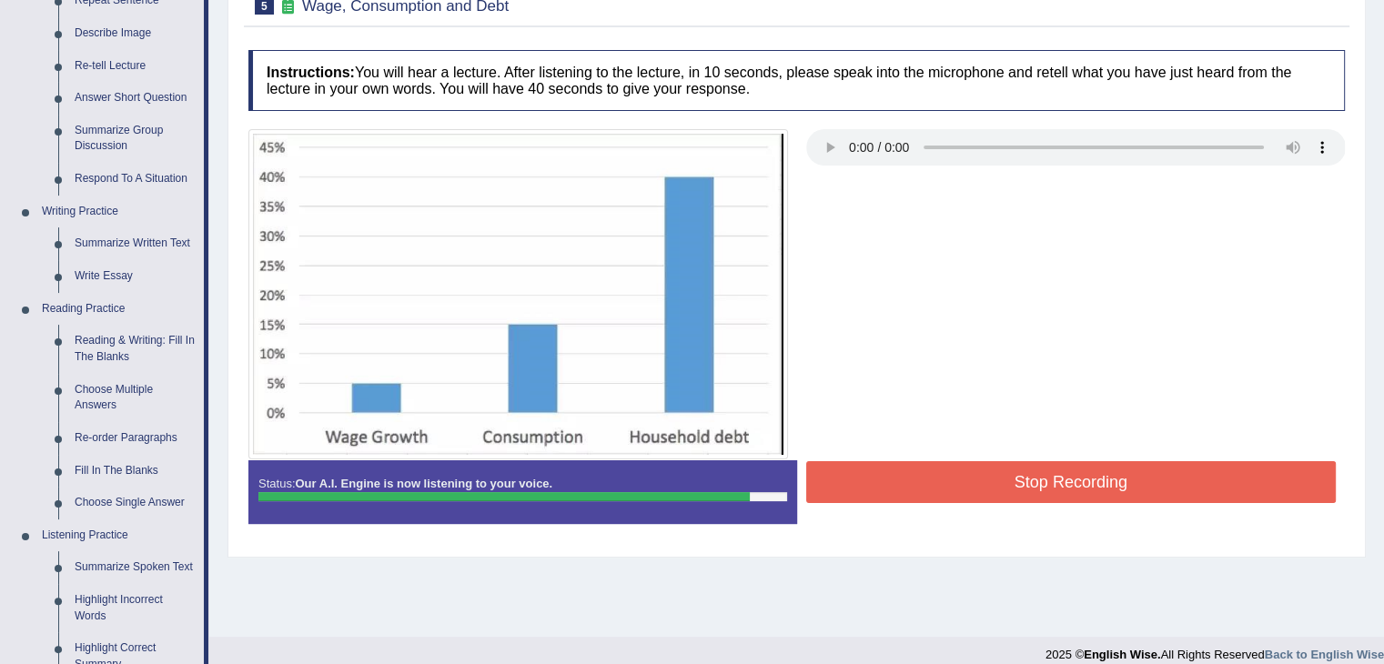
click at [1074, 466] on button "Stop Recording" at bounding box center [1071, 482] width 531 height 42
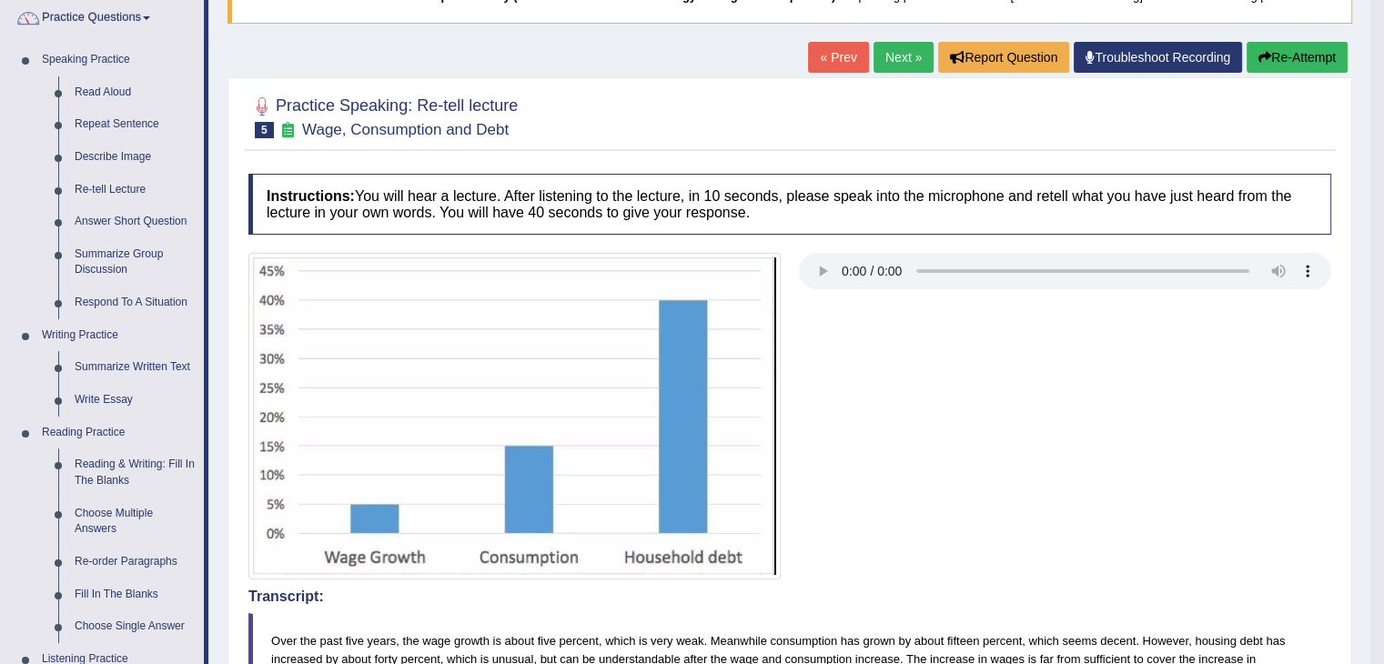
scroll to position [91, 0]
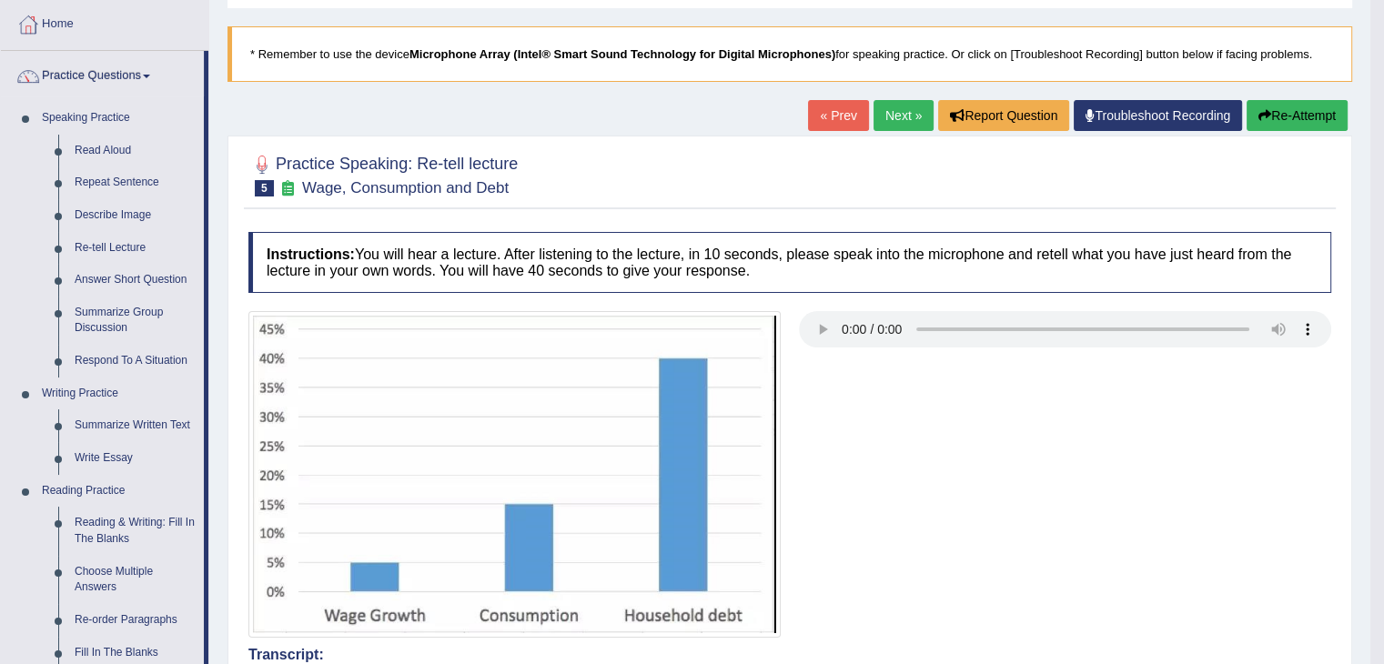
click at [1280, 118] on button "Re-Attempt" at bounding box center [1297, 115] width 101 height 31
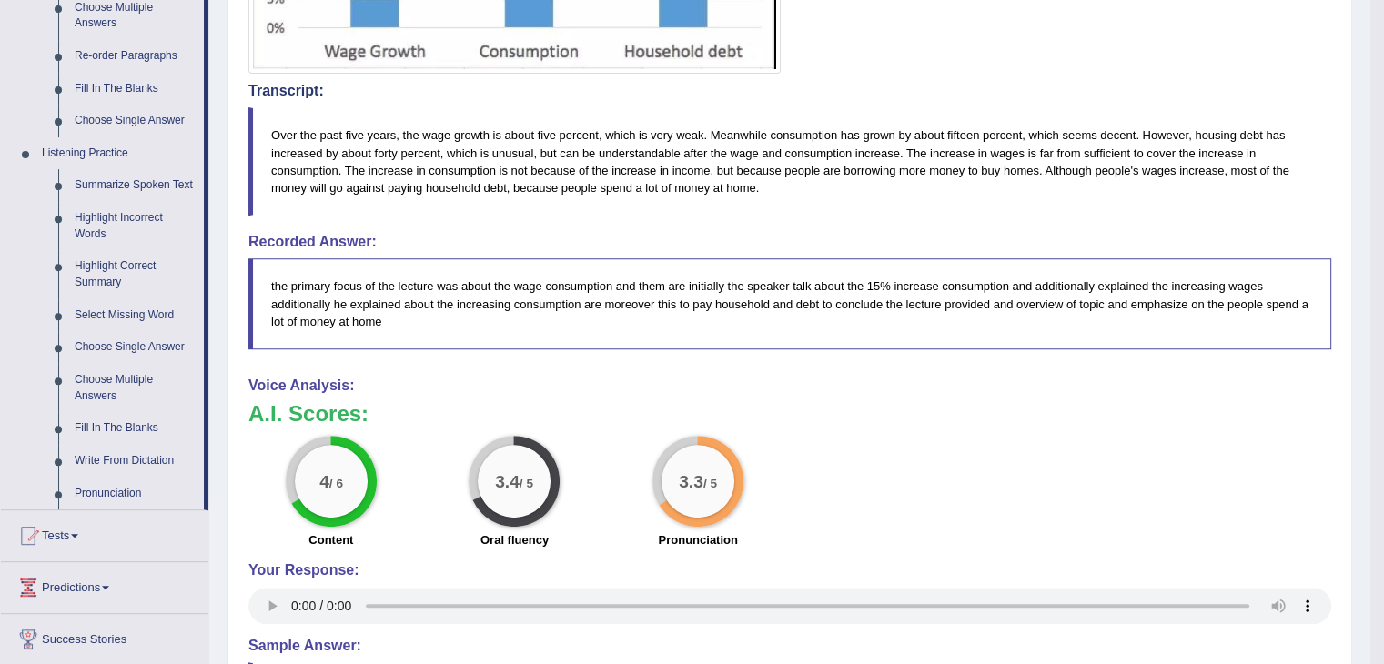
scroll to position [728, 0]
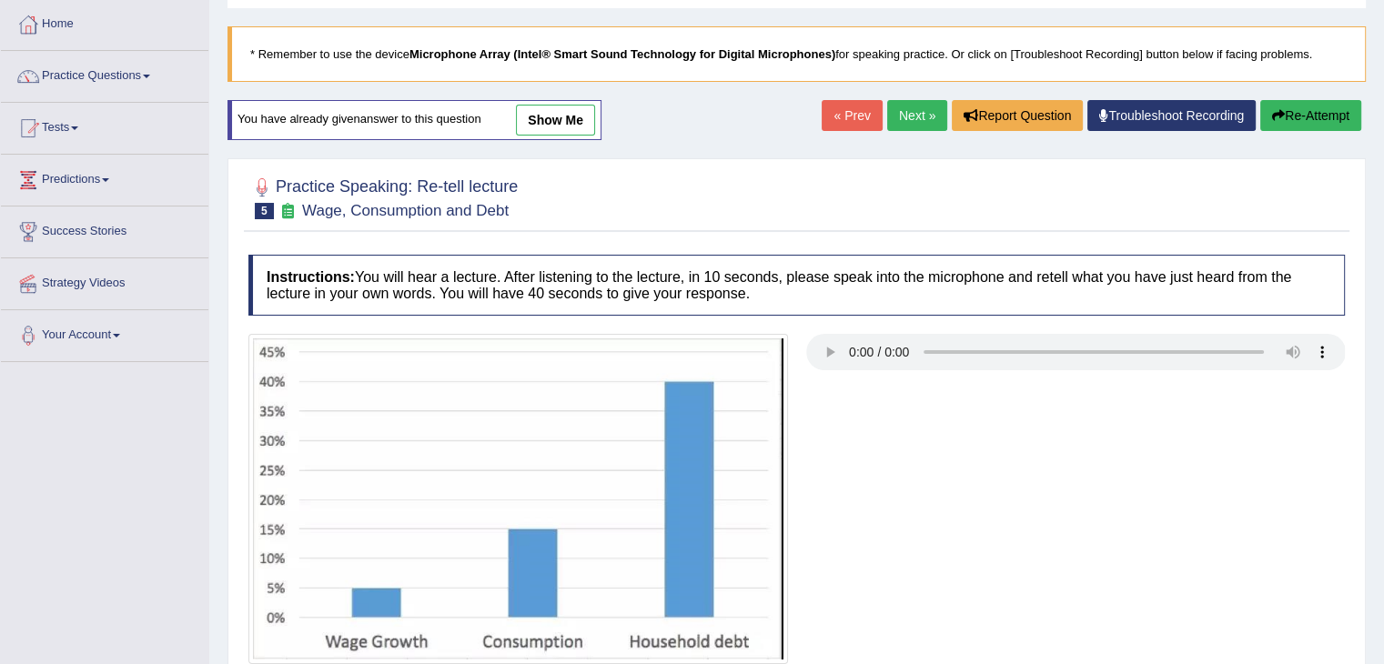
click at [1290, 126] on button "Re-Attempt" at bounding box center [1310, 115] width 101 height 31
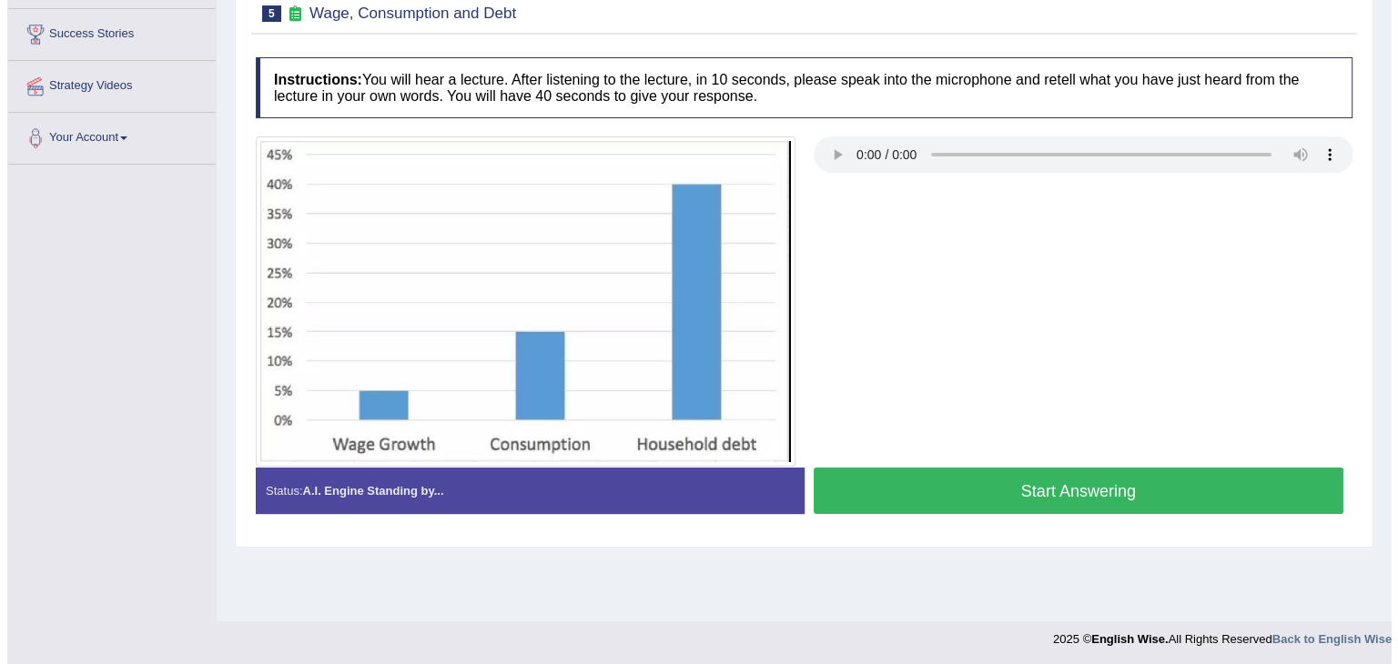
scroll to position [291, 0]
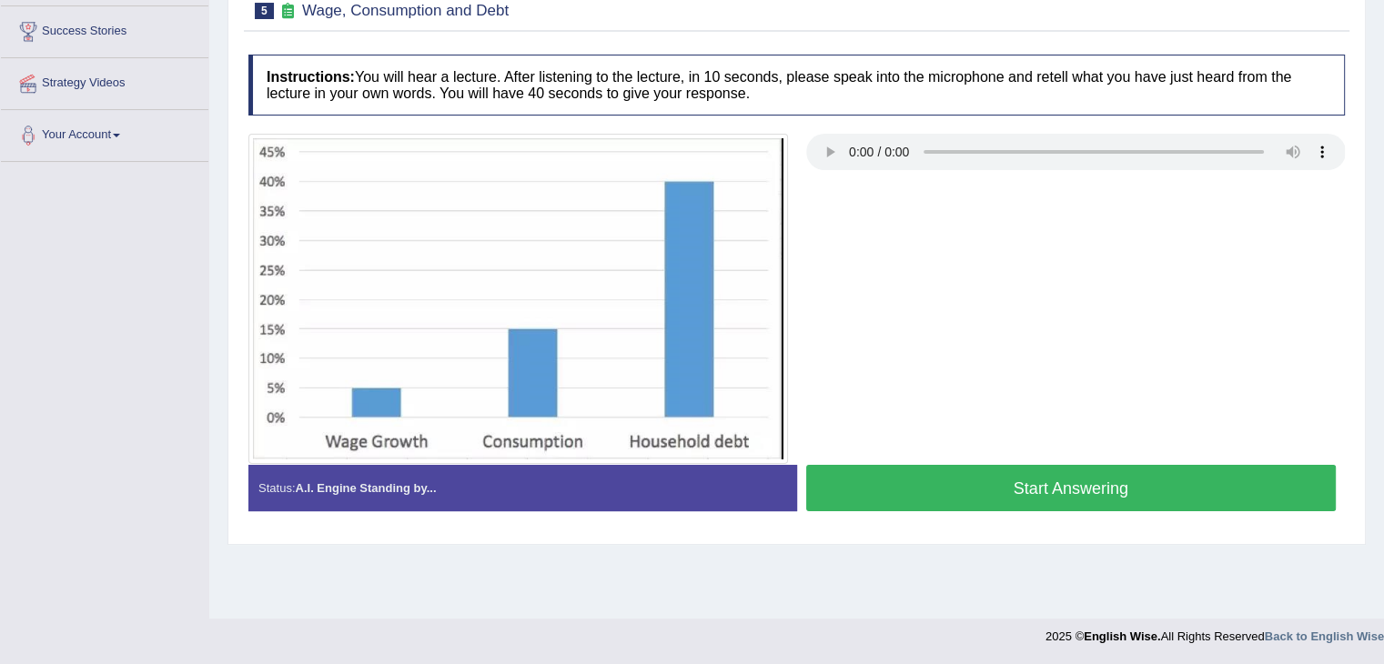
click at [1131, 496] on button "Start Answering" at bounding box center [1071, 488] width 531 height 46
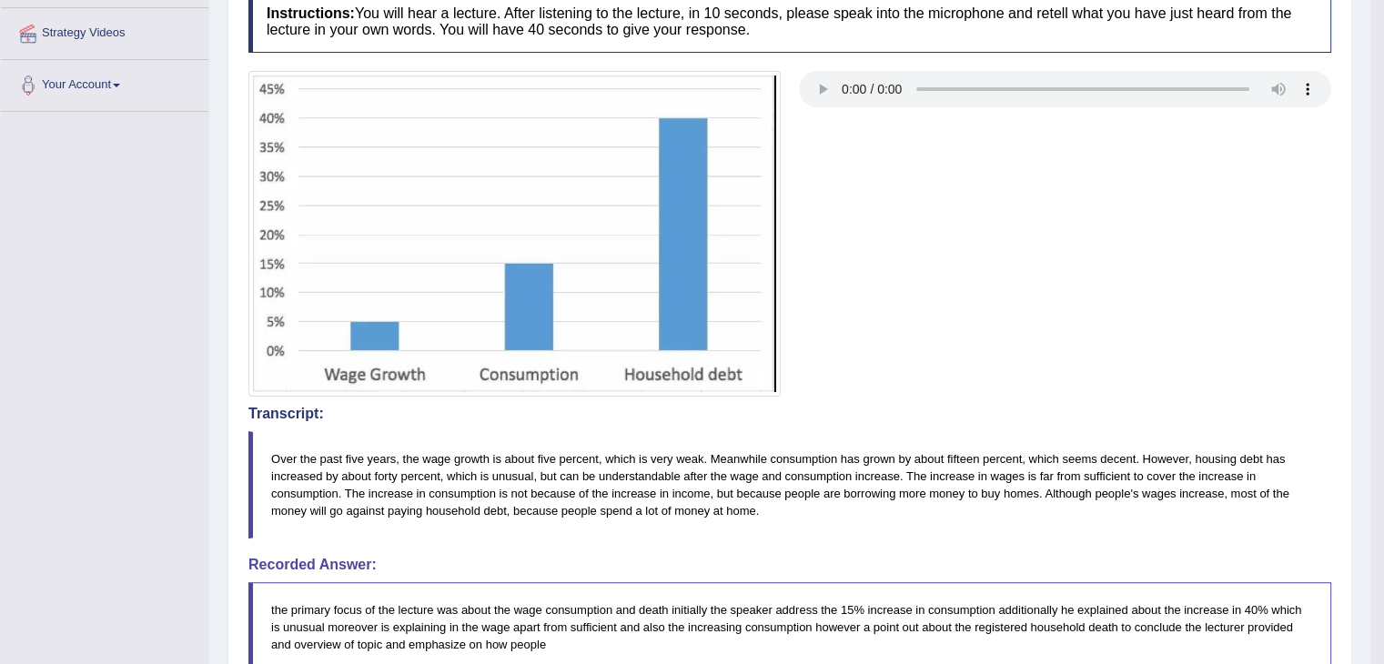
scroll to position [0, 0]
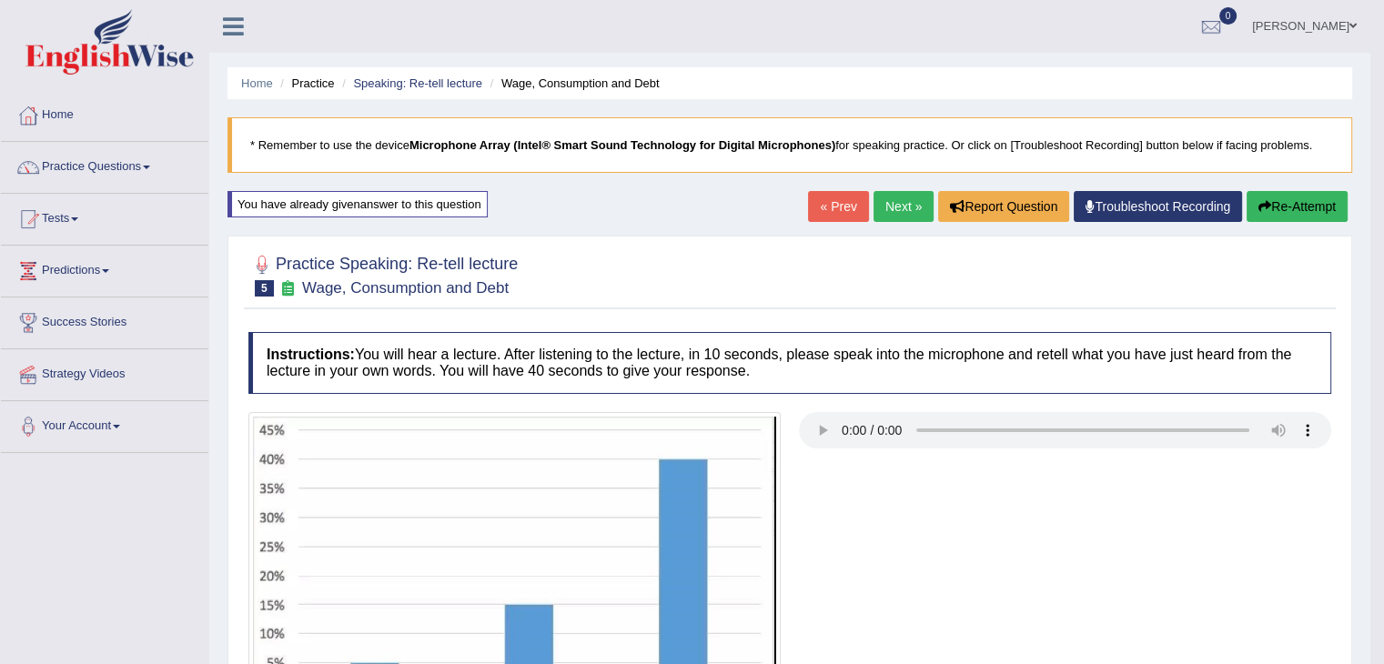
click at [1293, 206] on button "Re-Attempt" at bounding box center [1297, 206] width 101 height 31
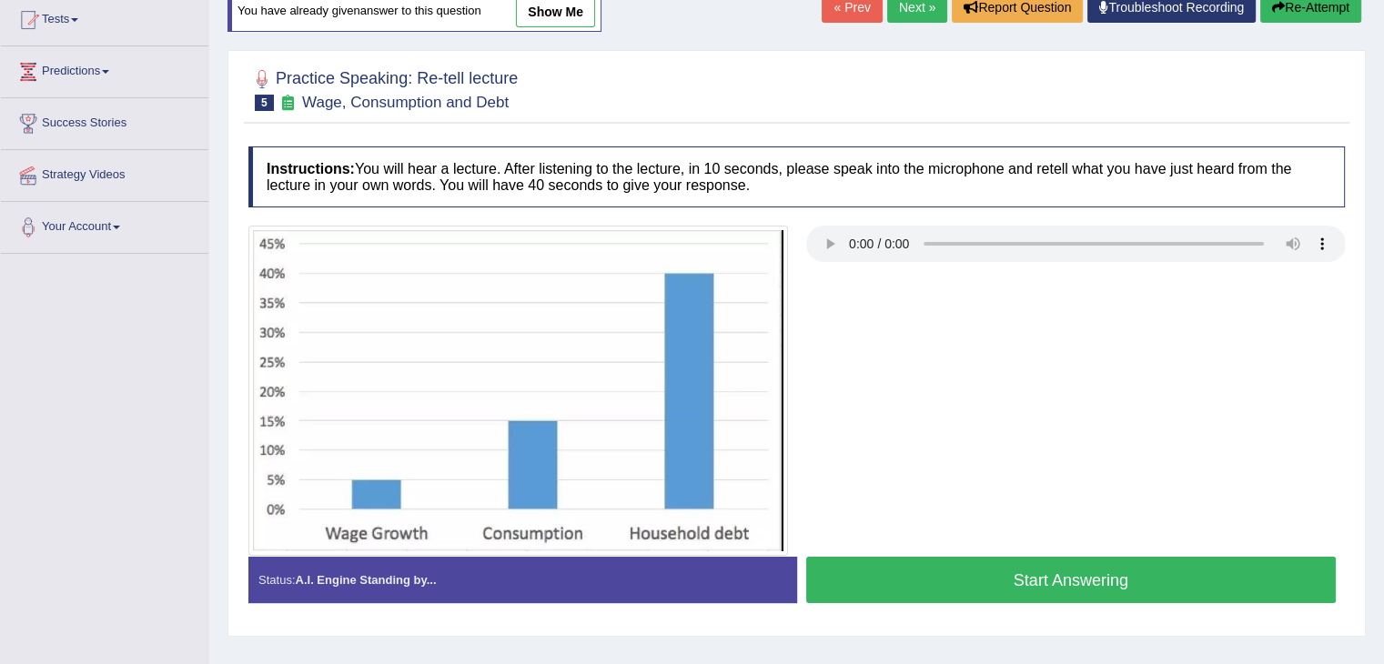
scroll to position [200, 0]
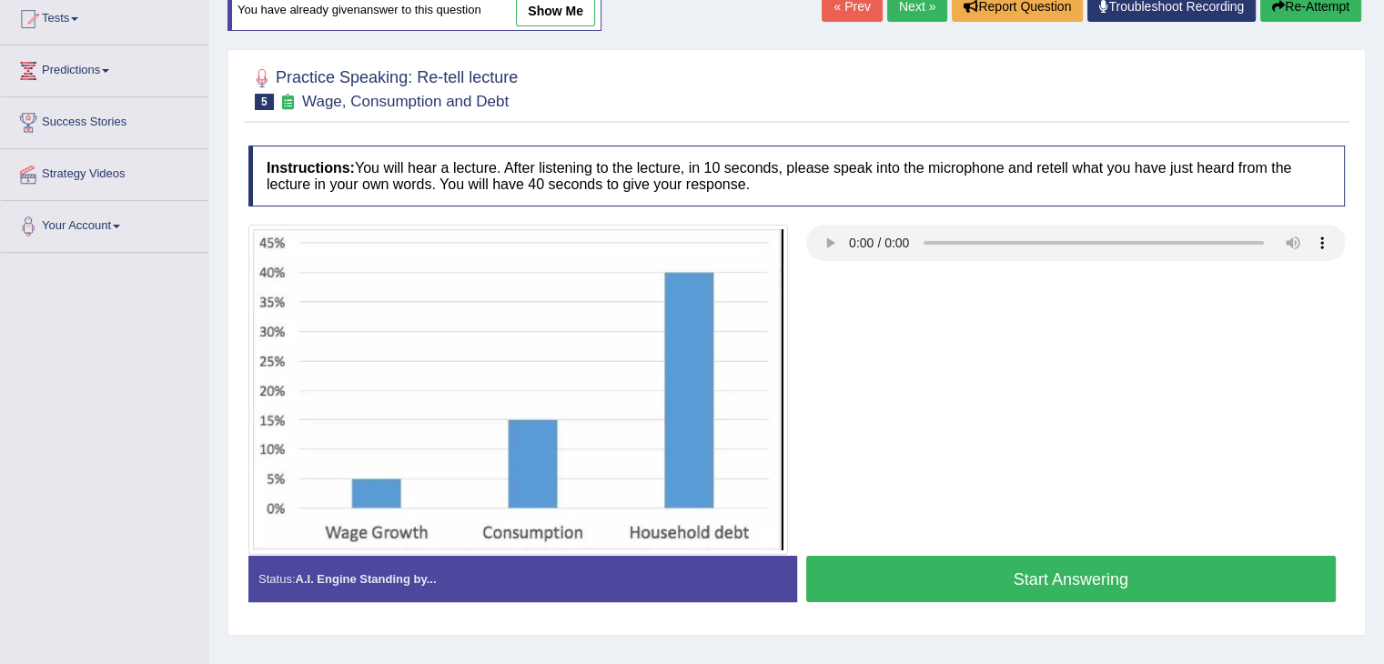
click at [1054, 587] on button "Start Answering" at bounding box center [1071, 579] width 531 height 46
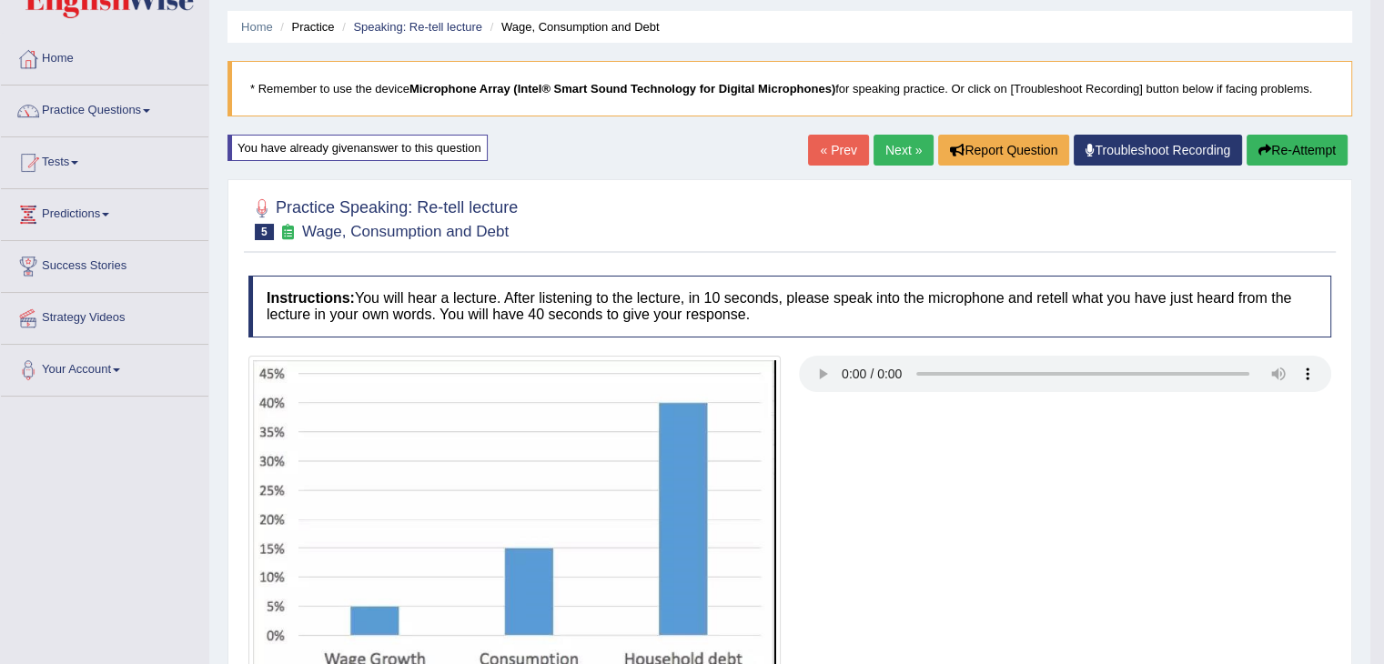
scroll to position [0, 0]
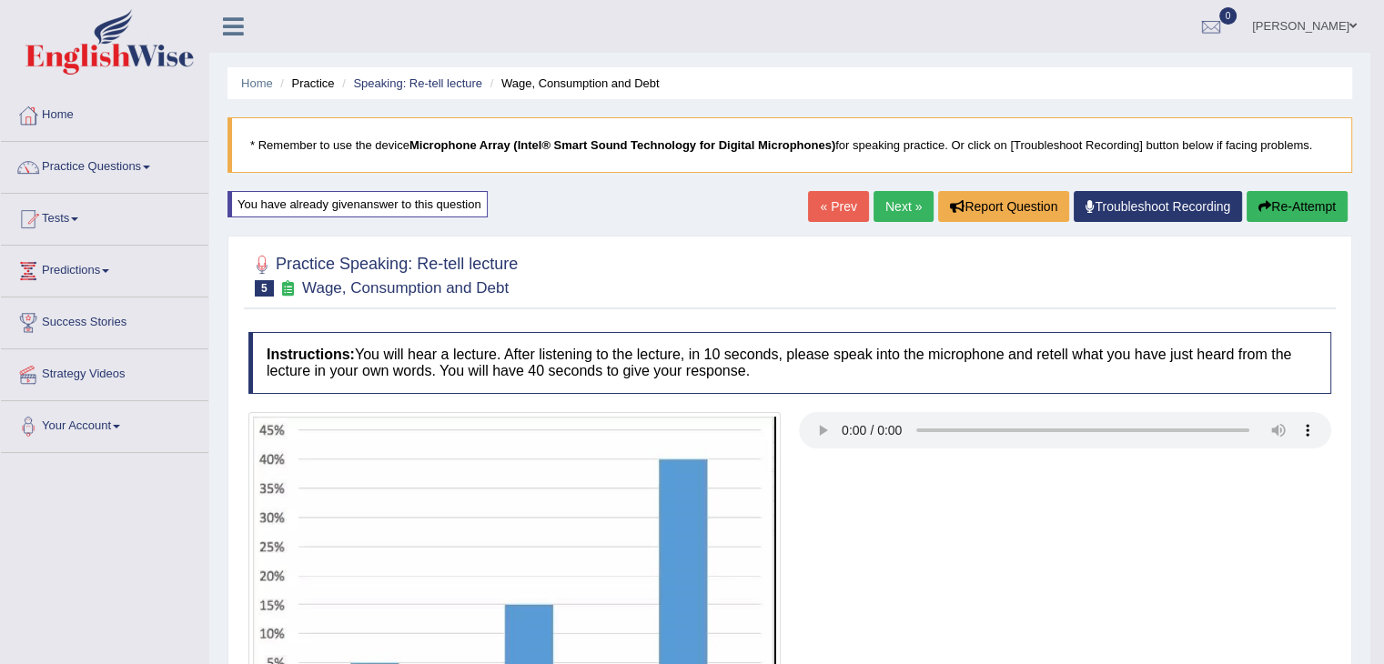
click at [1303, 210] on button "Re-Attempt" at bounding box center [1297, 206] width 101 height 31
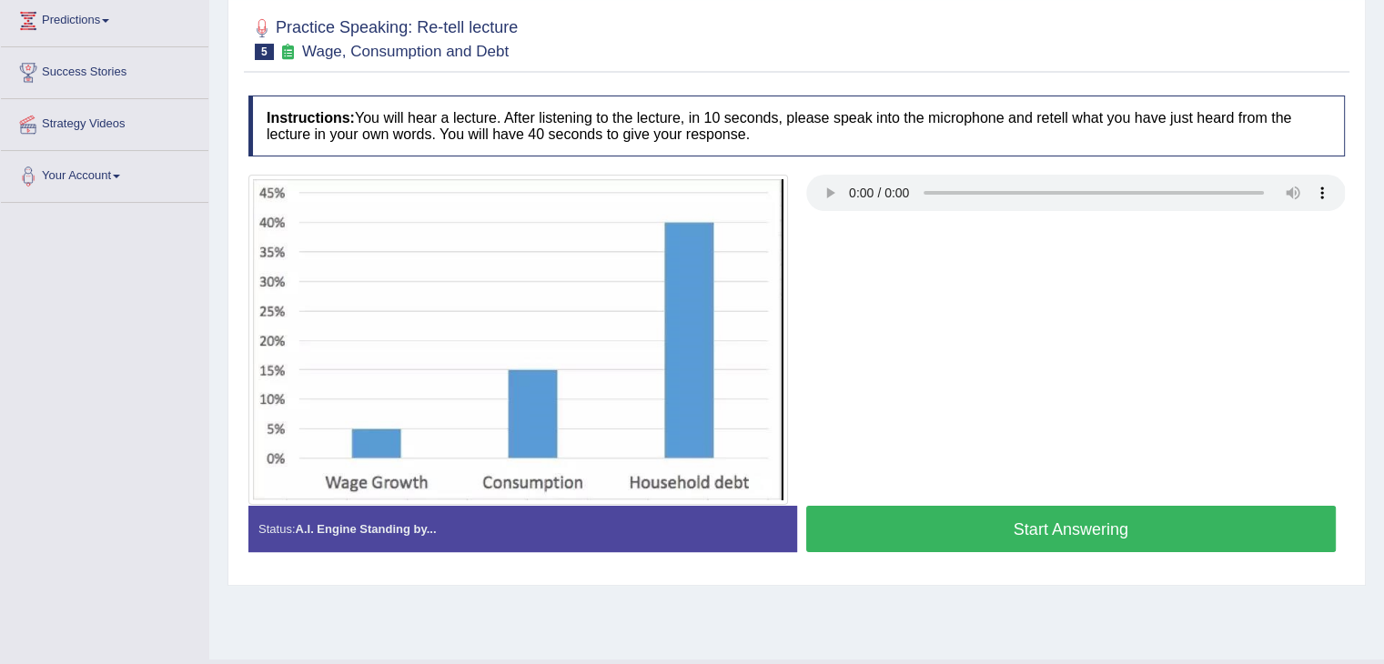
scroll to position [291, 0]
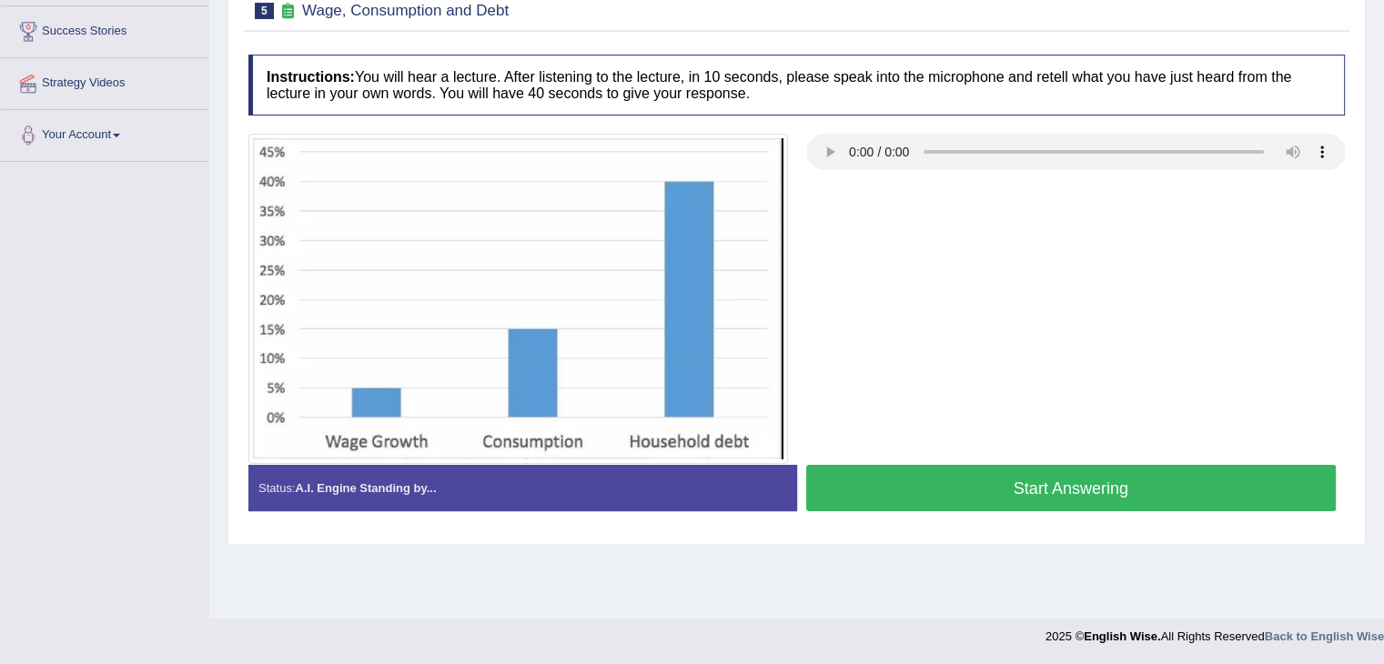
click at [1147, 485] on button "Start Answering" at bounding box center [1071, 488] width 531 height 46
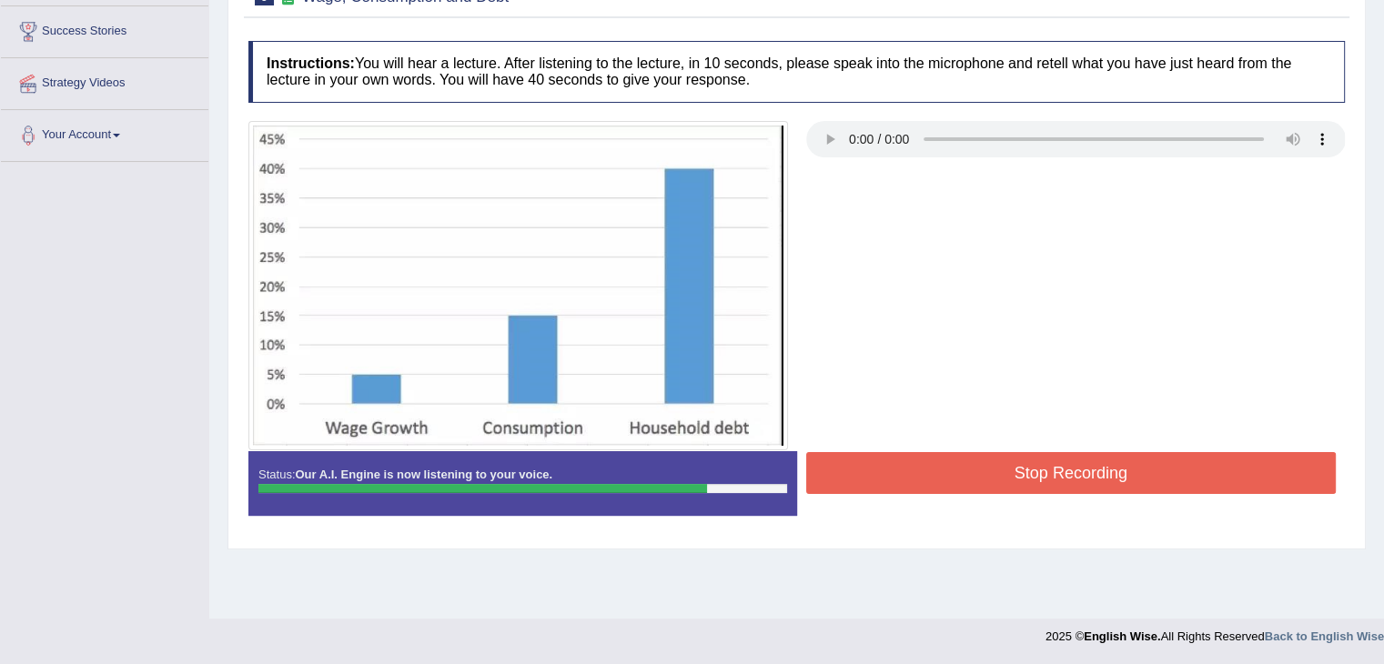
click at [1082, 456] on button "Stop Recording" at bounding box center [1071, 473] width 531 height 42
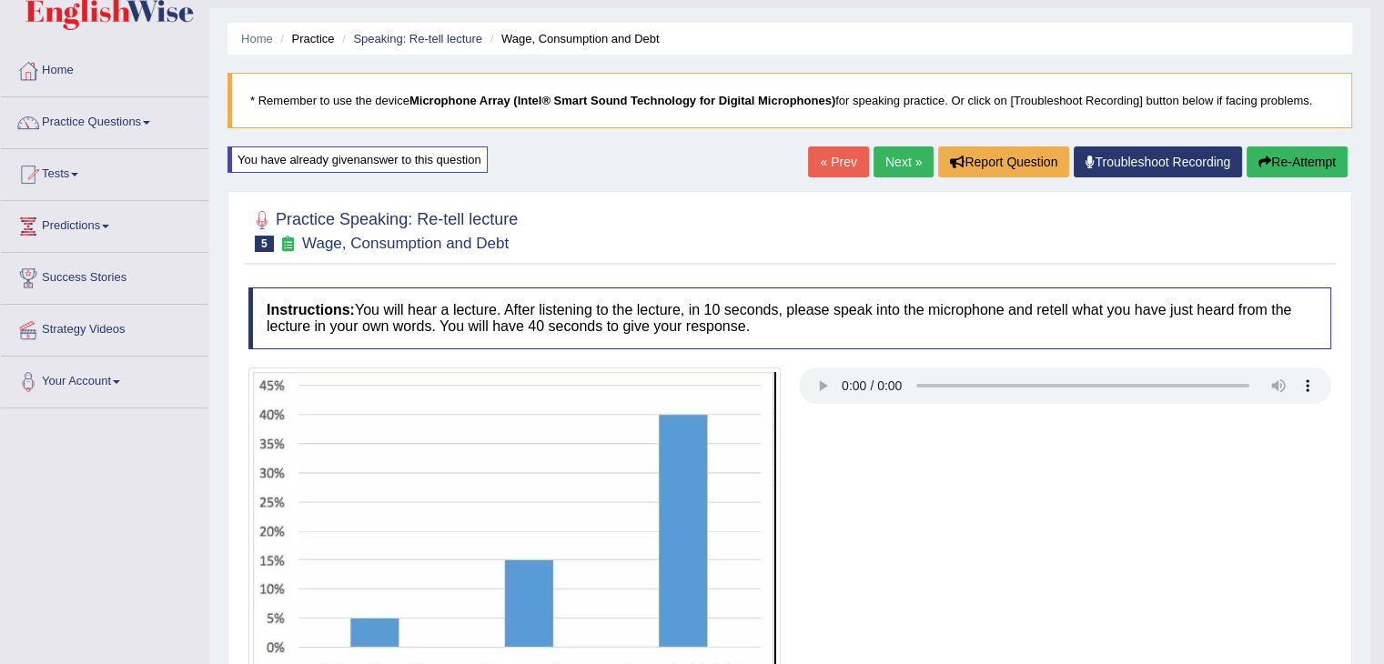
scroll to position [0, 0]
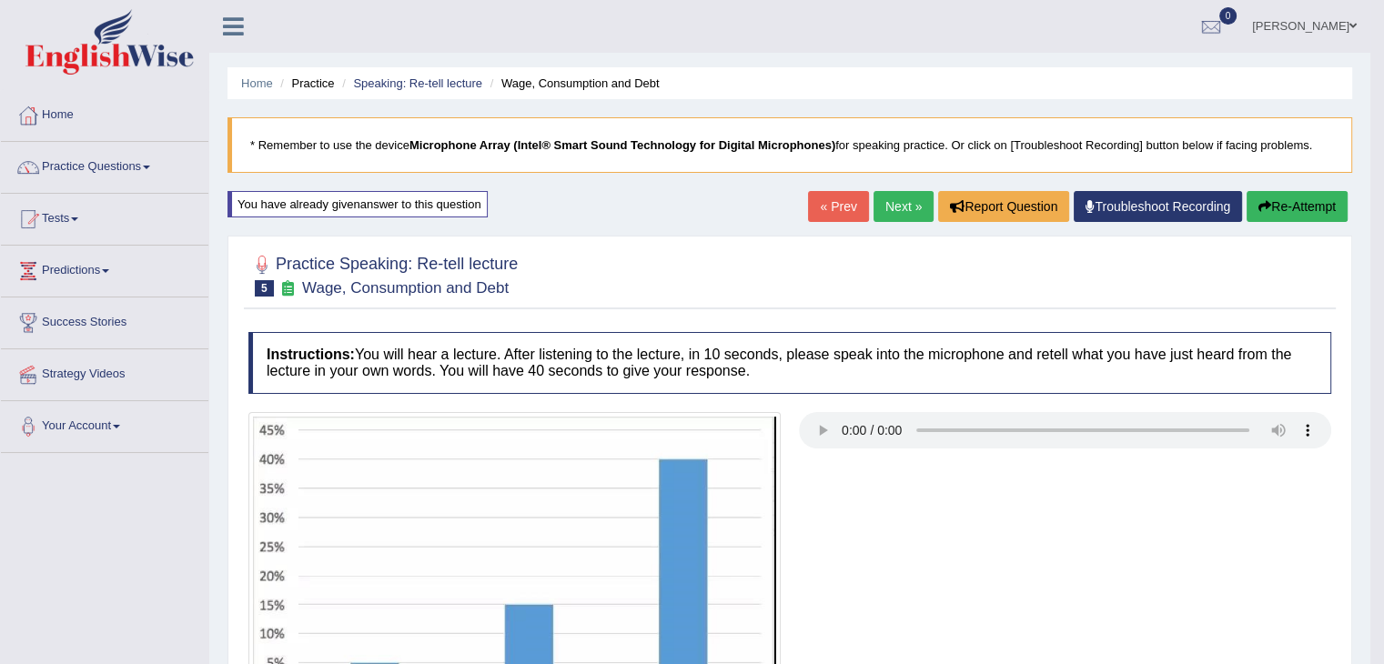
click at [1307, 204] on button "Re-Attempt" at bounding box center [1297, 206] width 101 height 31
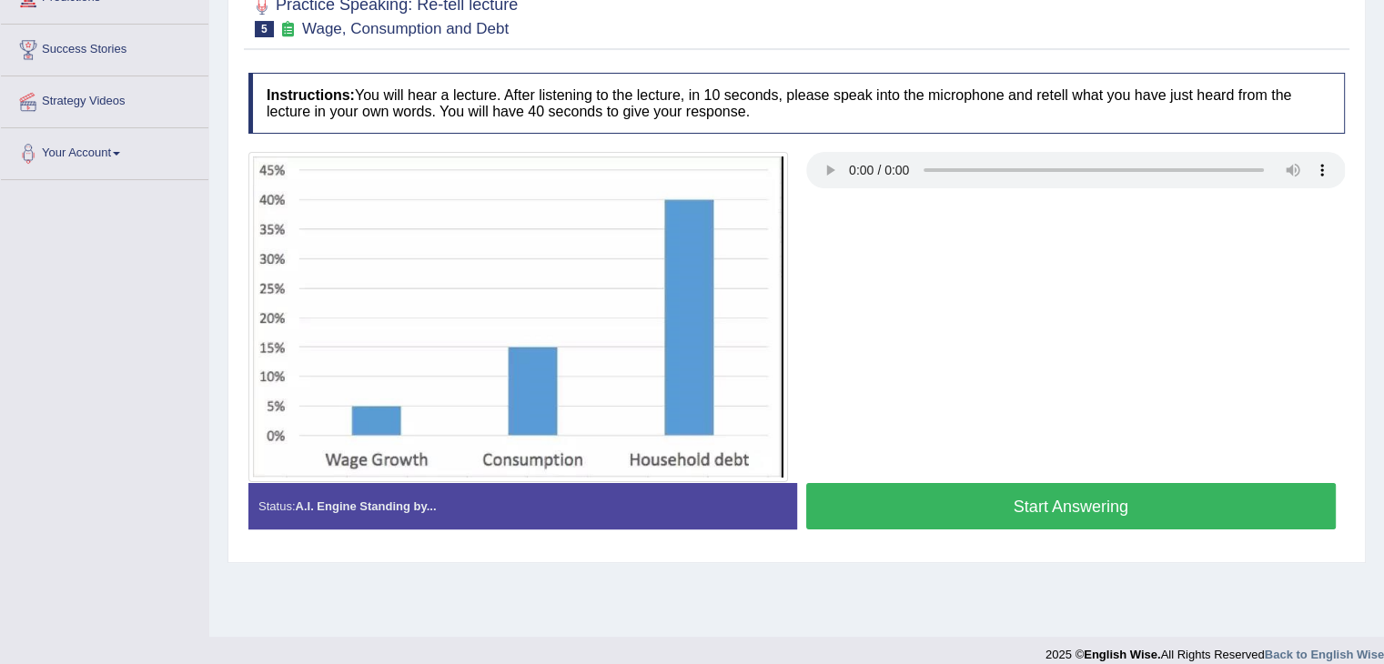
click at [1072, 511] on button "Start Answering" at bounding box center [1071, 506] width 531 height 46
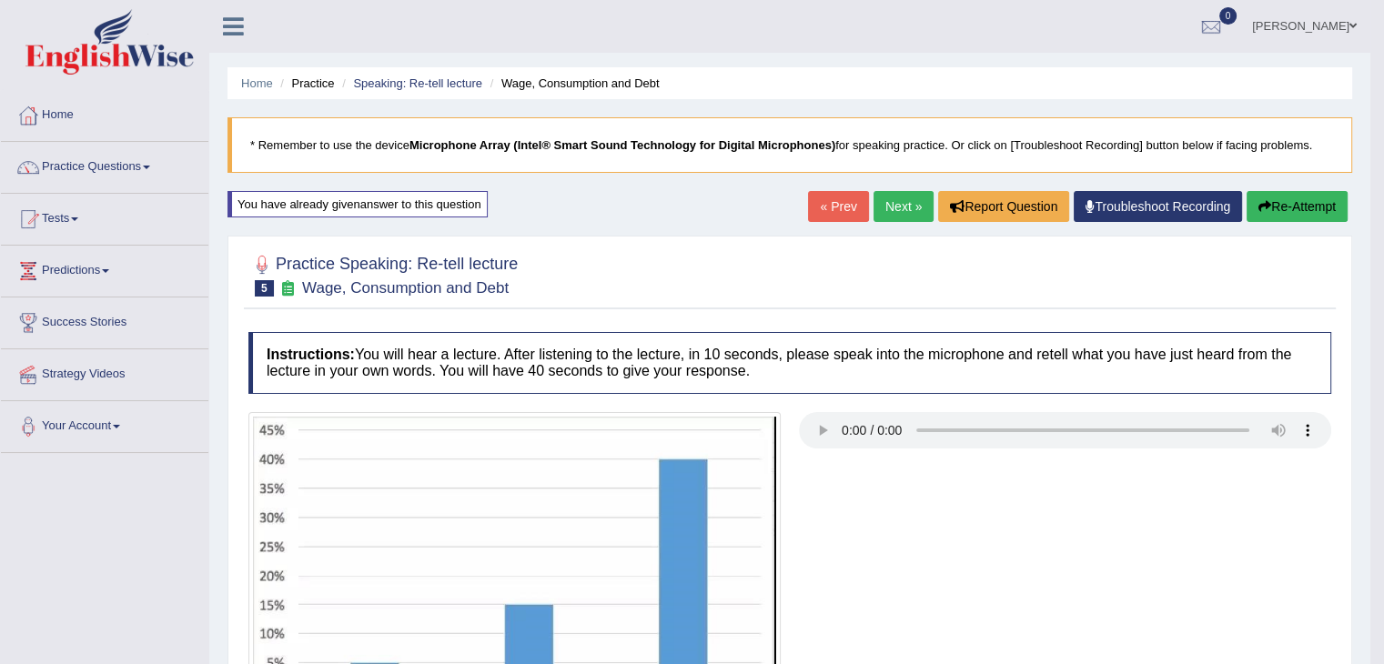
click at [1296, 207] on button "Re-Attempt" at bounding box center [1297, 206] width 101 height 31
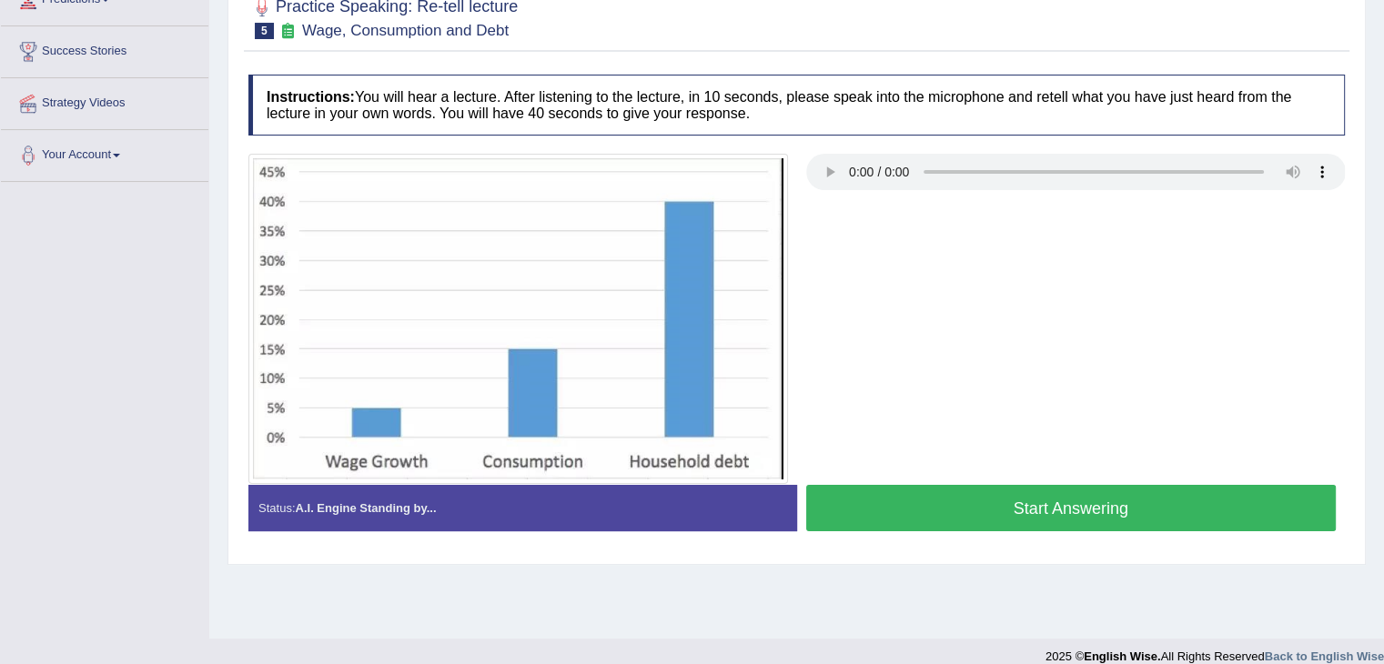
scroll to position [273, 0]
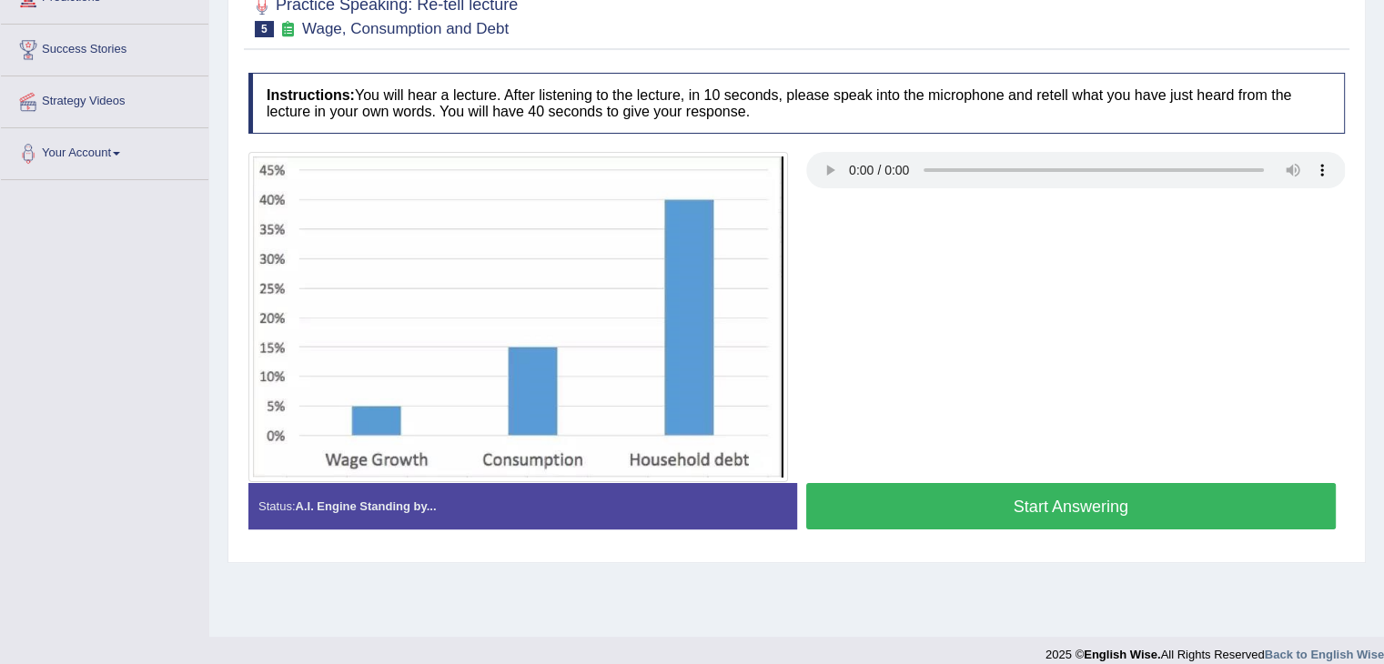
click at [1082, 500] on button "Start Answering" at bounding box center [1071, 506] width 531 height 46
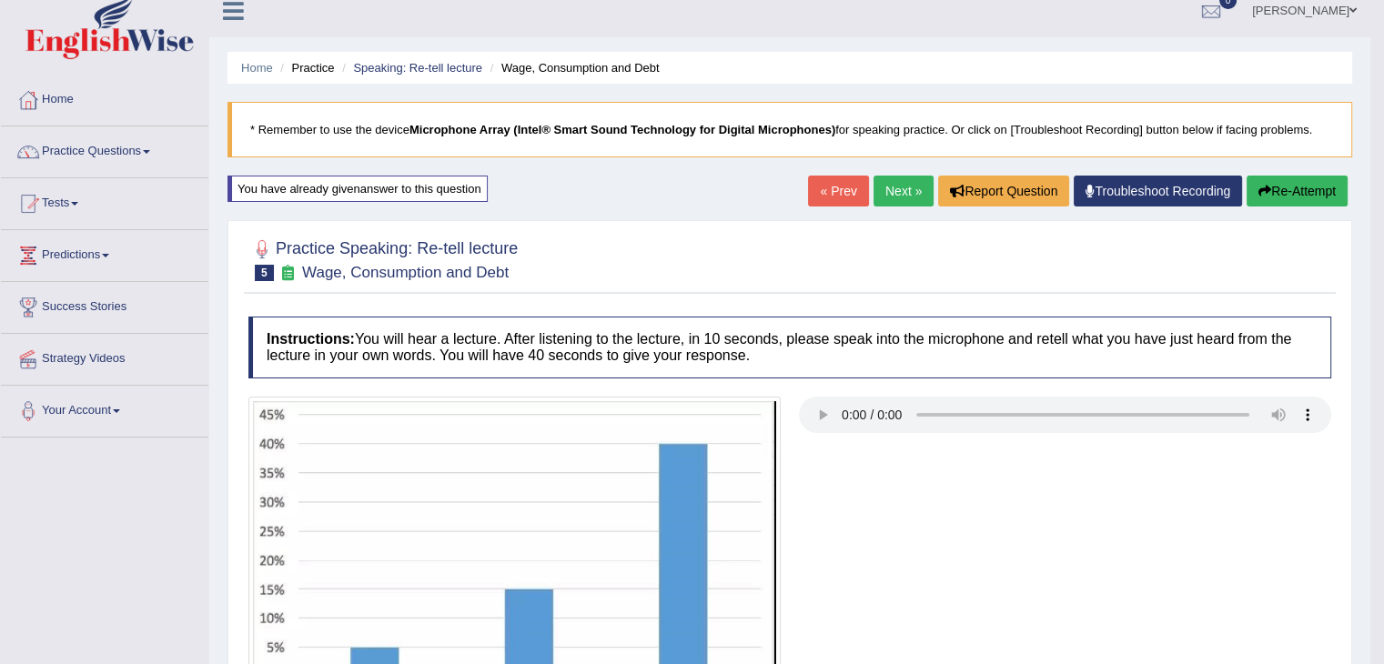
scroll to position [0, 0]
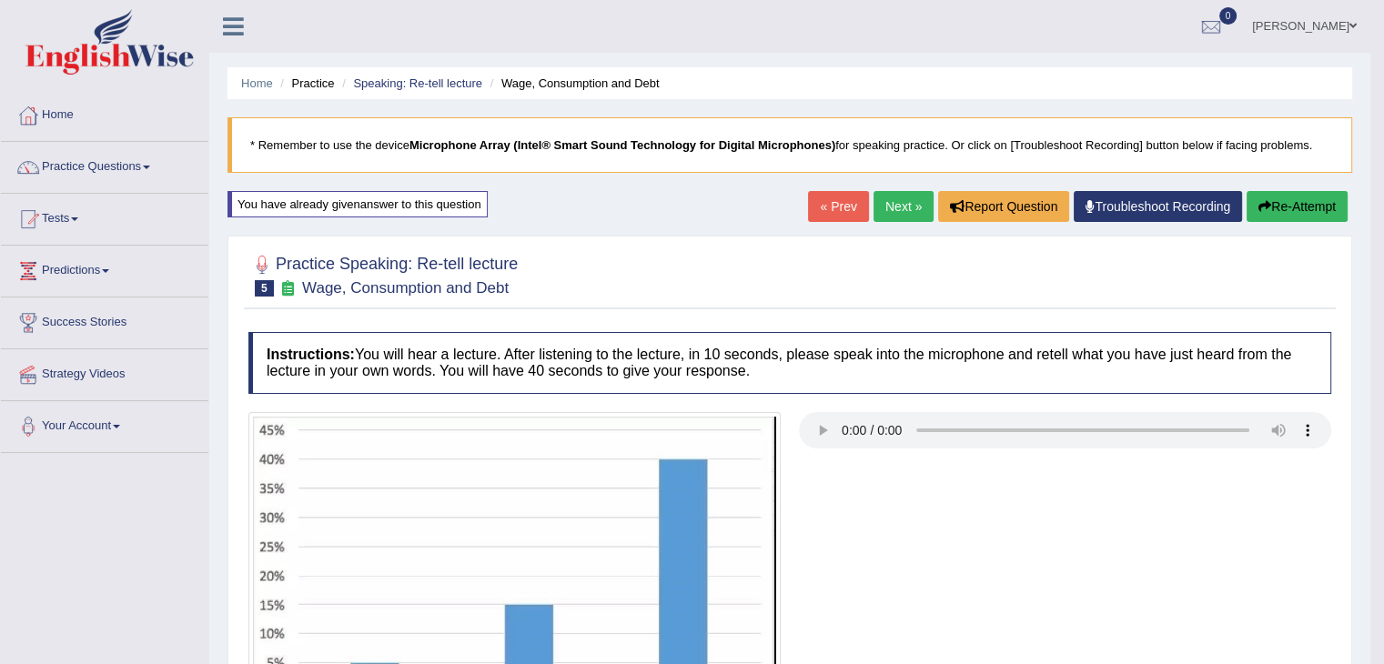
click at [1282, 210] on button "Re-Attempt" at bounding box center [1297, 206] width 101 height 31
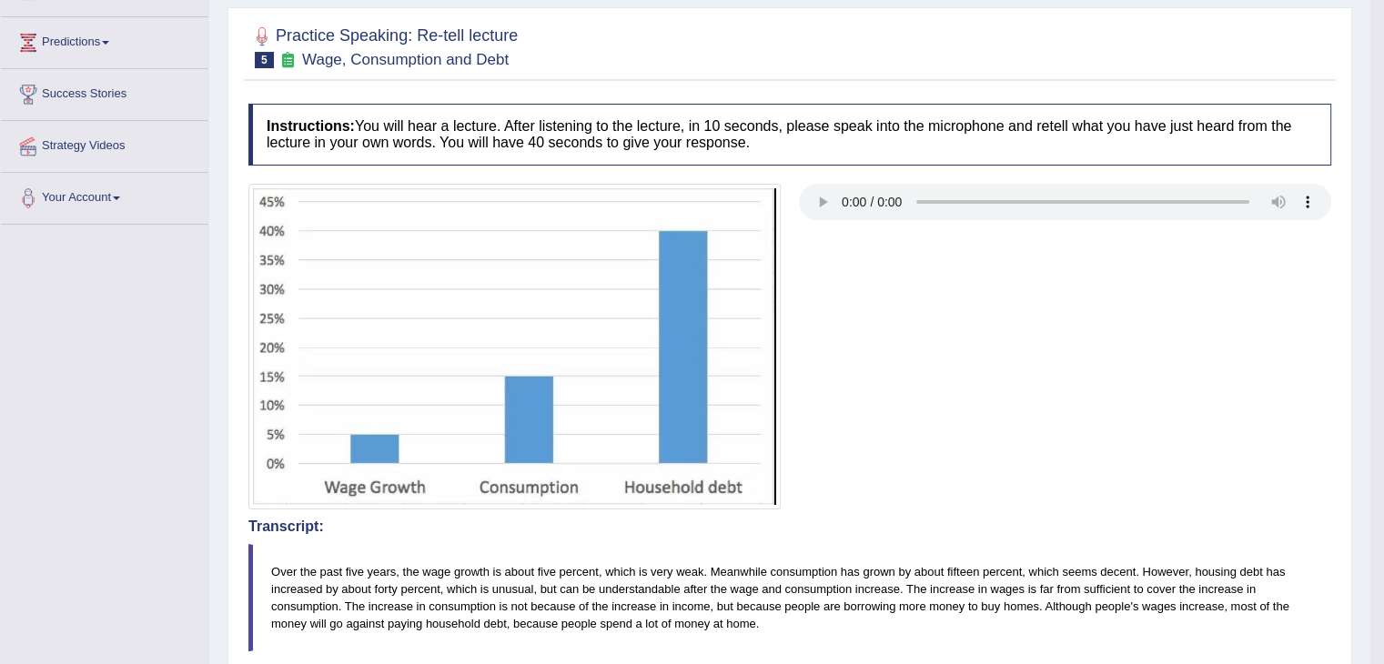
scroll to position [72, 0]
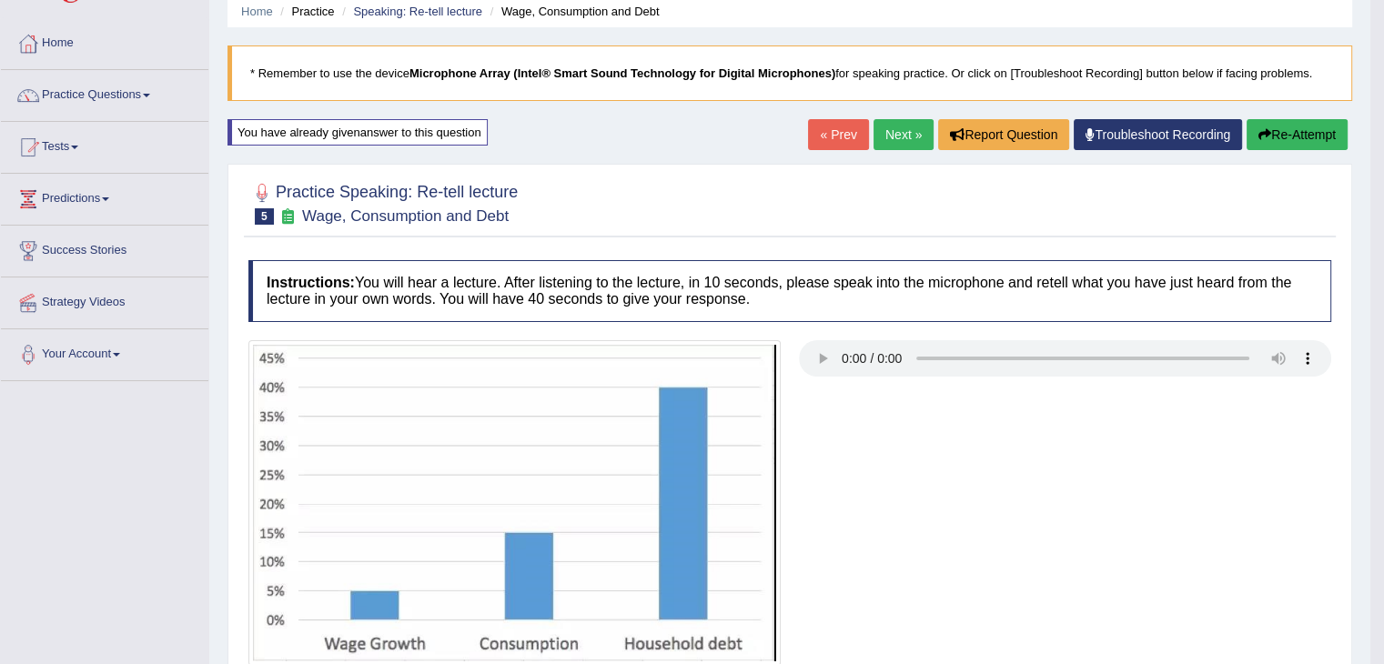
click at [1314, 139] on button "Re-Attempt" at bounding box center [1297, 134] width 101 height 31
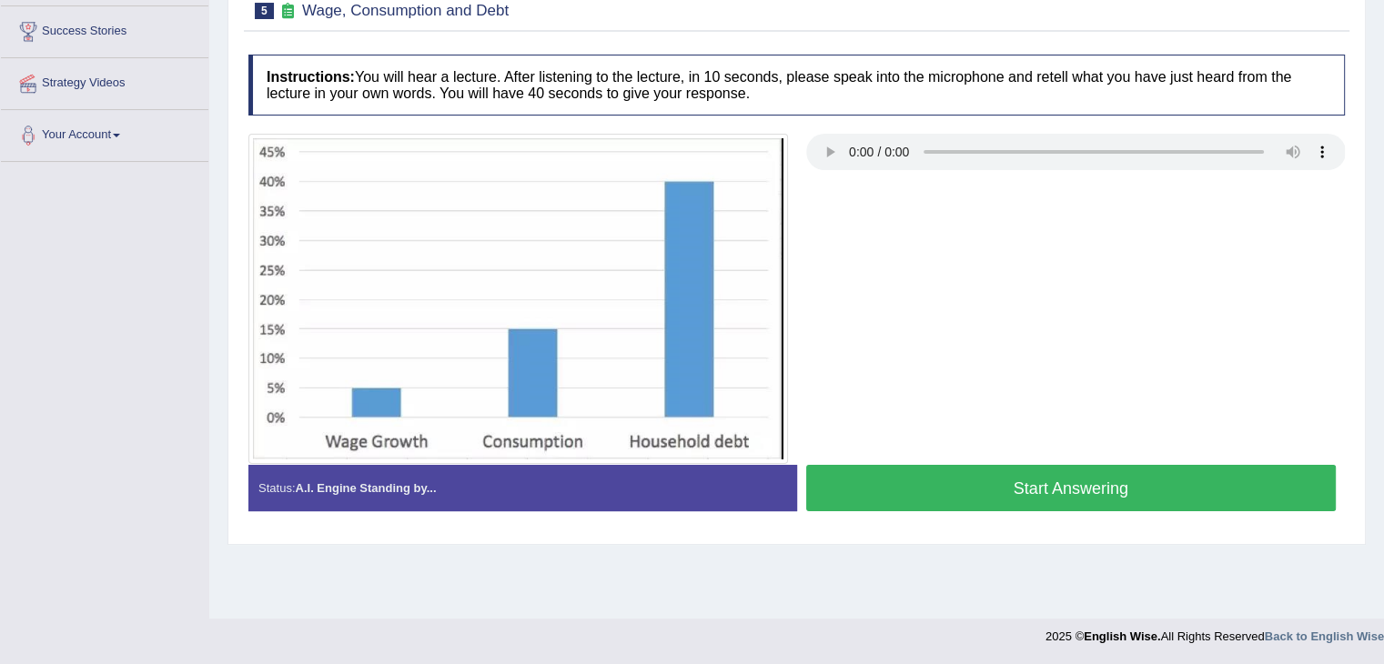
click at [1099, 485] on button "Start Answering" at bounding box center [1071, 488] width 531 height 46
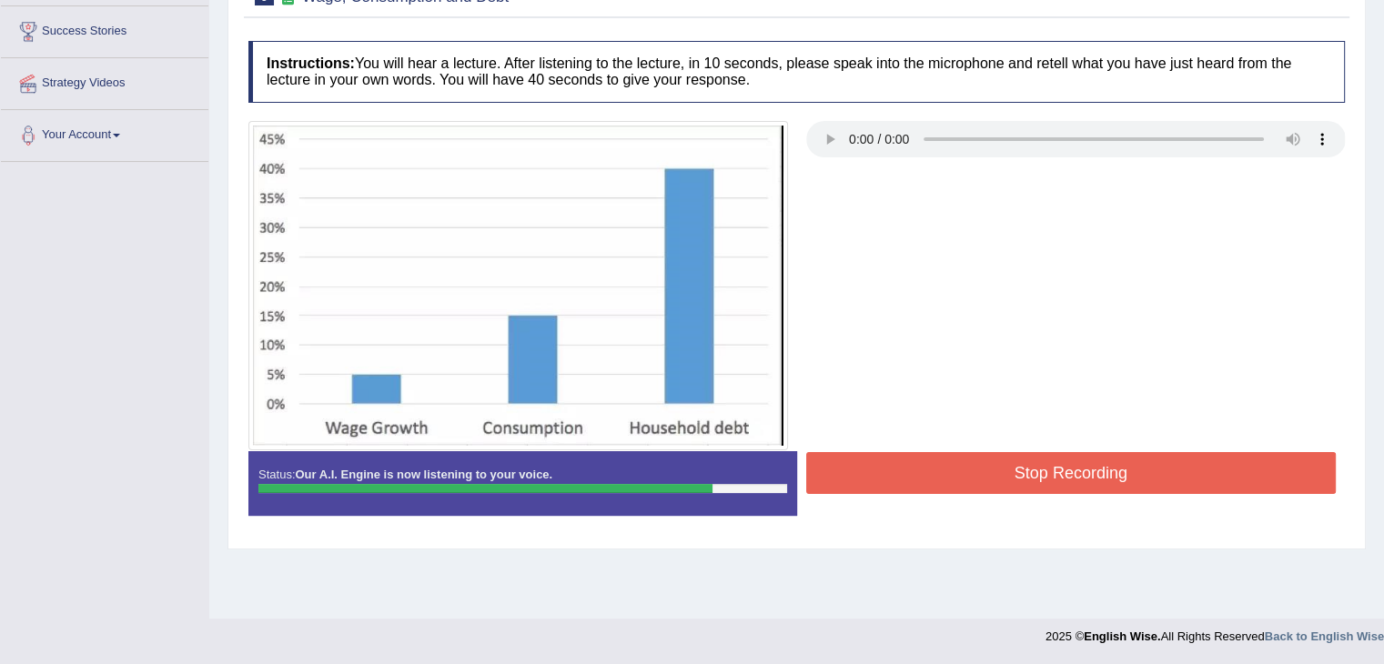
click at [1085, 453] on button "Stop Recording" at bounding box center [1071, 473] width 531 height 42
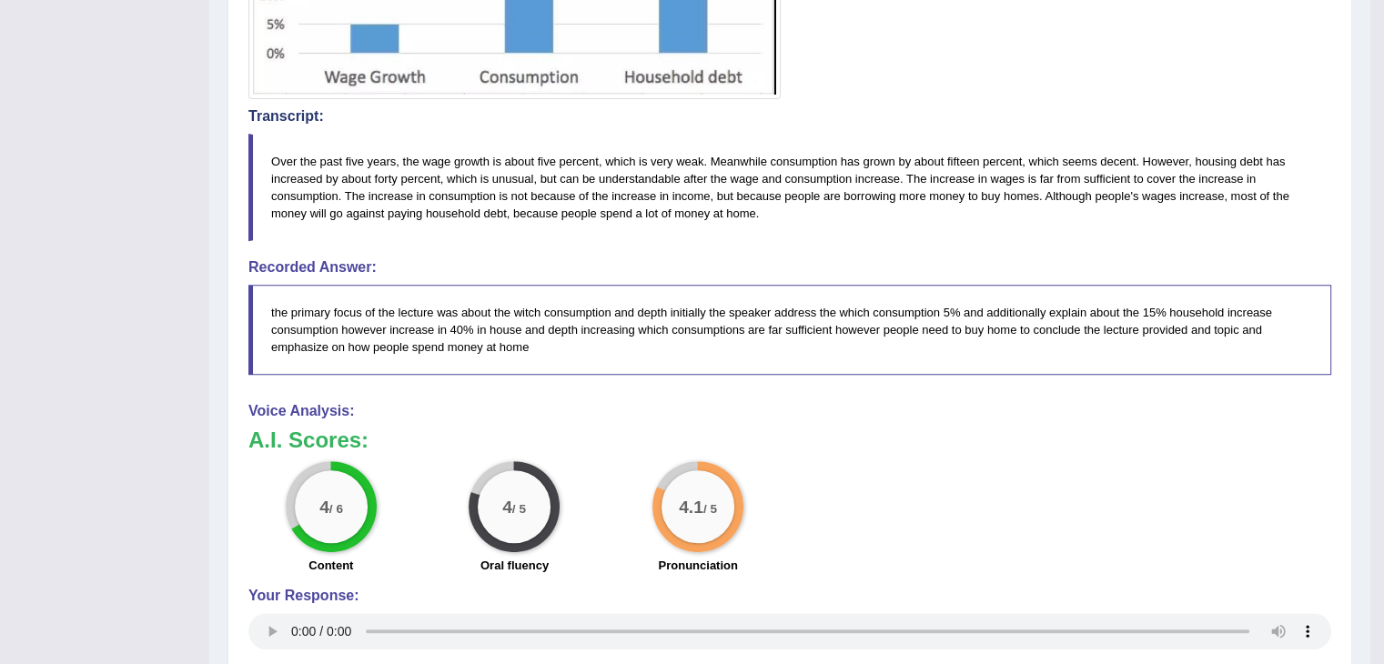
scroll to position [728, 0]
